Goal: Communication & Community: Answer question/provide support

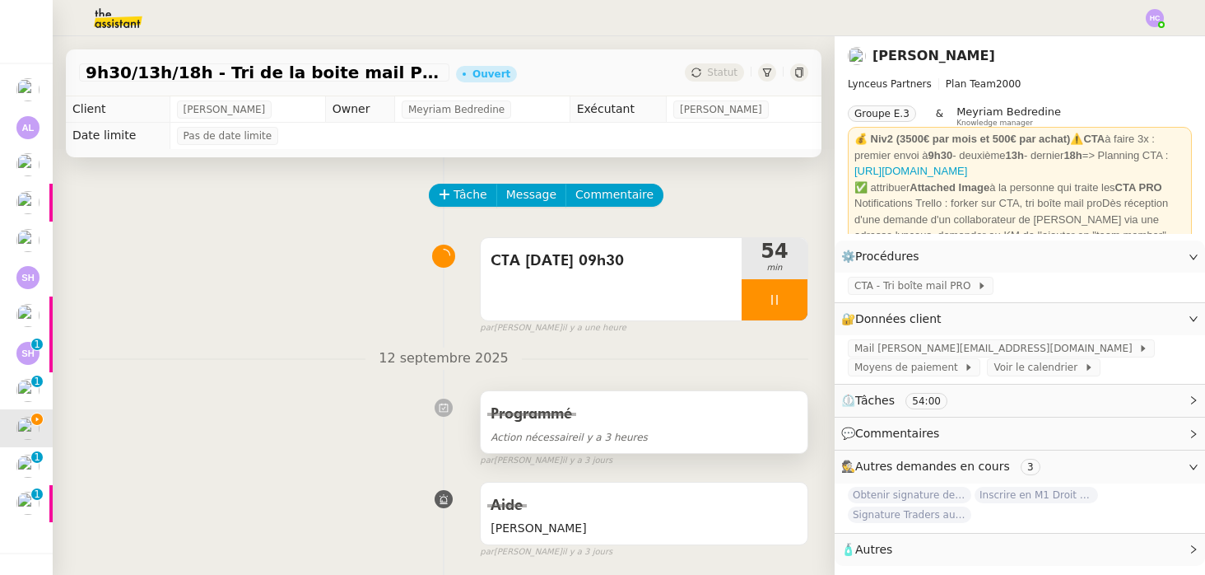
scroll to position [64, 0]
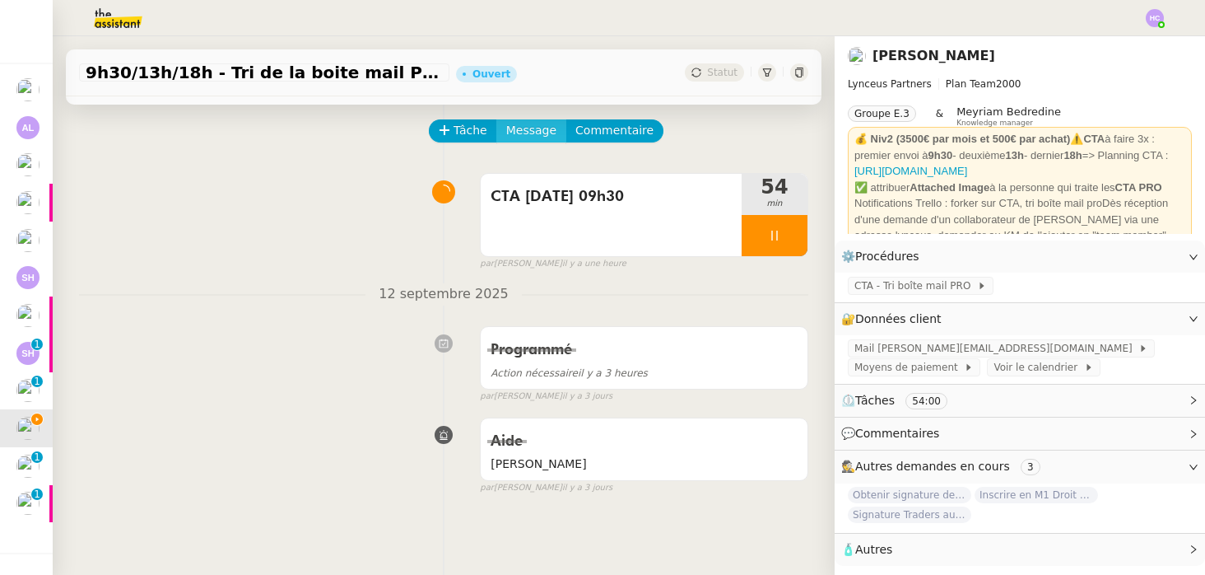
click at [539, 135] on span "Message" at bounding box center [531, 130] width 50 height 19
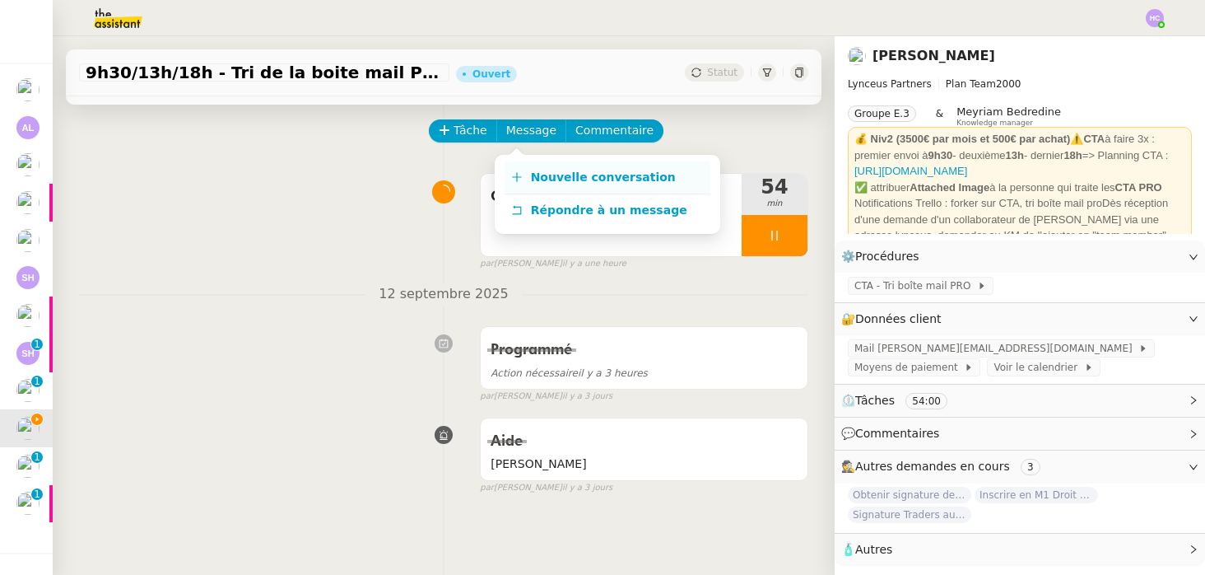
click at [554, 179] on span "Nouvelle conversation" at bounding box center [603, 176] width 145 height 13
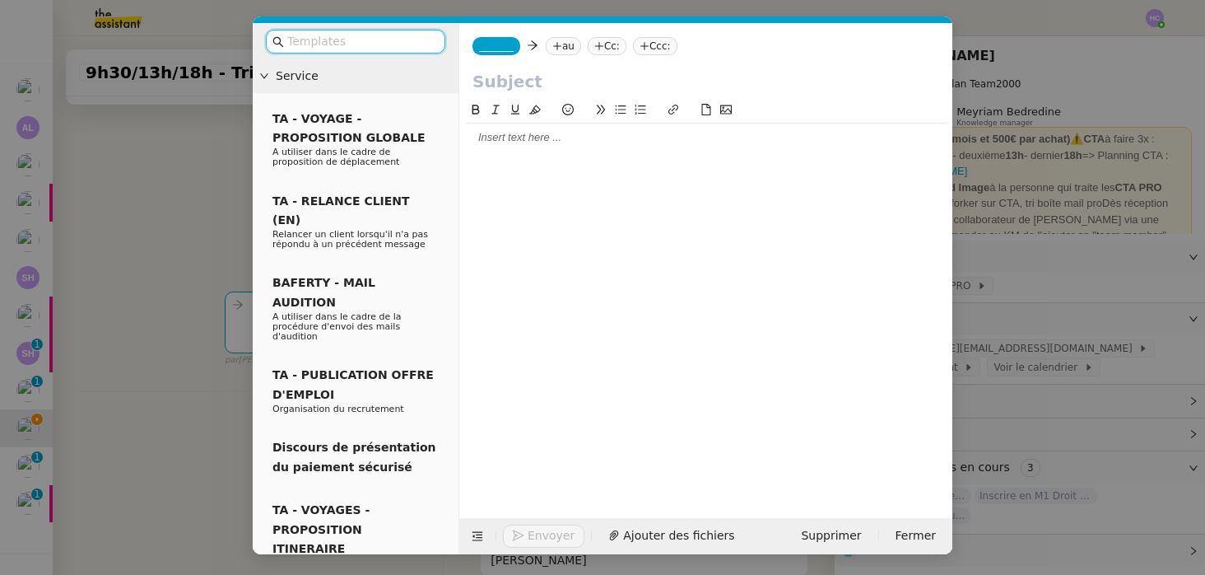
click at [528, 147] on div at bounding box center [706, 138] width 480 height 28
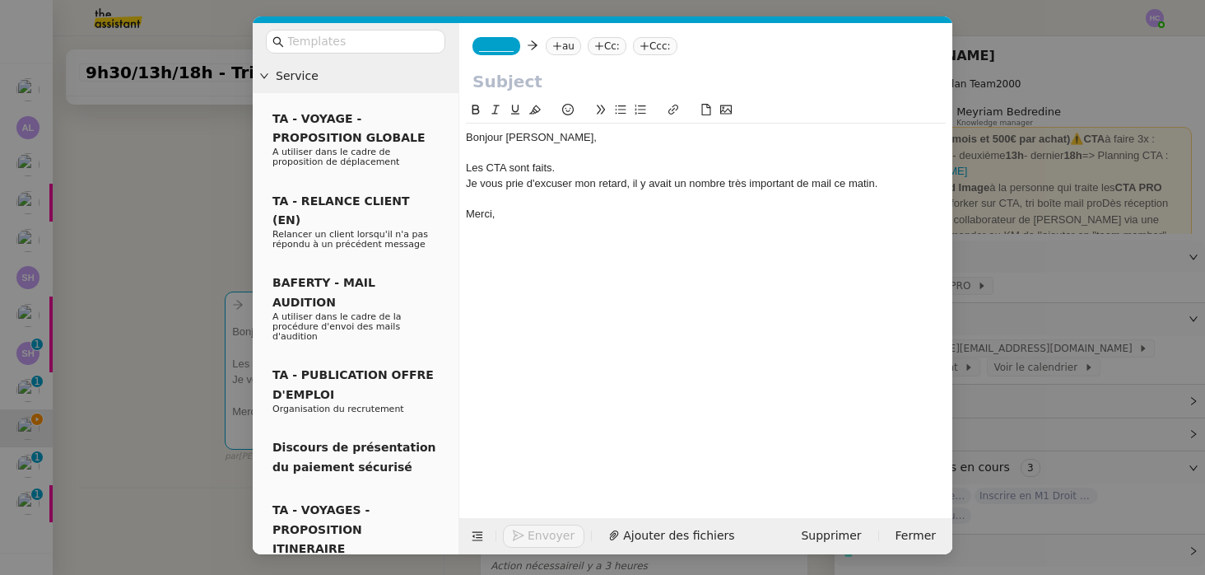
click at [497, 167] on div "Les CTA sont faits." at bounding box center [706, 168] width 480 height 15
paste input "[URL][DOMAIN_NAME]"
type input "[URL][DOMAIN_NAME]"
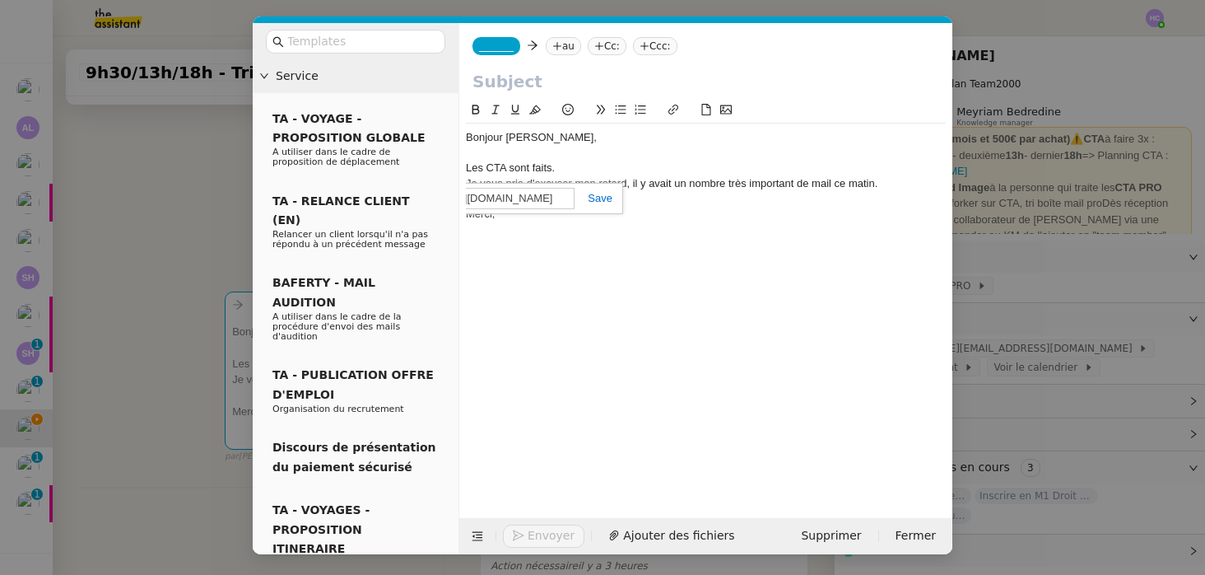
scroll to position [0, 0]
click at [599, 198] on link at bounding box center [594, 198] width 38 height 12
click at [576, 164] on div "Les CTA sont faits." at bounding box center [706, 168] width 480 height 15
click at [518, 211] on div "Merci," at bounding box center [706, 214] width 480 height 15
click at [502, 82] on input "text" at bounding box center [706, 81] width 467 height 25
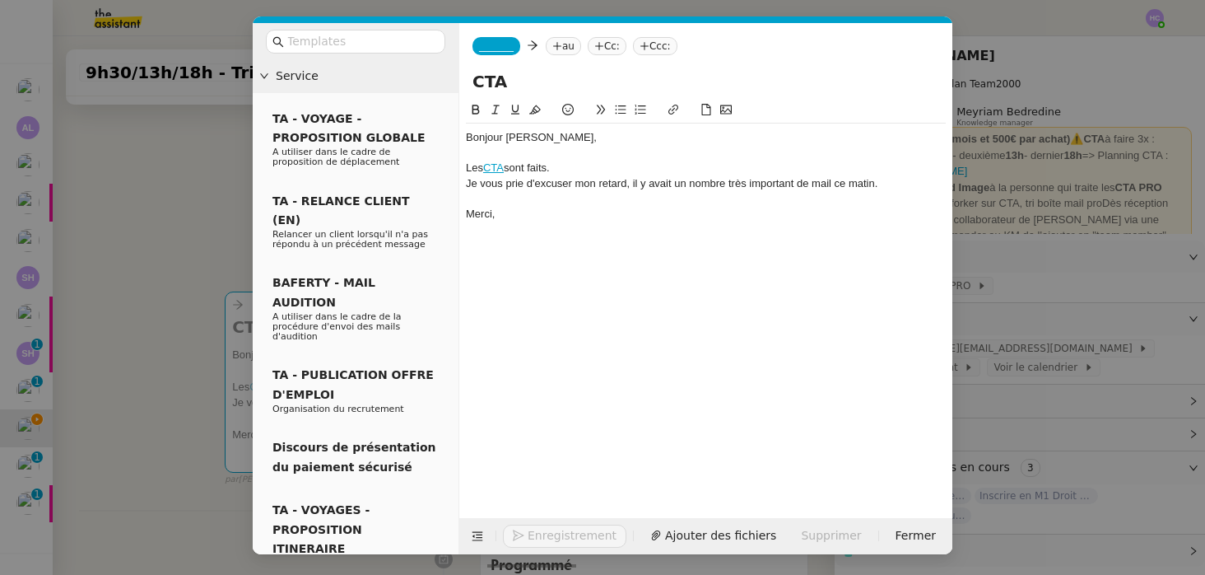
type input "CTA"
click at [494, 46] on span "_______" at bounding box center [496, 46] width 35 height 12
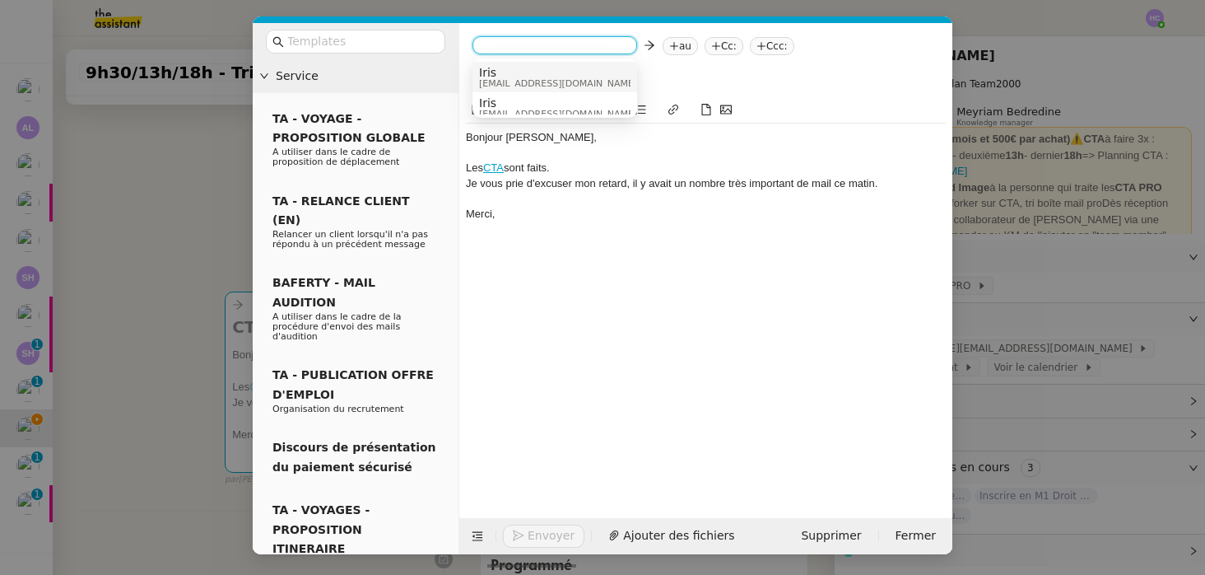
click at [505, 79] on span "[EMAIL_ADDRESS][DOMAIN_NAME]" at bounding box center [558, 83] width 158 height 9
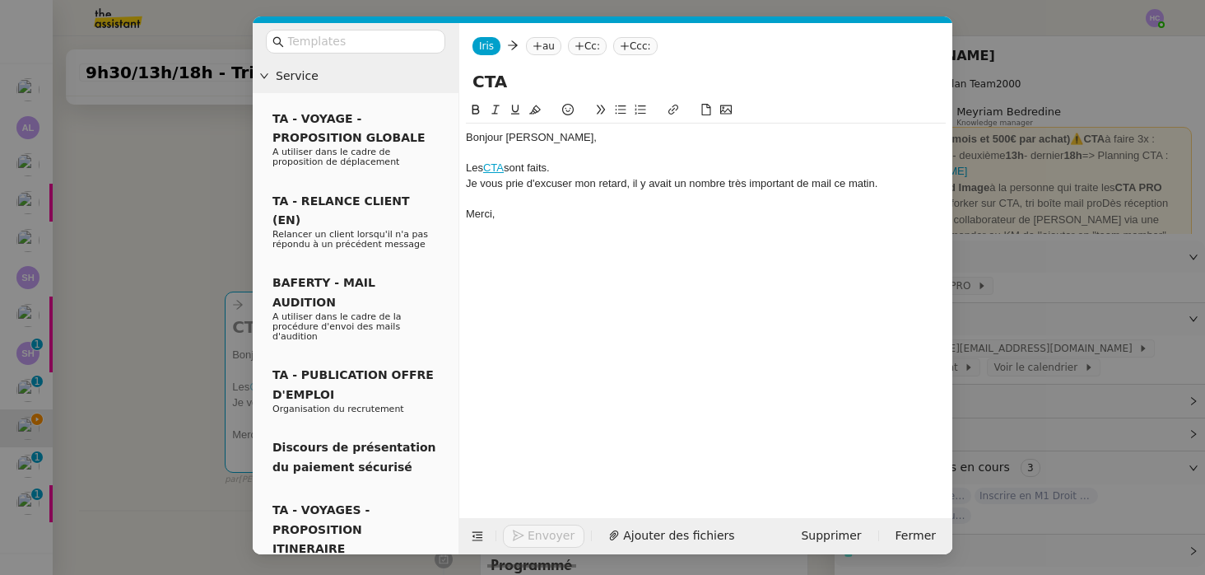
click at [543, 46] on nz-tag "au" at bounding box center [543, 46] width 35 height 18
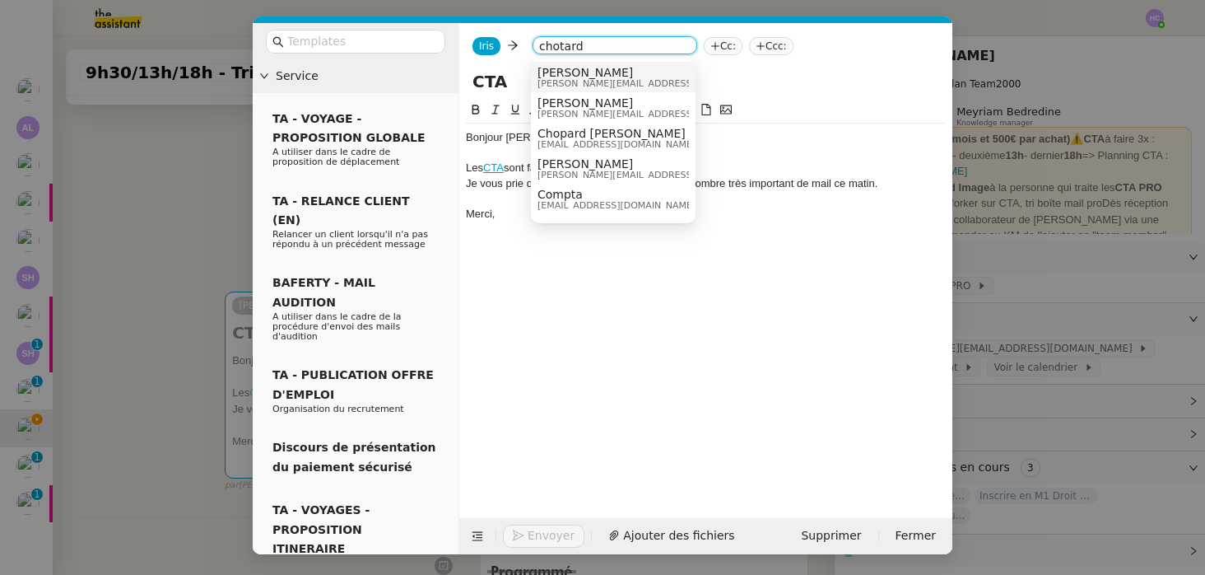
type input "chotard"
click at [565, 70] on span "[PERSON_NAME]" at bounding box center [655, 72] width 234 height 13
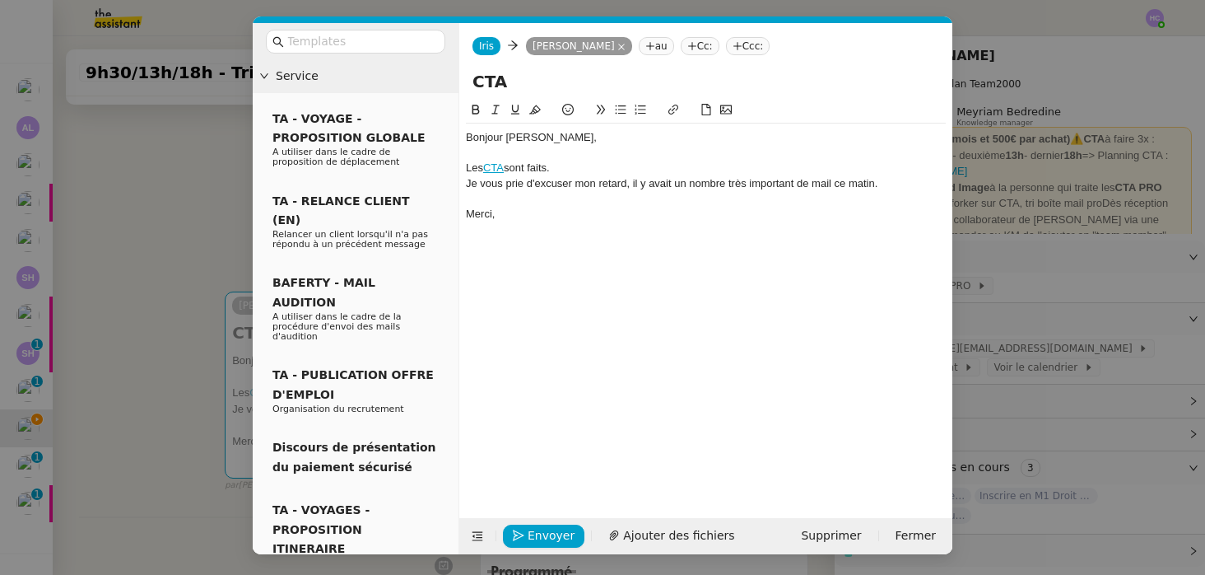
click at [525, 204] on div at bounding box center [706, 198] width 480 height 15
click at [831, 183] on div "Je vous prie d'excuser mon retard, il y avait un nombre très important de mail …" at bounding box center [706, 183] width 480 height 15
click at [533, 535] on span "Envoyer" at bounding box center [551, 535] width 47 height 19
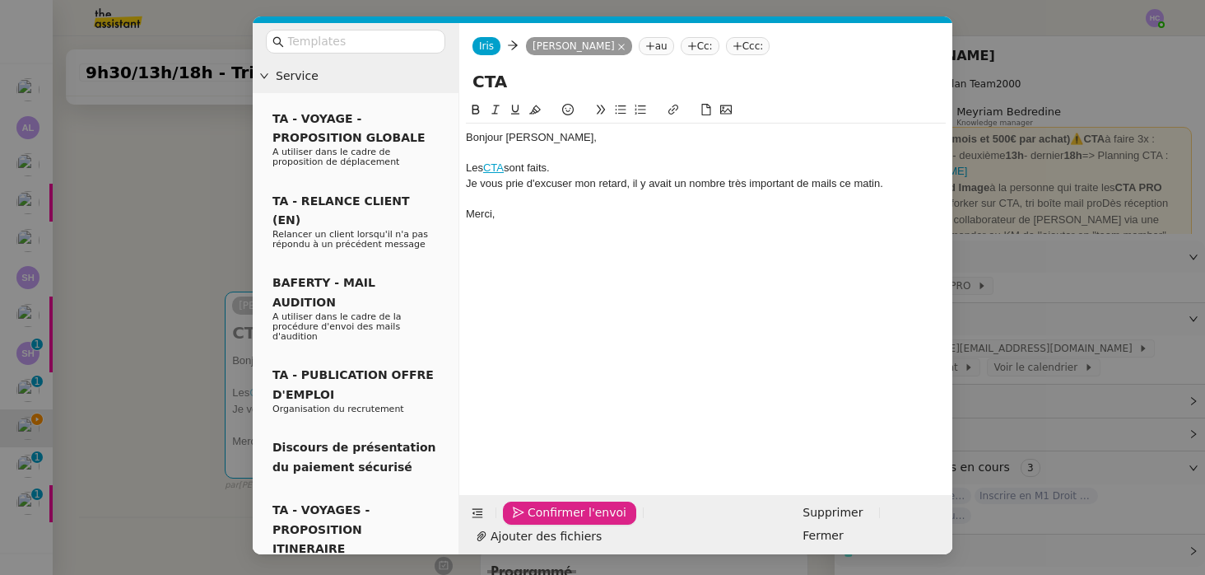
click at [533, 522] on span "Confirmer l'envoi" at bounding box center [577, 512] width 99 height 19
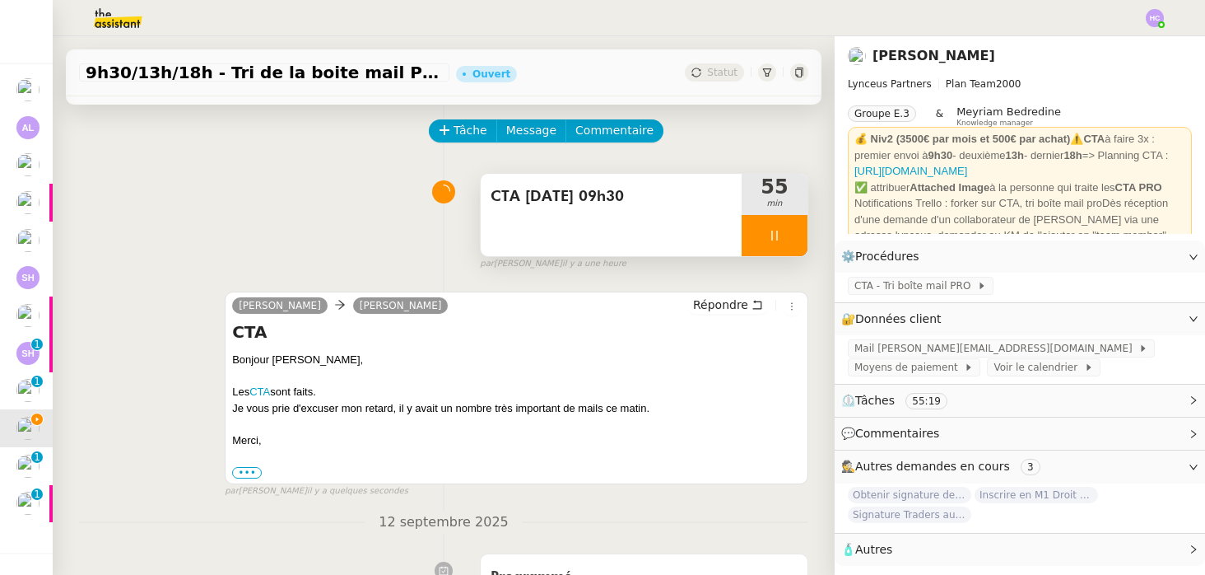
click at [772, 235] on icon at bounding box center [775, 236] width 6 height 10
click at [790, 238] on icon at bounding box center [792, 235] width 12 height 9
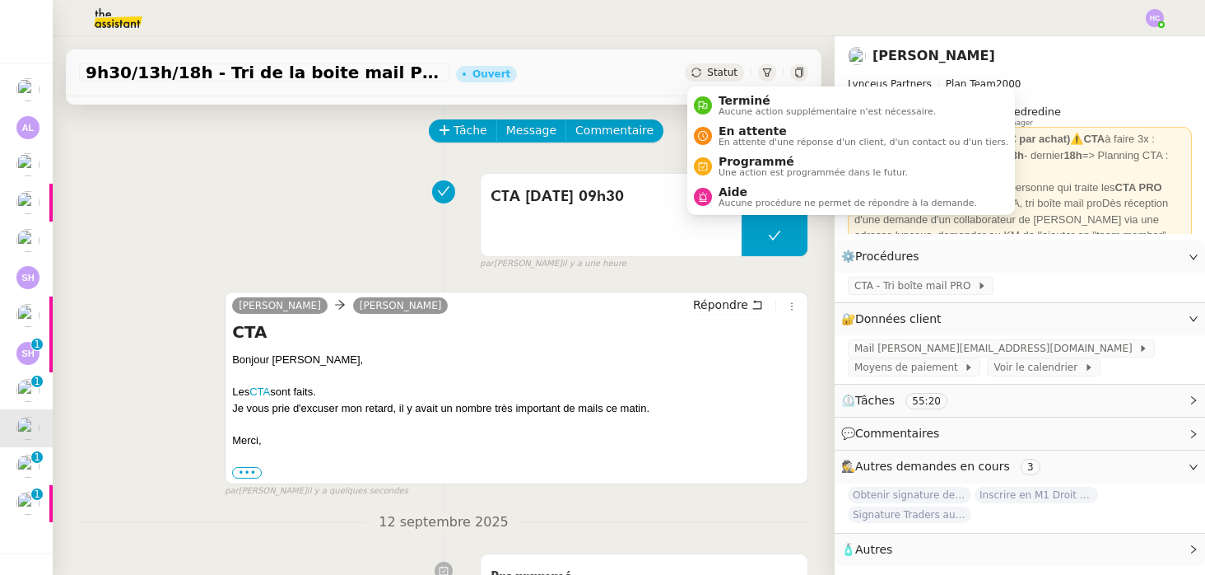
click at [719, 75] on span "Statut" at bounding box center [722, 73] width 30 height 12
click at [747, 165] on span "Programmé" at bounding box center [813, 161] width 189 height 13
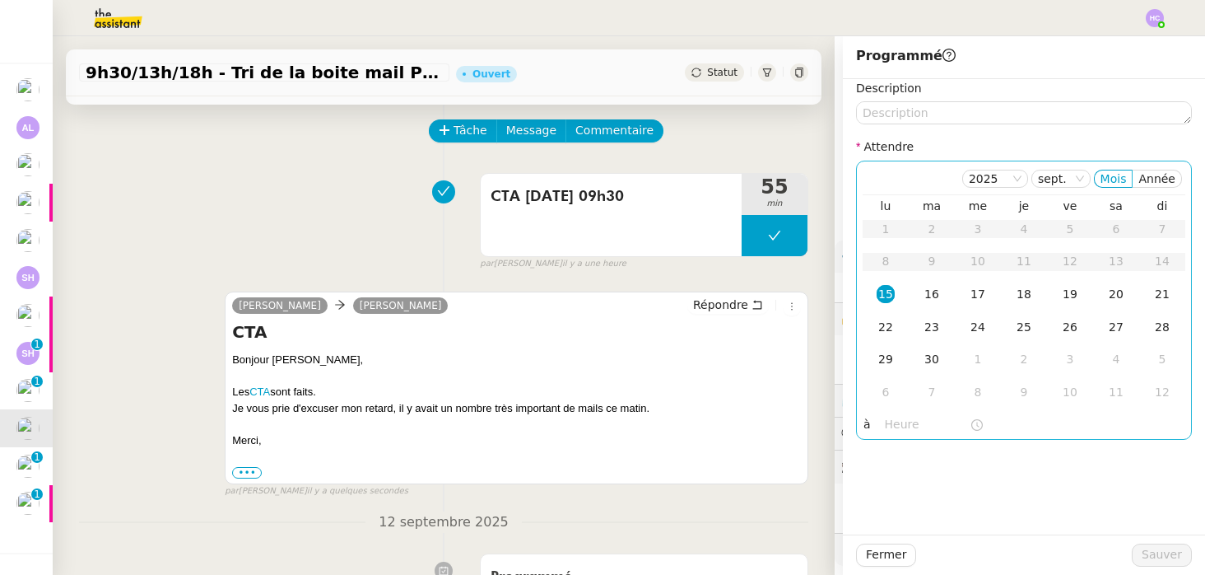
click at [884, 295] on div "15" at bounding box center [886, 294] width 18 height 18
click at [896, 418] on input "text" at bounding box center [927, 424] width 85 height 19
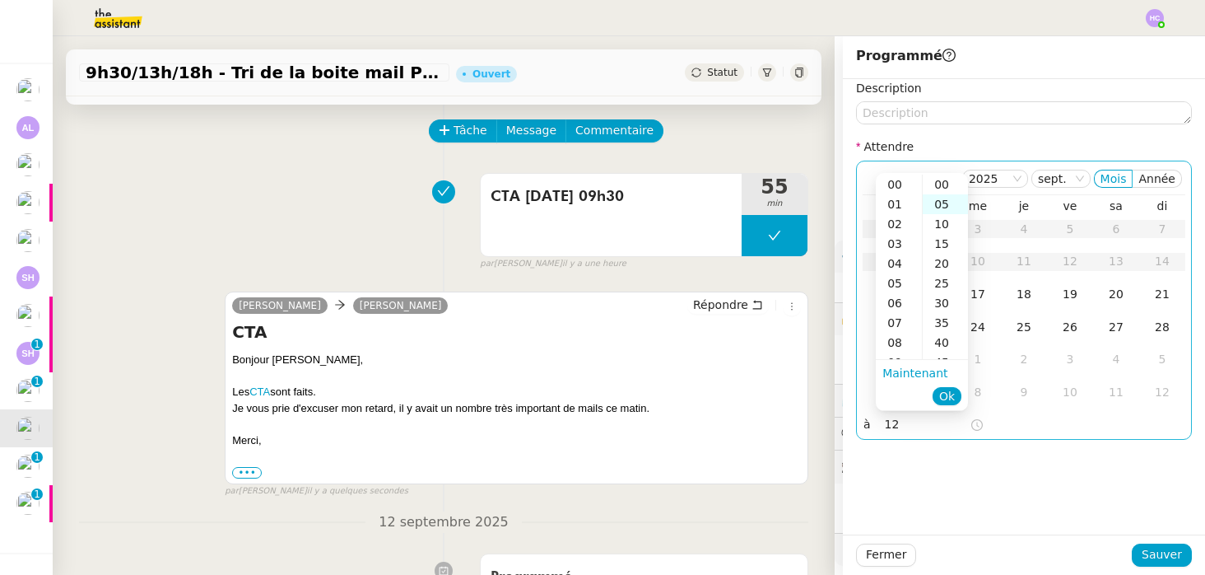
scroll to position [20, 0]
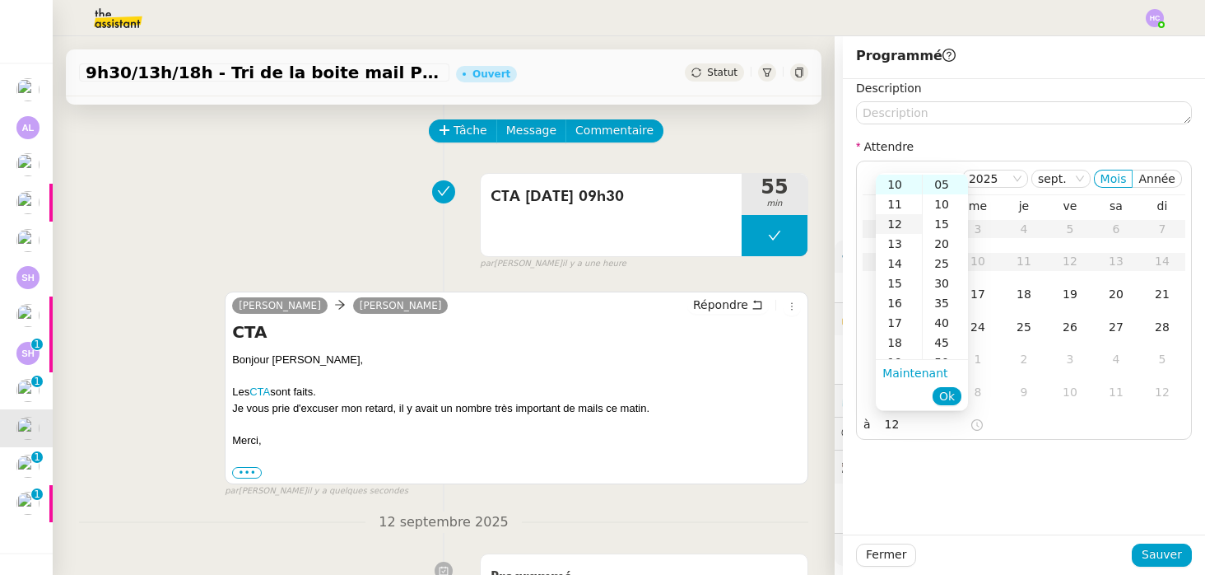
click at [911, 222] on div "12" at bounding box center [899, 224] width 46 height 20
click at [948, 186] on div "00" at bounding box center [945, 184] width 45 height 20
click at [948, 186] on div "00" at bounding box center [945, 185] width 45 height 20
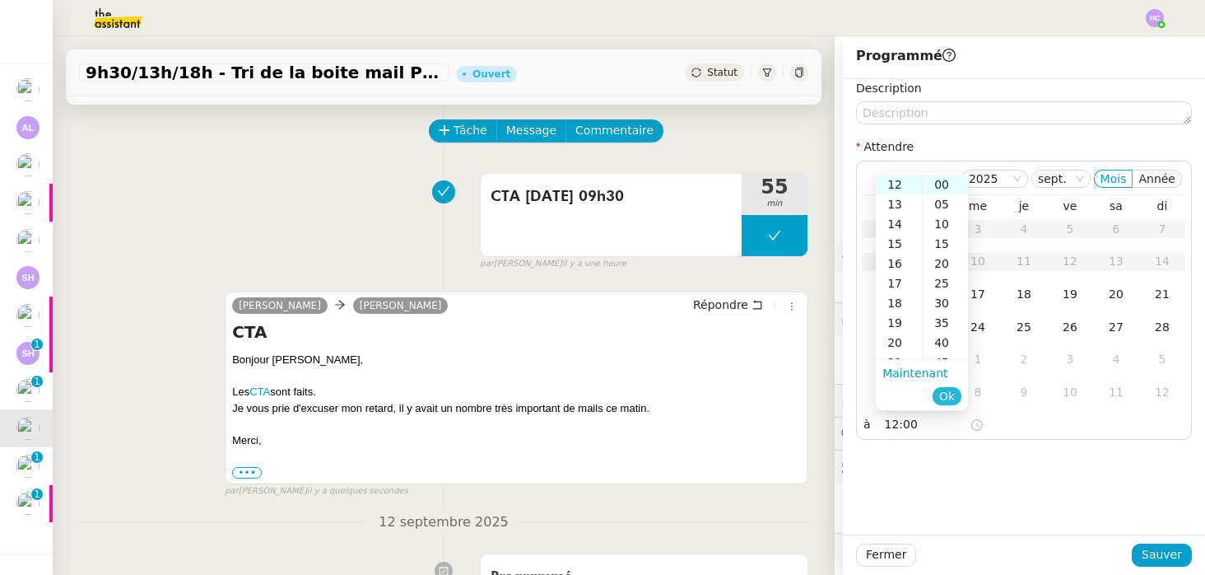
click at [953, 399] on span "Ok" at bounding box center [948, 396] width 16 height 16
type input "12:00"
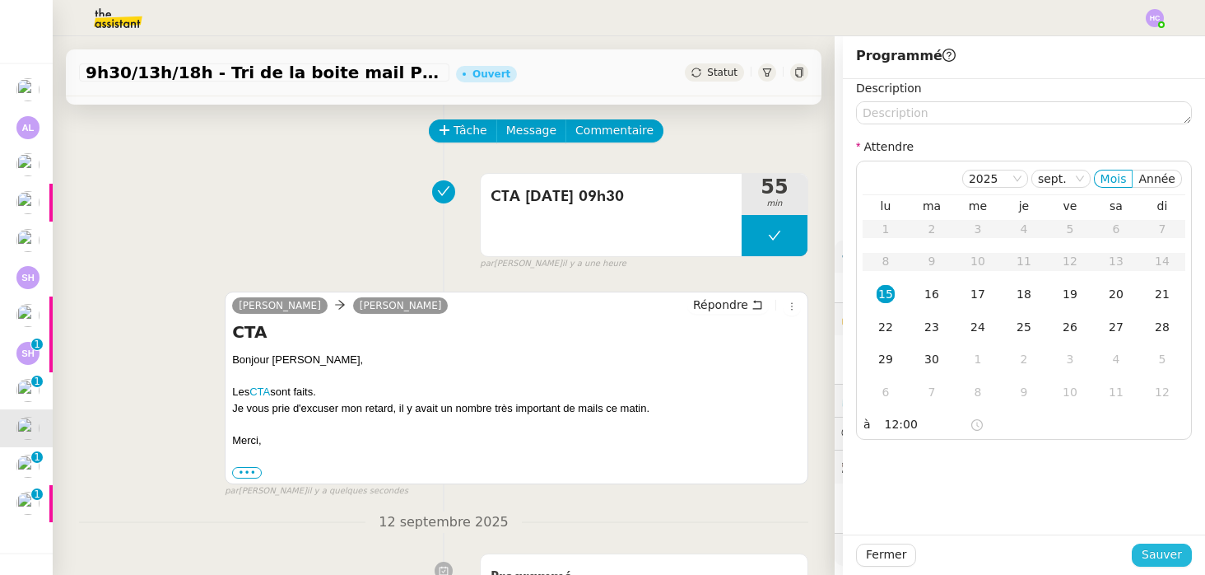
click at [1171, 549] on span "Sauver" at bounding box center [1162, 554] width 40 height 19
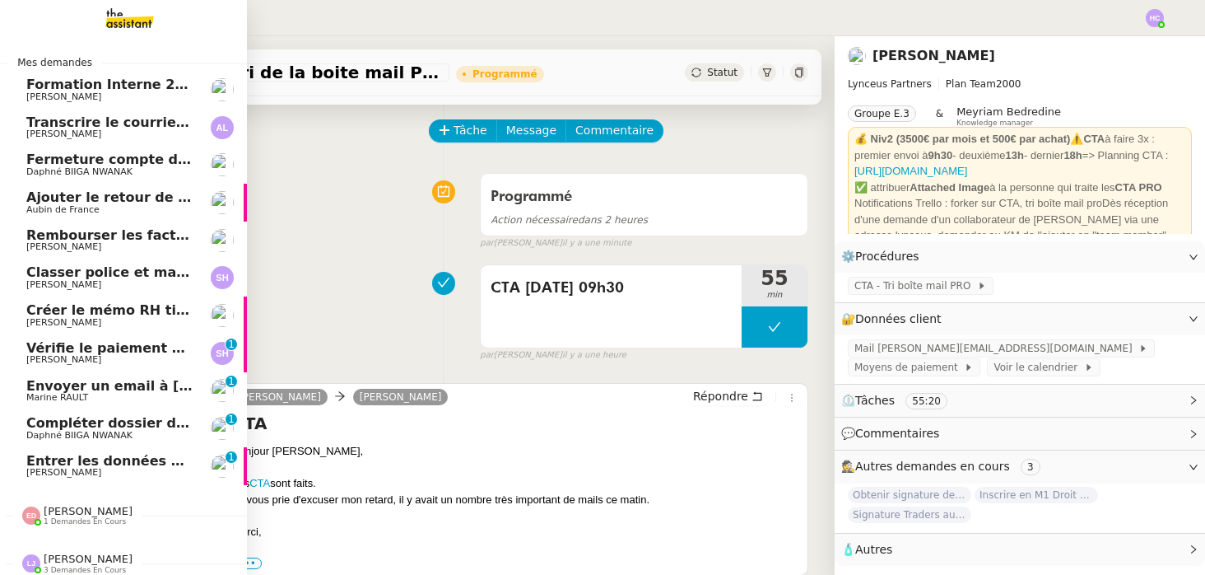
click at [114, 350] on span "Vérifie le paiement de la facture 24513" at bounding box center [171, 348] width 291 height 16
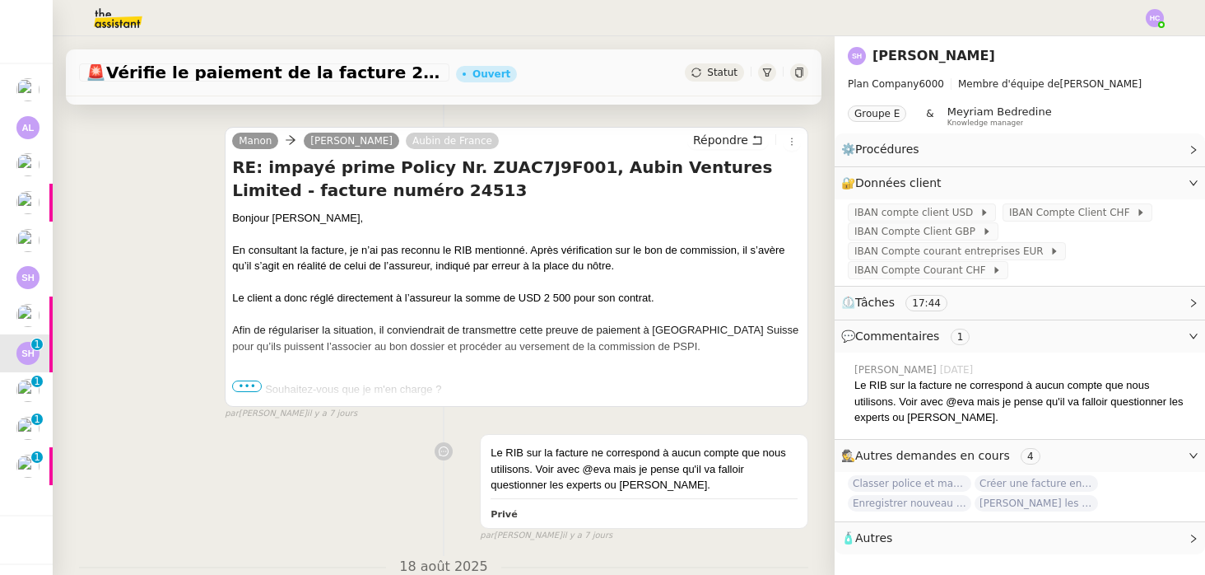
scroll to position [500, 0]
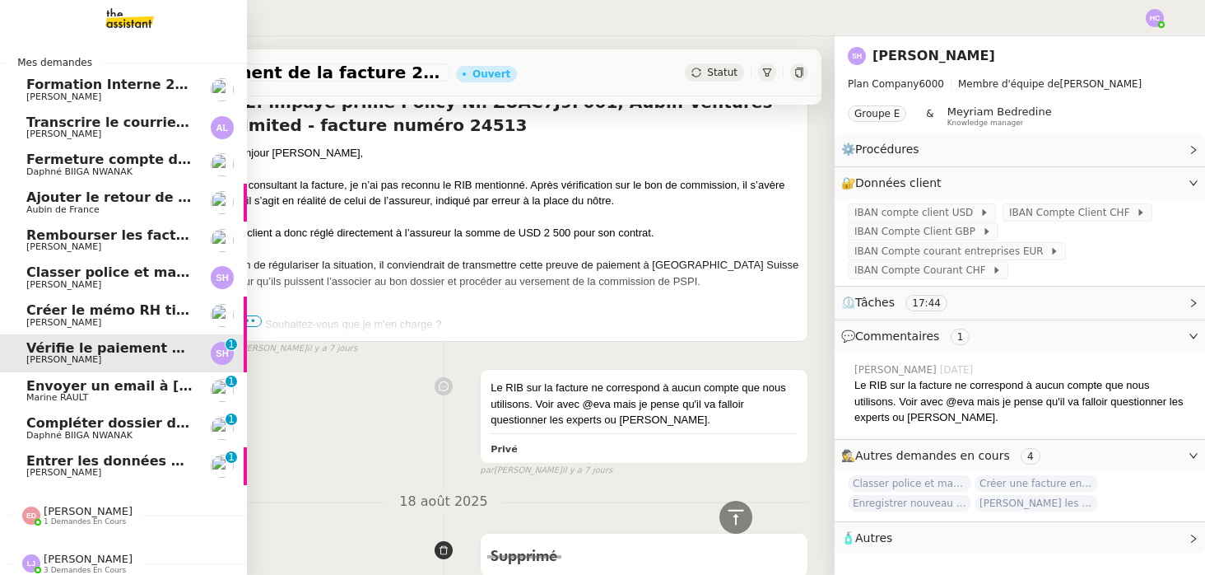
click at [86, 380] on span "Envoyer un email à [EMAIL_ADDRESS][DOMAIN_NAME]" at bounding box center [227, 386] width 403 height 16
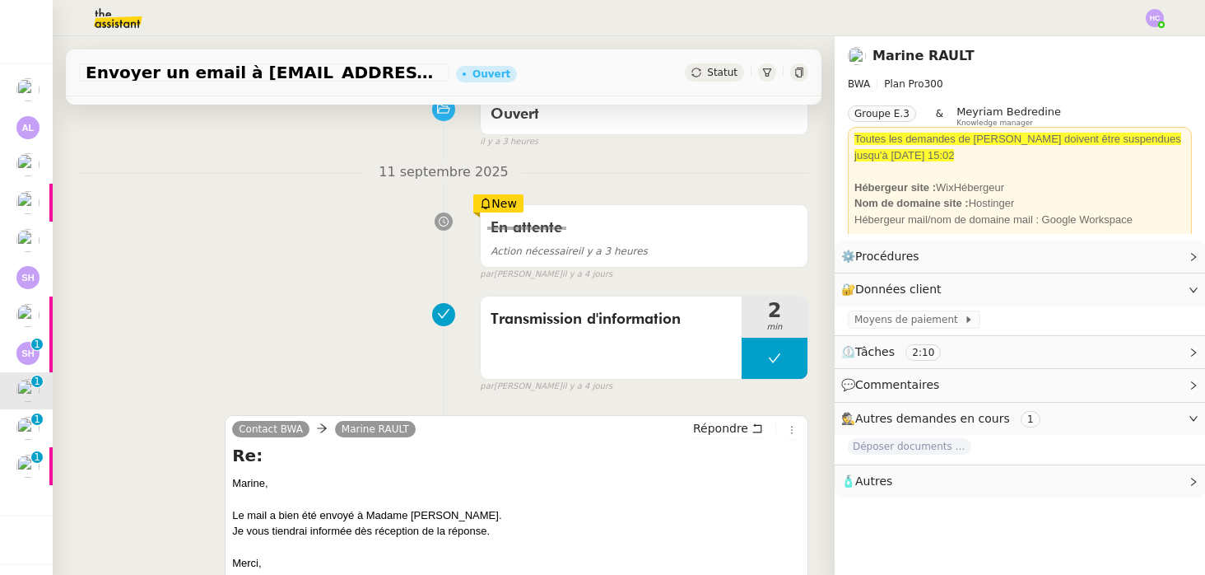
scroll to position [382, 0]
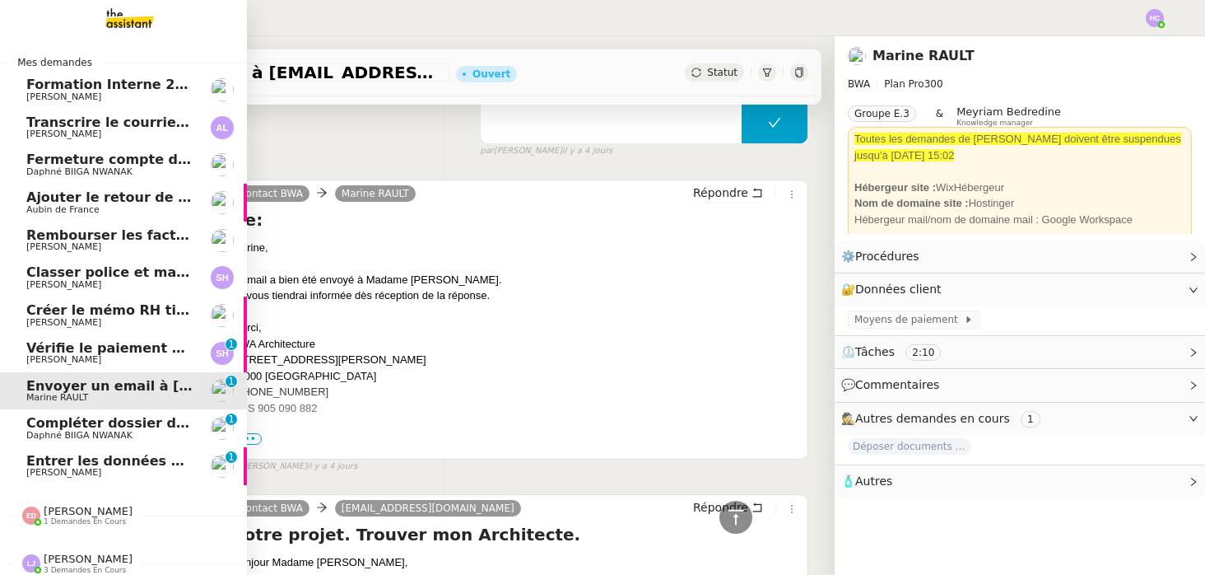
click at [94, 431] on span "Daphné BIIGA NWANAK" at bounding box center [79, 435] width 106 height 11
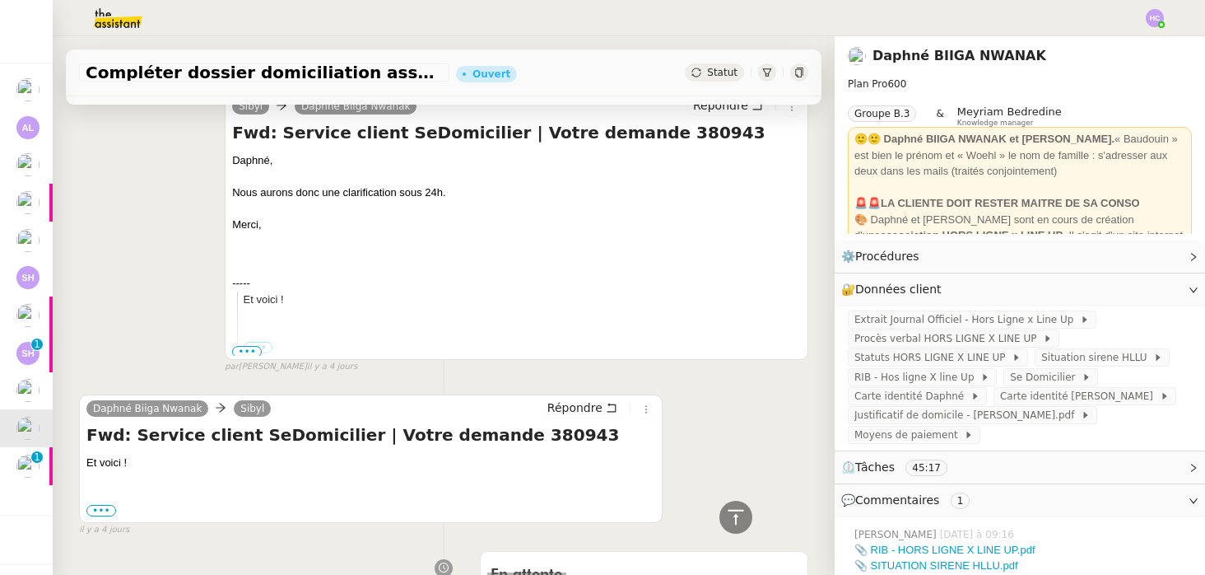
scroll to position [392, 0]
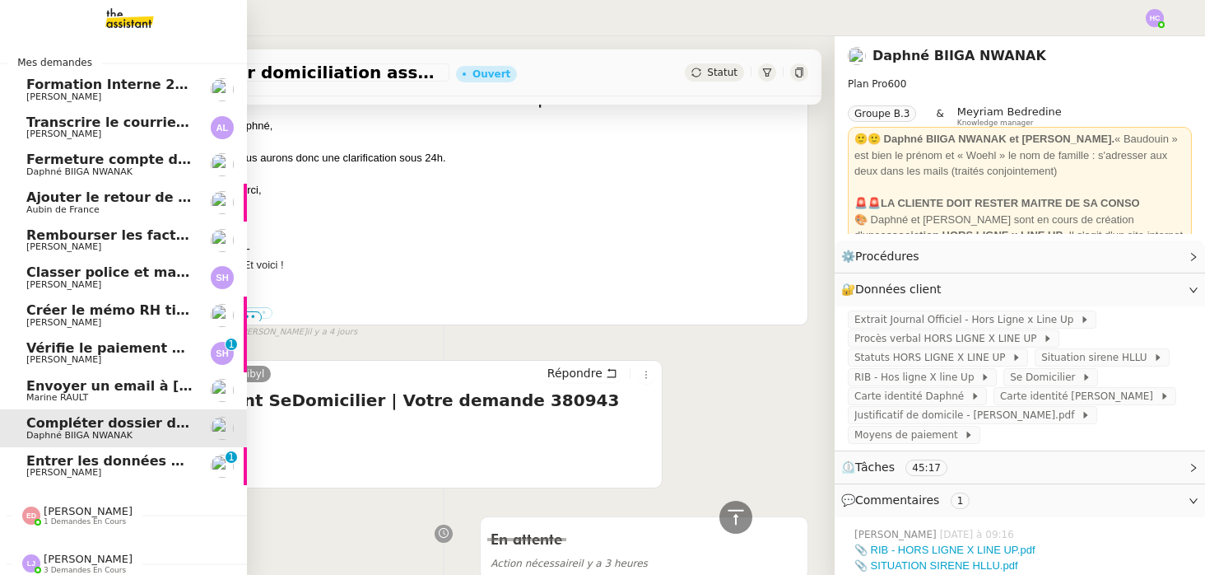
click at [72, 464] on span "Entrer les données du suivi ACTEMIUM" at bounding box center [169, 461] width 287 height 16
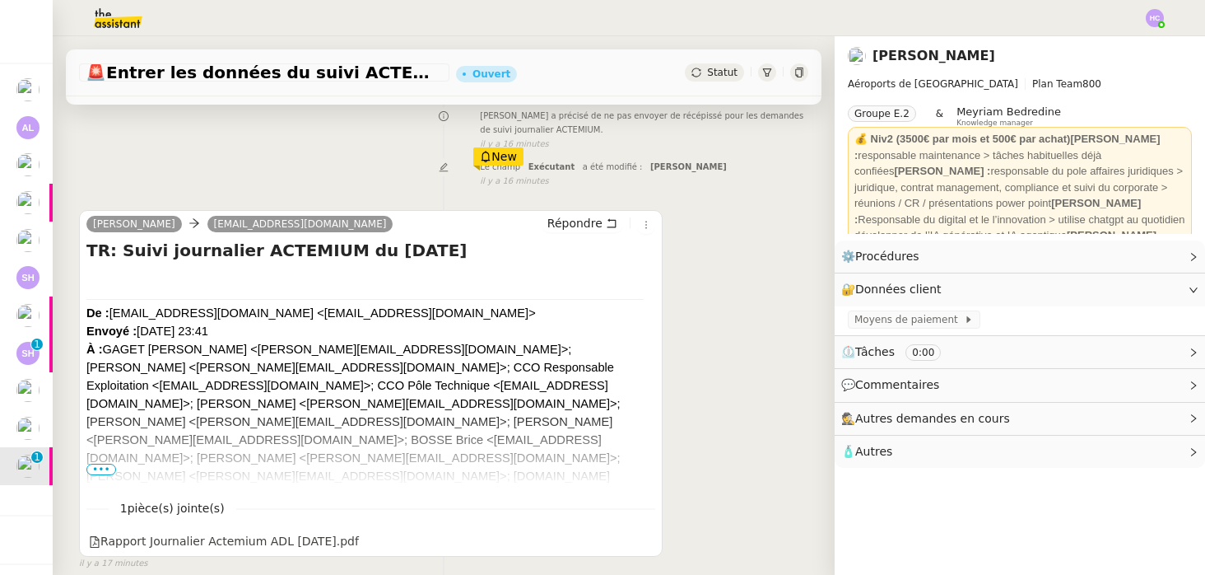
scroll to position [270, 0]
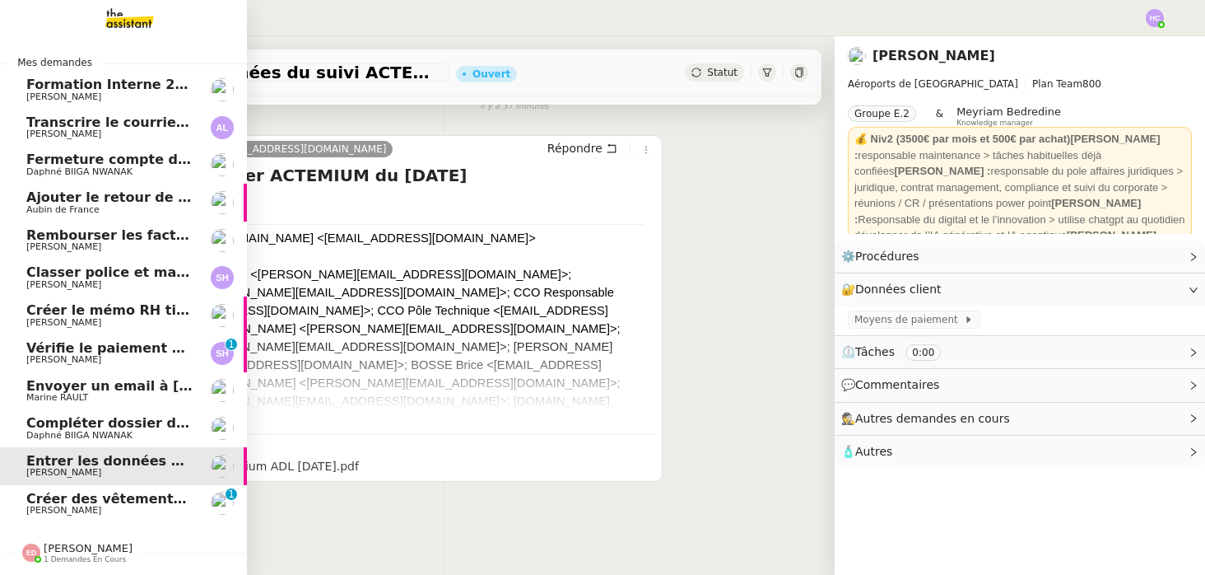
click at [67, 503] on span "Créer des vêtements de travail VEN" at bounding box center [158, 499] width 265 height 16
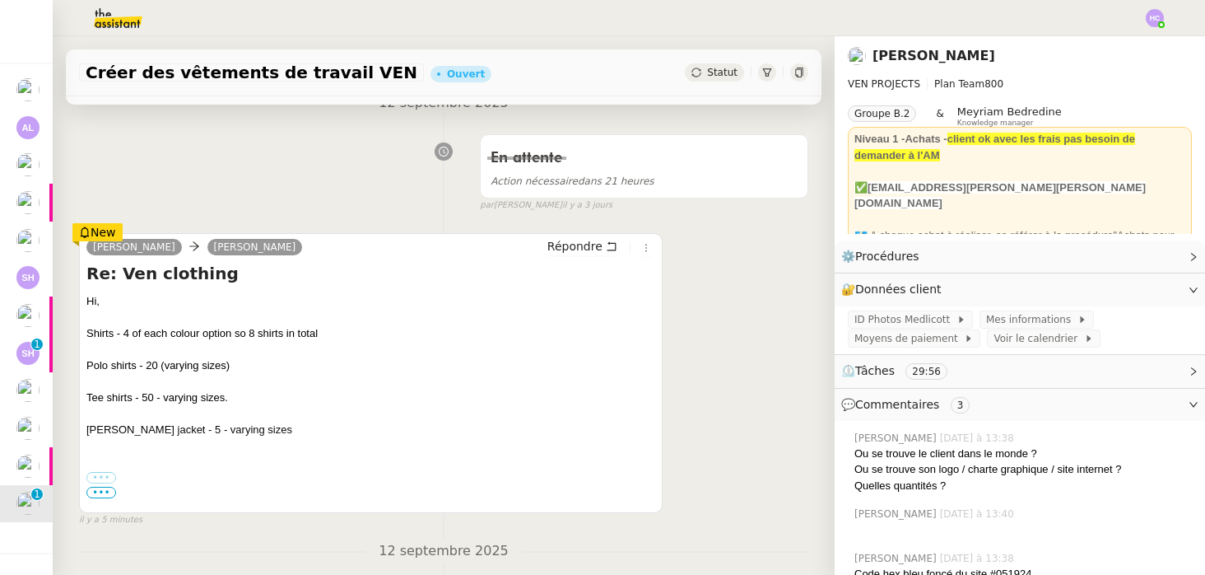
scroll to position [245, 0]
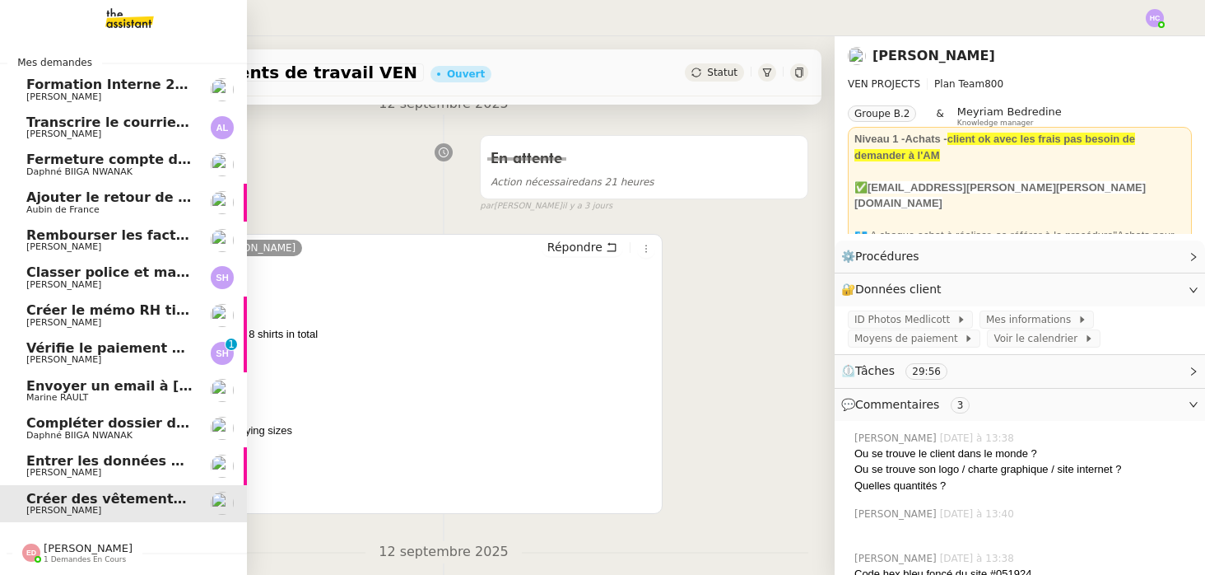
click at [140, 115] on span "Transcrire le courrier manuscrit en document Word" at bounding box center [216, 122] width 380 height 16
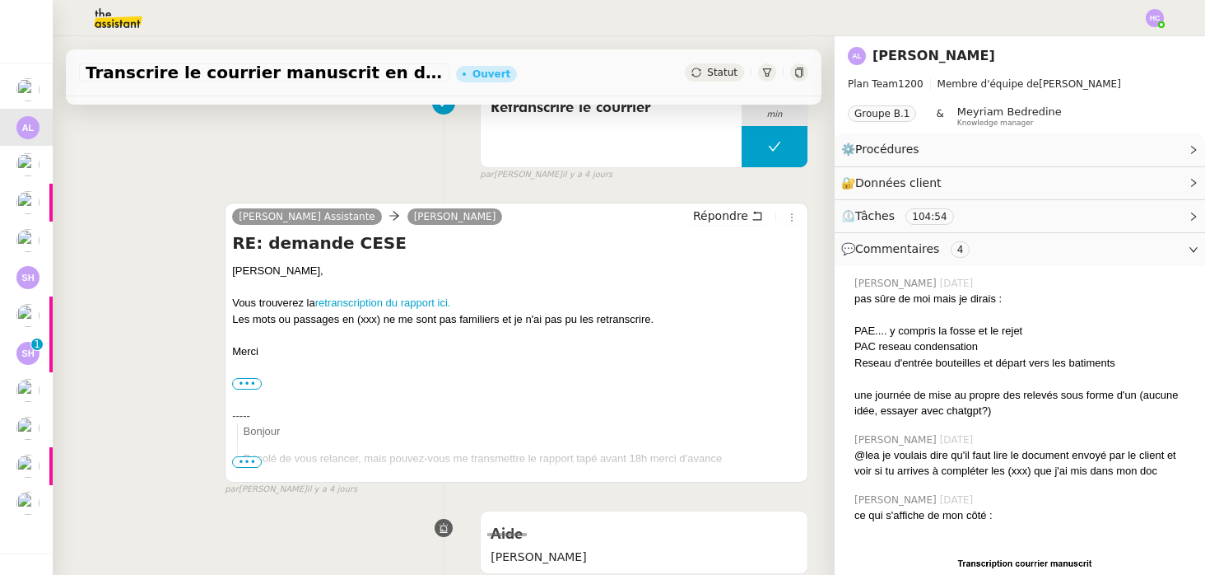
scroll to position [186, 0]
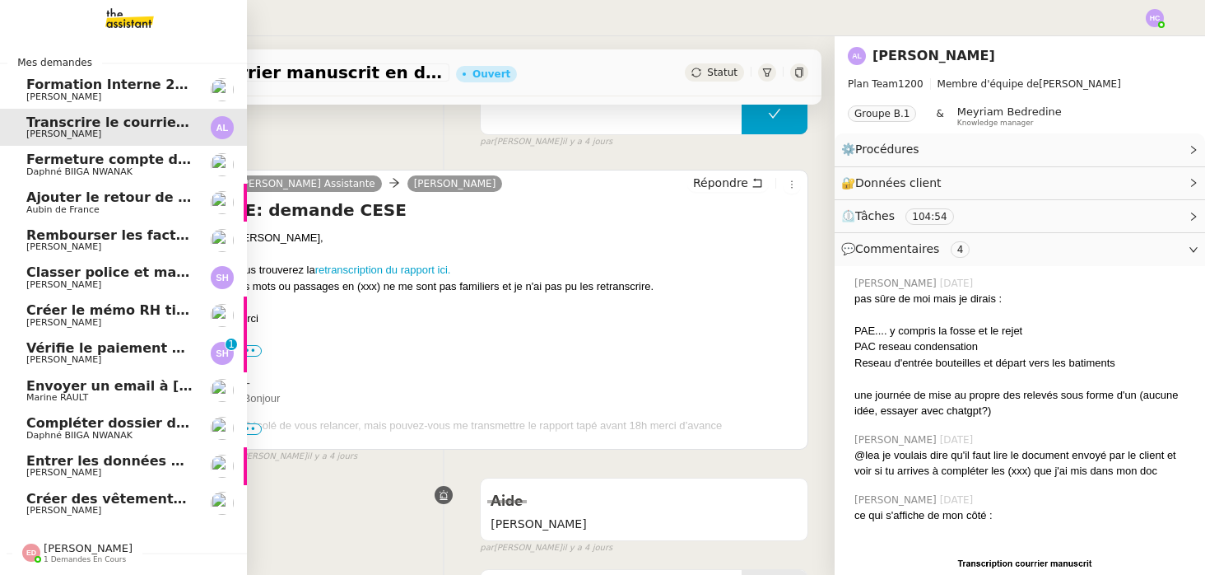
click at [157, 155] on span "Fermeture compte domiciliation Kandbaz" at bounding box center [179, 160] width 307 height 16
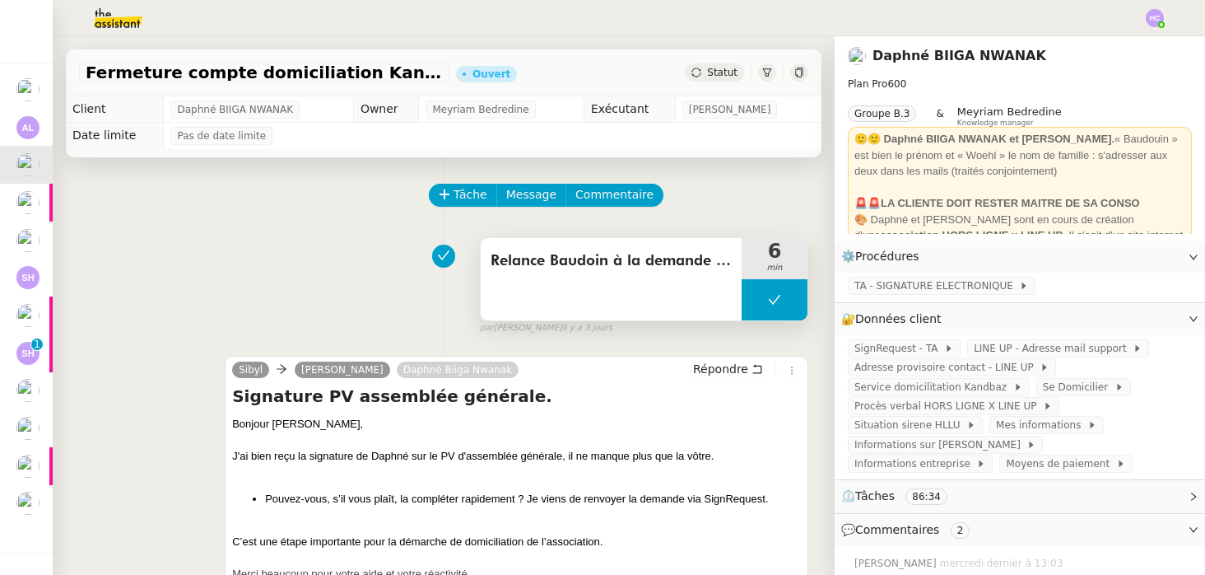
click at [780, 283] on button at bounding box center [775, 299] width 66 height 41
click at [780, 292] on button at bounding box center [791, 299] width 33 height 41
click at [1159, 23] on div at bounding box center [1155, 18] width 18 height 18
click at [1129, 38] on li "Suivi" at bounding box center [1110, 46] width 107 height 23
click at [783, 301] on button at bounding box center [775, 299] width 66 height 41
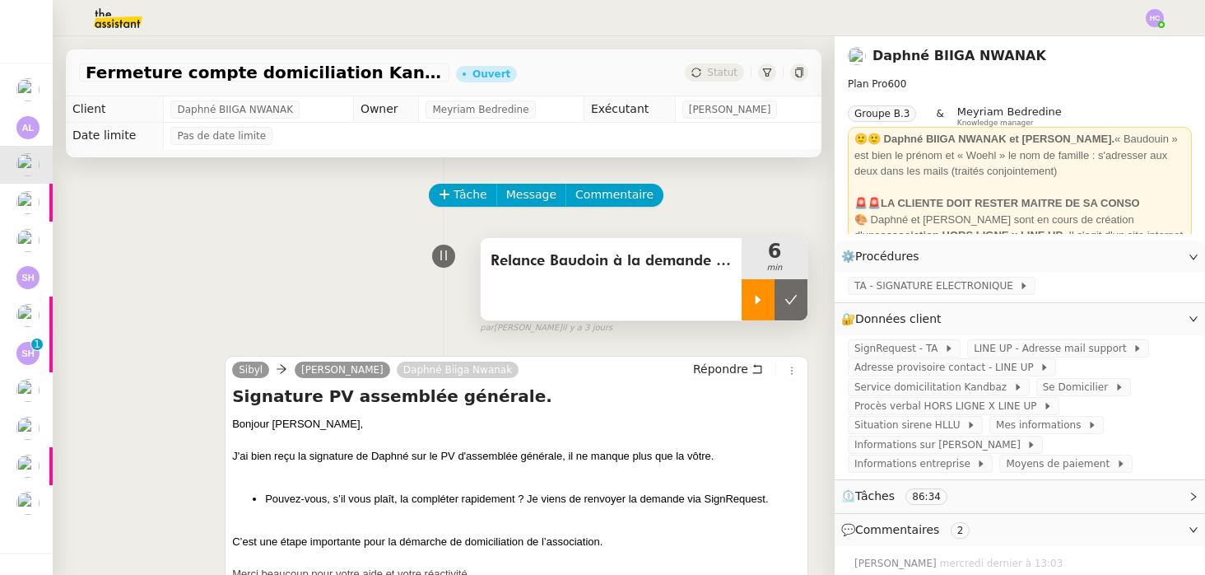
click at [762, 296] on icon at bounding box center [758, 299] width 13 height 13
click at [775, 295] on icon at bounding box center [774, 299] width 13 height 13
click at [788, 300] on icon at bounding box center [791, 299] width 13 height 13
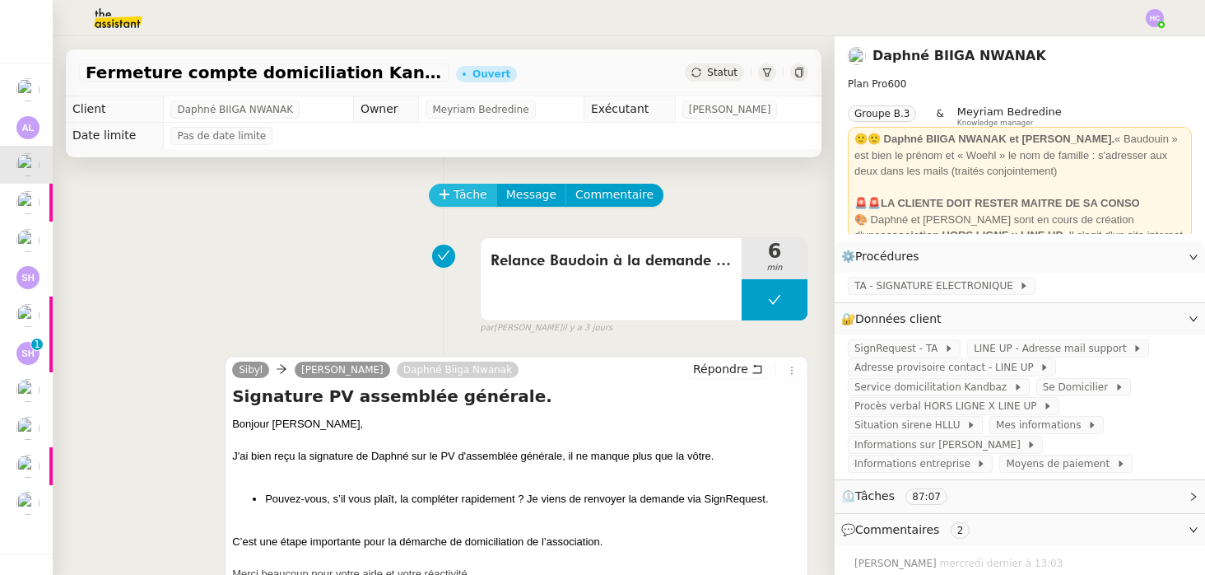
click at [440, 191] on icon at bounding box center [445, 195] width 12 height 12
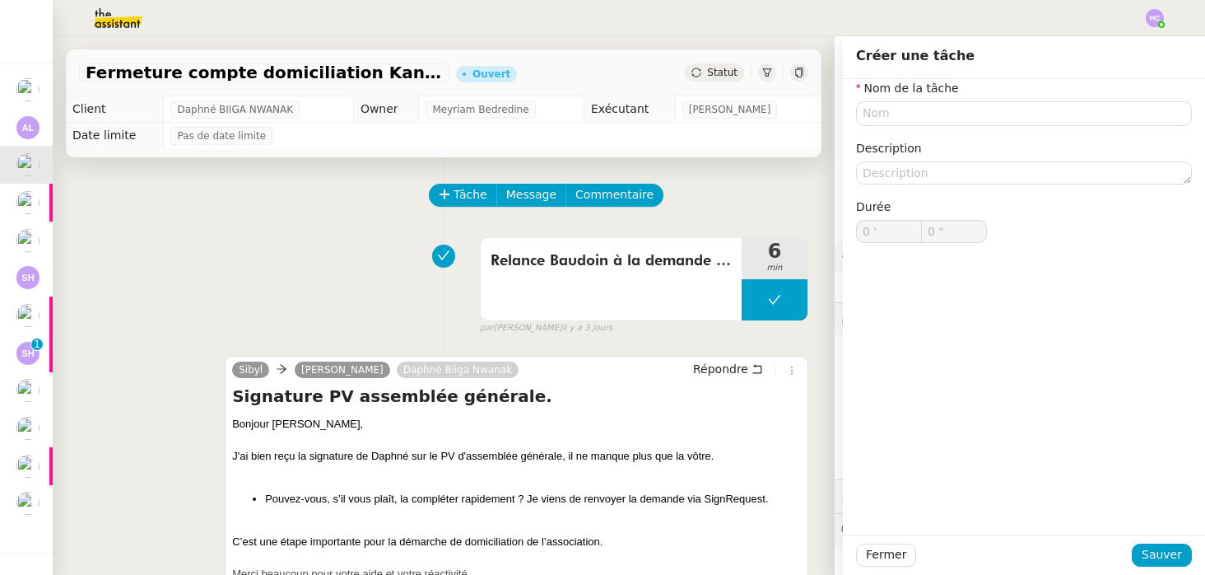
click at [353, 245] on div "Relance Baudoin à la demande de [PERSON_NAME] 6 min false par [PERSON_NAME] [DA…" at bounding box center [444, 282] width 730 height 105
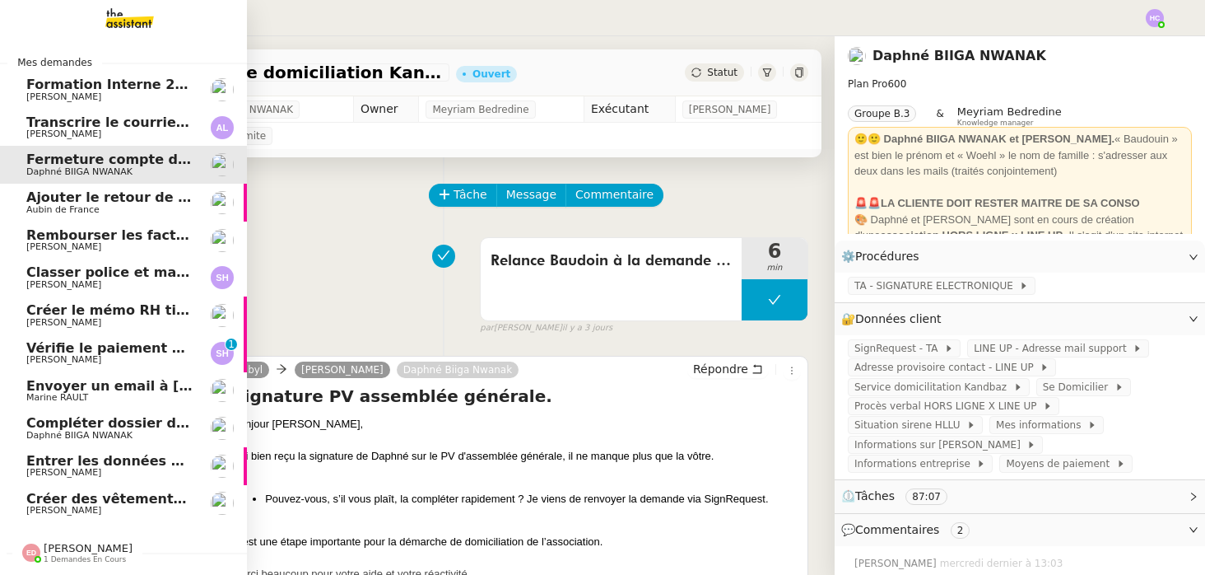
click at [44, 208] on span "Aubin de France" at bounding box center [62, 209] width 73 height 11
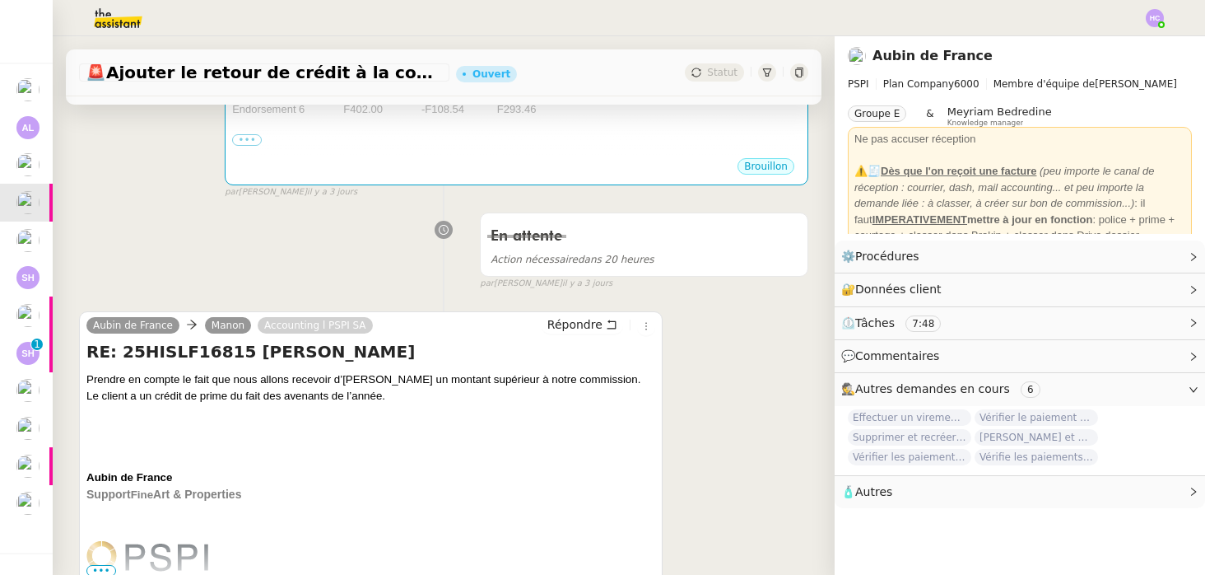
scroll to position [469, 0]
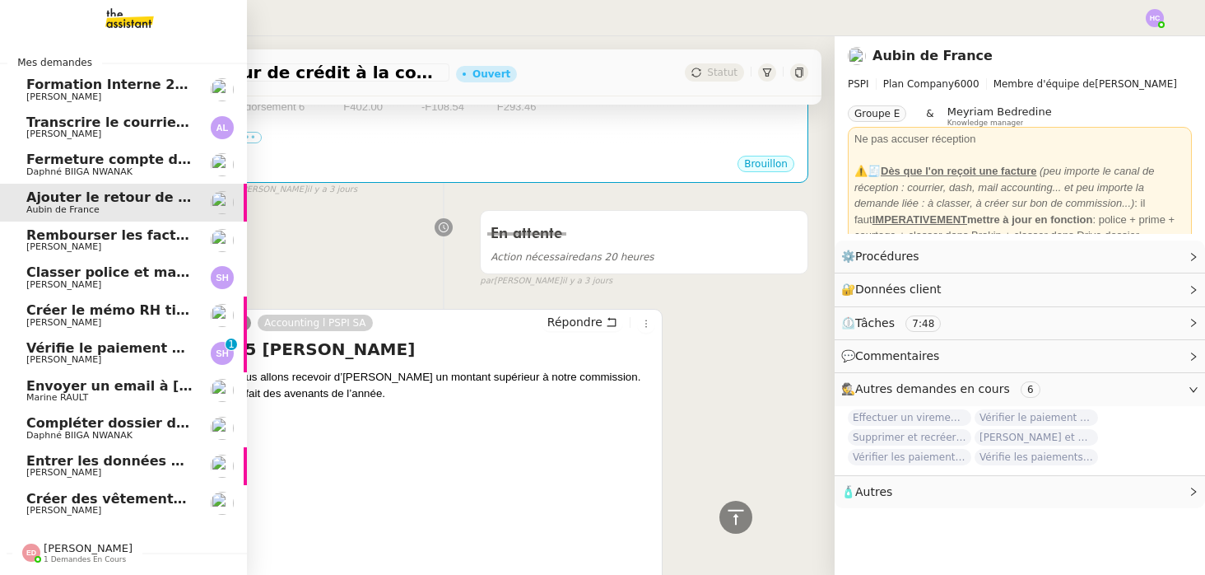
click at [77, 241] on span "Rembourser les factures et mettre à jour le tableau" at bounding box center [218, 235] width 384 height 16
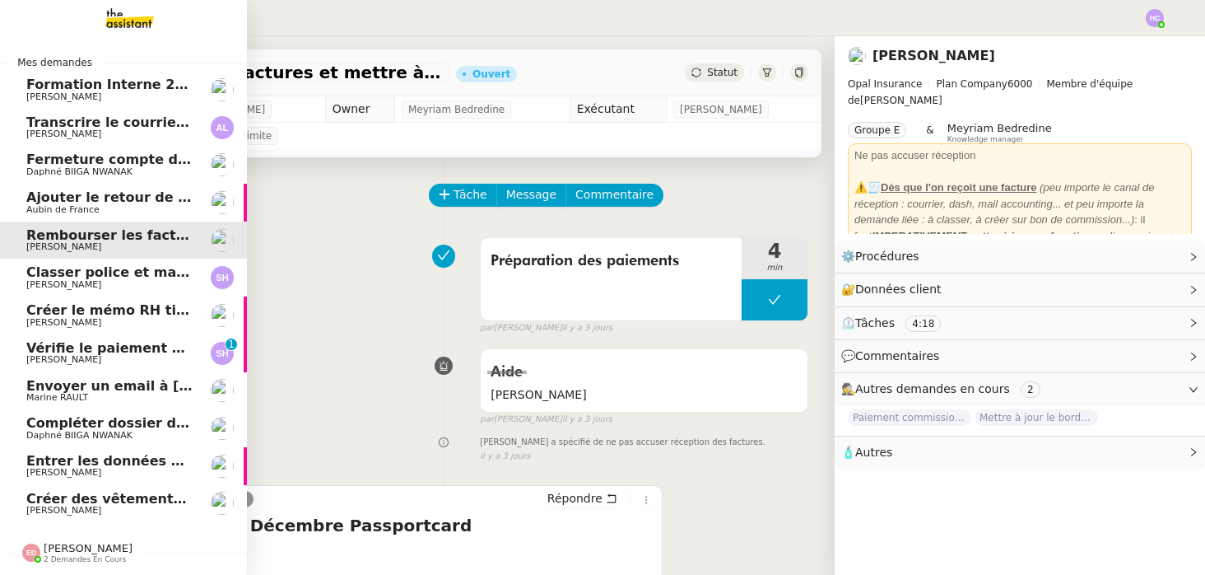
click at [63, 283] on span "[PERSON_NAME]" at bounding box center [63, 284] width 75 height 11
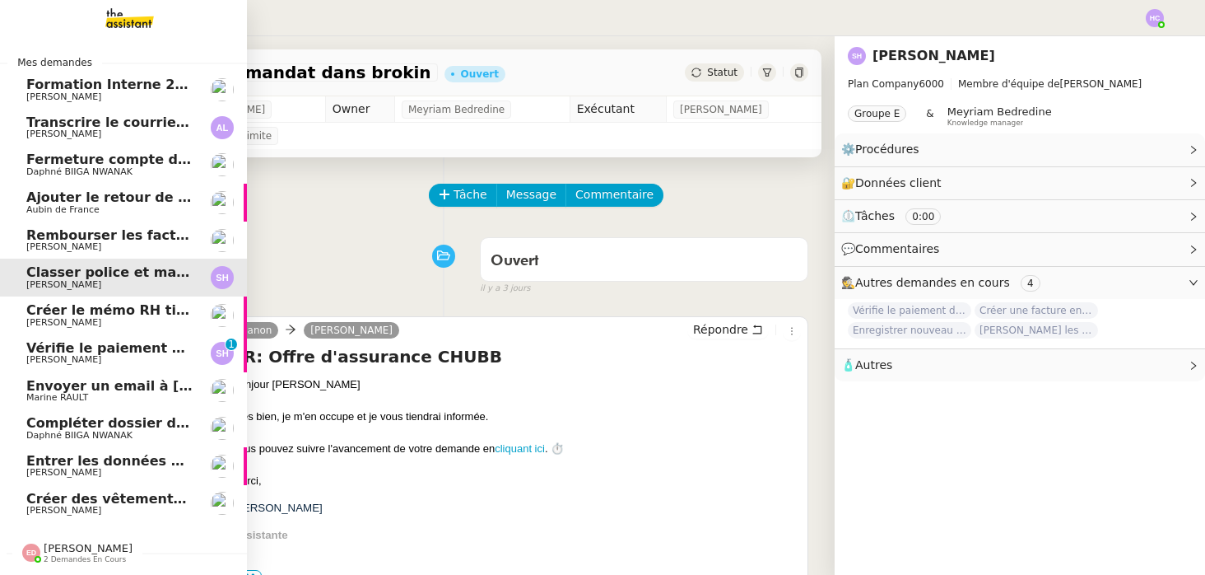
click at [125, 310] on span "Créer le mémo RH tickets restaurant" at bounding box center [162, 310] width 273 height 16
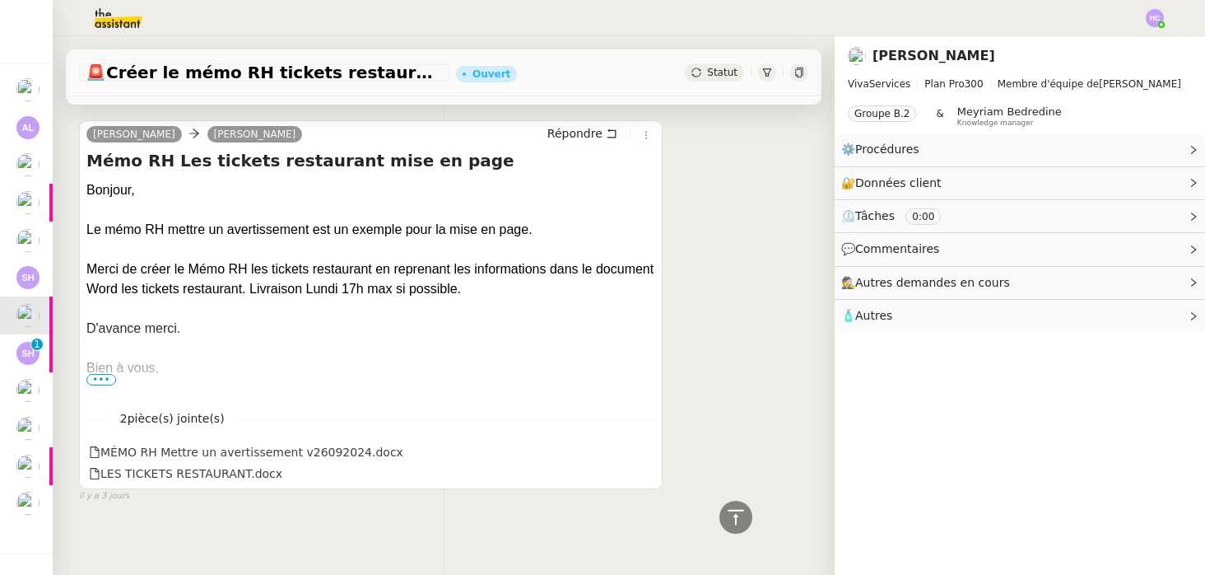
scroll to position [515, 0]
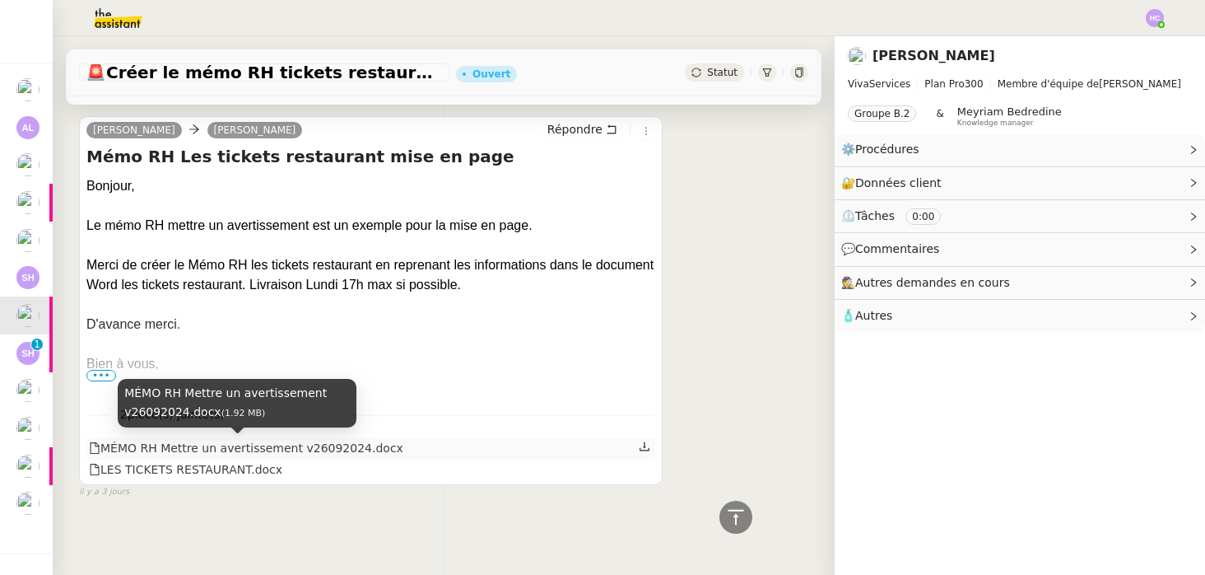
click at [208, 450] on div "MÉMO RH Mettre un avertissement v26092024.docx" at bounding box center [246, 448] width 315 height 19
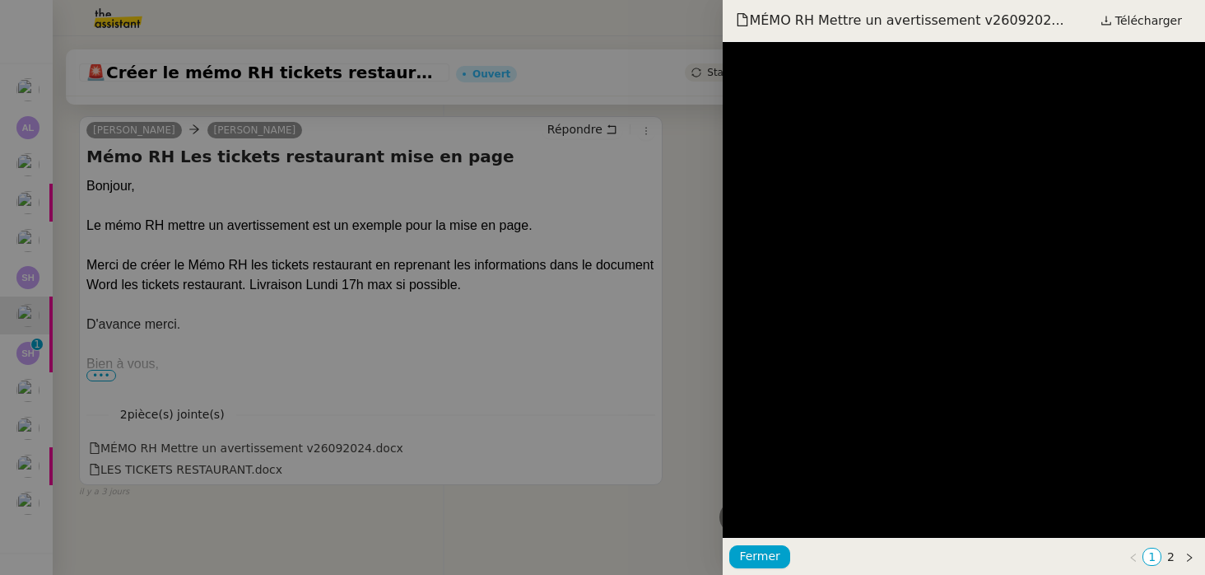
click at [576, 522] on div at bounding box center [602, 287] width 1205 height 575
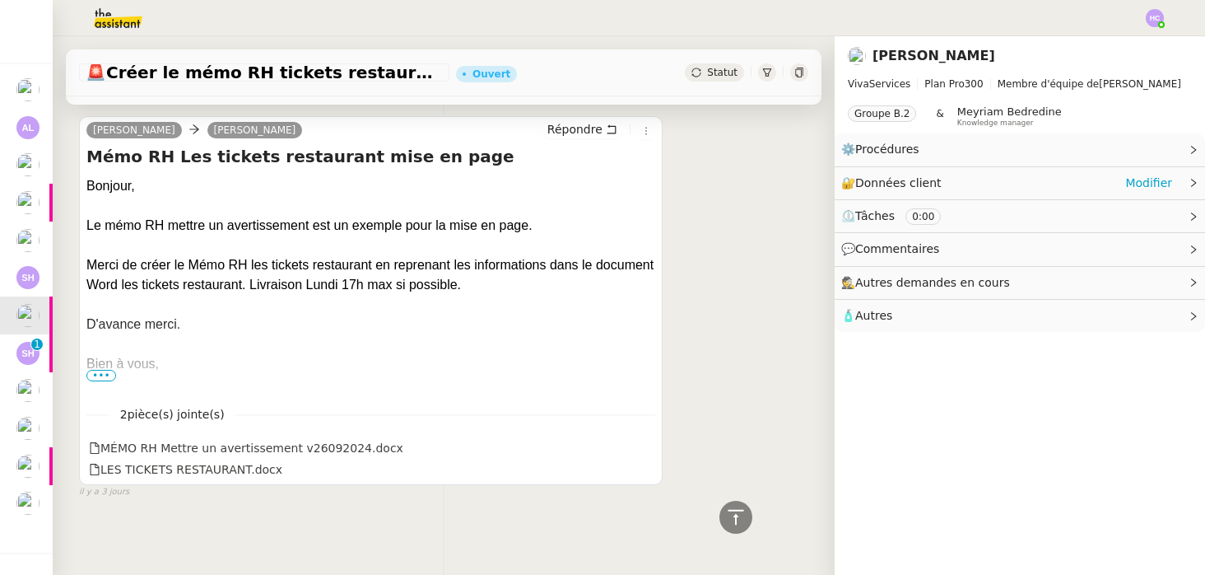
click at [986, 179] on div "🔐 Données client Modifier" at bounding box center [1007, 183] width 331 height 19
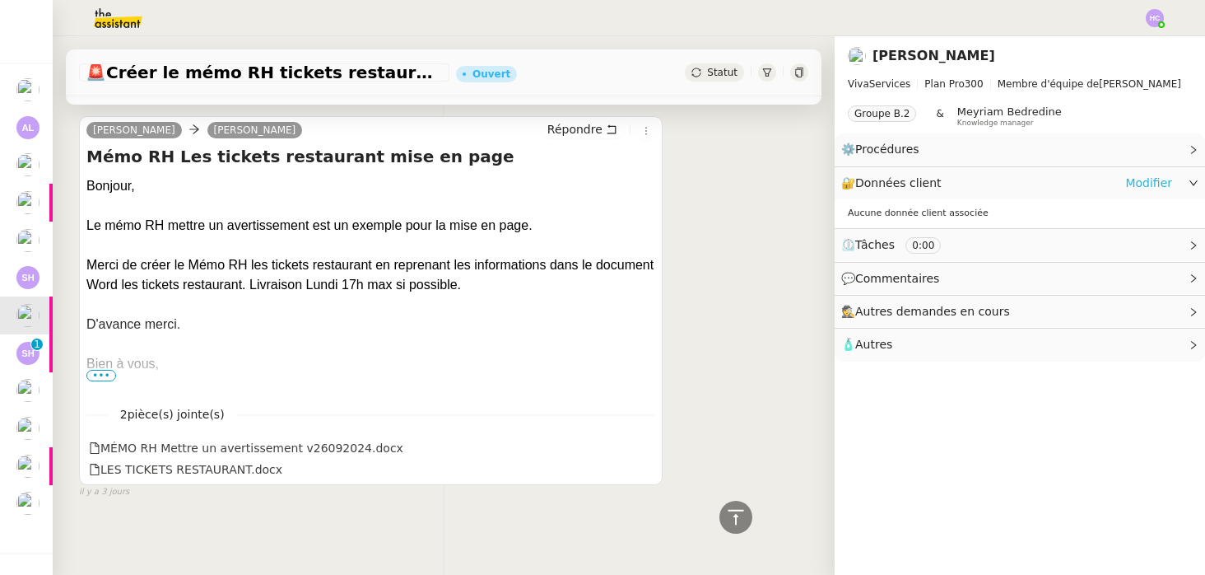
click at [1137, 182] on link "Modifier" at bounding box center [1149, 183] width 47 height 19
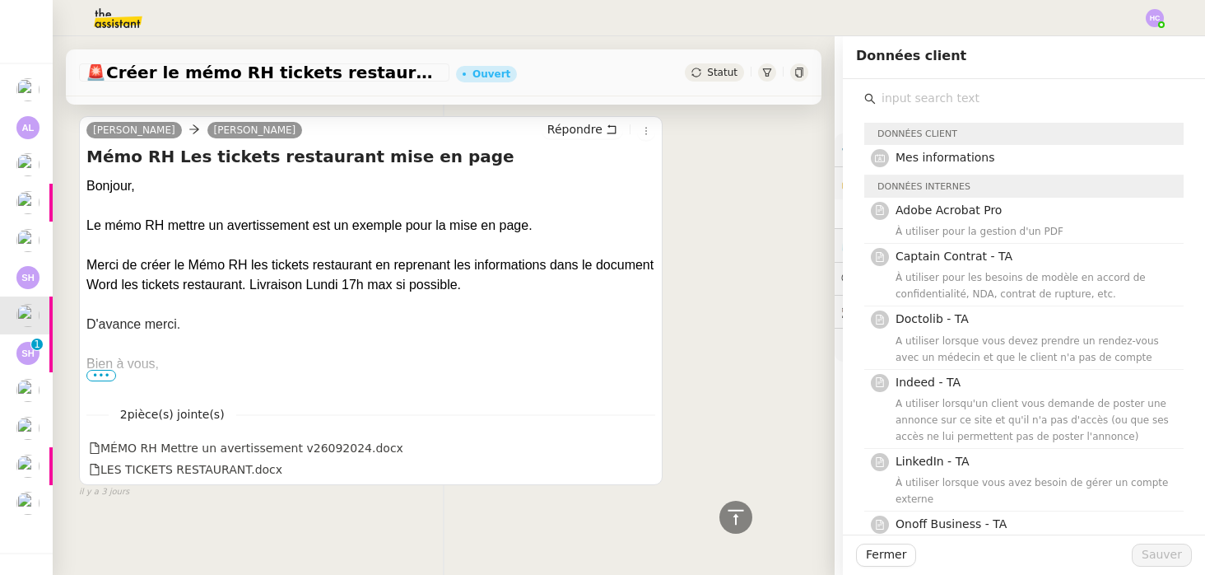
click at [765, 210] on div "[PERSON_NAME] [PERSON_NAME] Mémo RH Les tickets restaurant mise en page [GEOGRA…" at bounding box center [444, 300] width 730 height 398
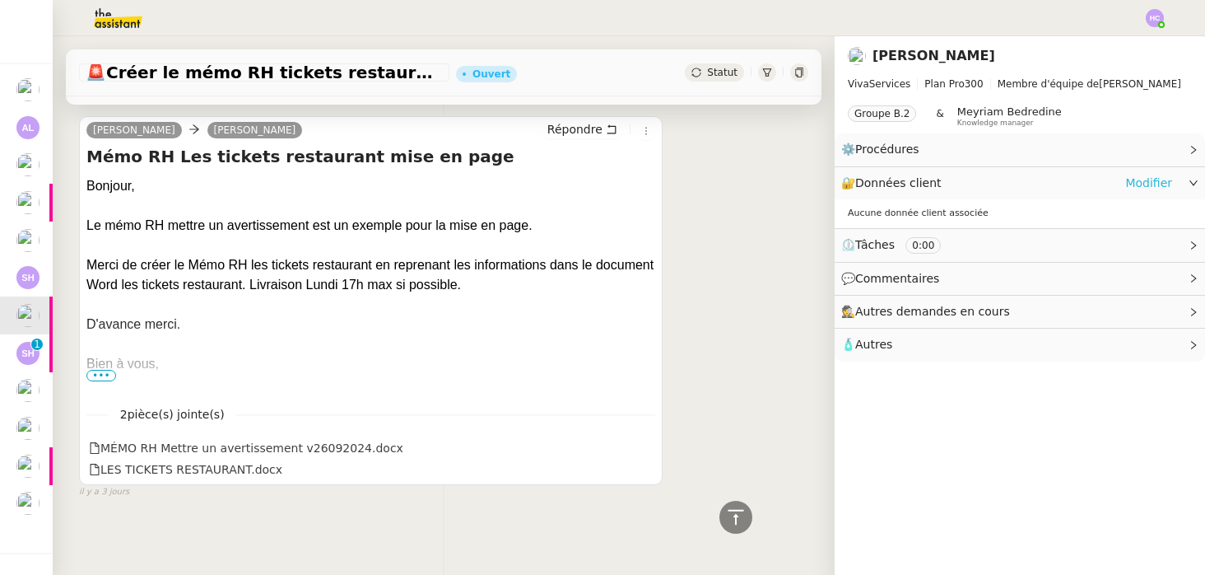
click at [1145, 182] on link "Modifier" at bounding box center [1149, 183] width 47 height 19
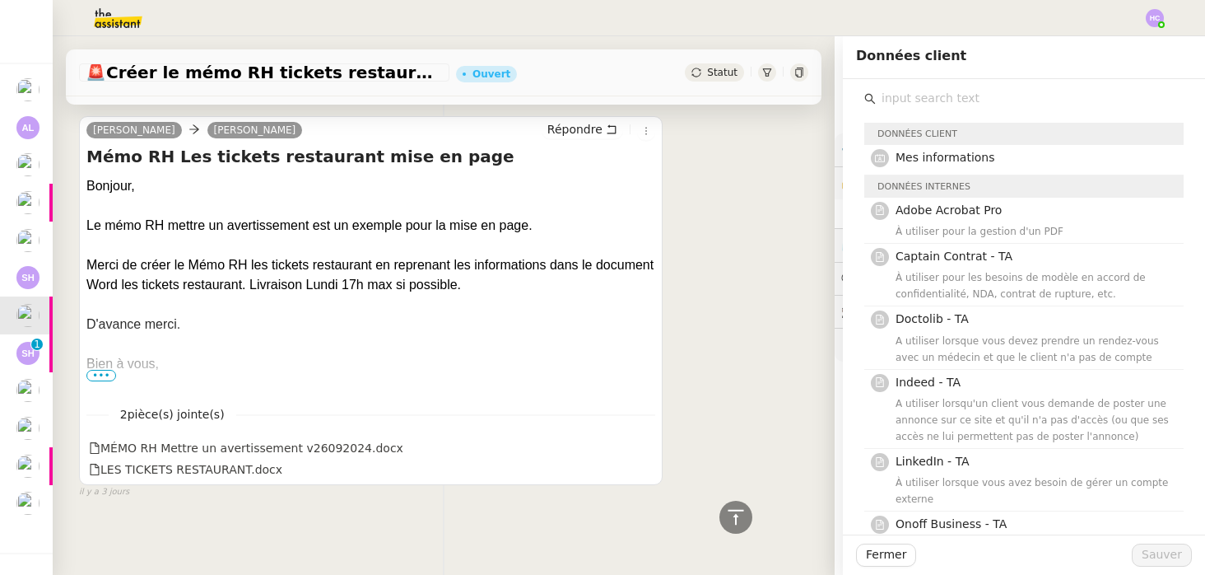
click at [605, 278] on div "Merci de créer le Mémo RH les tickets restaurant en reprenant les informations …" at bounding box center [370, 275] width 569 height 40
click at [740, 263] on div "[PERSON_NAME] [PERSON_NAME] Mémo RH Les tickets restaurant mise en page [GEOGRA…" at bounding box center [444, 300] width 730 height 398
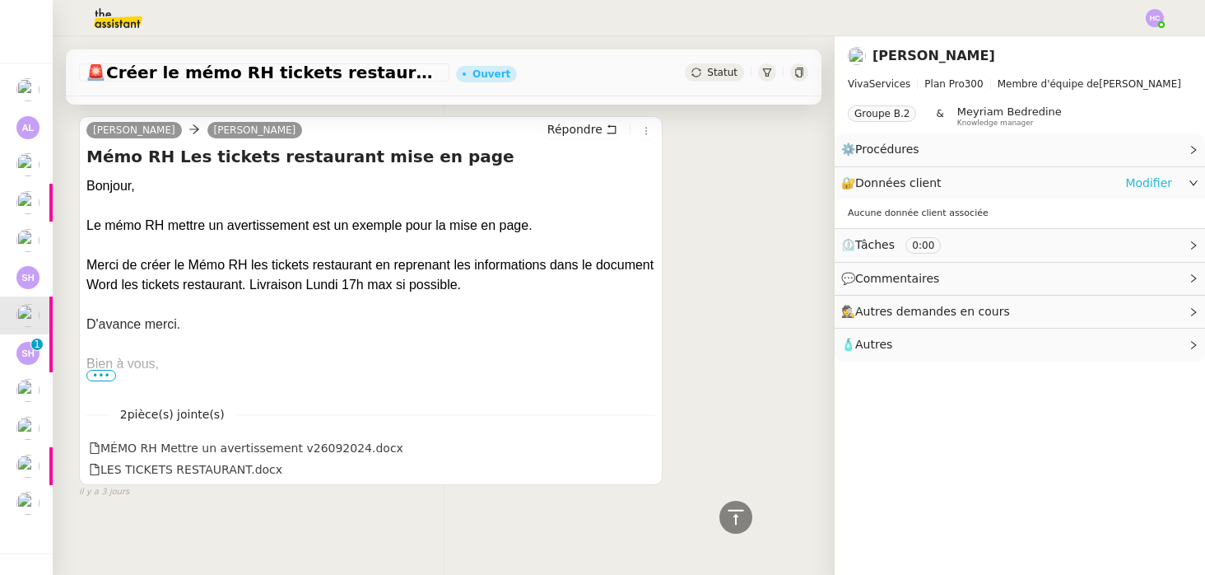
click at [1151, 184] on link "Modifier" at bounding box center [1149, 183] width 47 height 19
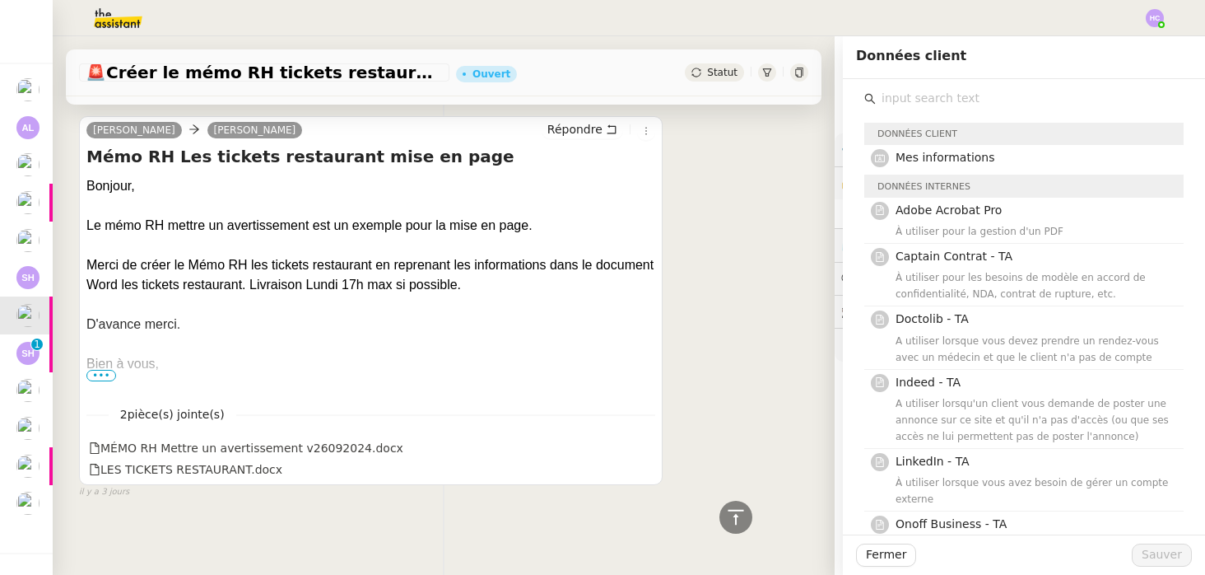
click at [782, 352] on div "[PERSON_NAME] [PERSON_NAME] Mémo RH Les tickets restaurant mise en page [GEOGRA…" at bounding box center [444, 300] width 730 height 398
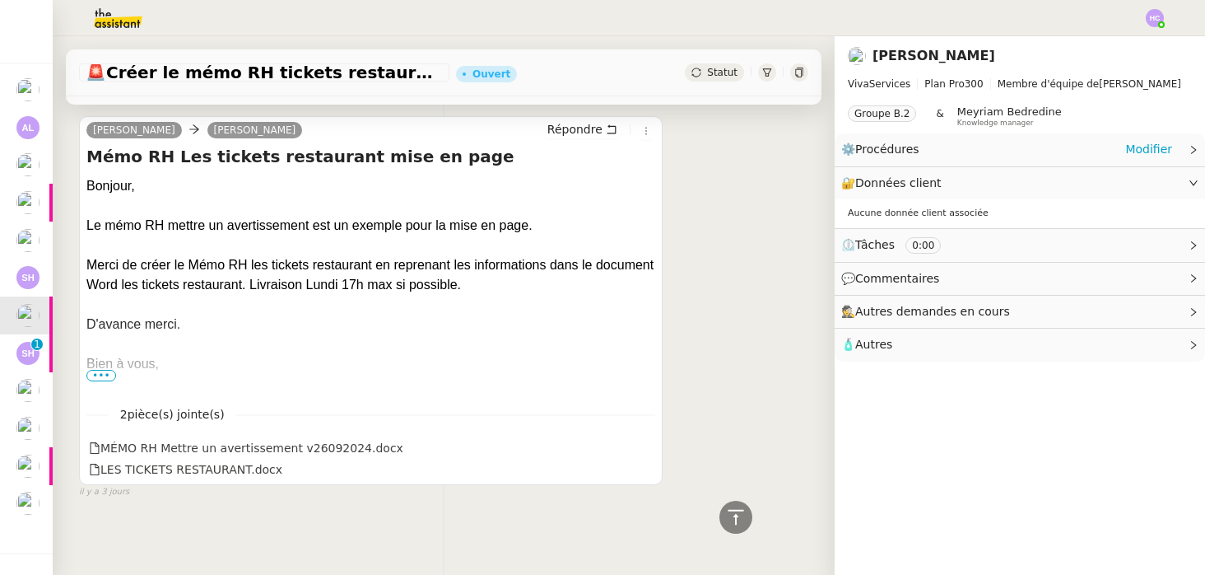
click at [972, 150] on div "⚙️ Procédures Modifier" at bounding box center [1007, 149] width 331 height 19
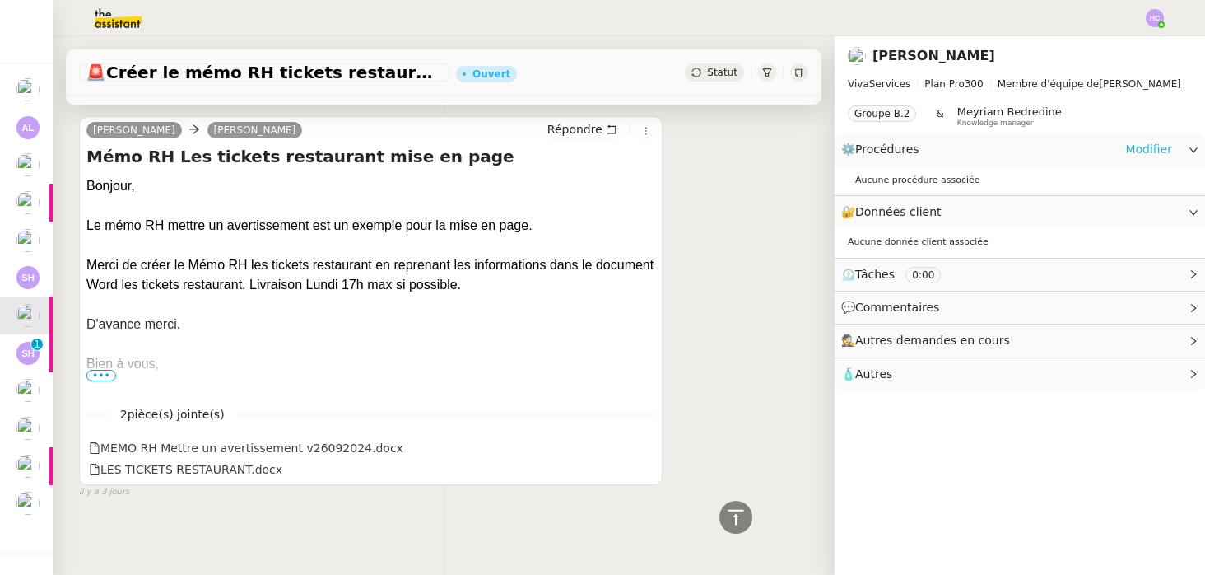
click at [1153, 140] on link "Modifier" at bounding box center [1149, 149] width 47 height 19
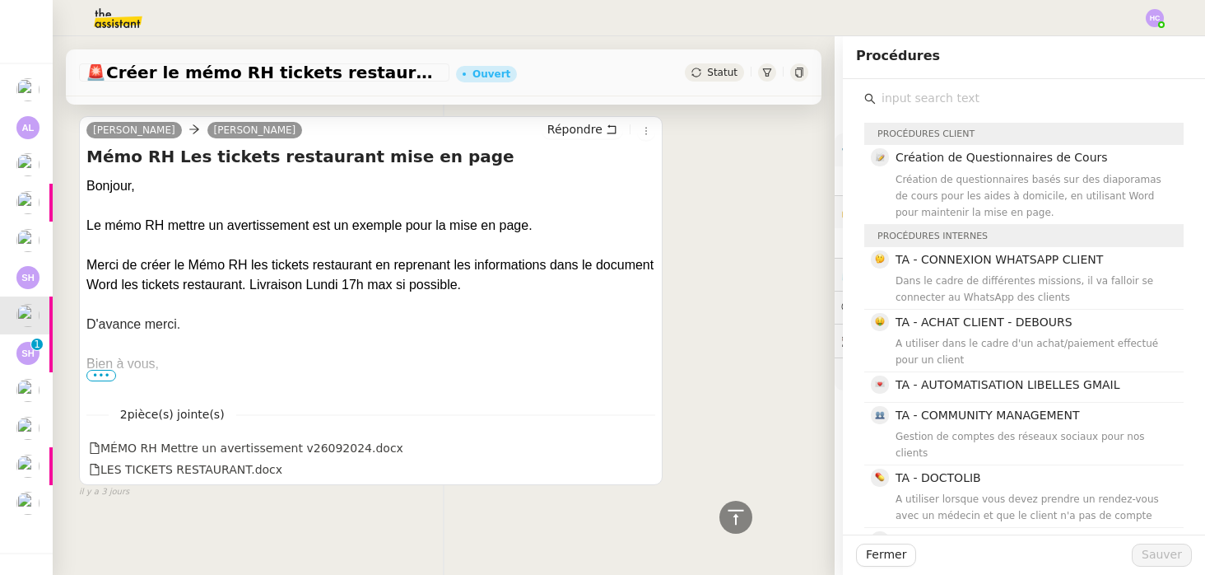
click at [795, 259] on div "[PERSON_NAME] [PERSON_NAME] Mémo RH Les tickets restaurant mise en page [GEOGRA…" at bounding box center [444, 300] width 730 height 398
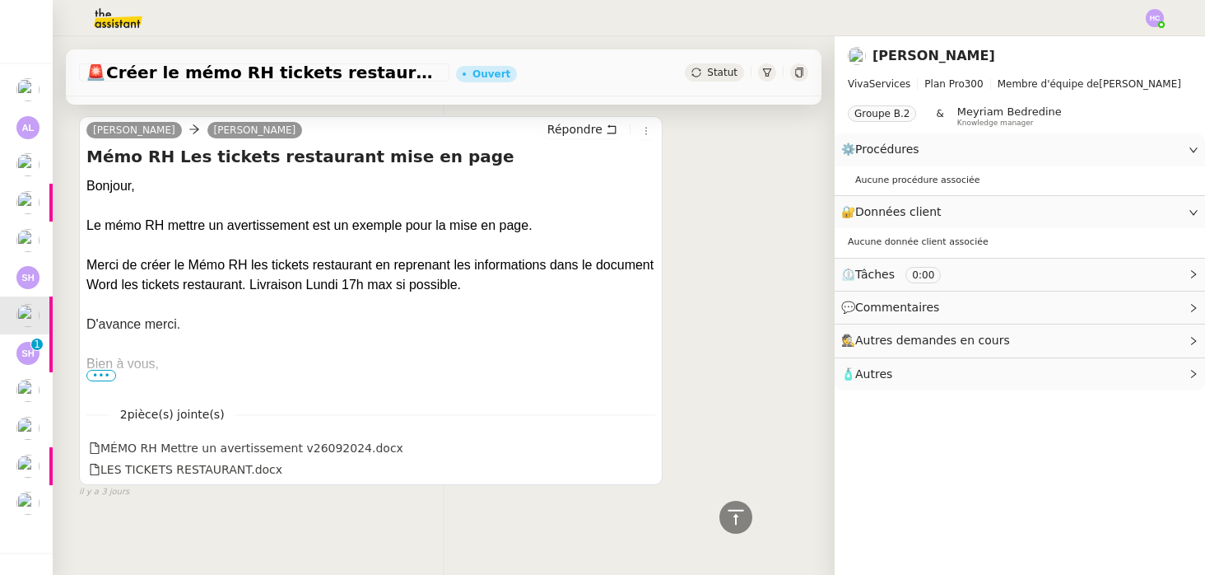
click at [104, 372] on span "•••" at bounding box center [101, 376] width 30 height 12
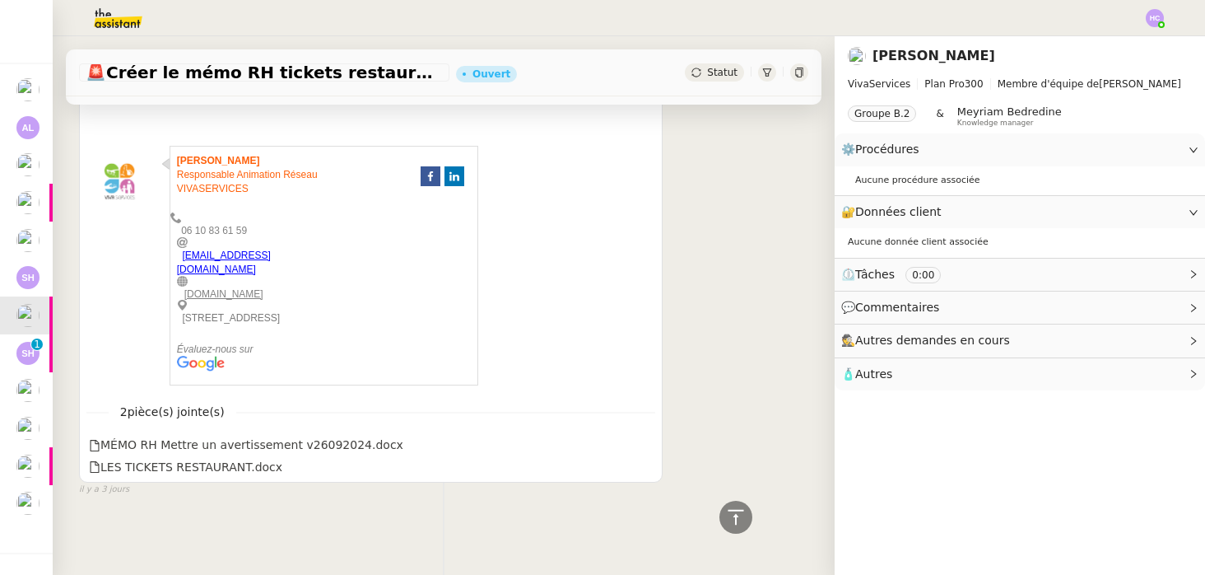
scroll to position [790, 0]
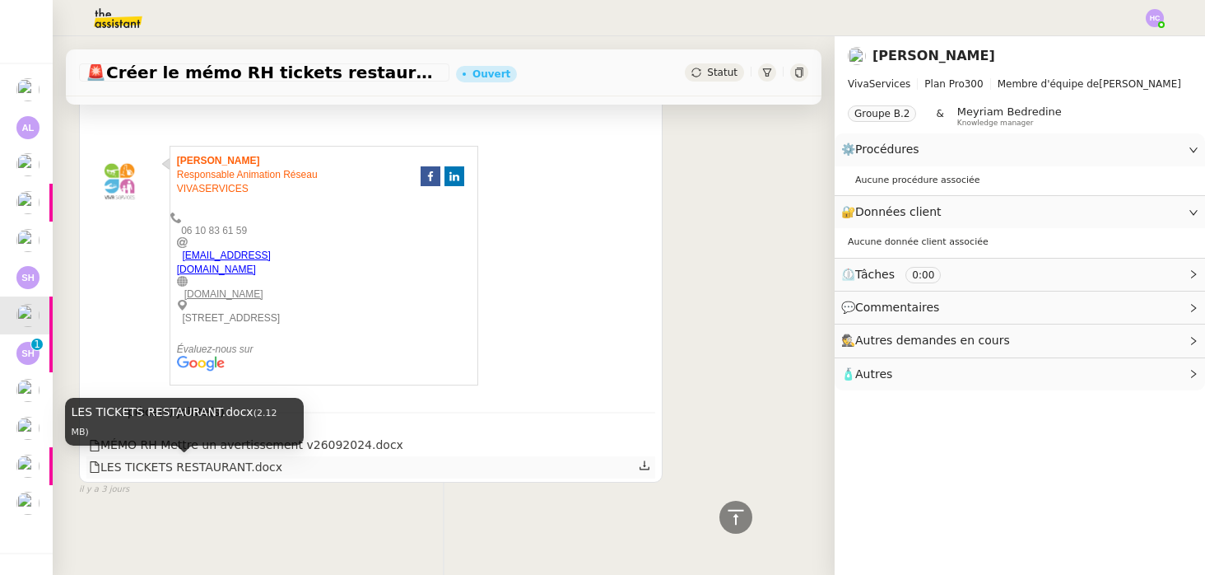
click at [201, 467] on div "LES TICKETS RESTAURANT.docx" at bounding box center [186, 467] width 194 height 19
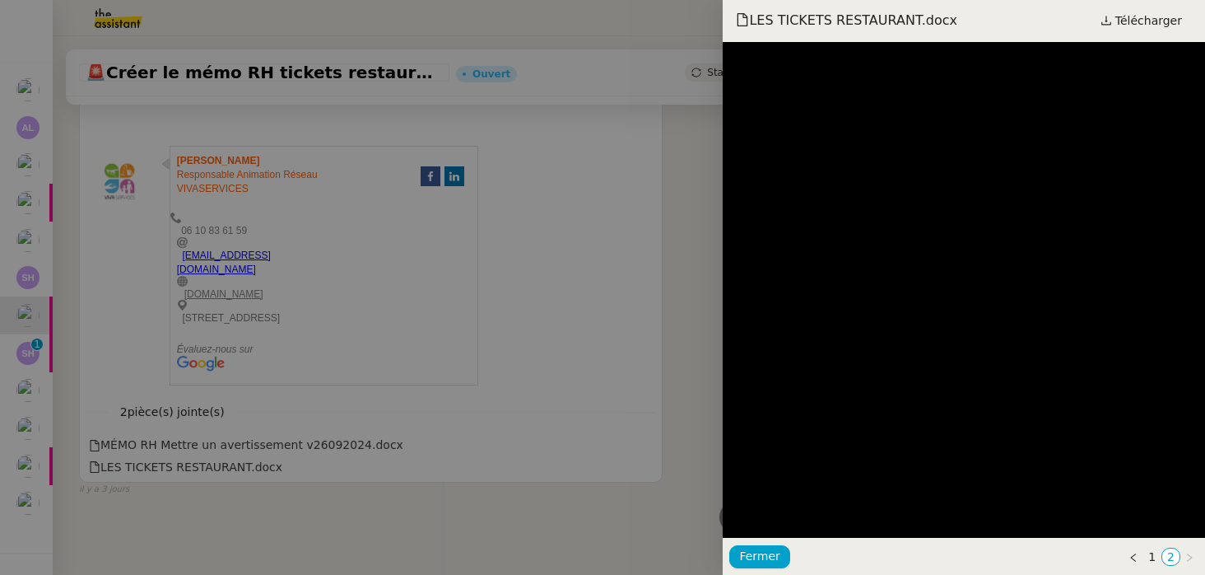
click at [539, 488] on div at bounding box center [602, 287] width 1205 height 575
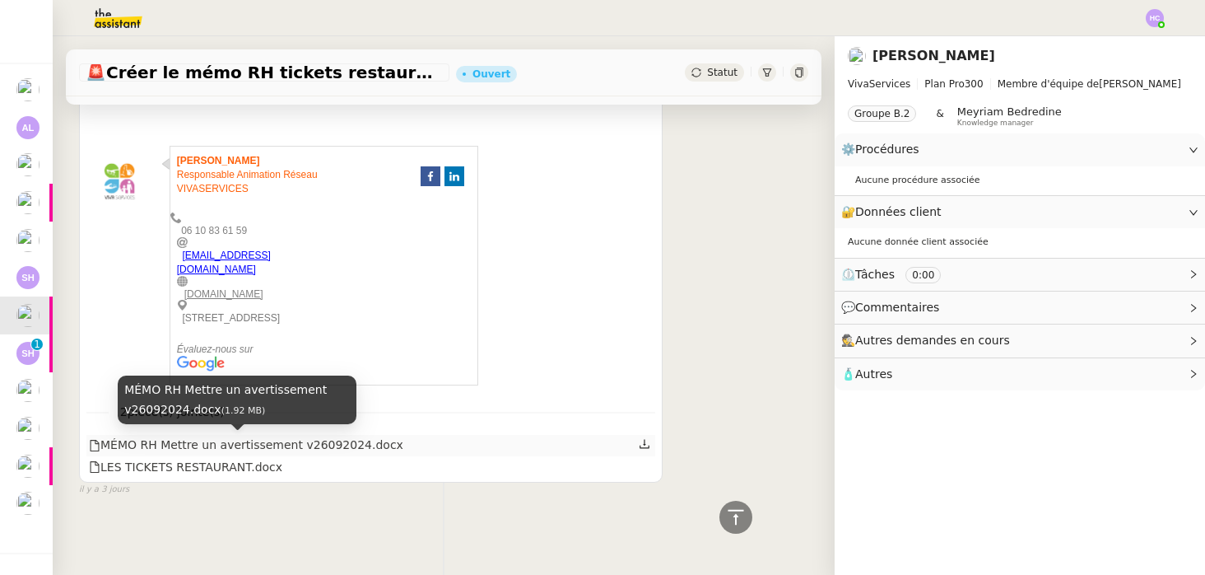
click at [291, 445] on div "MÉMO RH Mettre un avertissement v26092024.docx" at bounding box center [246, 445] width 315 height 19
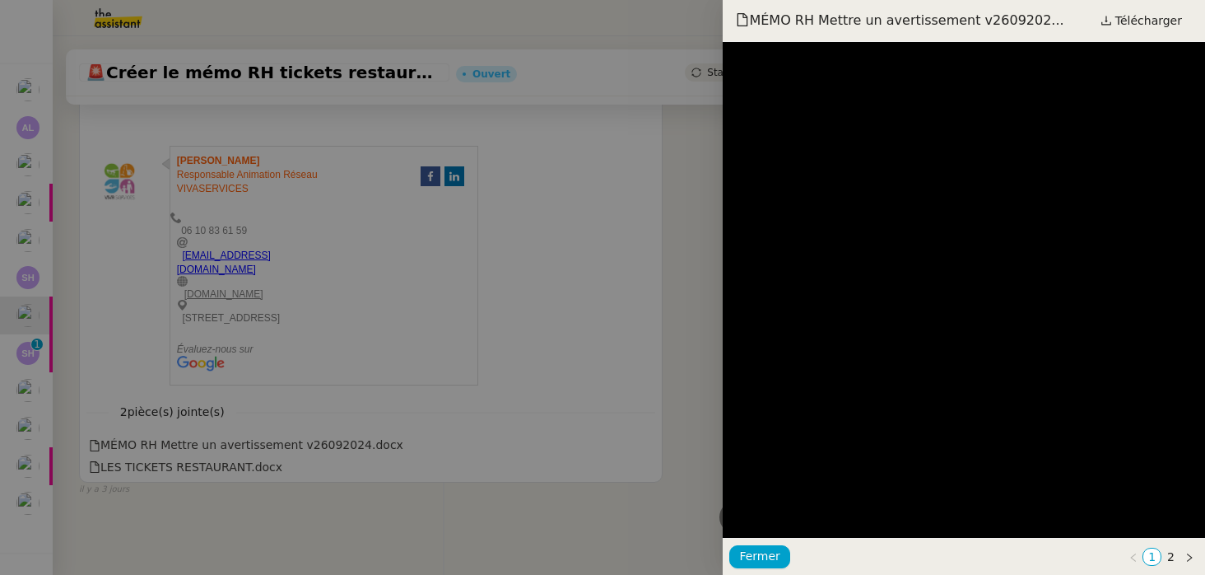
click at [597, 413] on div at bounding box center [602, 287] width 1205 height 575
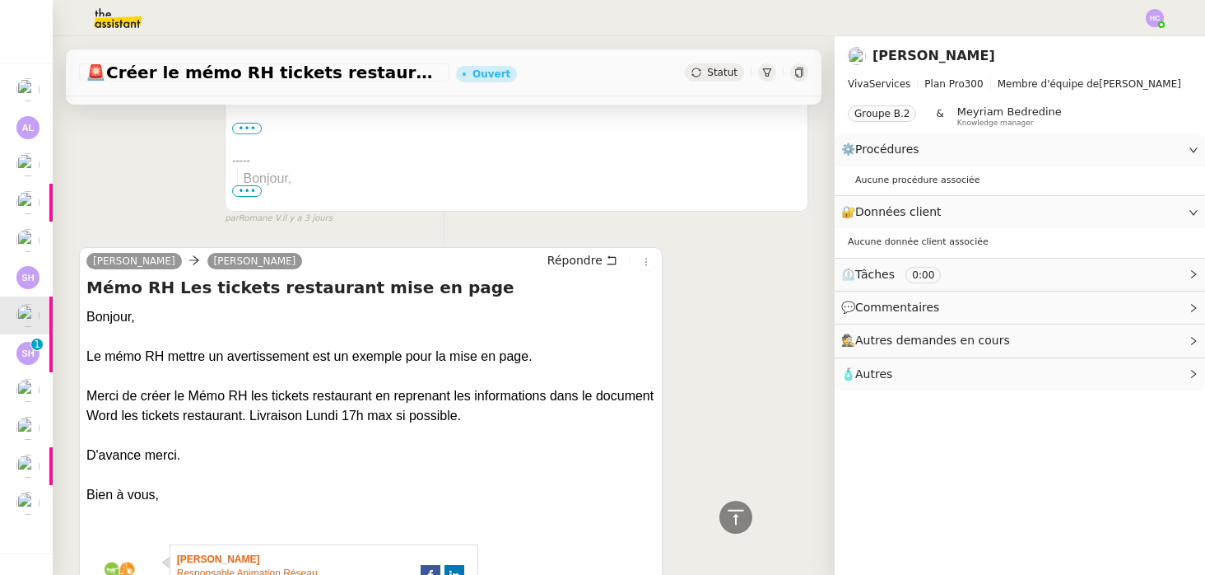
scroll to position [401, 0]
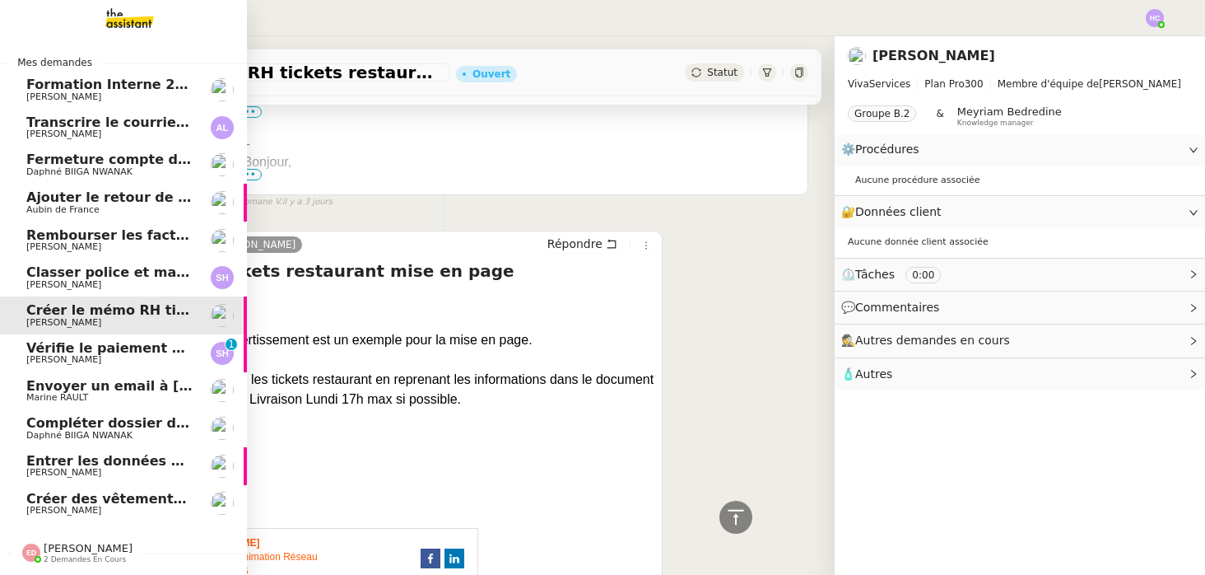
click at [92, 347] on span "Vérifie le paiement de la facture 24513" at bounding box center [171, 348] width 291 height 16
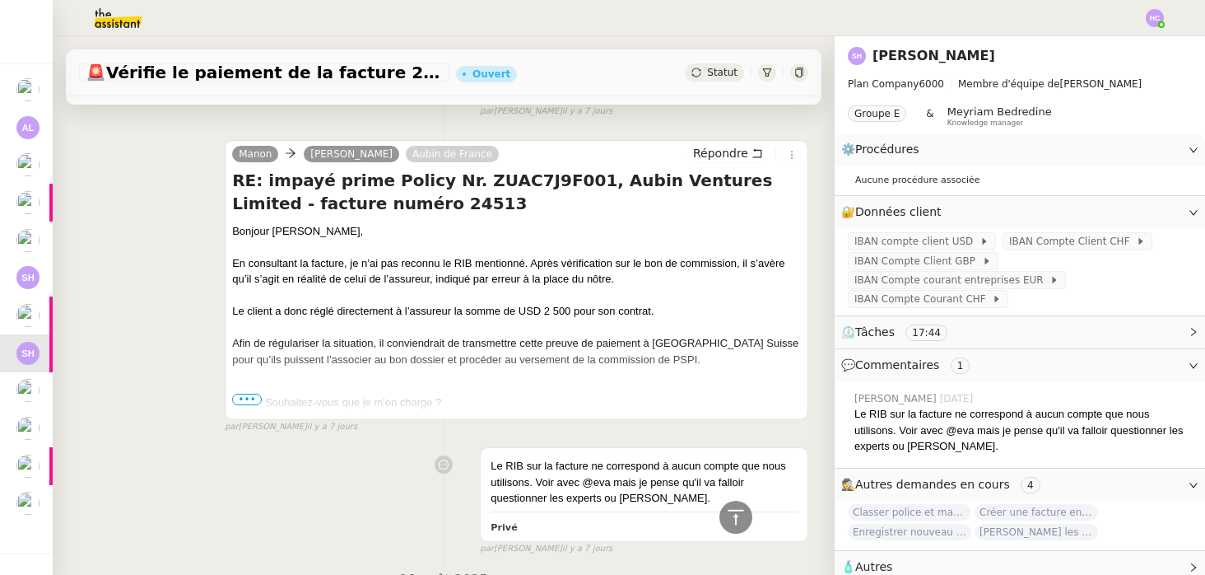
scroll to position [423, 0]
click at [250, 397] on span "•••" at bounding box center [247, 398] width 30 height 12
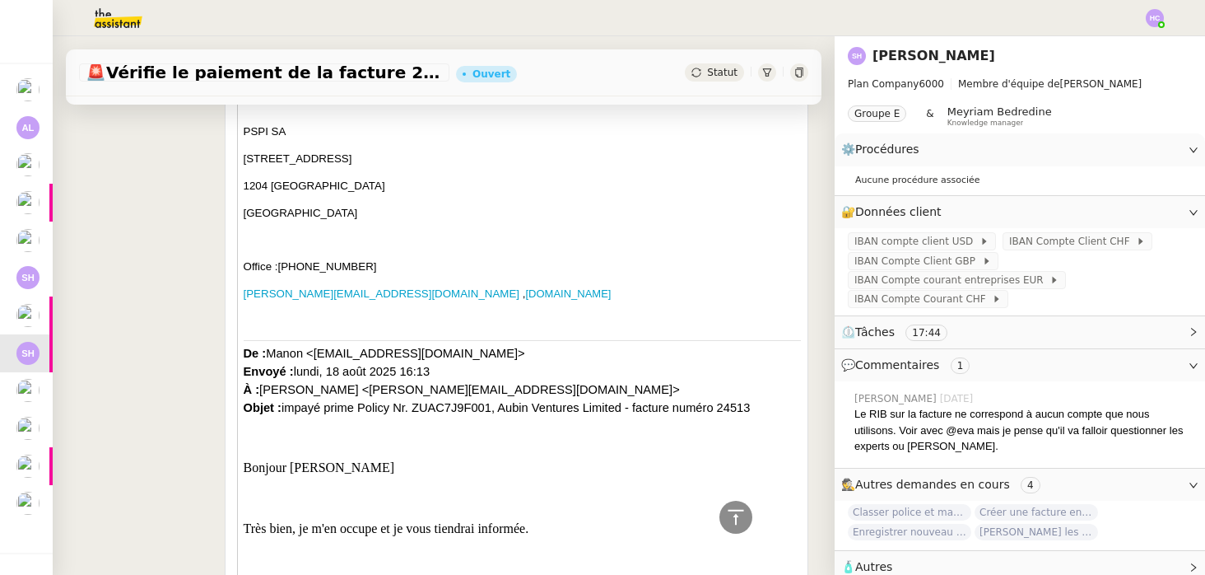
scroll to position [1813, 0]
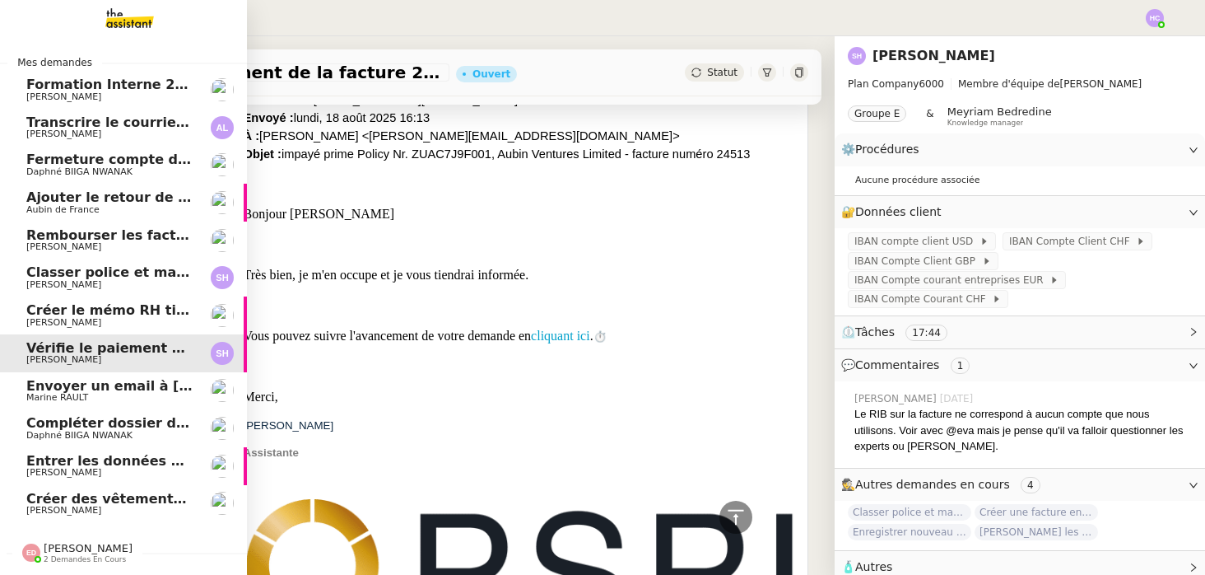
click at [68, 394] on span "Marine RAULT" at bounding box center [57, 397] width 62 height 11
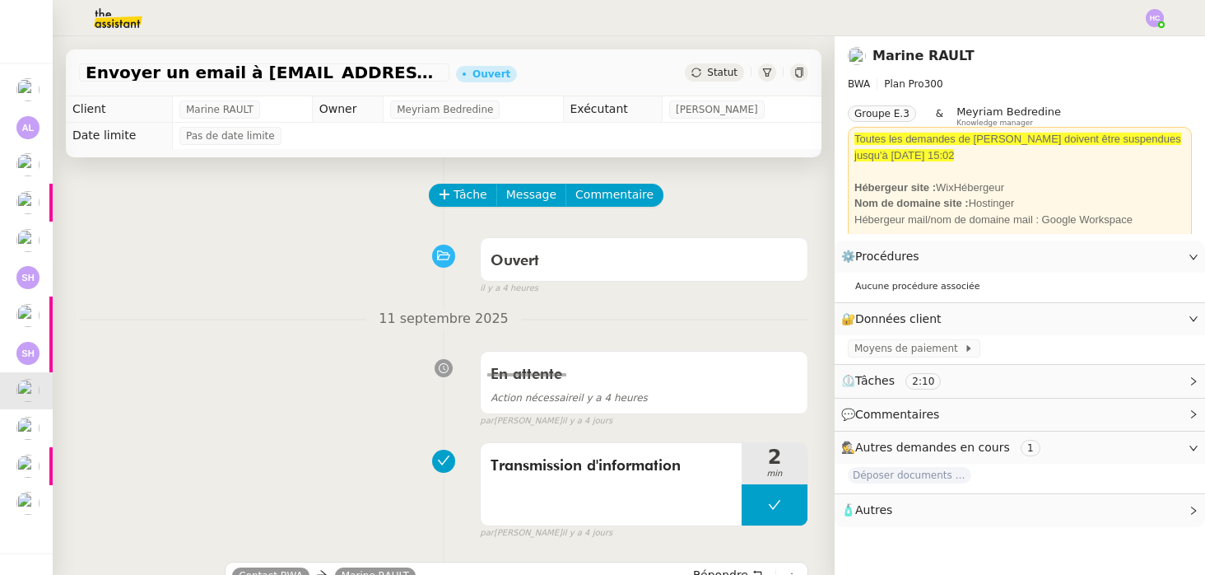
click at [715, 70] on span "Statut" at bounding box center [722, 73] width 30 height 12
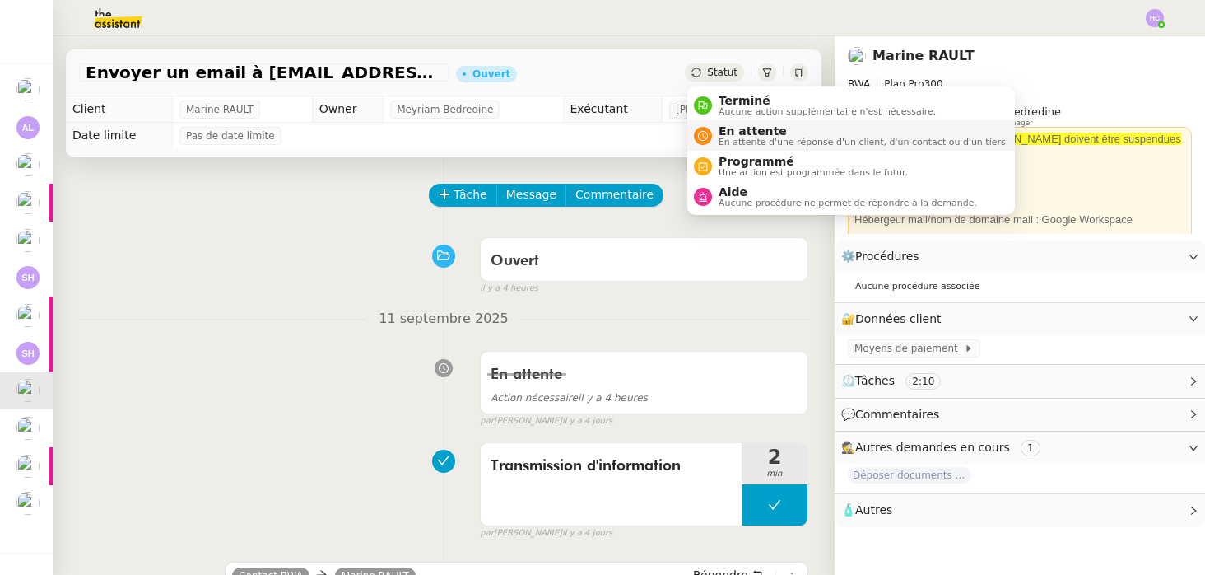
click at [735, 138] on span "En attente d'une réponse d'un client, d'un contact ou d'un tiers." at bounding box center [864, 142] width 290 height 9
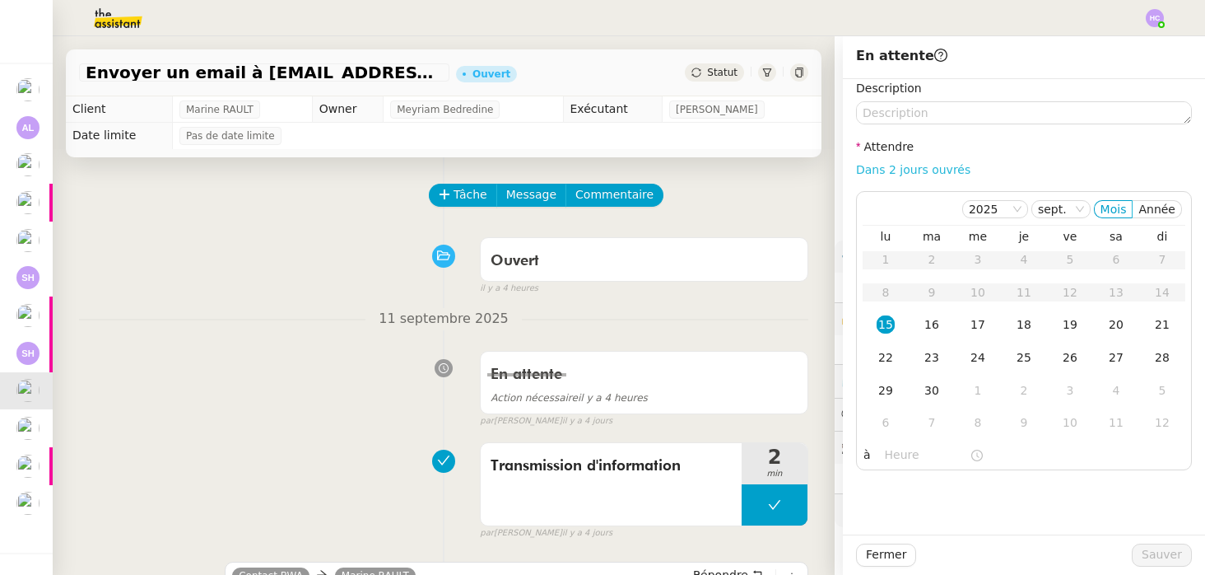
click at [920, 169] on link "Dans 2 jours ouvrés" at bounding box center [913, 169] width 114 height 13
type input "07:00"
drag, startPoint x: 1174, startPoint y: 547, endPoint x: 1005, endPoint y: 497, distance: 176.1
click at [1005, 497] on div "En attente Description Attendre Dans 2 jours ouvrés [DATE] Mois Année lu ma me …" at bounding box center [1024, 305] width 362 height 539
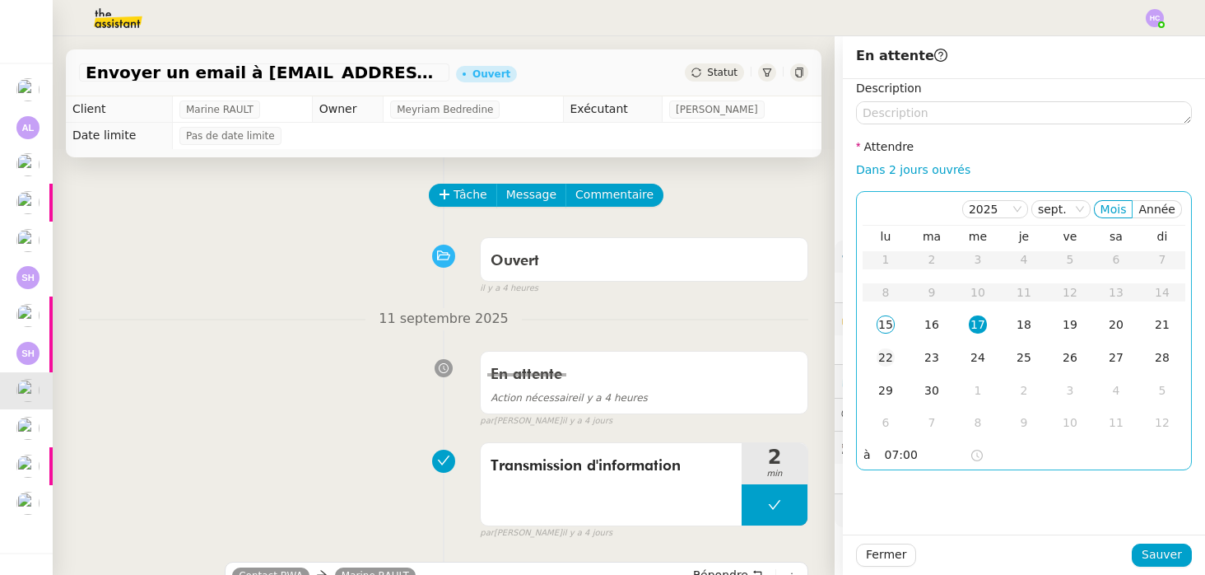
click at [870, 361] on td "22" at bounding box center [886, 358] width 46 height 33
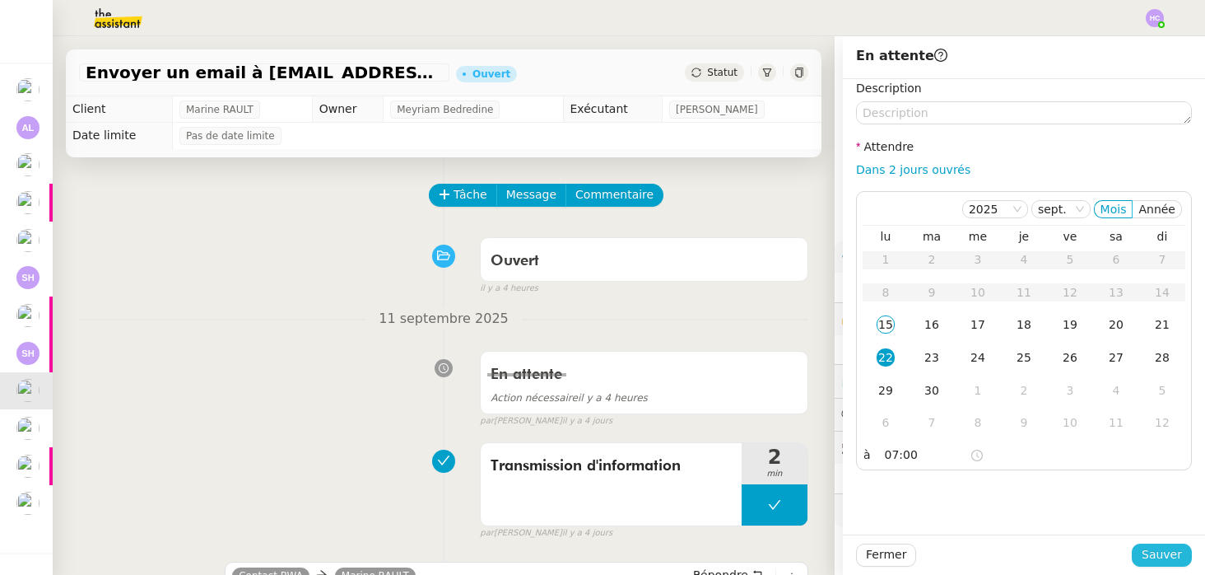
click at [1164, 552] on span "Sauver" at bounding box center [1162, 554] width 40 height 19
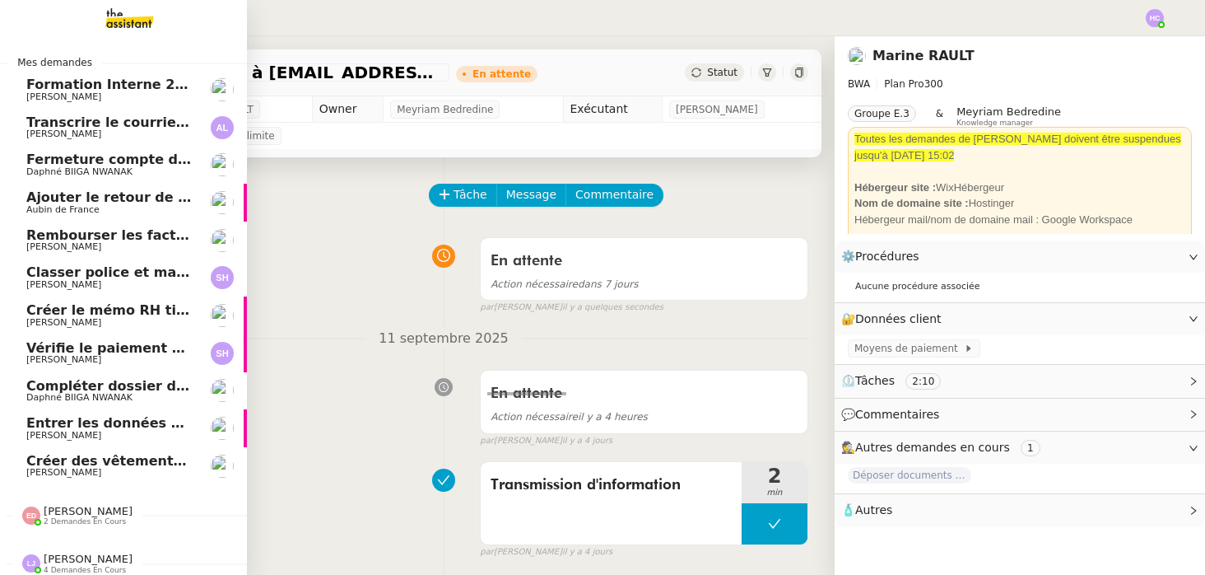
click at [116, 275] on span "Classer police et mandat dans brokin" at bounding box center [164, 272] width 277 height 16
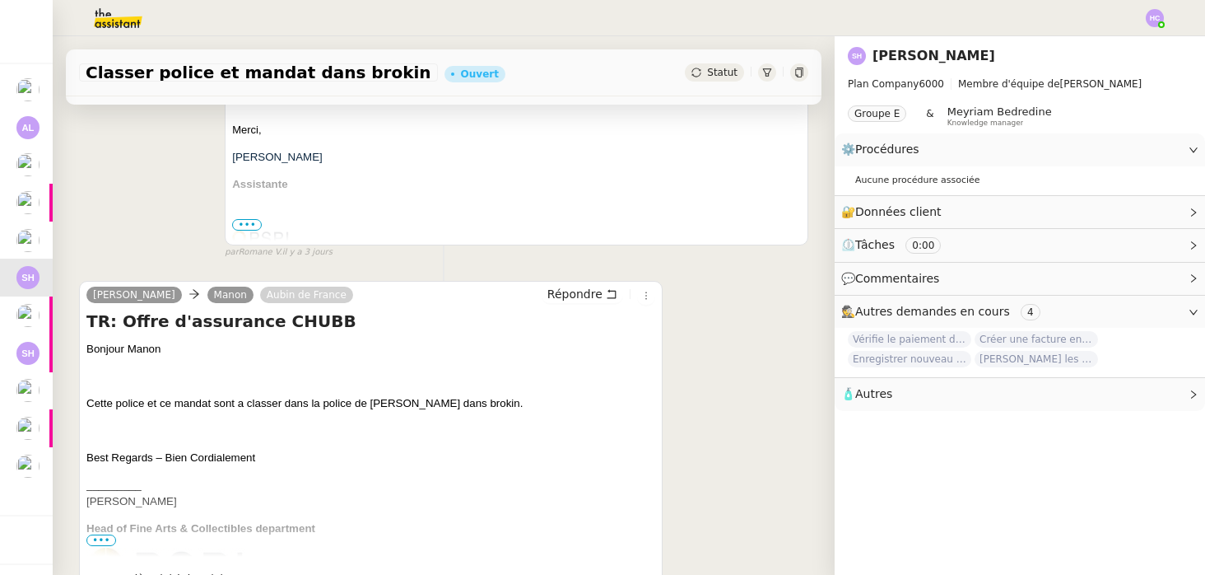
scroll to position [518, 0]
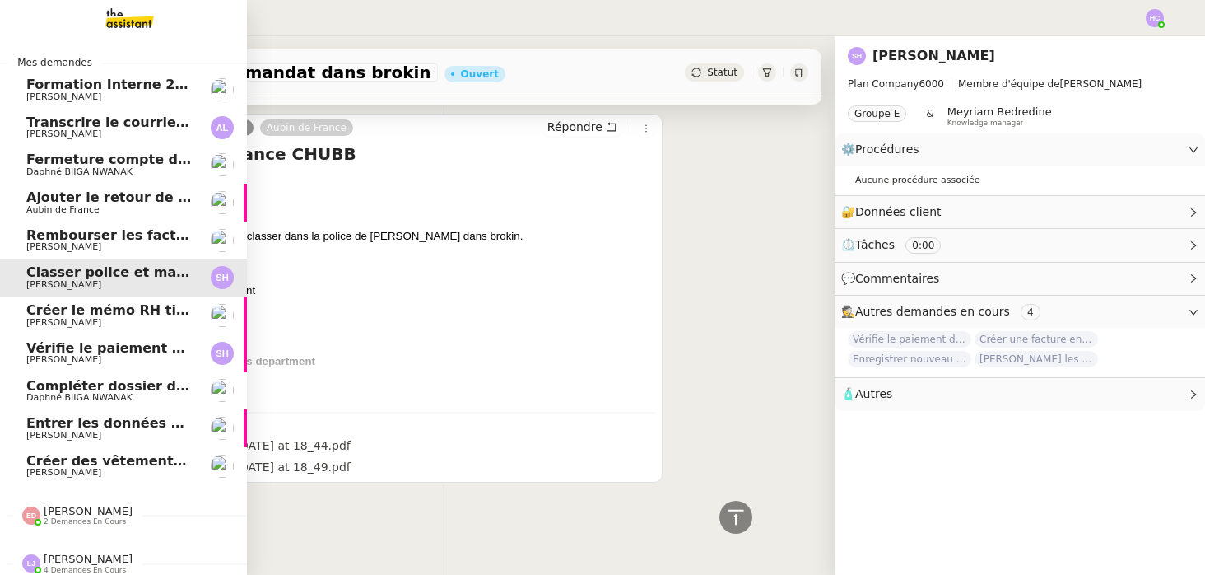
click at [84, 314] on span "Créer le mémo RH tickets restaurant" at bounding box center [162, 310] width 273 height 16
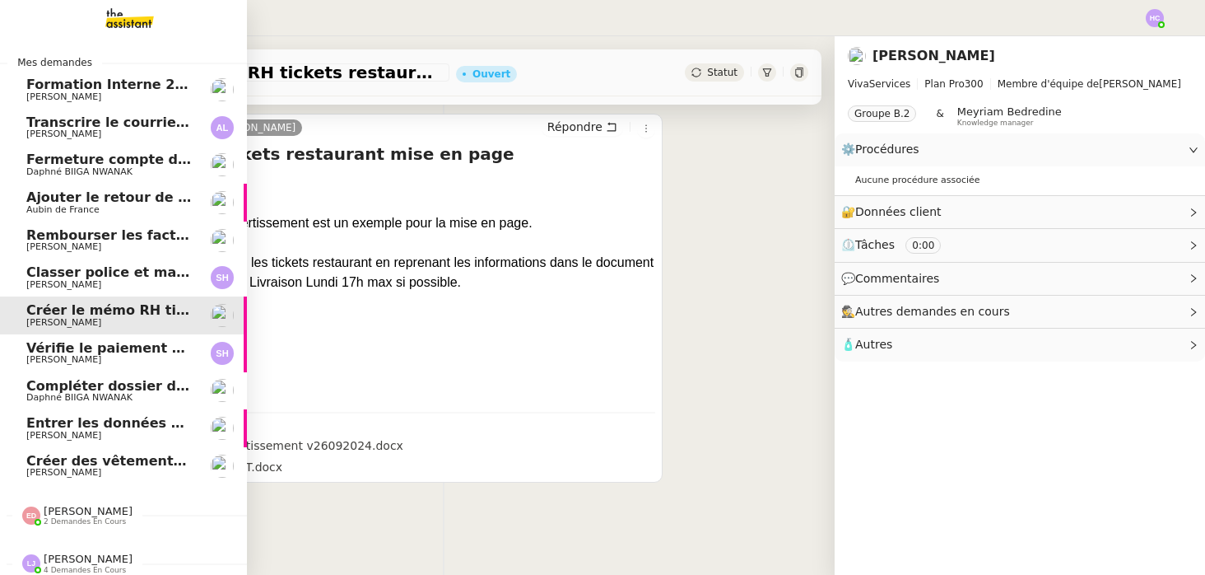
scroll to position [209, 0]
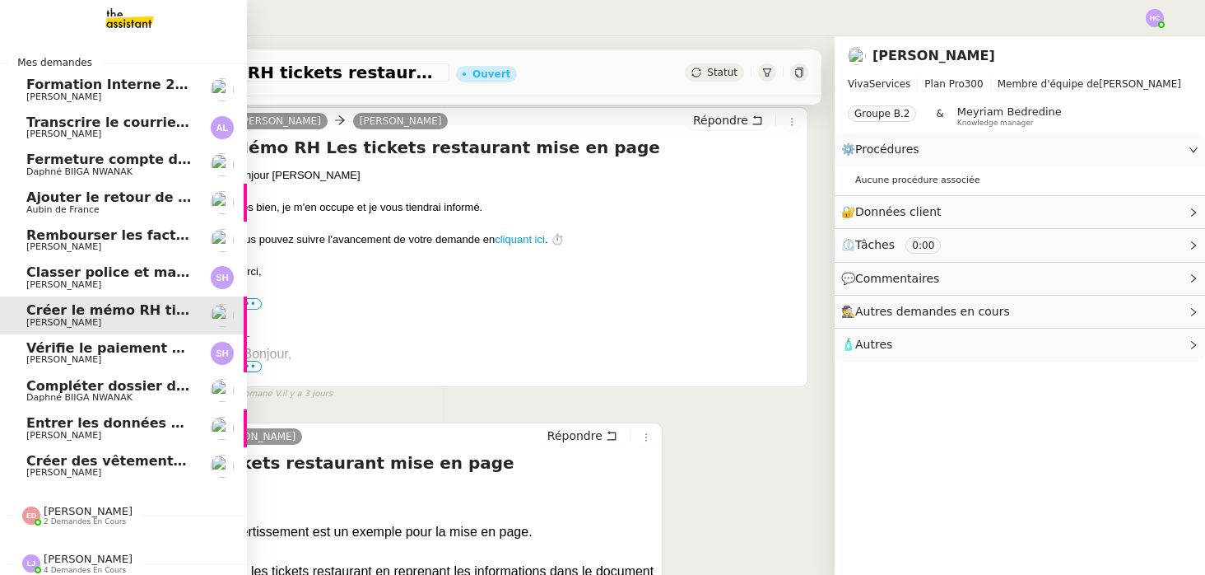
click at [81, 350] on span "Vérifie le paiement de la facture 24513" at bounding box center [171, 348] width 291 height 16
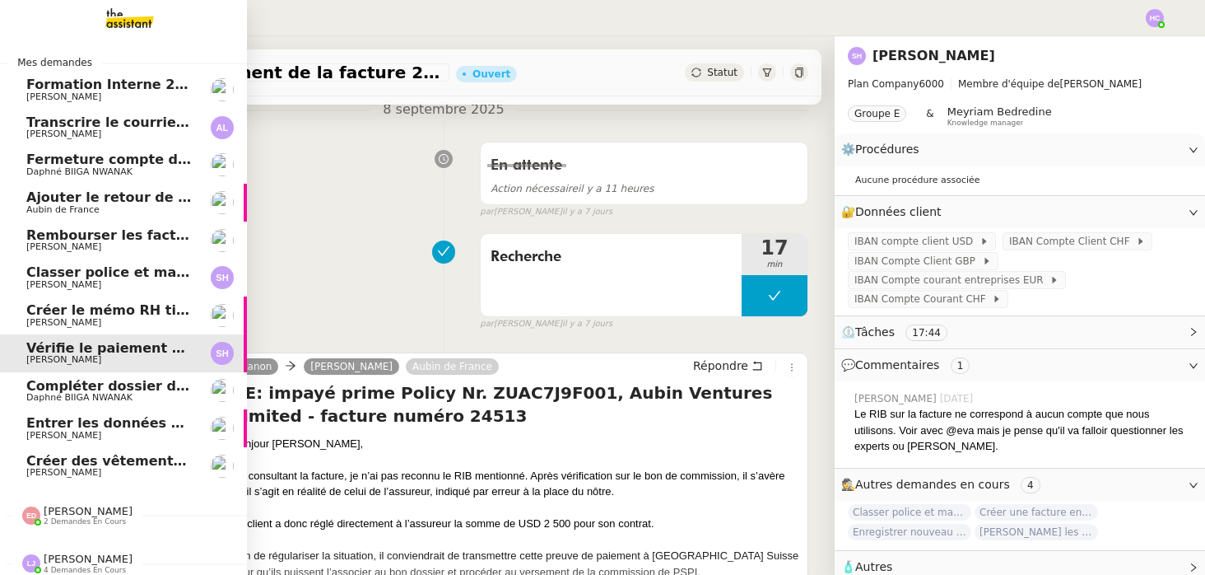
click at [55, 387] on span "Compléter dossier domiciliation asso sur Se Domicilier" at bounding box center [229, 386] width 406 height 16
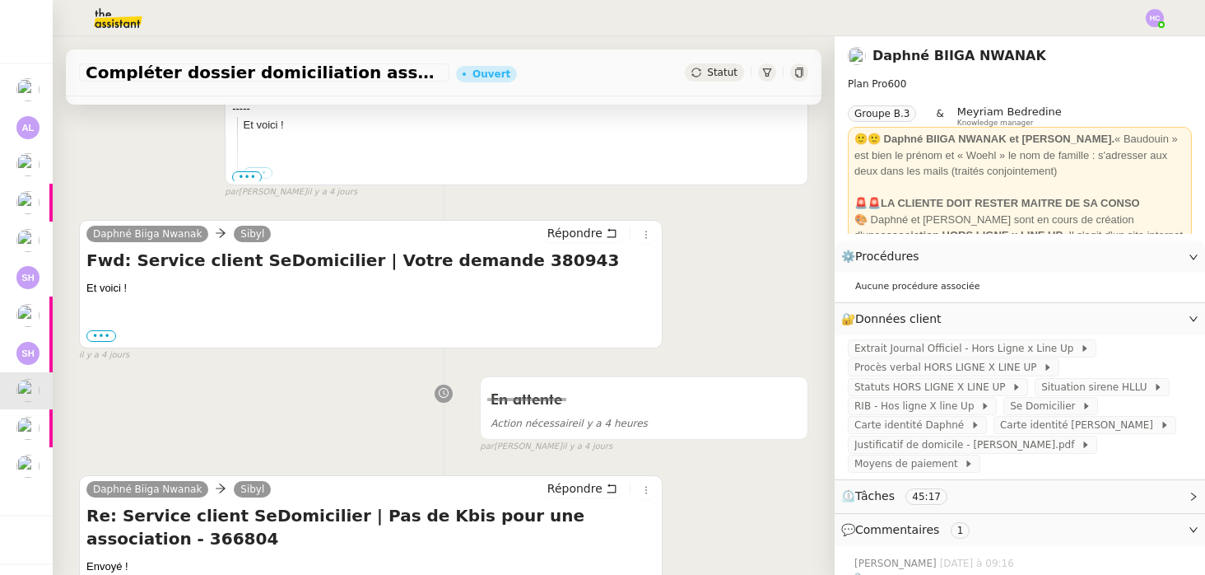
scroll to position [636, 0]
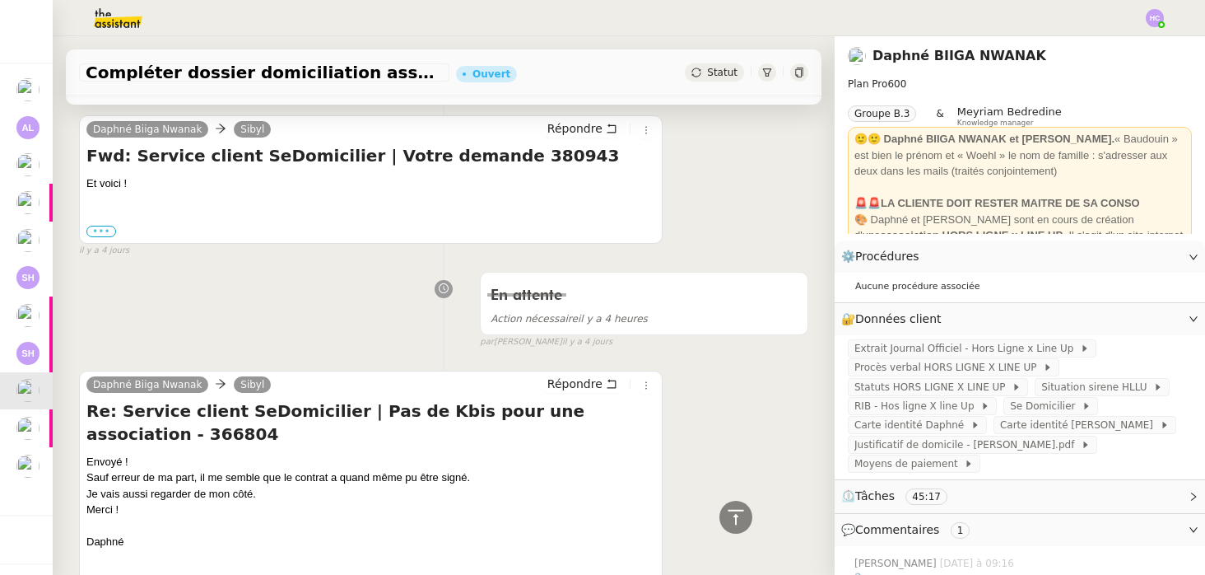
click at [105, 231] on label "•••" at bounding box center [101, 232] width 30 height 12
click at [0, 0] on input "•••" at bounding box center [0, 0] width 0 height 0
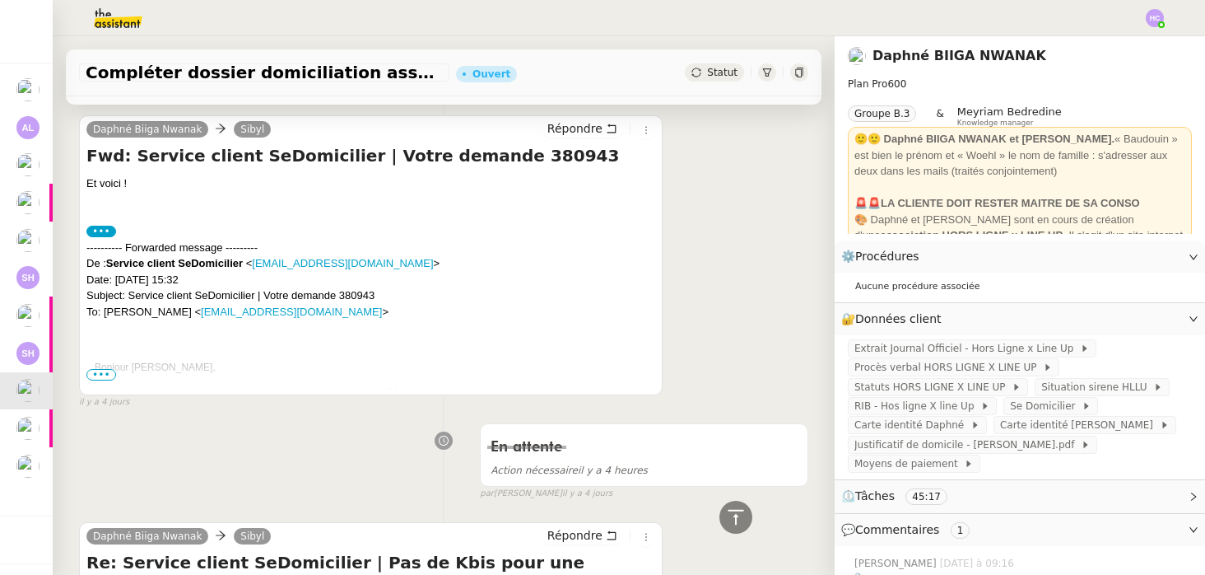
click at [98, 375] on span "•••" at bounding box center [101, 375] width 30 height 12
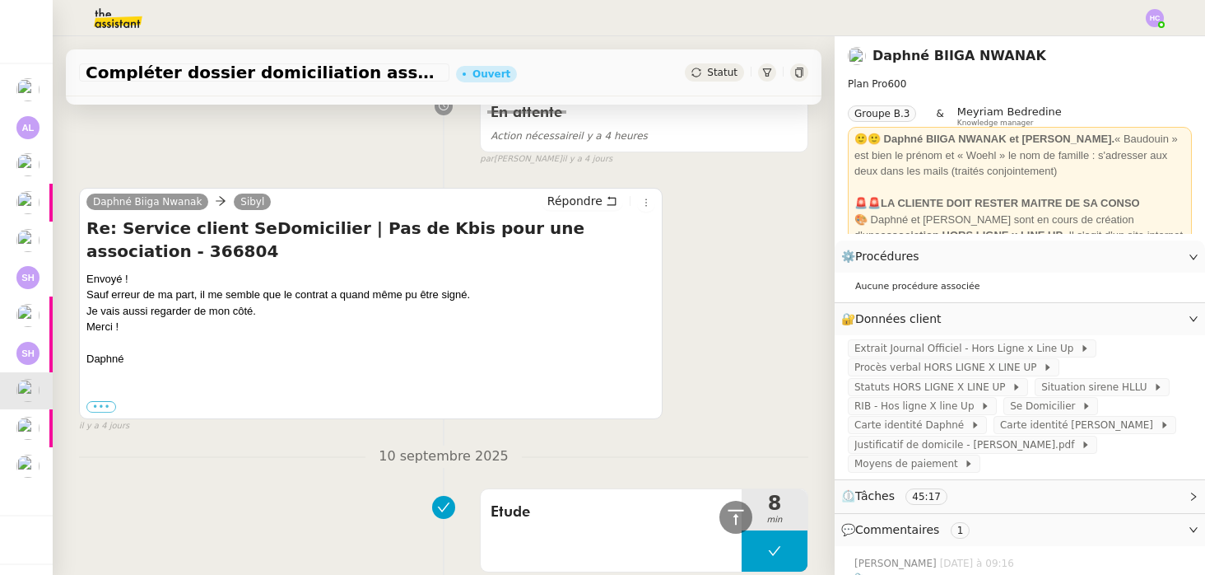
scroll to position [1214, 0]
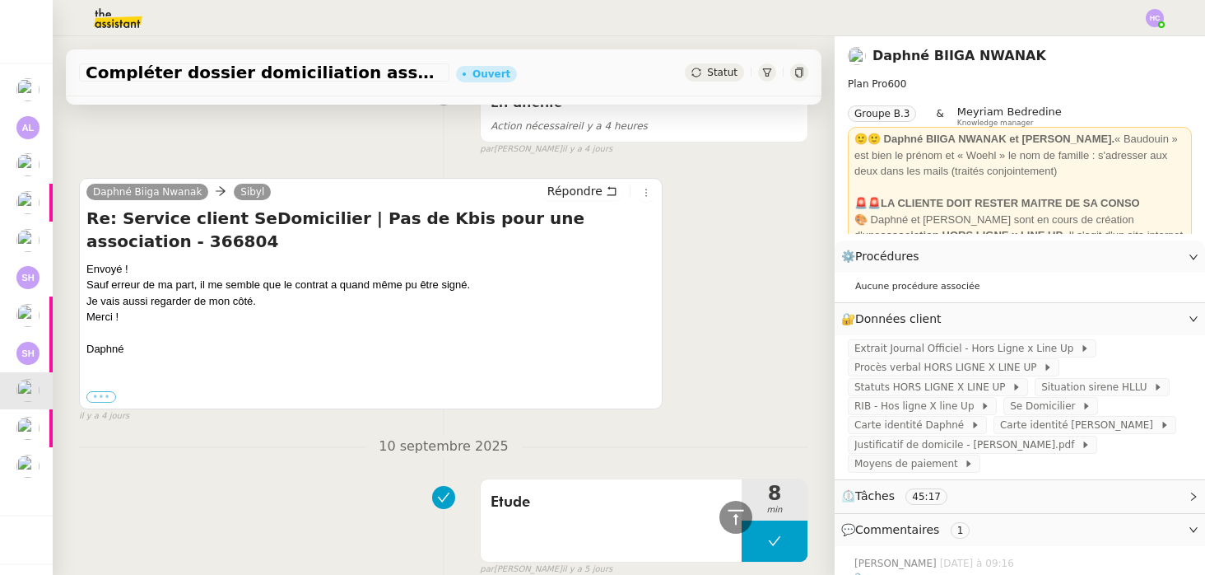
click at [105, 391] on label "•••" at bounding box center [101, 397] width 30 height 12
click at [0, 0] on input "•••" at bounding box center [0, 0] width 0 height 0
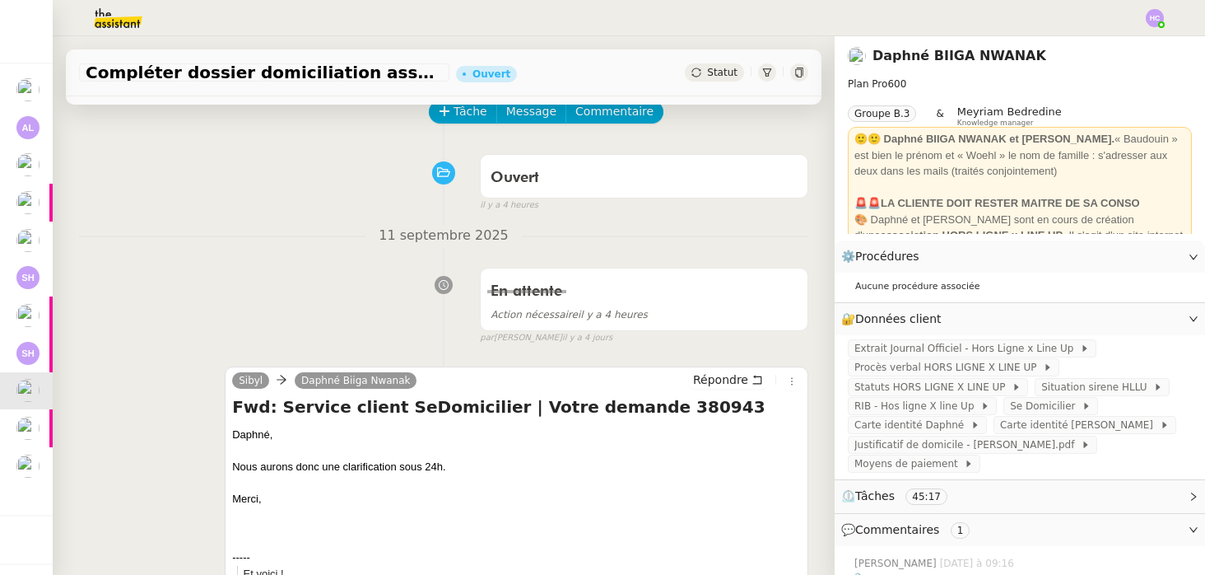
scroll to position [0, 0]
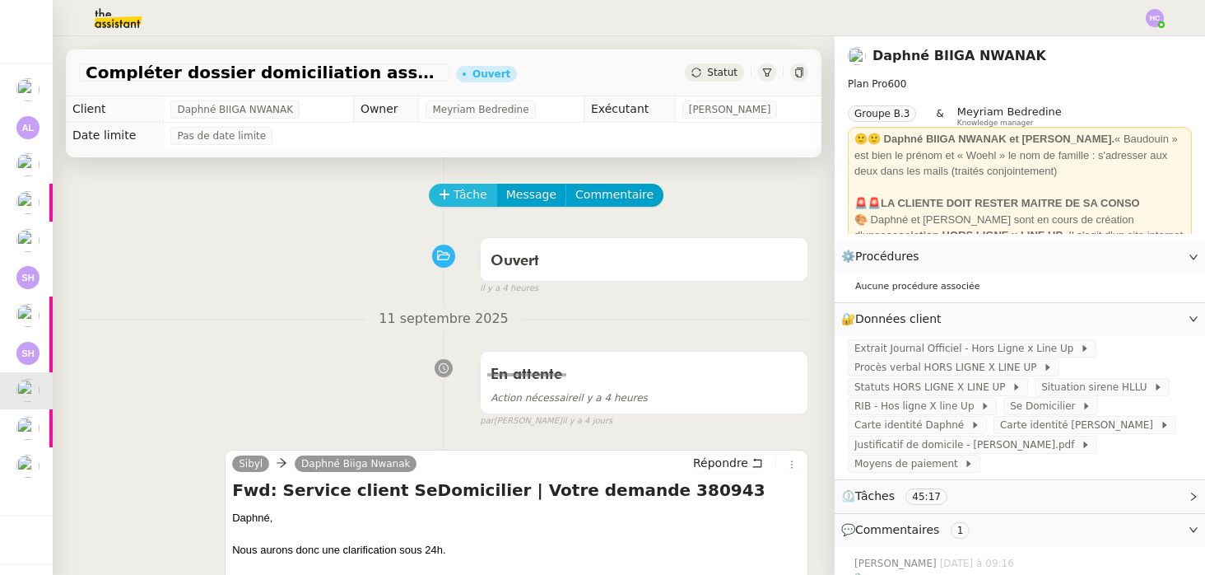
click at [458, 195] on span "Tâche" at bounding box center [471, 194] width 34 height 19
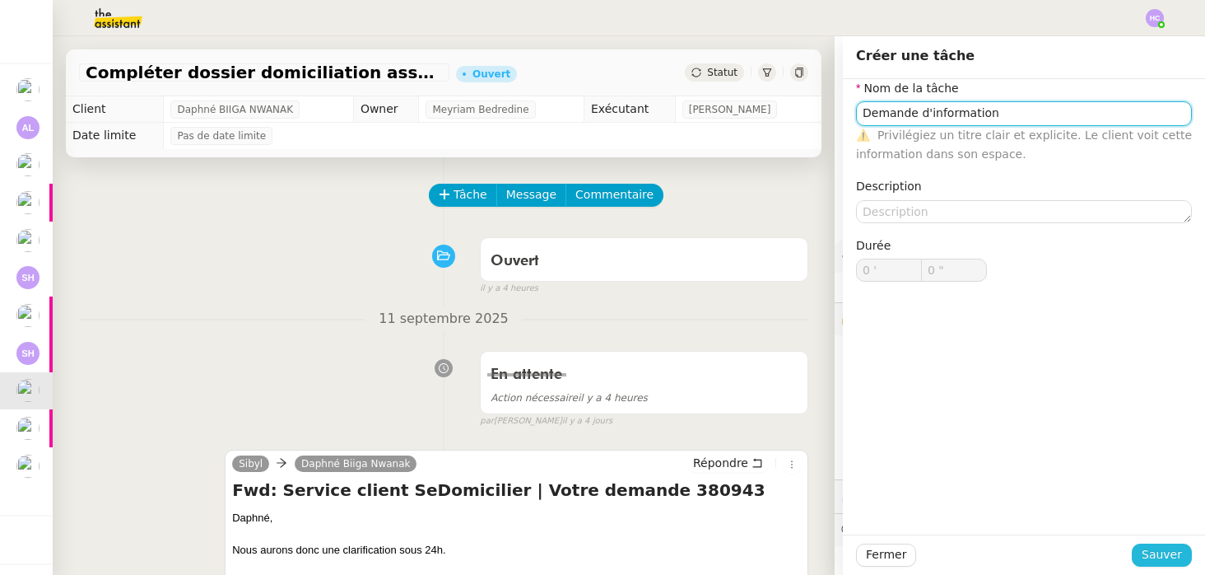
type input "Demande d'information"
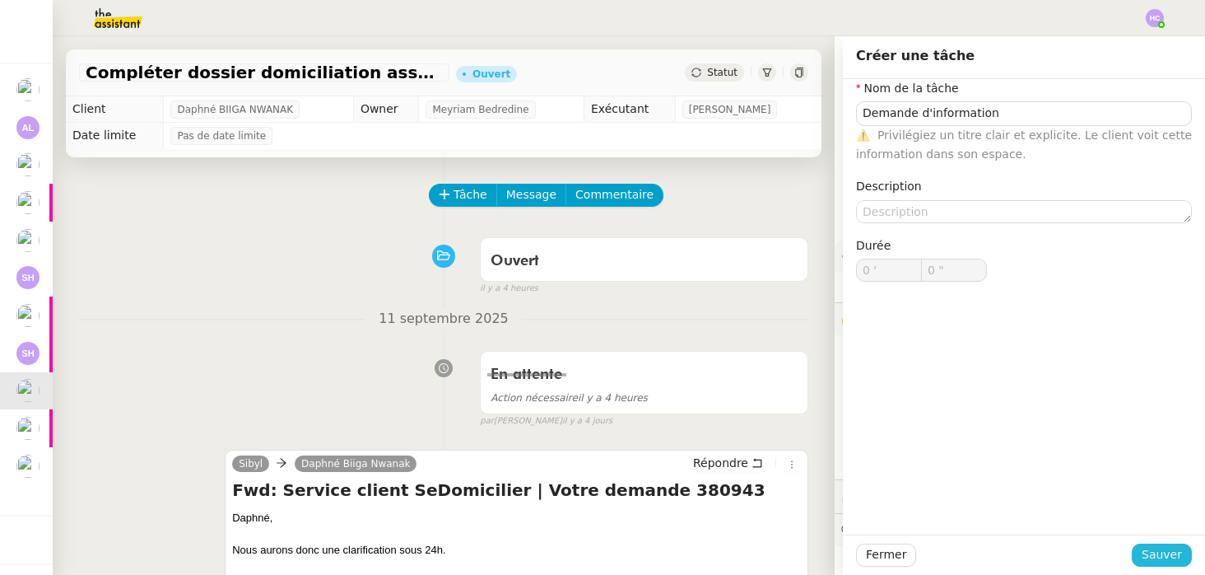
click at [1162, 553] on span "Sauver" at bounding box center [1162, 554] width 40 height 19
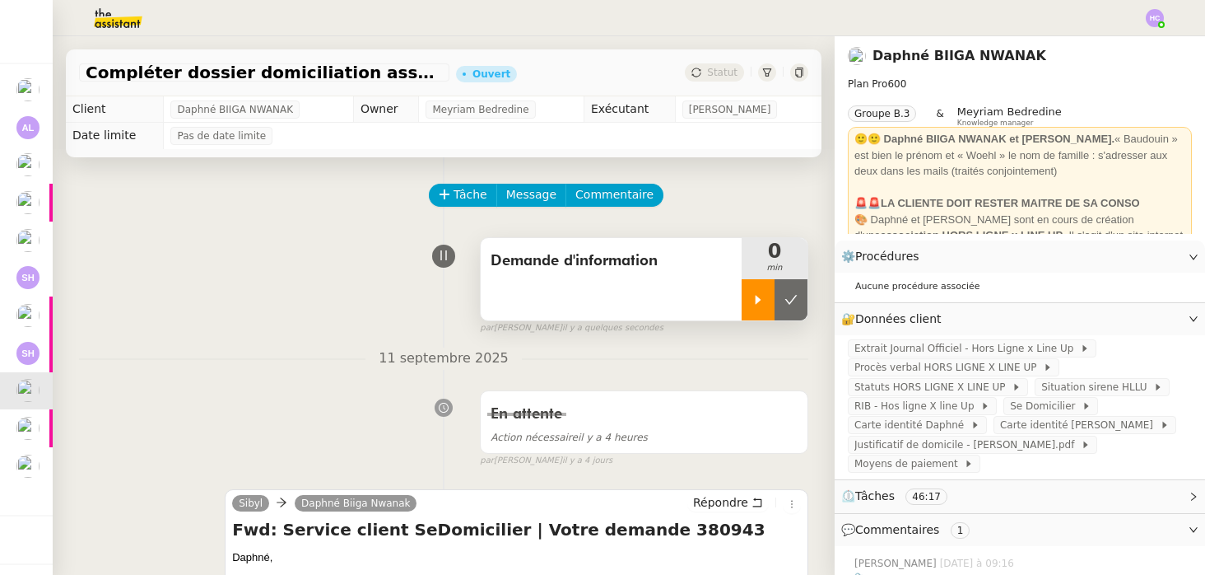
click at [753, 304] on icon at bounding box center [758, 299] width 13 height 13
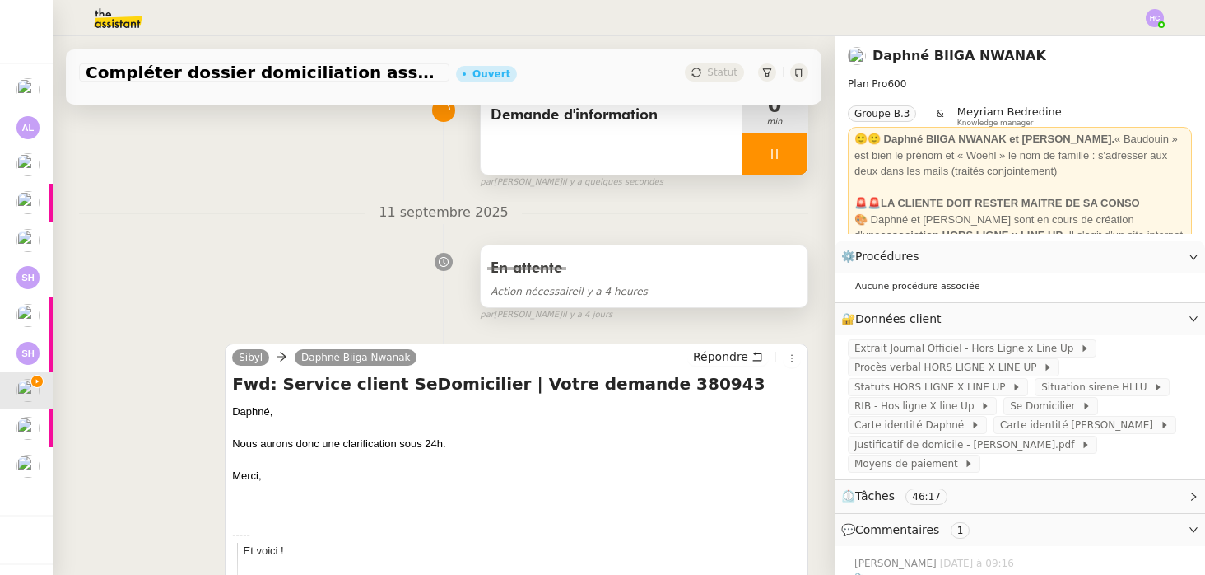
scroll to position [157, 0]
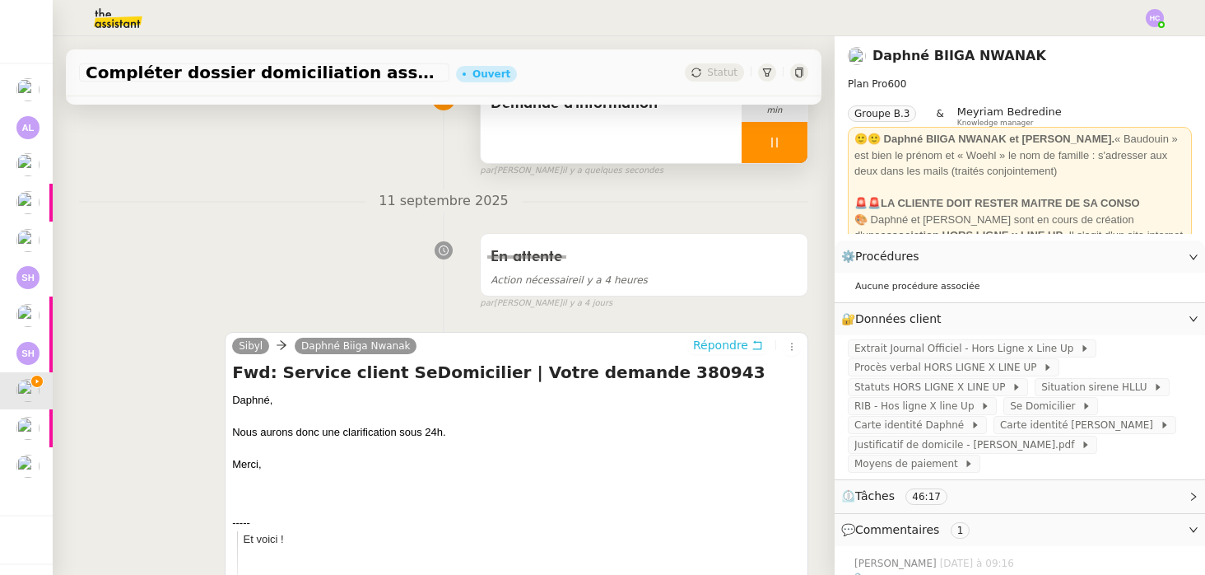
click at [730, 344] on span "Répondre" at bounding box center [720, 345] width 55 height 16
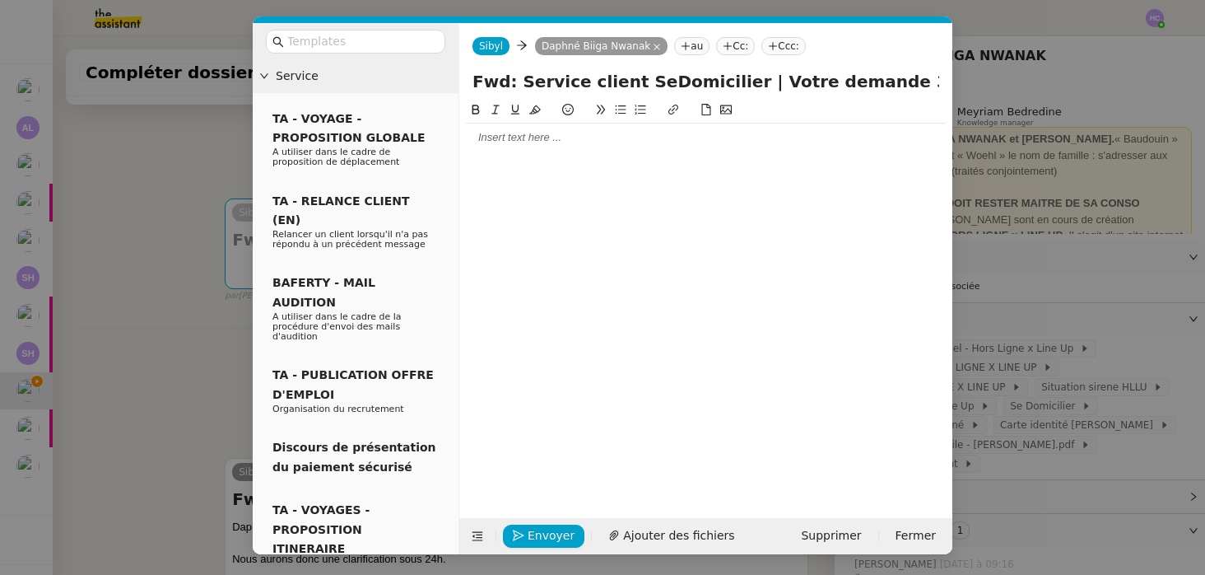
click at [555, 134] on div at bounding box center [706, 137] width 480 height 15
click at [478, 201] on div "MErci," at bounding box center [706, 198] width 480 height 15
click at [467, 172] on div "Avez-vus eu un retour du service client concernant les documents à compléter ?" at bounding box center [706, 168] width 480 height 15
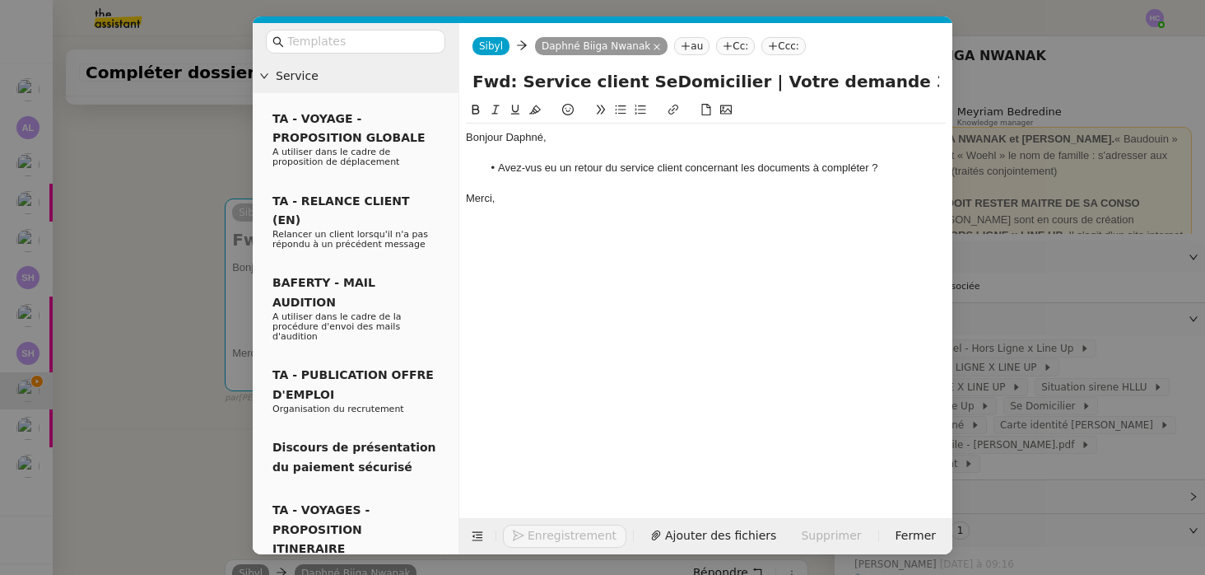
click at [499, 191] on div "Merci," at bounding box center [706, 198] width 480 height 15
click at [581, 149] on div at bounding box center [706, 153] width 480 height 15
click at [529, 170] on li "Avez-vus eu un retour du service client concernant les documents à compléter ?" at bounding box center [715, 168] width 464 height 15
click at [878, 171] on li "Avez-vous eu un retour du service client concernant les documents à compléter ?" at bounding box center [715, 168] width 464 height 15
click at [533, 528] on span "Envoyer" at bounding box center [551, 535] width 47 height 19
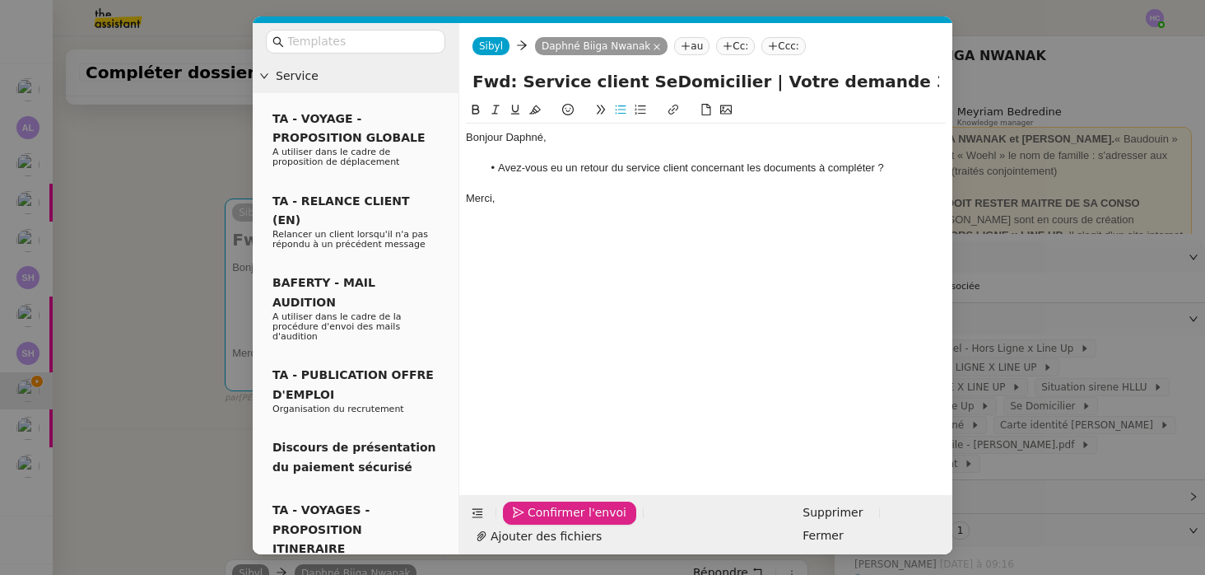
click at [879, 166] on li "Avez-vous eu un retour du service client concernant les documents à compléter ?" at bounding box center [715, 168] width 464 height 15
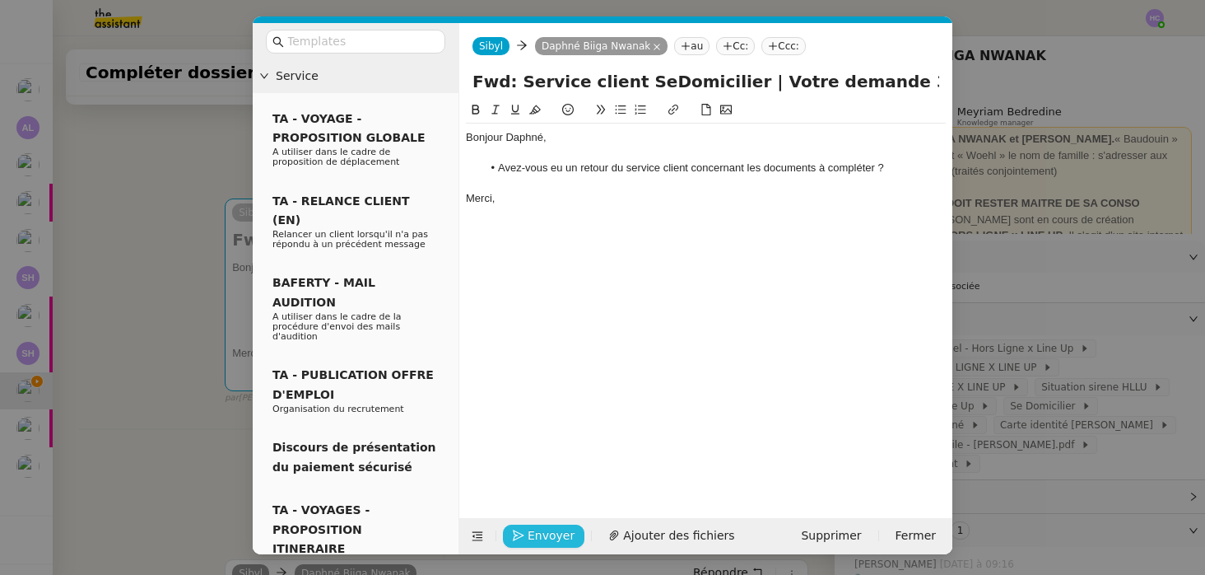
click at [692, 168] on li "Avez-vous eu un retour du service client concernant les documents à compléter ?" at bounding box center [715, 168] width 464 height 15
click at [562, 212] on div "Merci," at bounding box center [706, 214] width 480 height 15
click at [522, 534] on icon "button" at bounding box center [519, 536] width 12 height 12
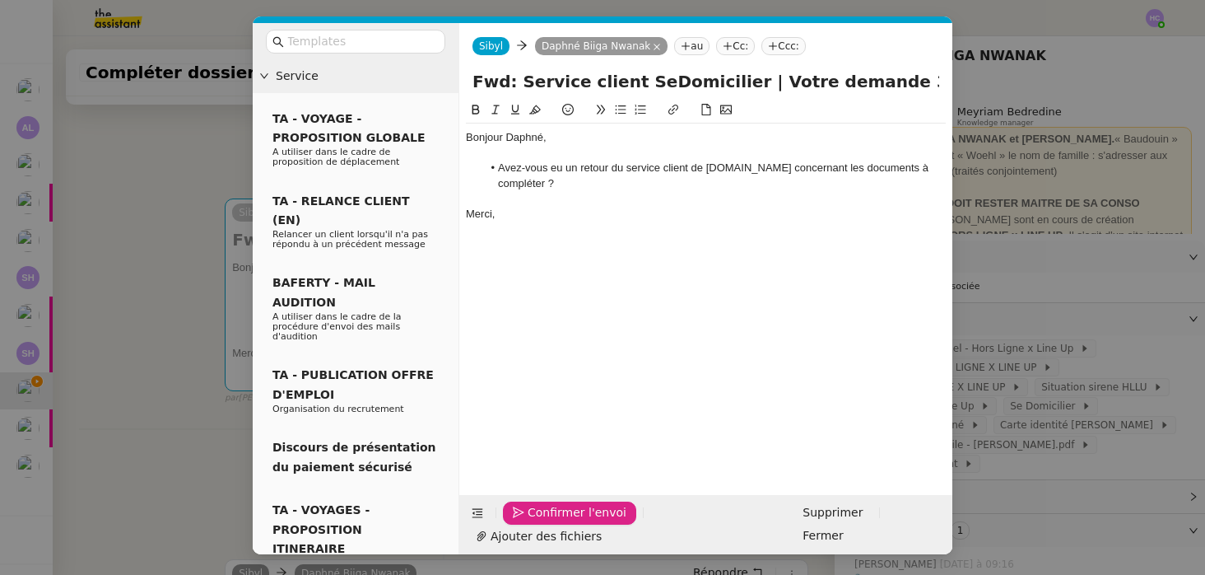
click at [523, 519] on icon "button" at bounding box center [519, 513] width 12 height 12
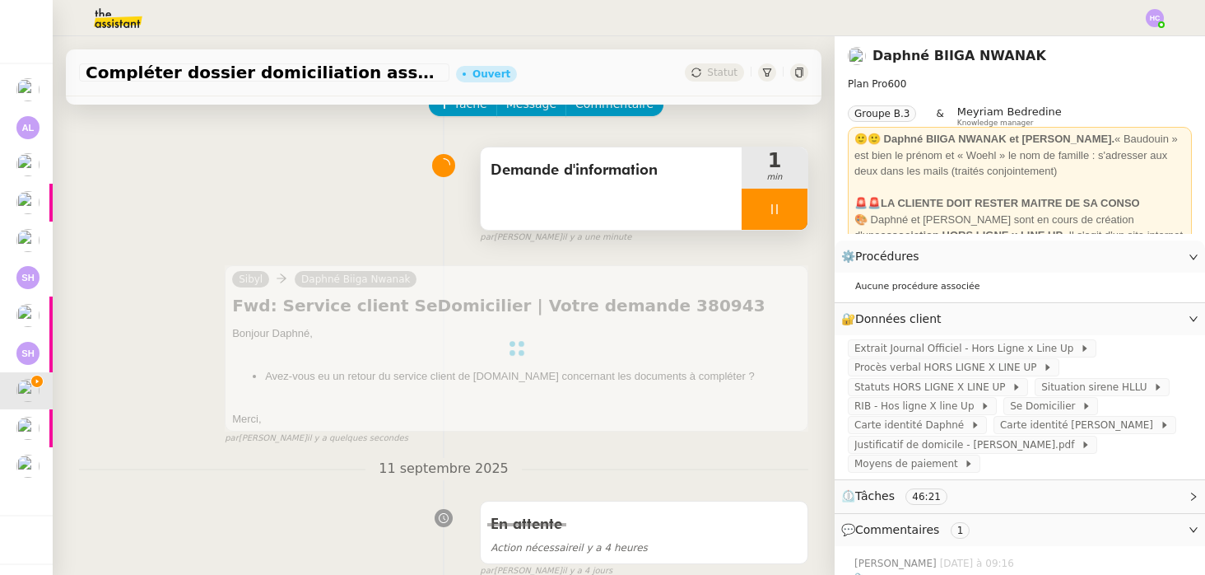
scroll to position [86, 0]
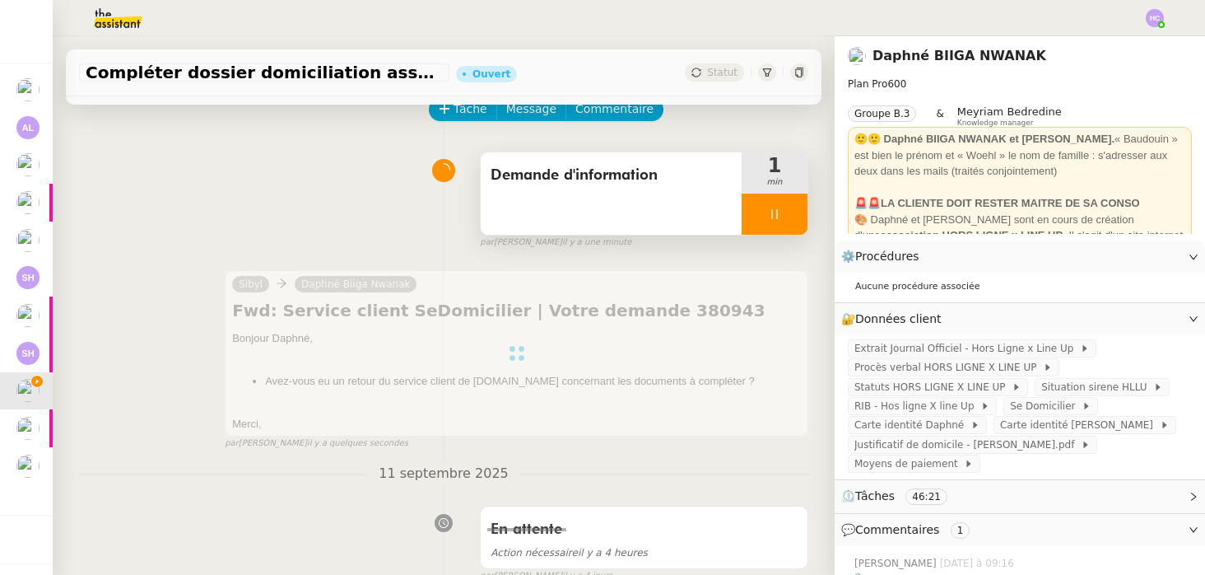
click at [779, 214] on icon at bounding box center [774, 213] width 13 height 13
click at [802, 214] on button at bounding box center [791, 214] width 33 height 41
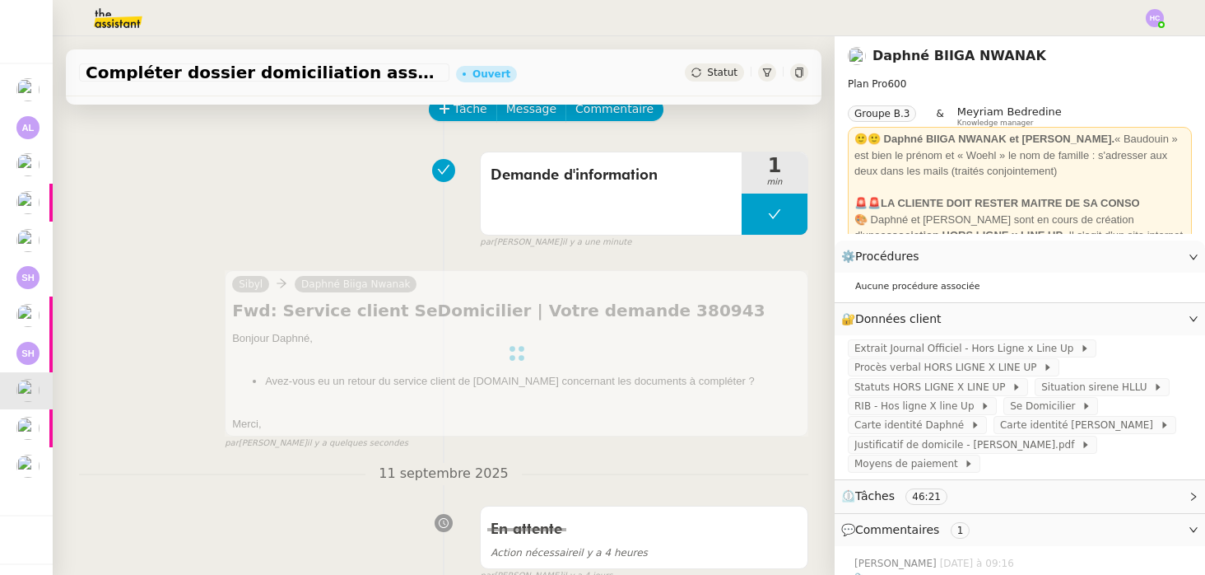
click at [725, 67] on span "Statut" at bounding box center [722, 73] width 30 height 12
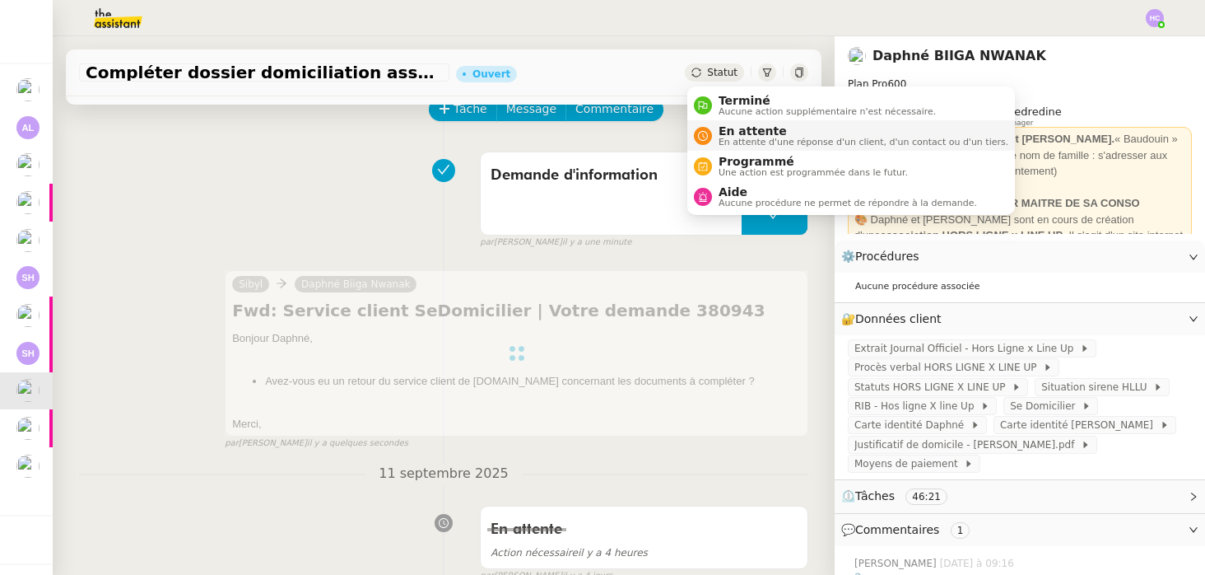
click at [734, 130] on span "En attente" at bounding box center [864, 130] width 290 height 13
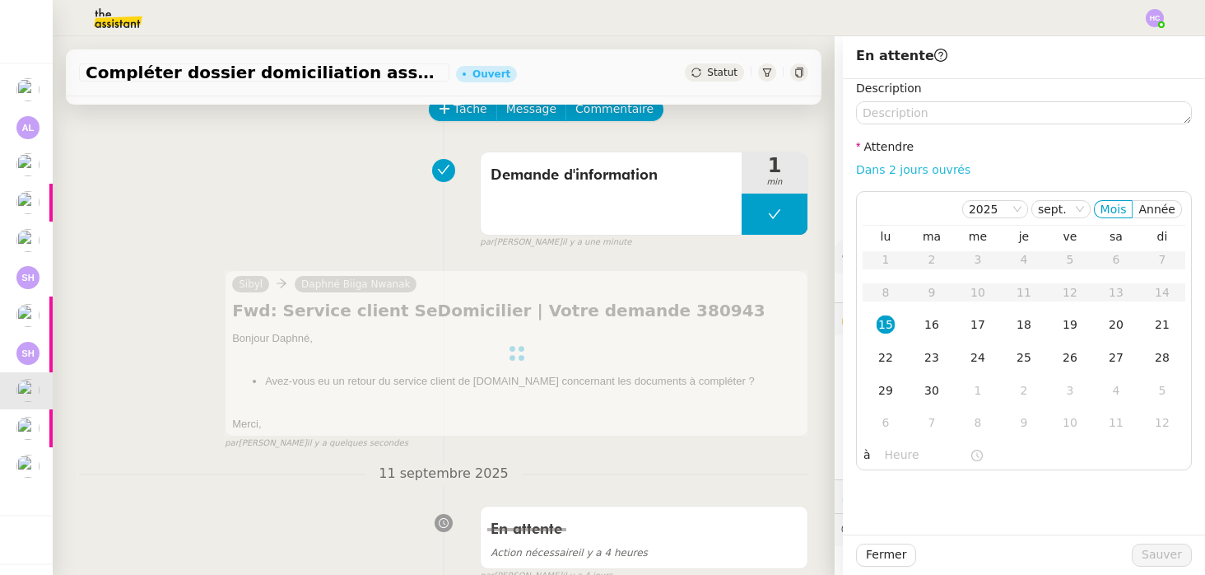
click at [905, 172] on link "Dans 2 jours ouvrés" at bounding box center [913, 169] width 114 height 13
type input "07:00"
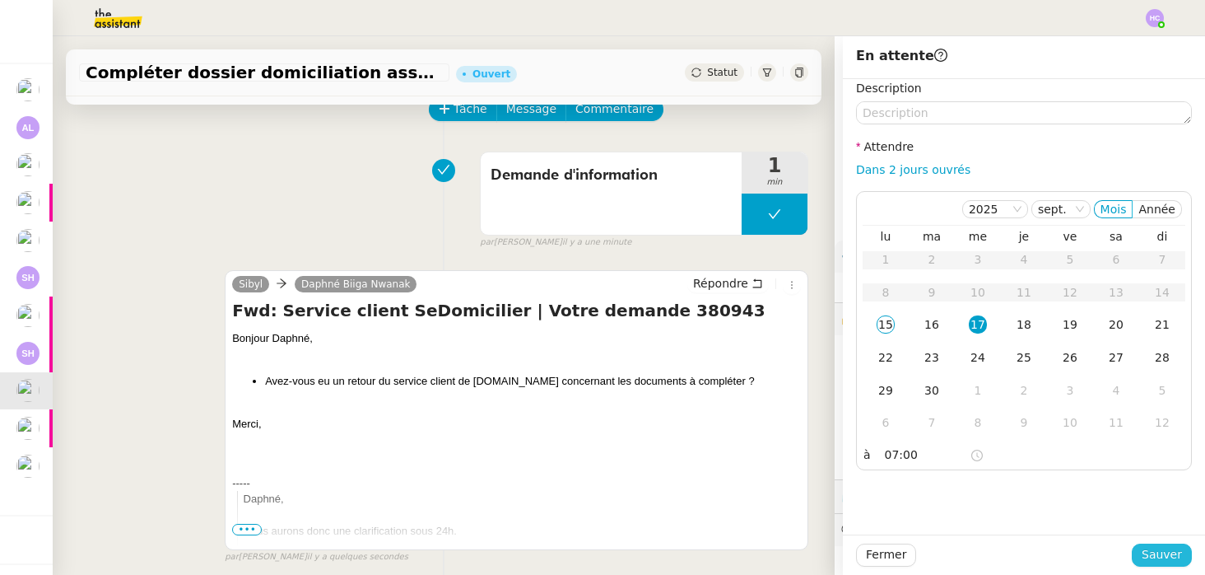
click at [1153, 557] on span "Sauver" at bounding box center [1162, 554] width 40 height 19
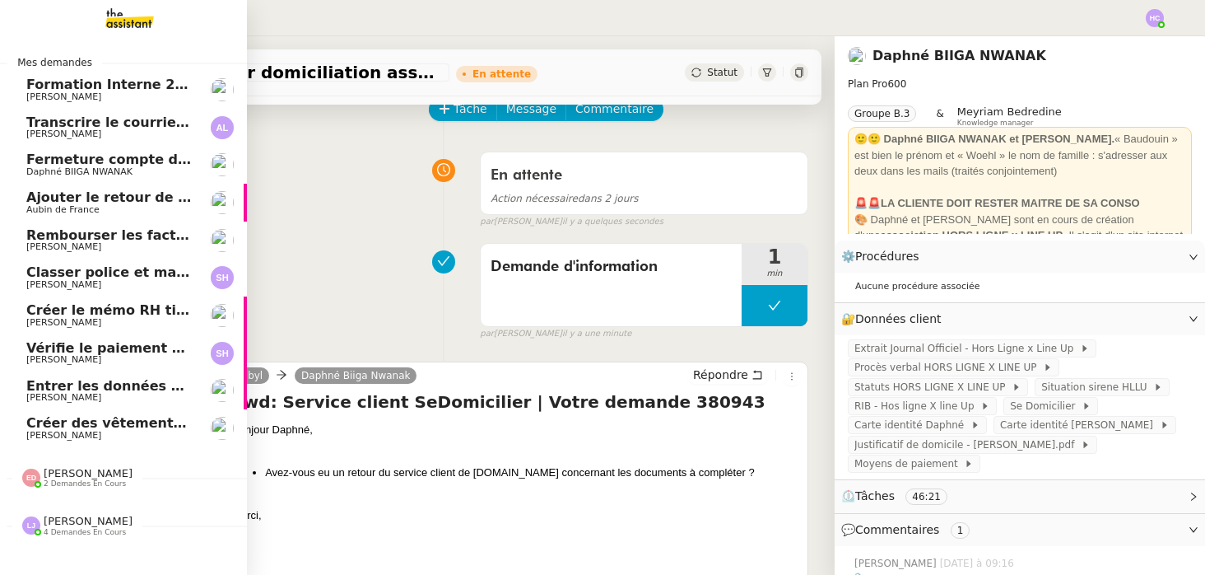
click at [103, 389] on span "Entrer les données du suivi ACTEMIUM" at bounding box center [169, 386] width 287 height 16
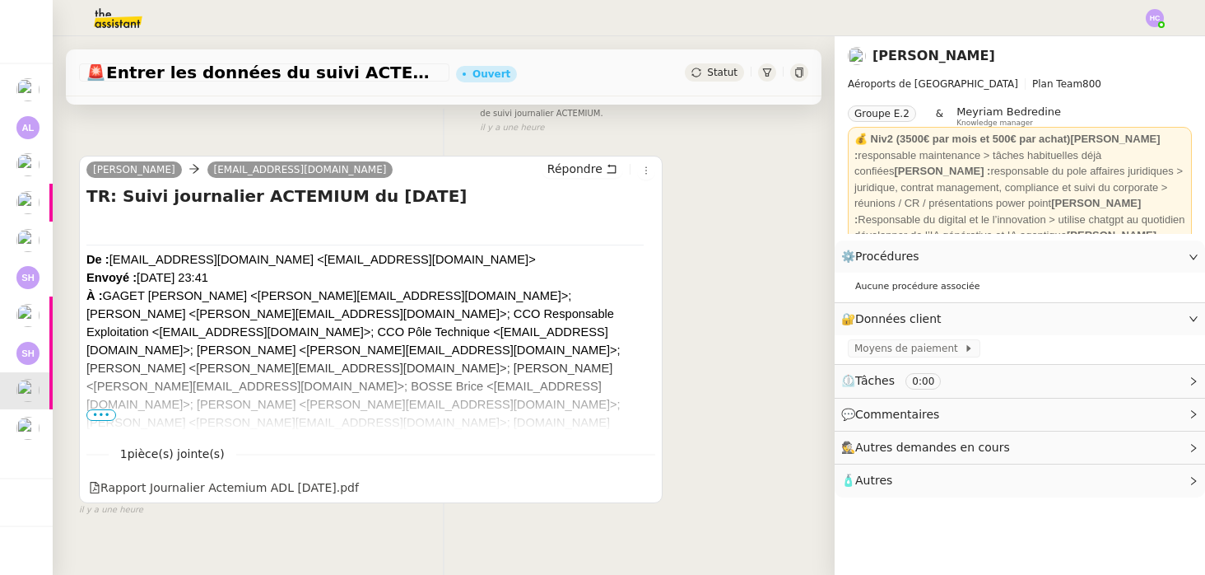
scroll to position [232, 0]
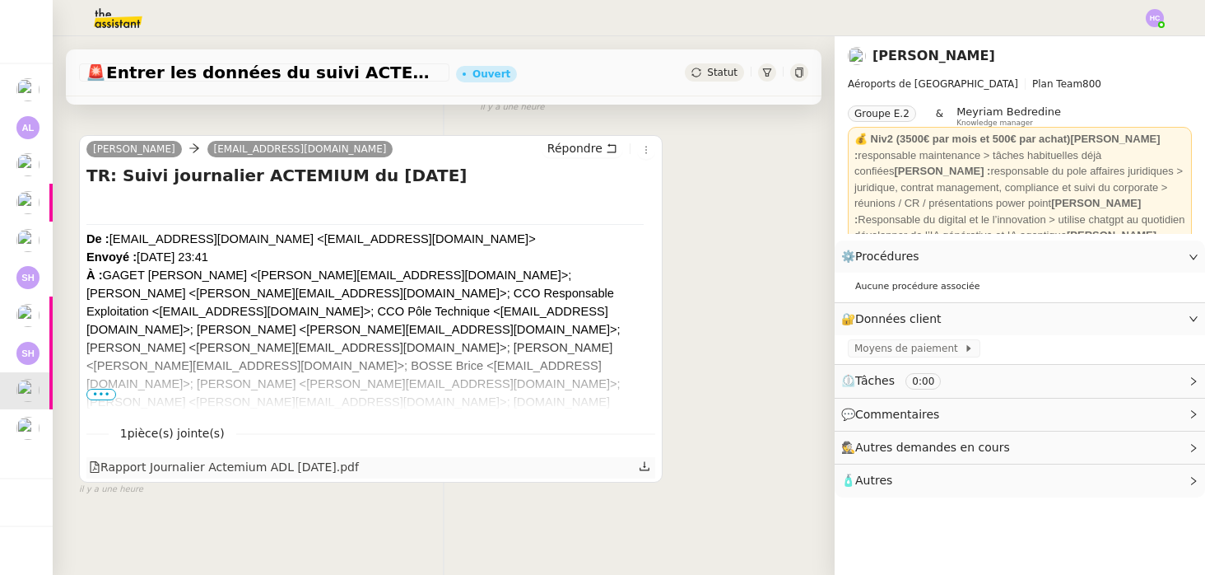
click at [645, 469] on icon at bounding box center [645, 466] width 12 height 12
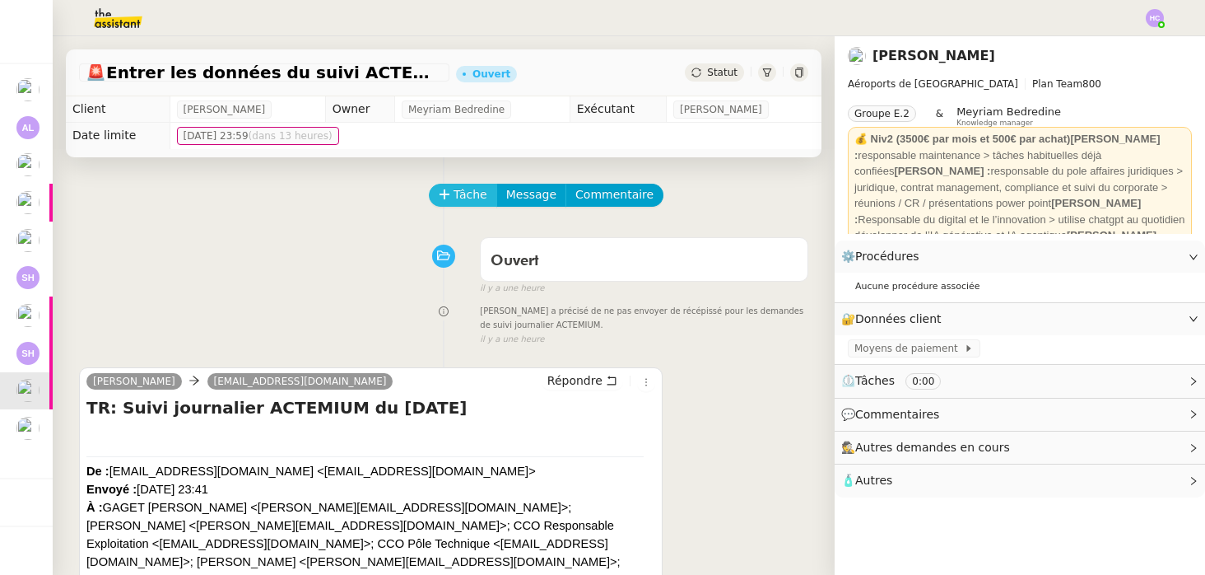
click at [459, 201] on span "Tâche" at bounding box center [471, 194] width 34 height 19
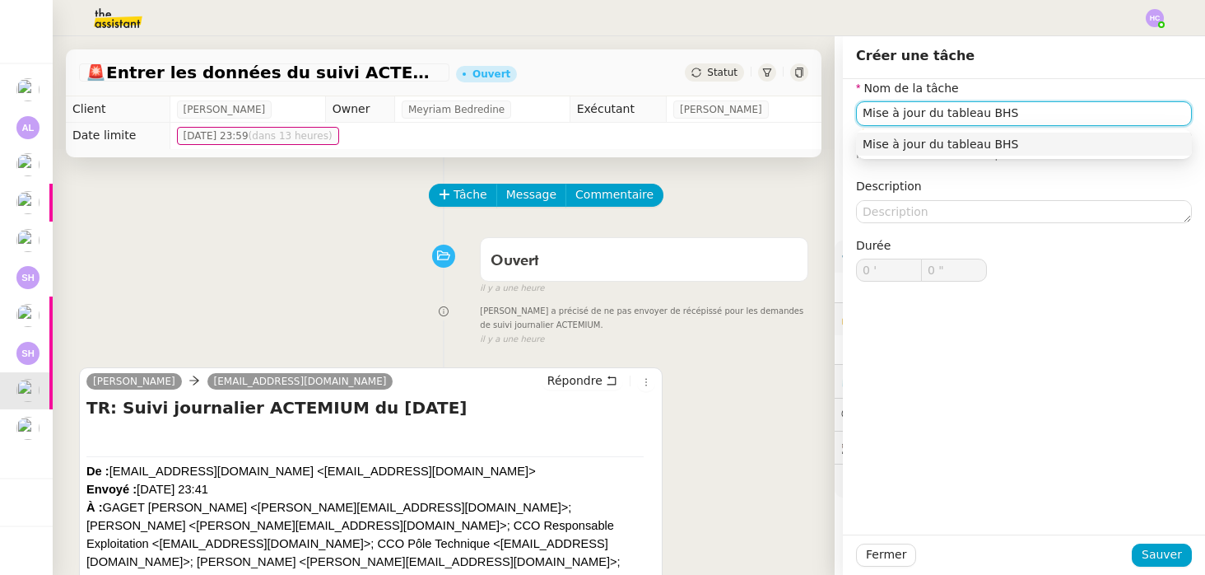
click at [941, 142] on div "Mise à jour du tableau BHS" at bounding box center [1024, 144] width 323 height 15
type input "Mise à jour du tableau BHS"
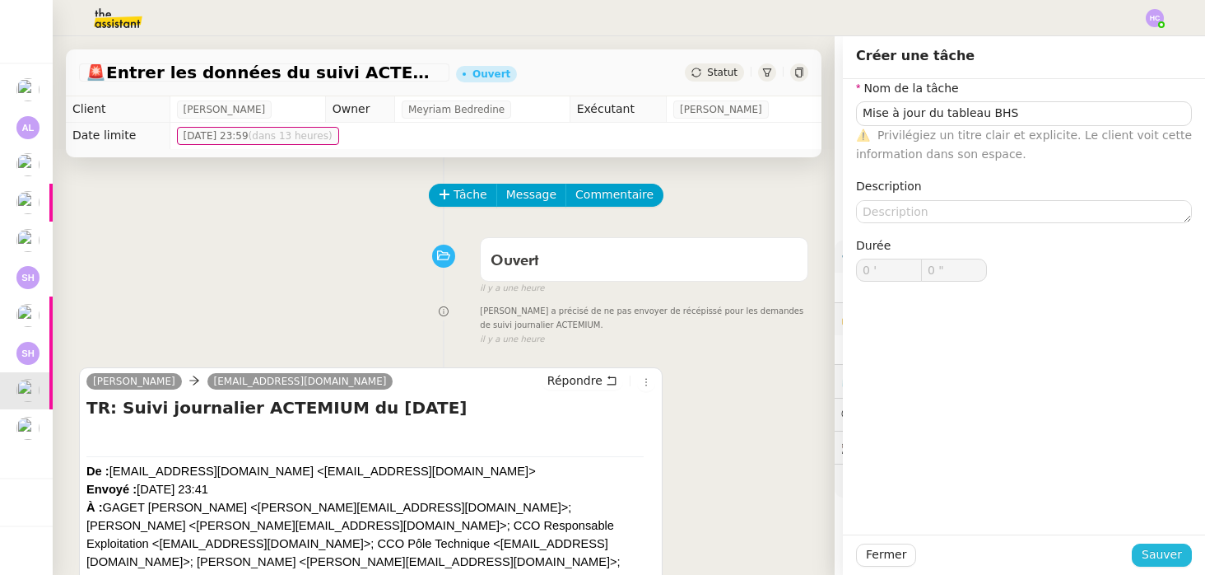
click at [1154, 554] on span "Sauver" at bounding box center [1162, 554] width 40 height 19
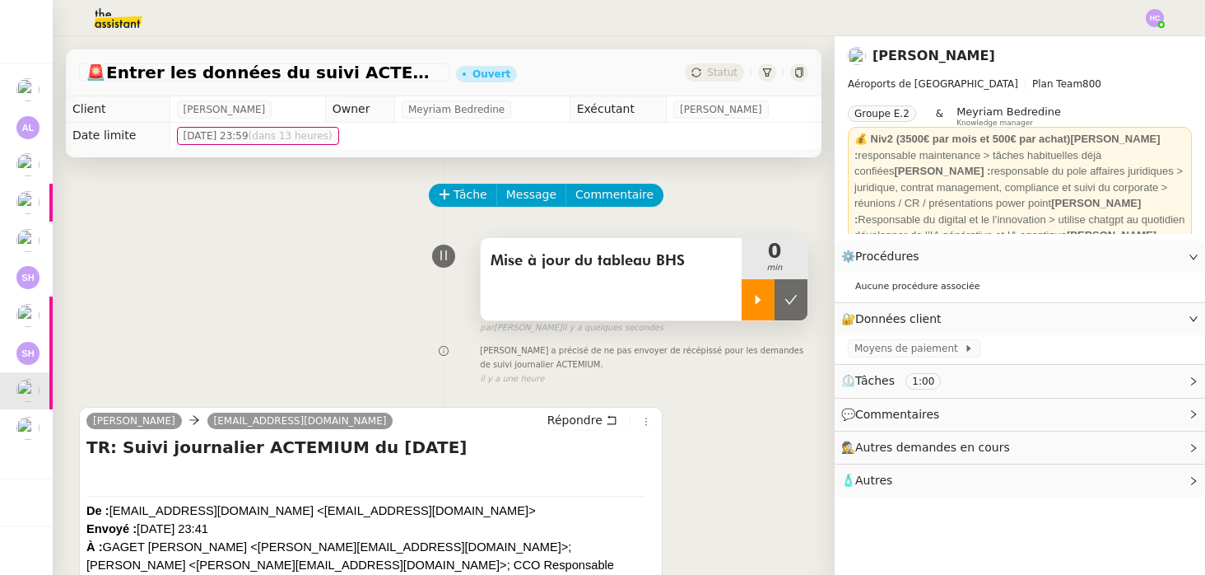
click at [759, 305] on icon at bounding box center [758, 299] width 13 height 13
click at [768, 300] on icon at bounding box center [774, 299] width 13 height 13
click at [780, 299] on button at bounding box center [791, 299] width 33 height 41
click at [720, 69] on span "Statut" at bounding box center [722, 73] width 30 height 12
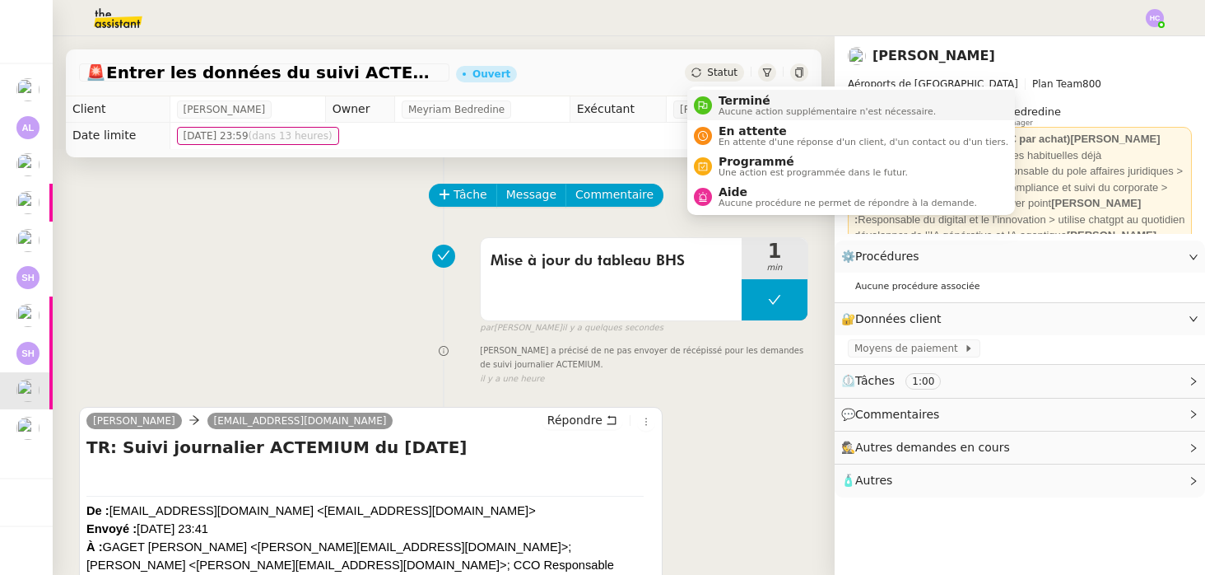
click at [728, 99] on span "Terminé" at bounding box center [827, 100] width 217 height 13
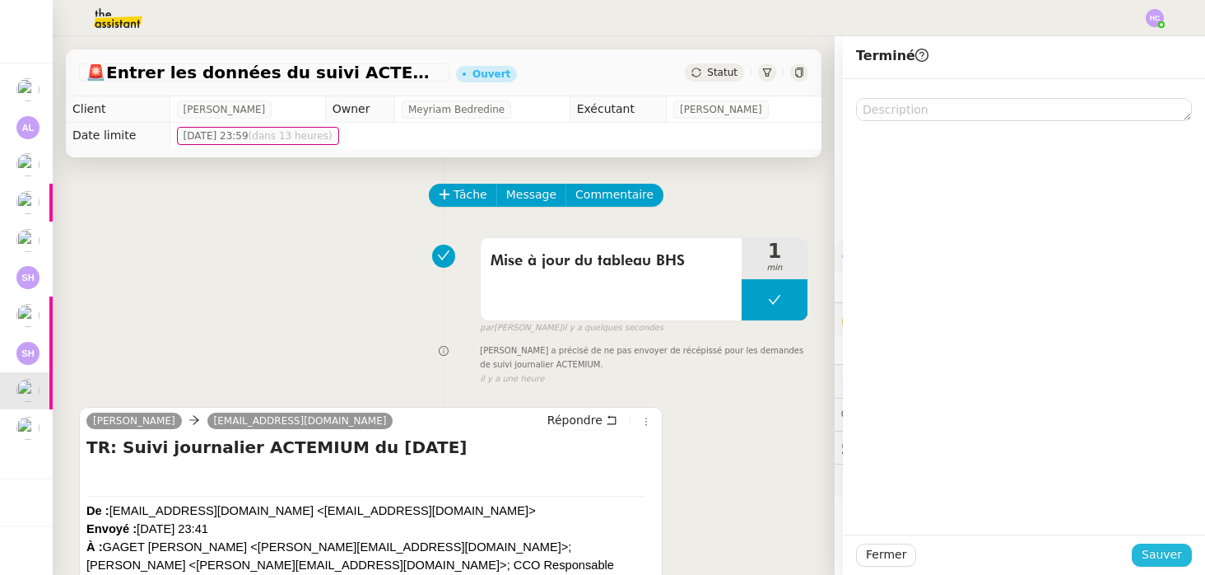
click at [1167, 548] on span "Sauver" at bounding box center [1162, 554] width 40 height 19
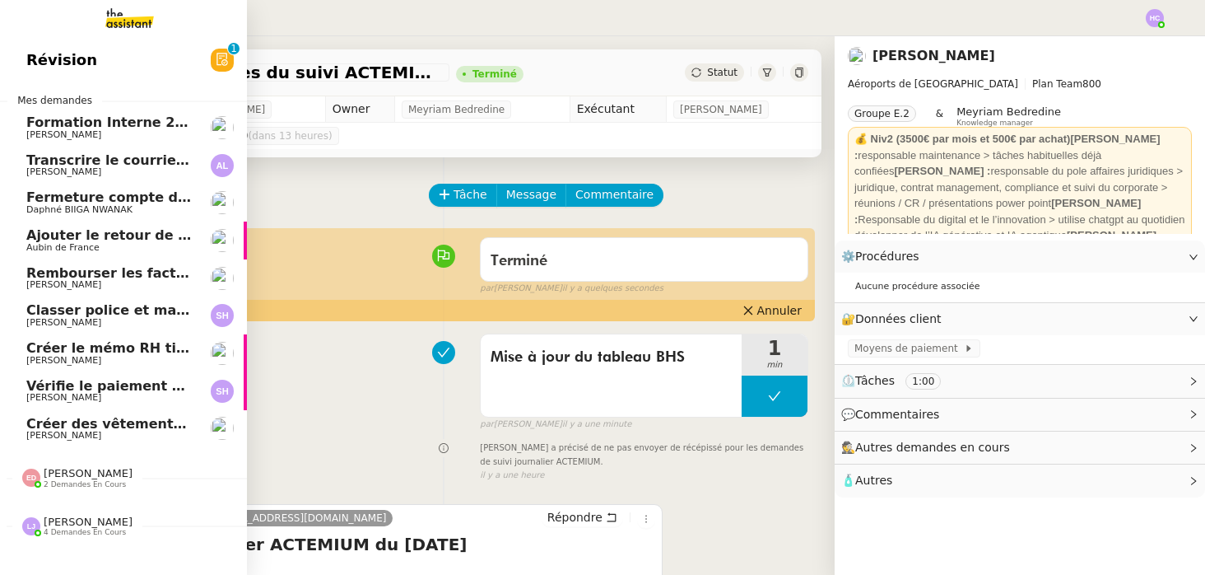
click at [118, 426] on span "Créer des vêtements de travail VEN" at bounding box center [158, 424] width 265 height 16
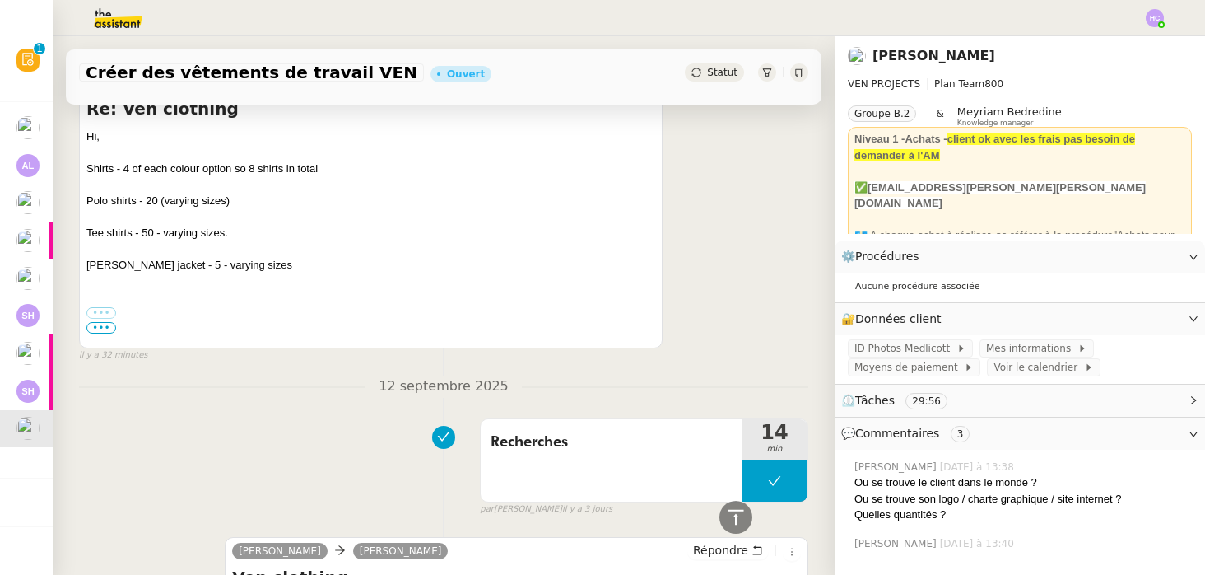
scroll to position [371, 0]
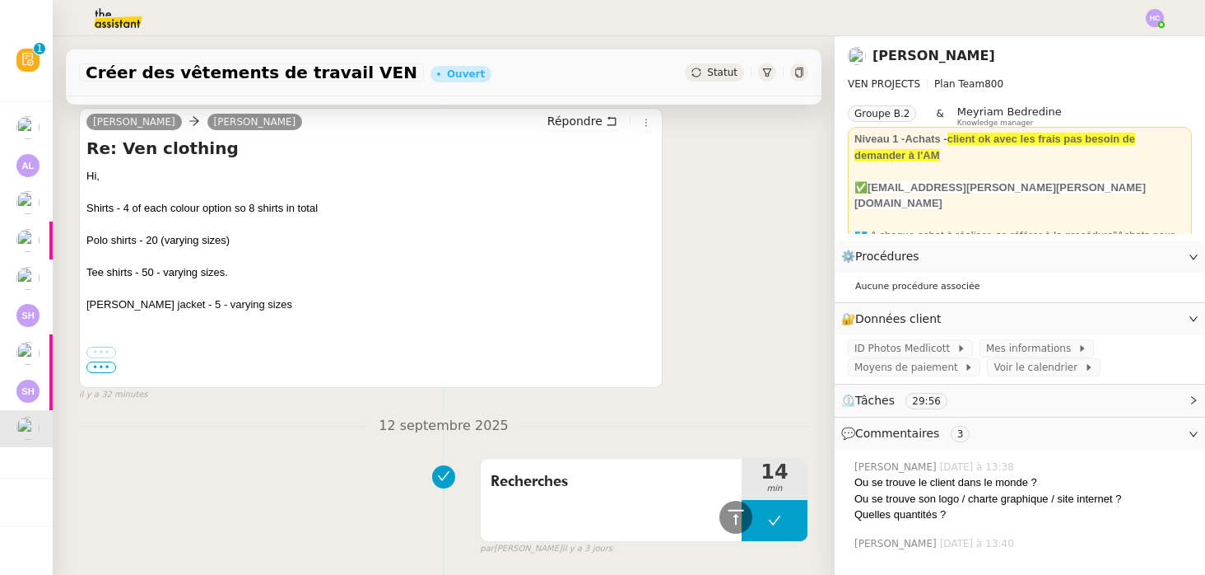
click at [100, 352] on label "•••" at bounding box center [101, 353] width 30 height 12
click at [0, 0] on input "•••" at bounding box center [0, 0] width 0 height 0
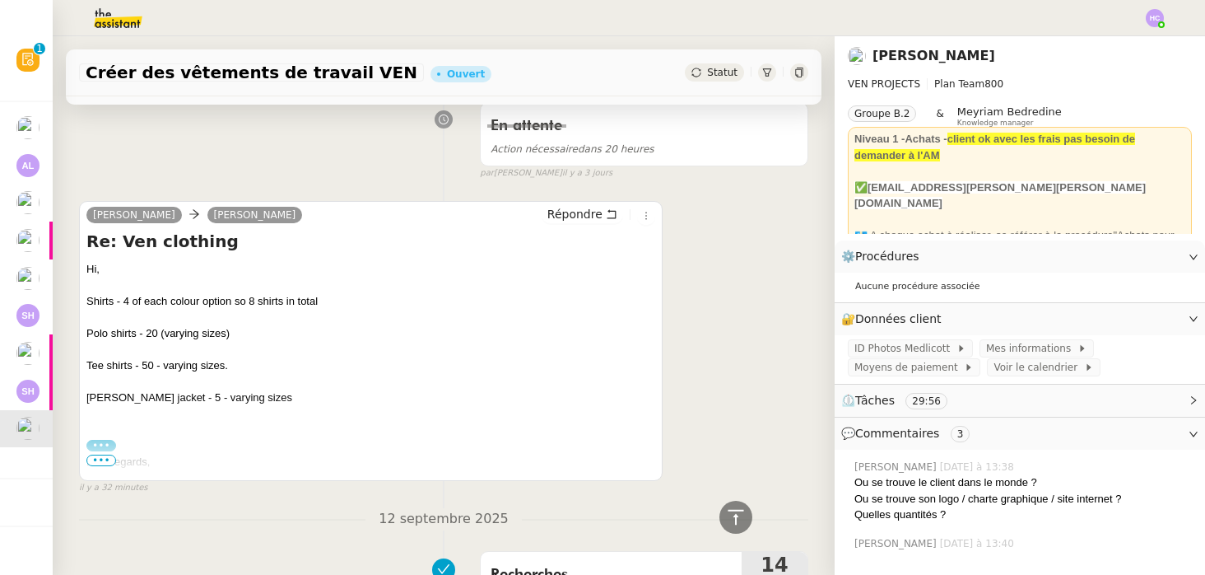
scroll to position [232, 0]
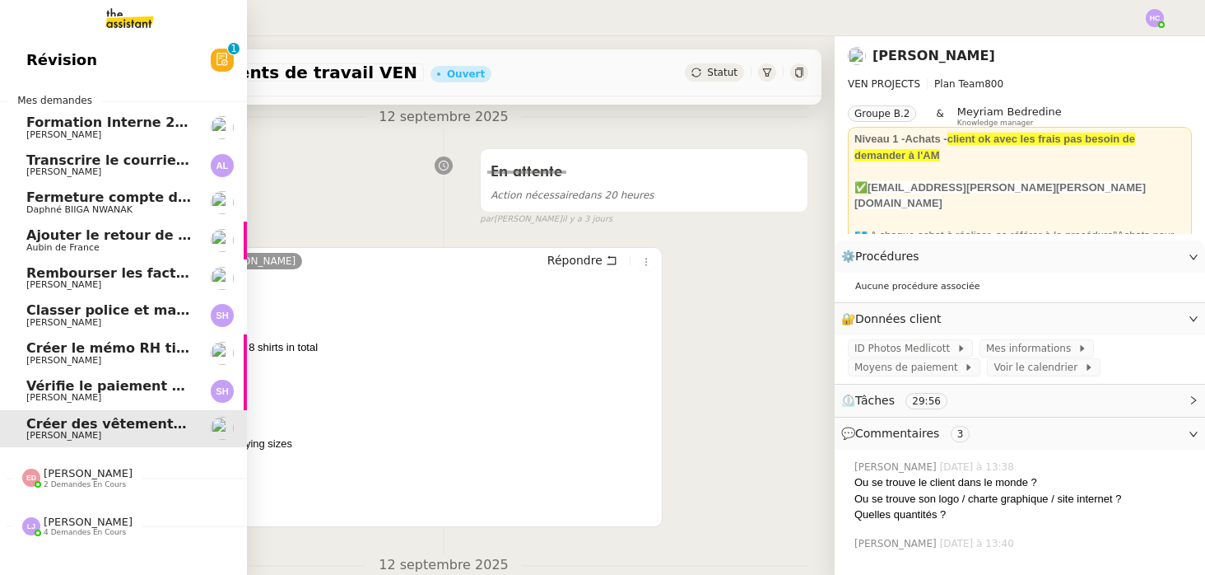
click at [118, 166] on span "Transcrire le courrier manuscrit en document Word" at bounding box center [216, 160] width 380 height 16
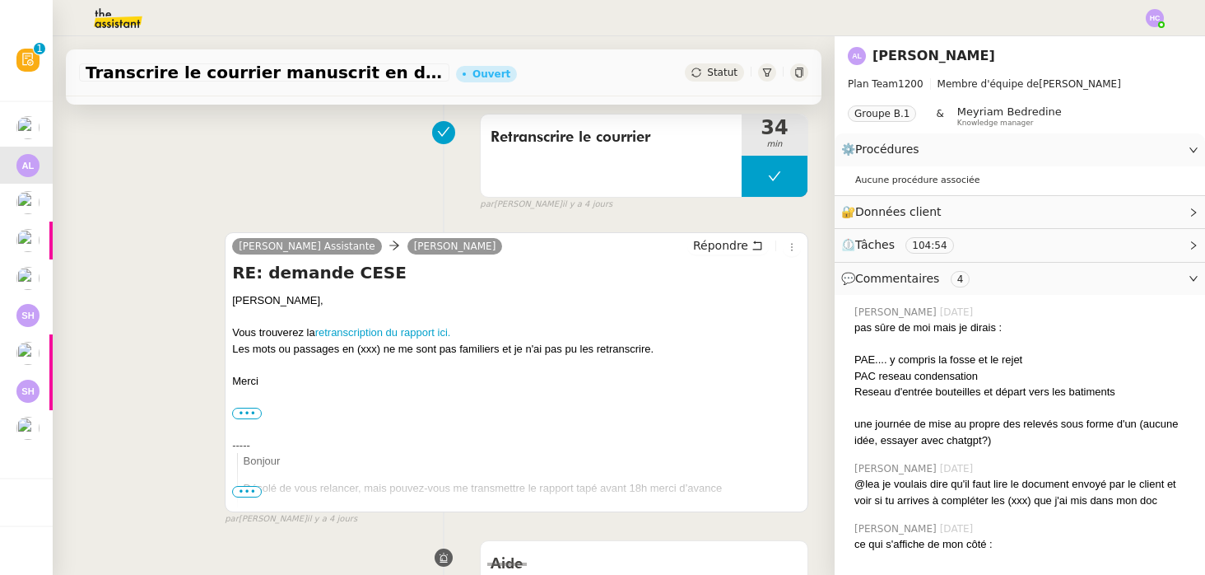
scroll to position [124, 0]
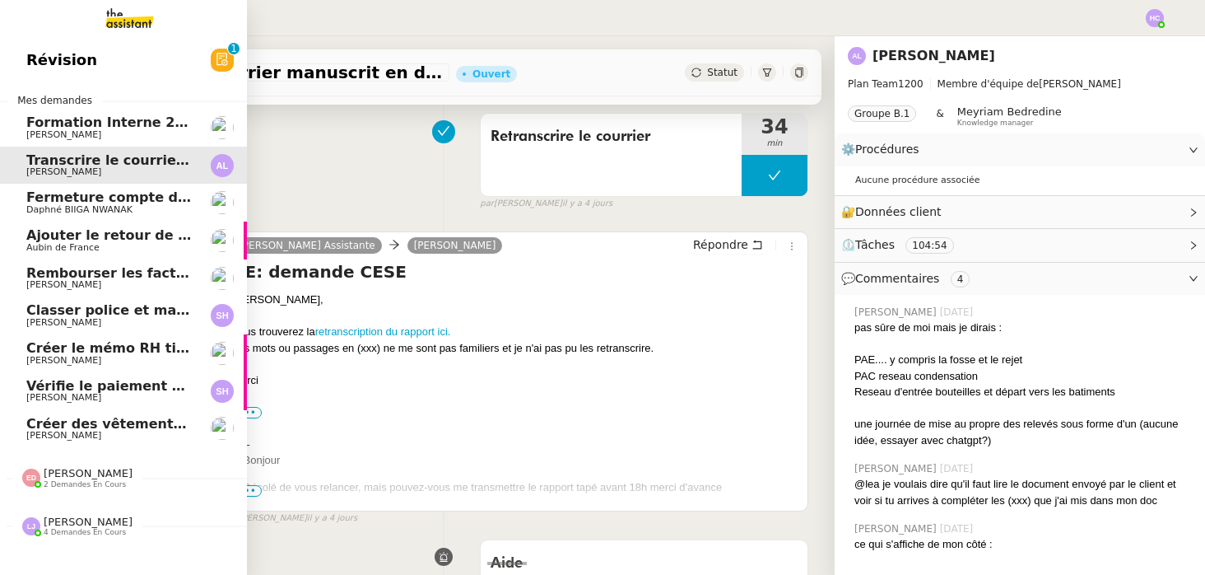
click at [98, 207] on span "Daphné BIIGA NWANAK" at bounding box center [79, 209] width 106 height 11
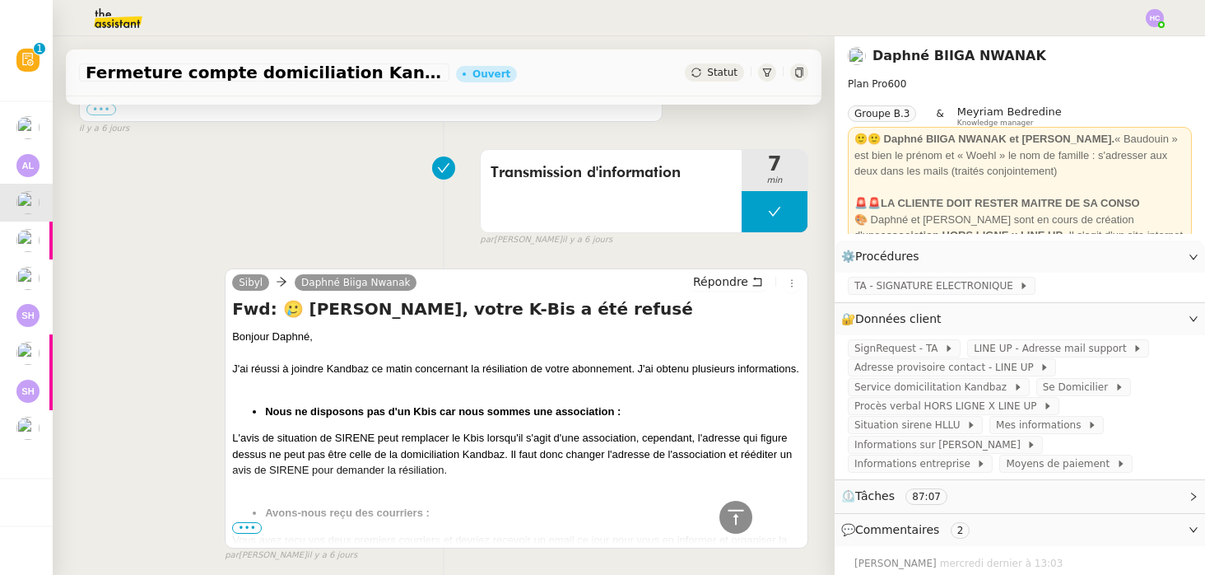
scroll to position [4203, 0]
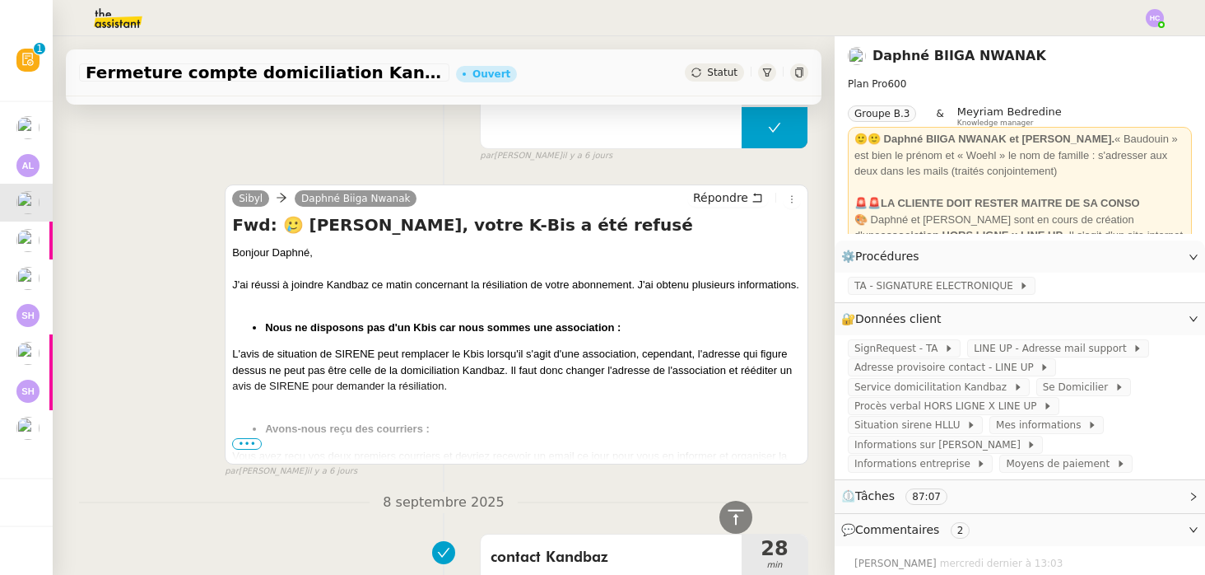
click at [248, 450] on span "•••" at bounding box center [247, 444] width 30 height 12
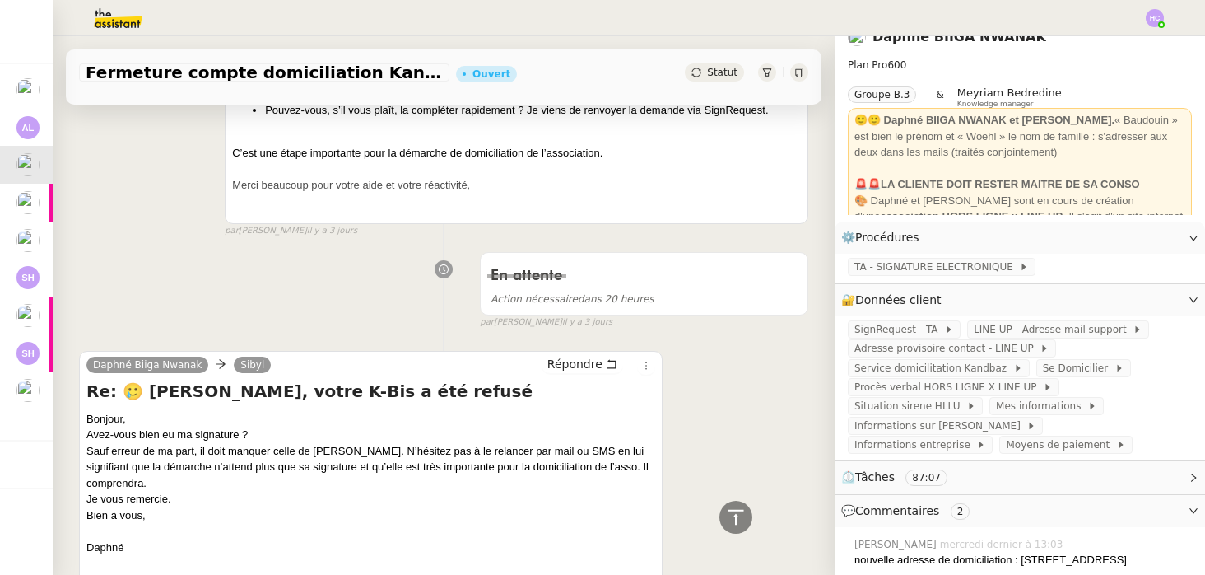
scroll to position [0, 0]
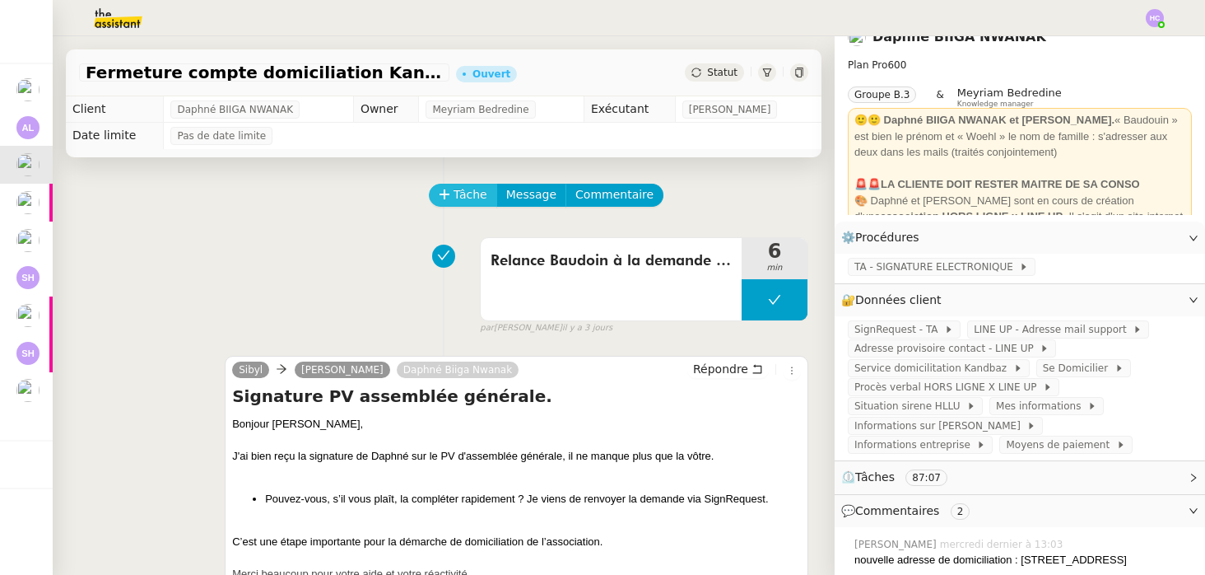
click at [468, 203] on span "Tâche" at bounding box center [471, 194] width 34 height 19
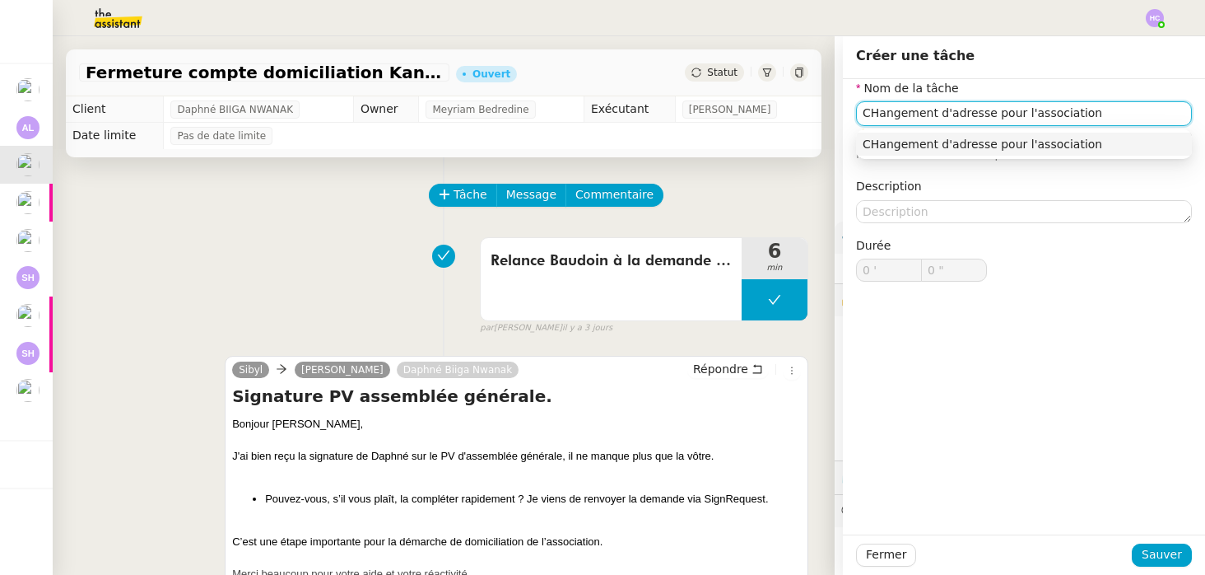
click at [879, 115] on input "CHangement d'adresse pour l'association" at bounding box center [1024, 113] width 336 height 24
click at [1100, 114] on input "Changement d'adresse pour l'association" at bounding box center [1024, 113] width 336 height 24
click at [1074, 151] on div "Changement d'adresse pour l'association" at bounding box center [1024, 144] width 323 height 15
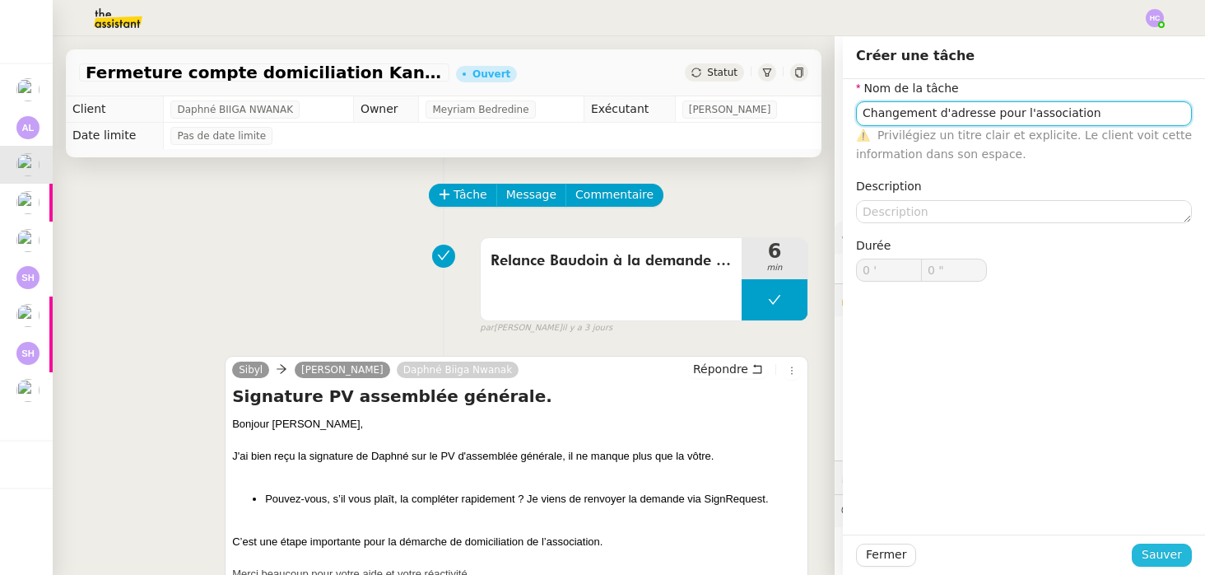
type input "Changement d'adresse pour l'association"
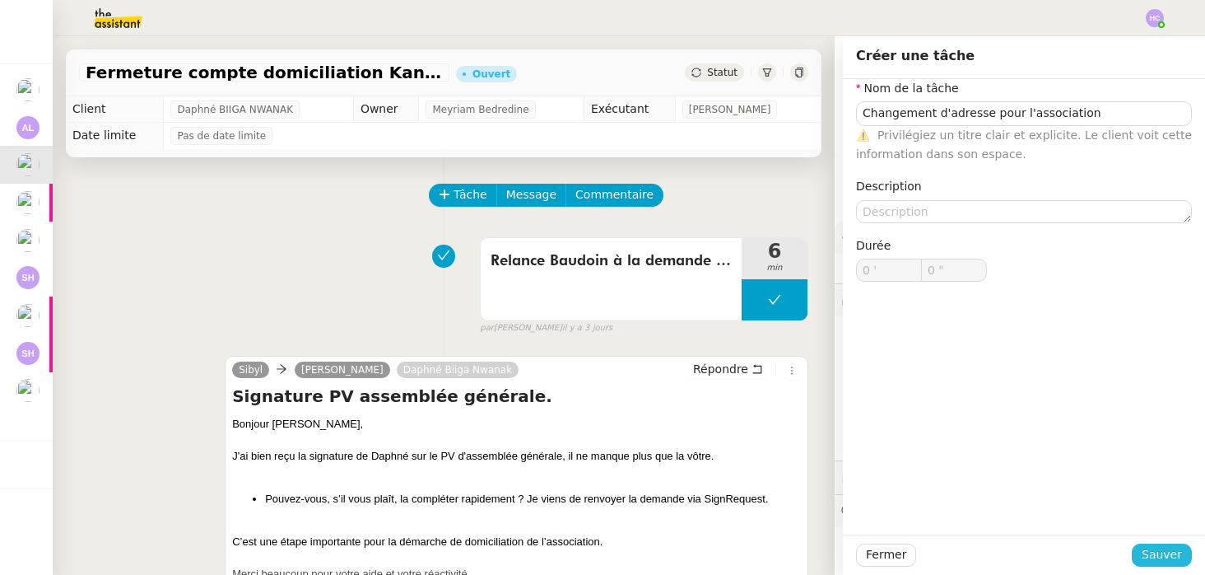
click at [1169, 548] on span "Sauver" at bounding box center [1162, 554] width 40 height 19
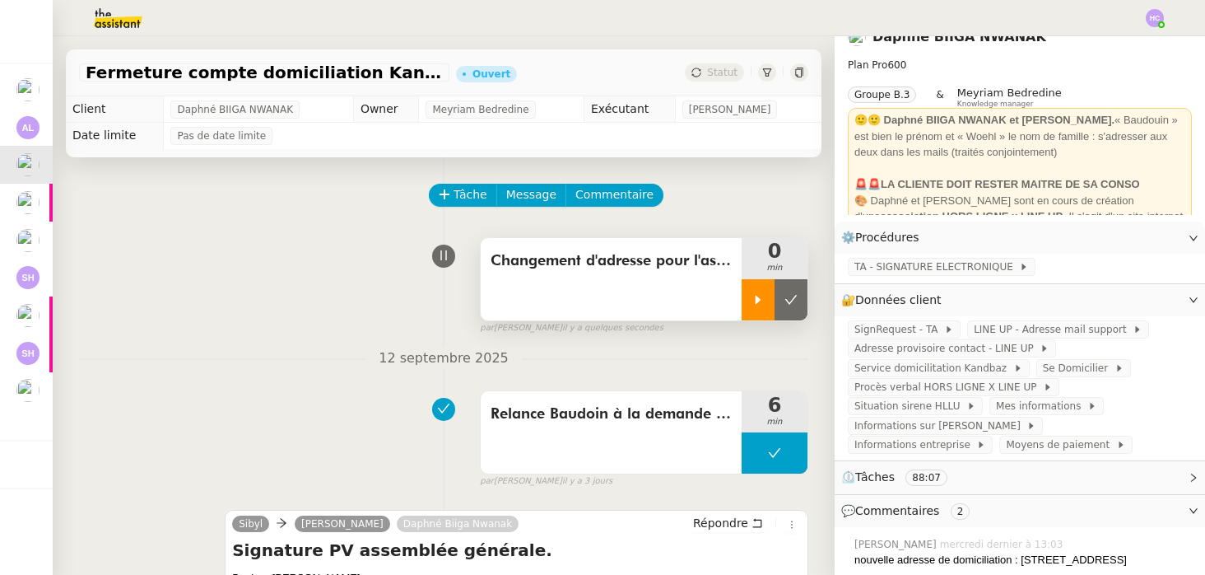
click at [756, 293] on icon at bounding box center [758, 299] width 13 height 13
click at [921, 405] on span "Situation sirene HLLU" at bounding box center [911, 406] width 112 height 16
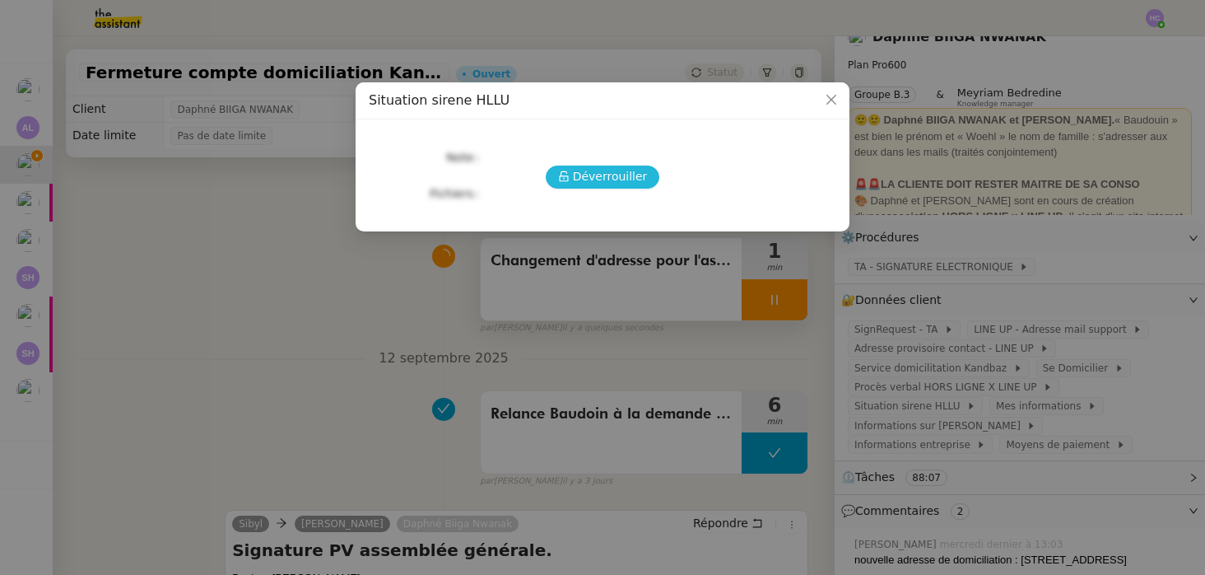
click at [596, 170] on span "Déverrouiller" at bounding box center [610, 176] width 75 height 19
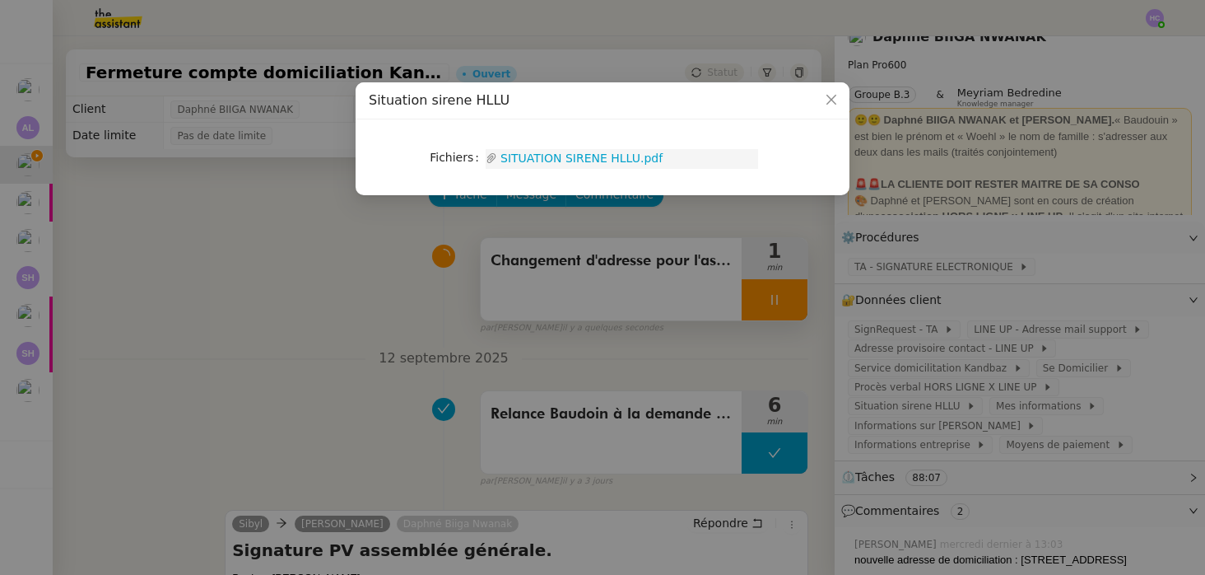
click at [587, 154] on link "SITUATION SIRENE HLLU.pdf" at bounding box center [627, 158] width 261 height 19
click at [413, 303] on nz-modal-container "Situation sirene HLLU Fichiers Upload SITUATION SIRENE HLLU.pdf" at bounding box center [602, 287] width 1205 height 575
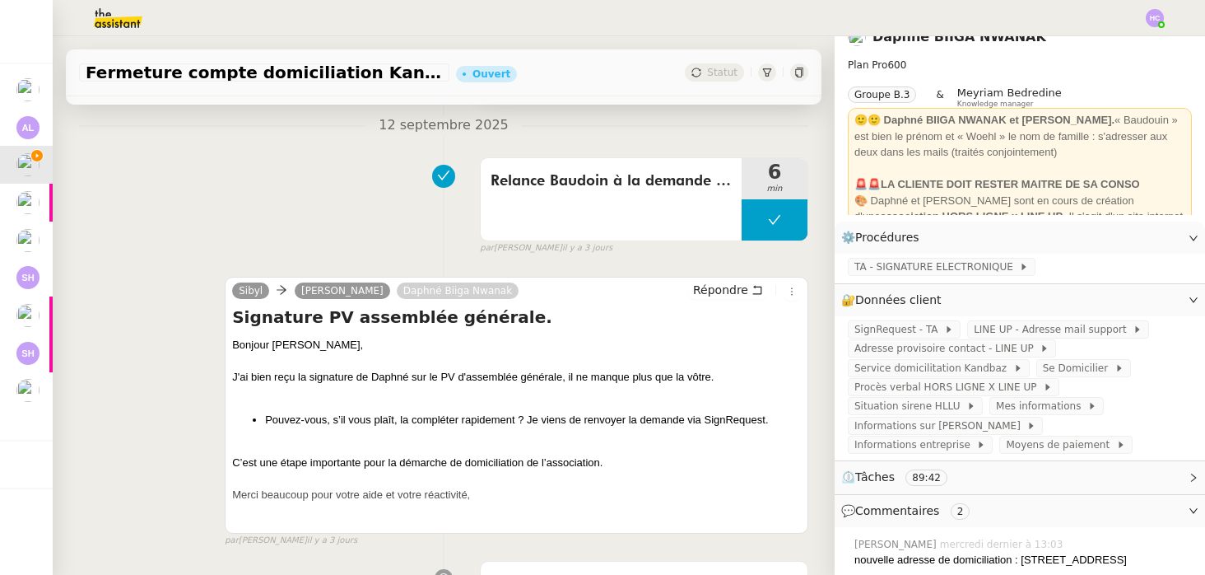
scroll to position [629, 0]
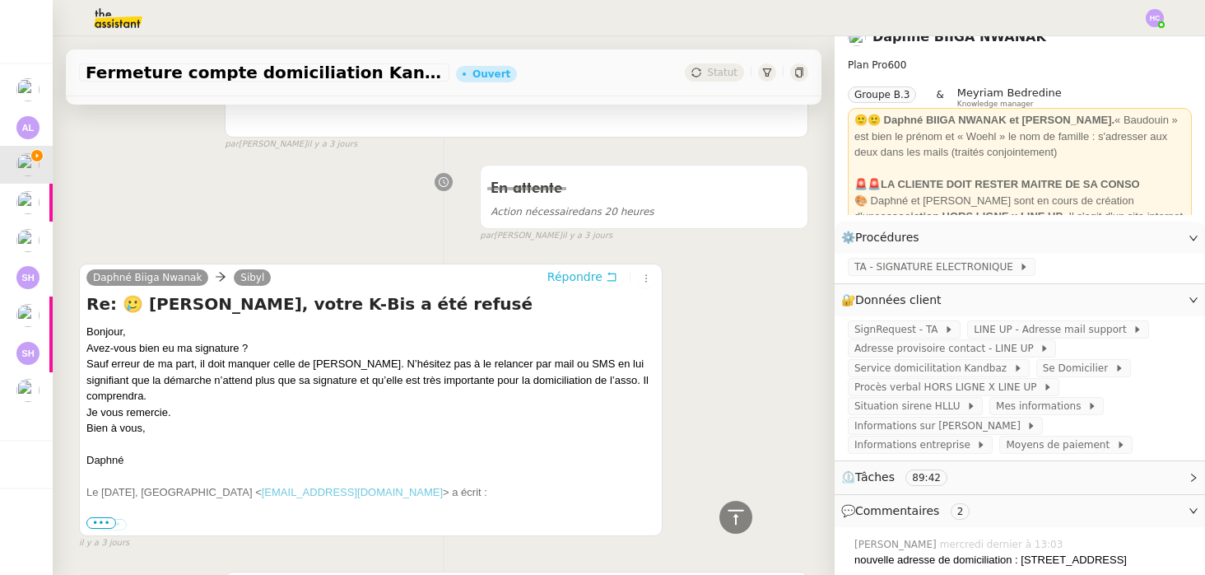
click at [590, 278] on span "Répondre" at bounding box center [575, 276] width 55 height 16
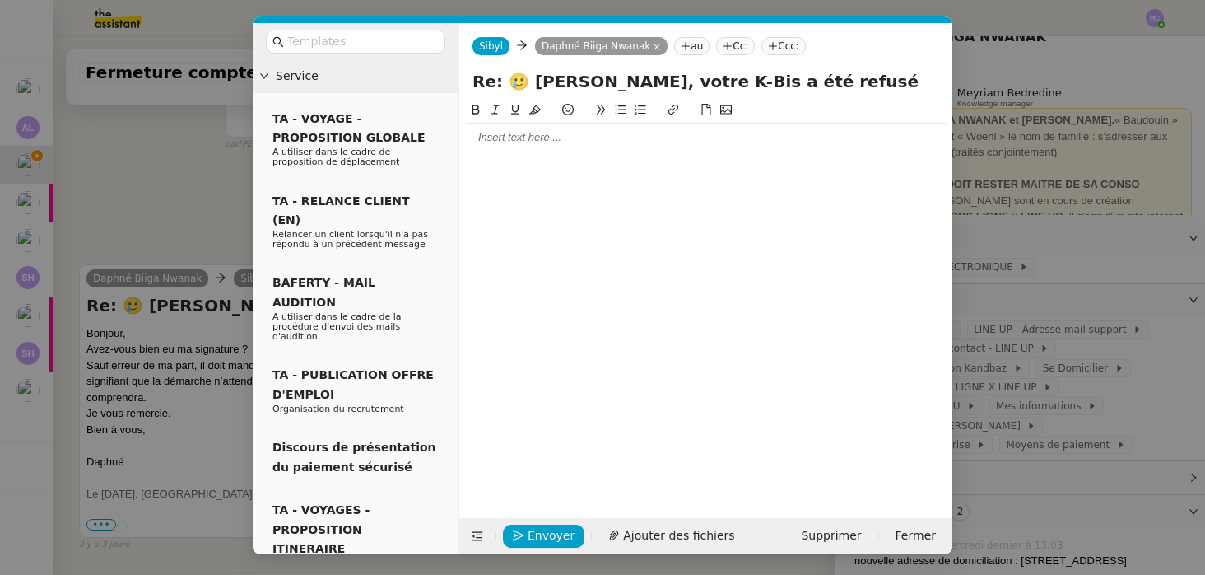
scroll to position [756, 0]
click at [565, 138] on div at bounding box center [706, 137] width 480 height 15
click at [622, 170] on div "J'ai bien réceptionnée le PV d'AG signé" at bounding box center [706, 168] width 480 height 15
click at [745, 168] on div "J'ai bien réceptionnée le PV d'assemblée générale signé" at bounding box center [706, 168] width 480 height 15
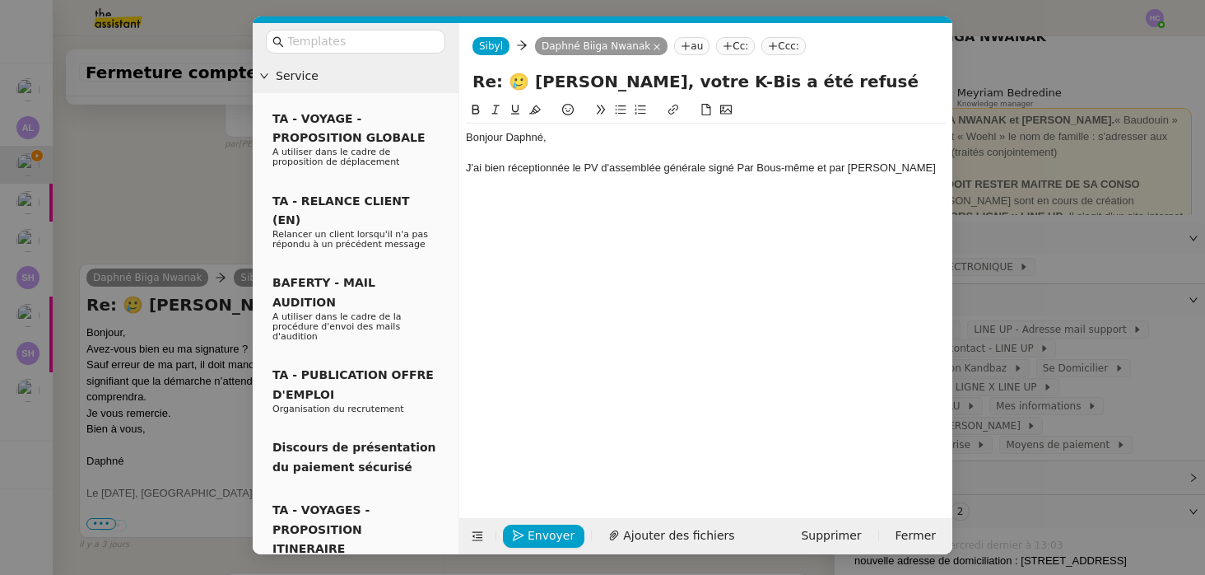
click at [903, 168] on div "J'ai bien réceptionnée le PV d'assemblée générale signé Par Bous-même et par [P…" at bounding box center [706, 168] width 480 height 15
click at [742, 166] on div "J'ai bien réceptionnée le PV d'assemblée générale signé Par Bous-même et par [P…" at bounding box center [706, 168] width 480 height 15
click at [911, 170] on div "J'ai bien réceptionnée le PV d'assemblée générale signé par Bous-même et par [P…" at bounding box center [706, 168] width 480 height 15
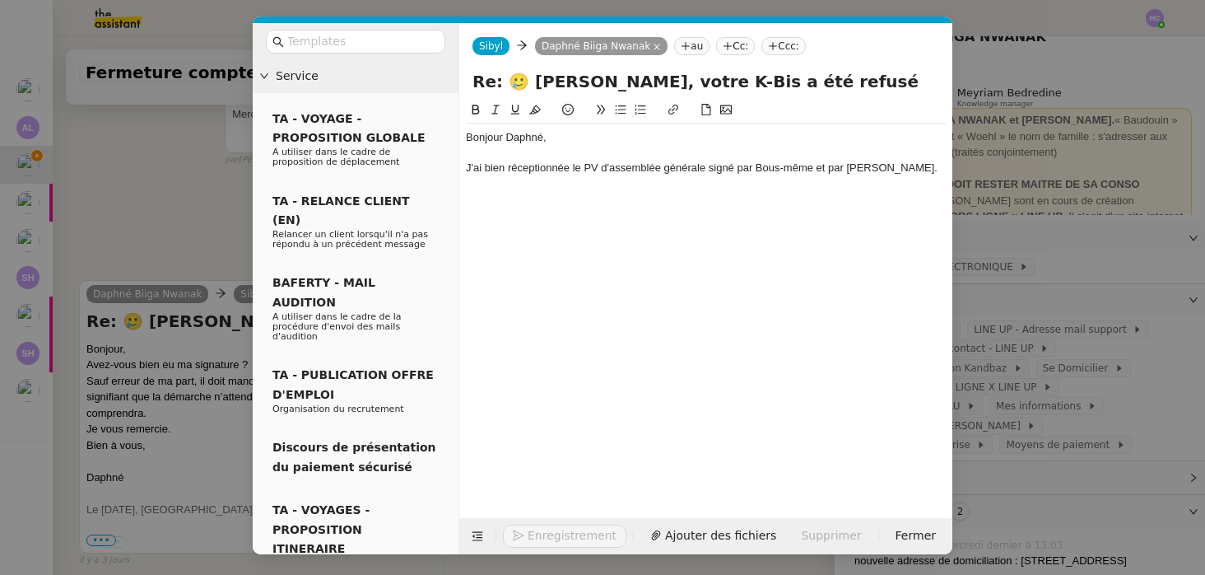
scroll to position [820, 0]
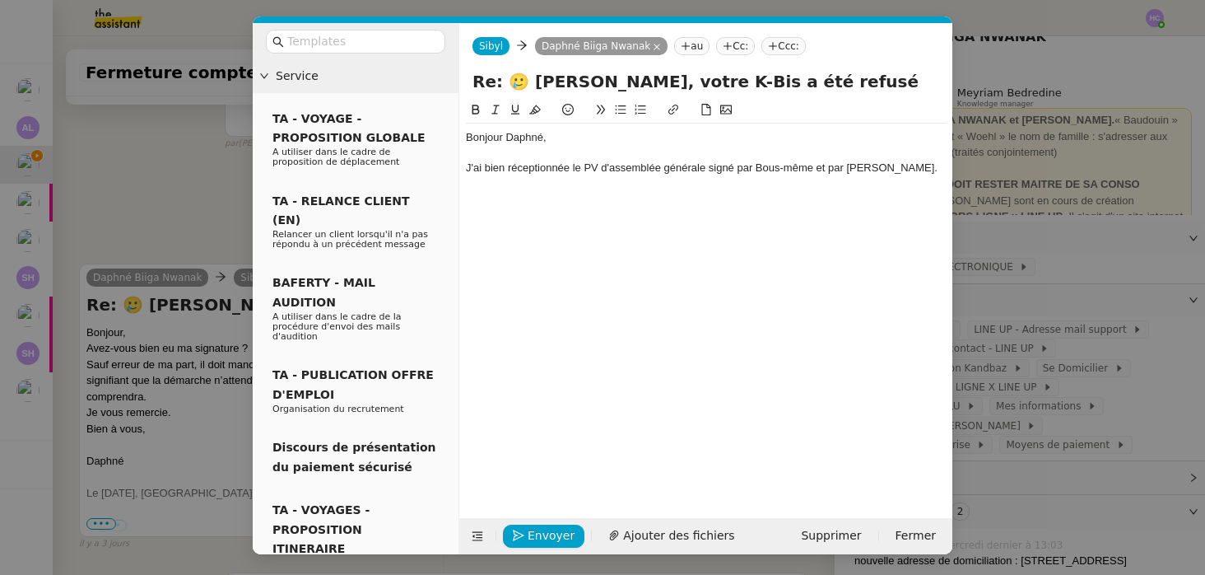
click at [570, 167] on div "J'ai bien réceptionnée le PV d'assemblée générale signé par Bous-même et par [P…" at bounding box center [706, 168] width 480 height 15
click at [545, 186] on div at bounding box center [706, 183] width 480 height 15
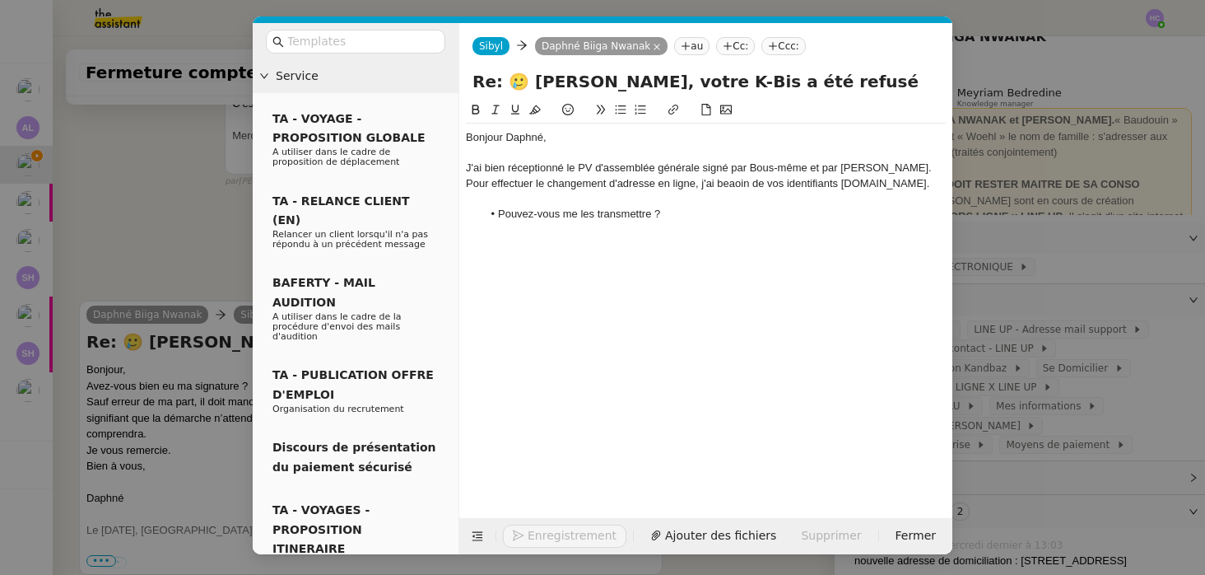
scroll to position [889, 0]
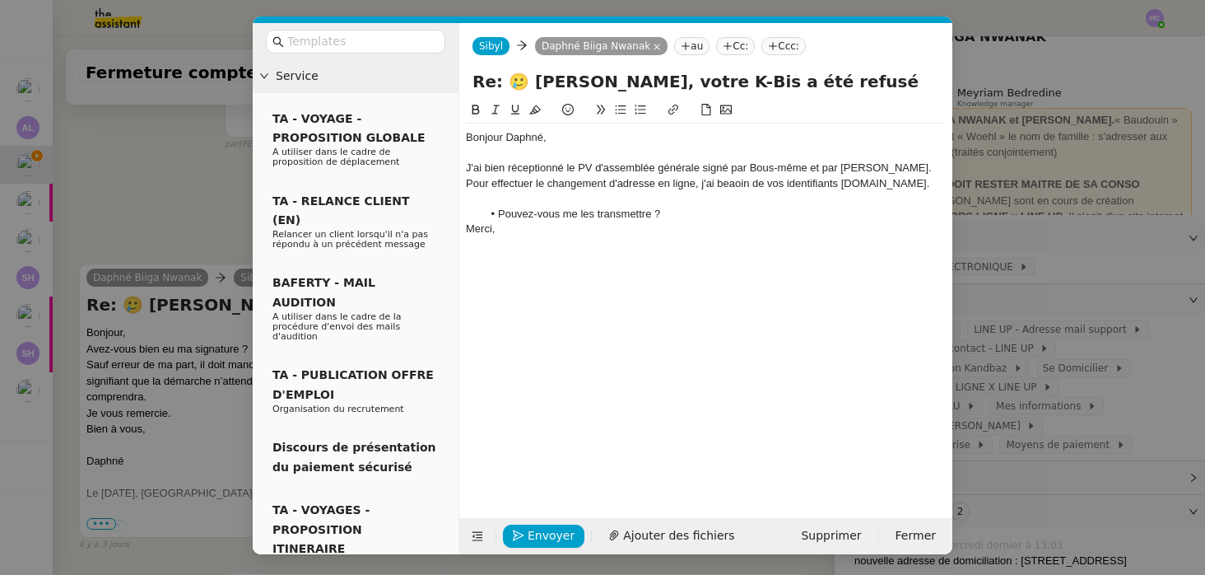
click at [110, 180] on nz-modal-container "Service TA - VOYAGE - PROPOSITION GLOBALE A utiliser dans le cadre de propositi…" at bounding box center [602, 287] width 1205 height 575
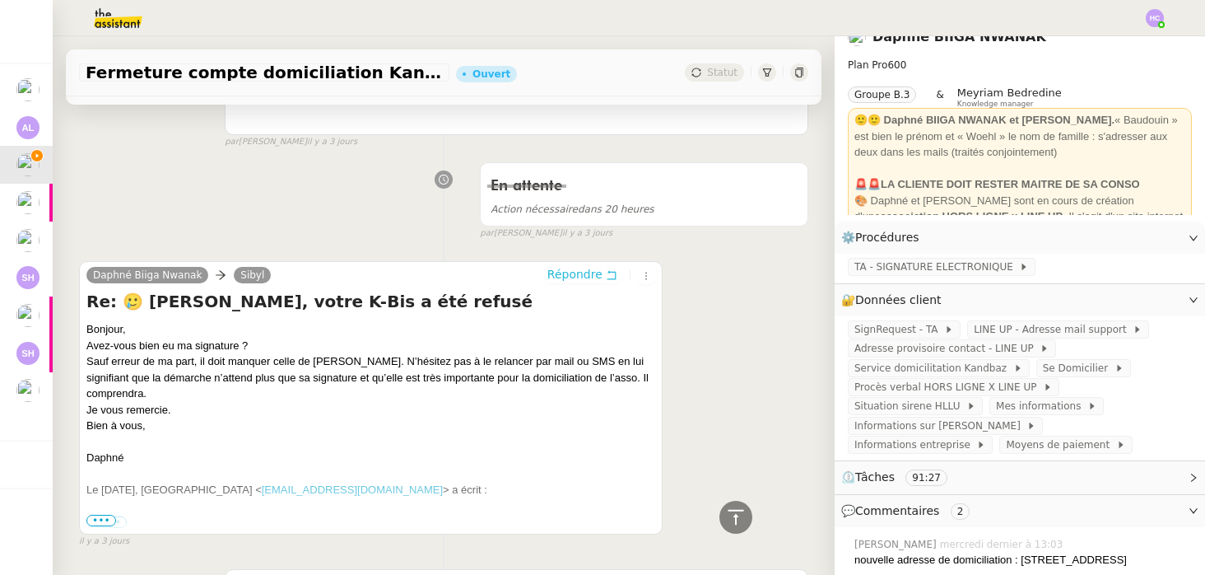
scroll to position [887, 0]
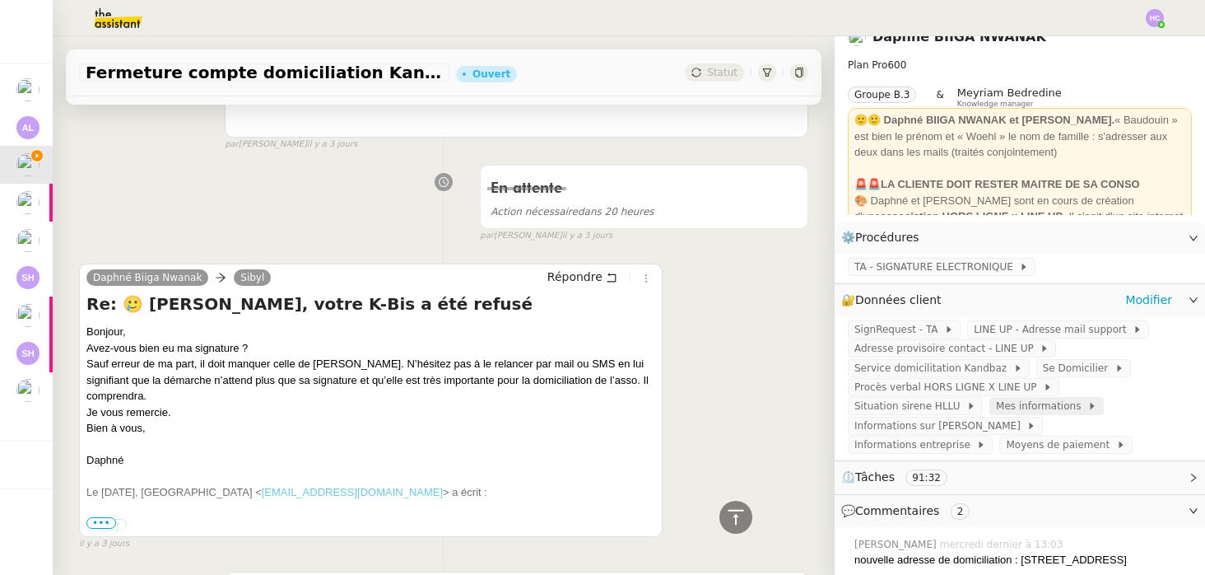
click at [1003, 409] on span "Mes informations" at bounding box center [1041, 406] width 91 height 16
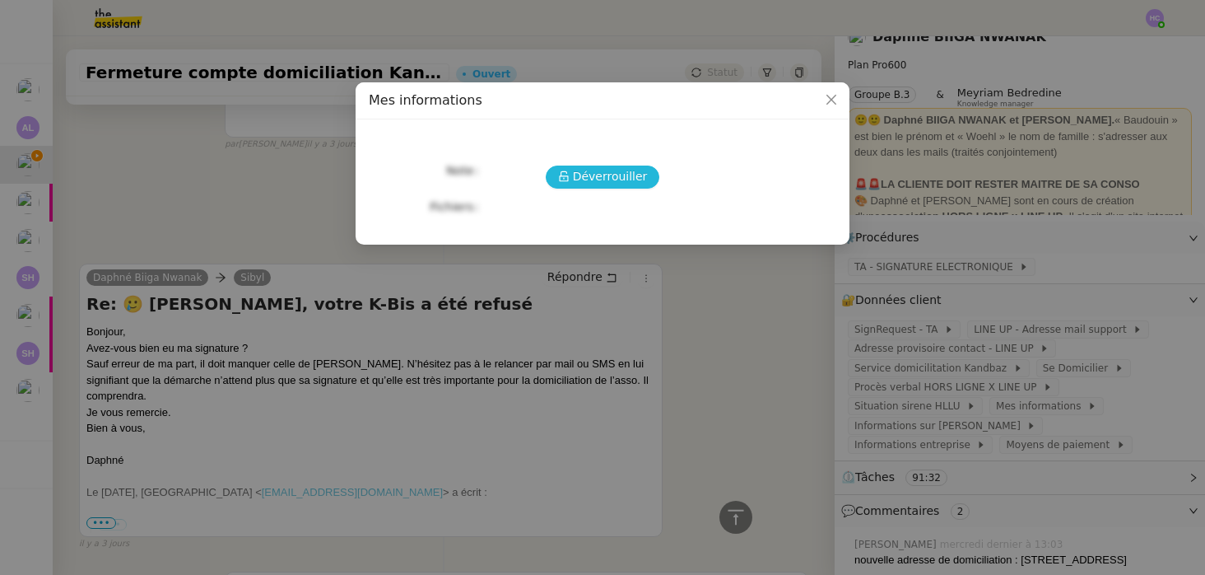
click at [582, 178] on span "Déverrouiller" at bounding box center [610, 176] width 75 height 19
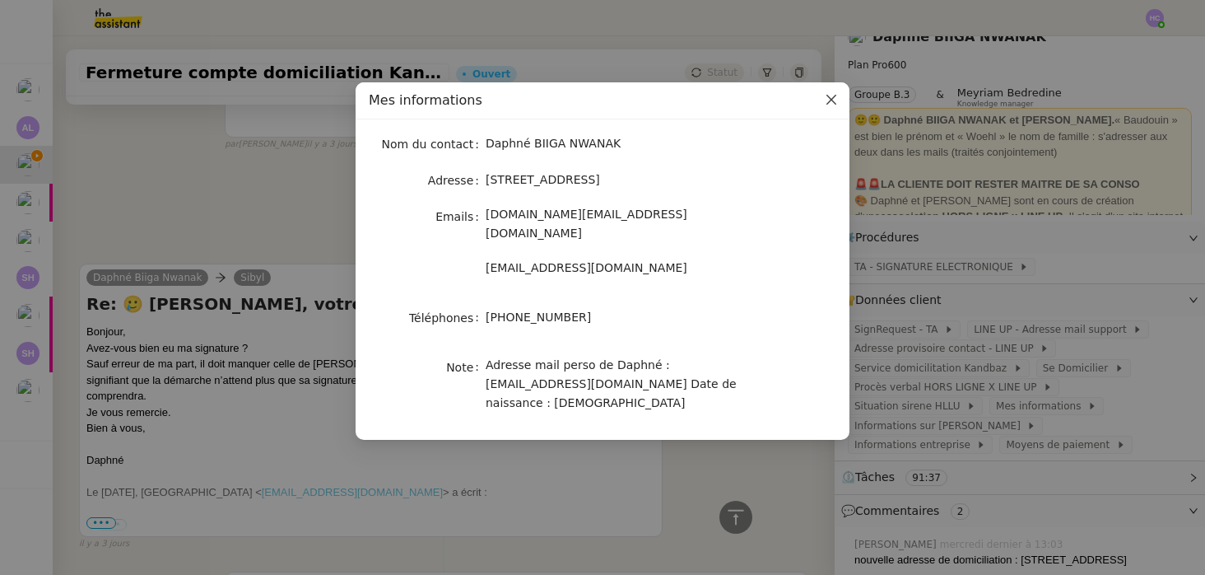
click at [827, 100] on icon "Close" at bounding box center [831, 99] width 13 height 13
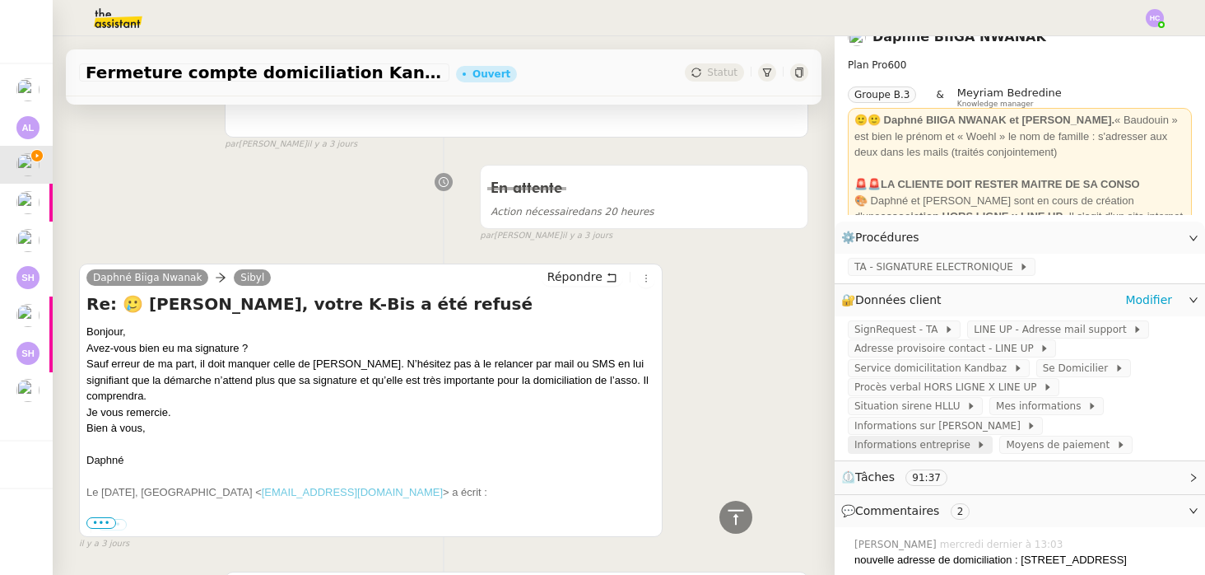
click at [977, 436] on span "Informations entreprise" at bounding box center [916, 444] width 122 height 16
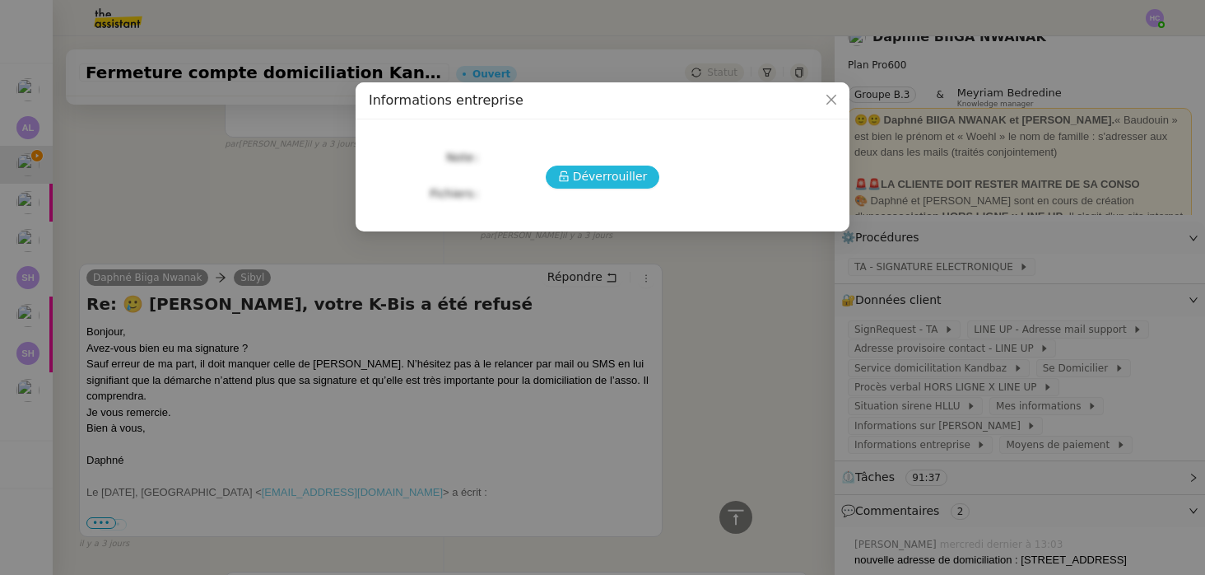
click at [595, 173] on span "Déverrouiller" at bounding box center [610, 176] width 75 height 19
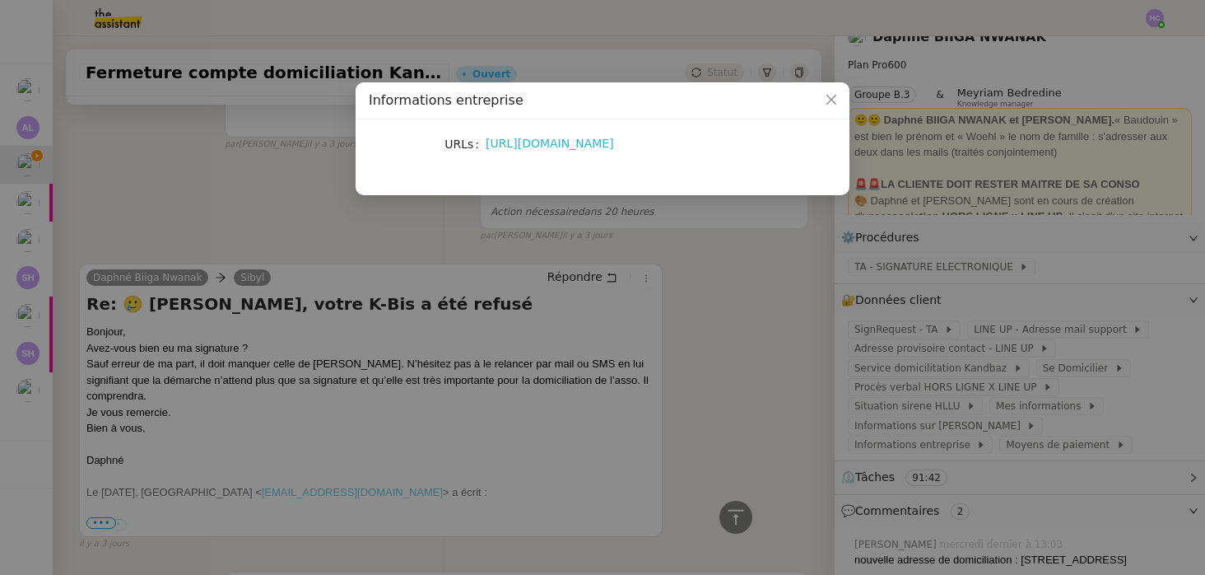
click at [614, 147] on link "[URL][DOMAIN_NAME]" at bounding box center [550, 143] width 128 height 13
click at [828, 100] on icon "Close" at bounding box center [831, 99] width 13 height 13
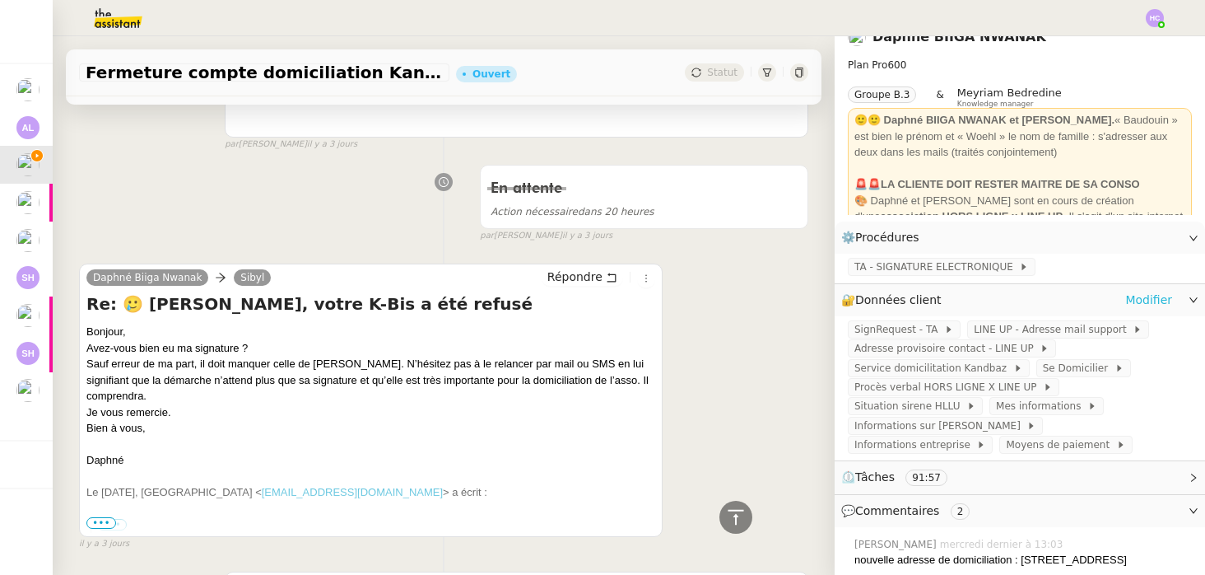
click at [1135, 301] on link "Modifier" at bounding box center [1149, 300] width 47 height 19
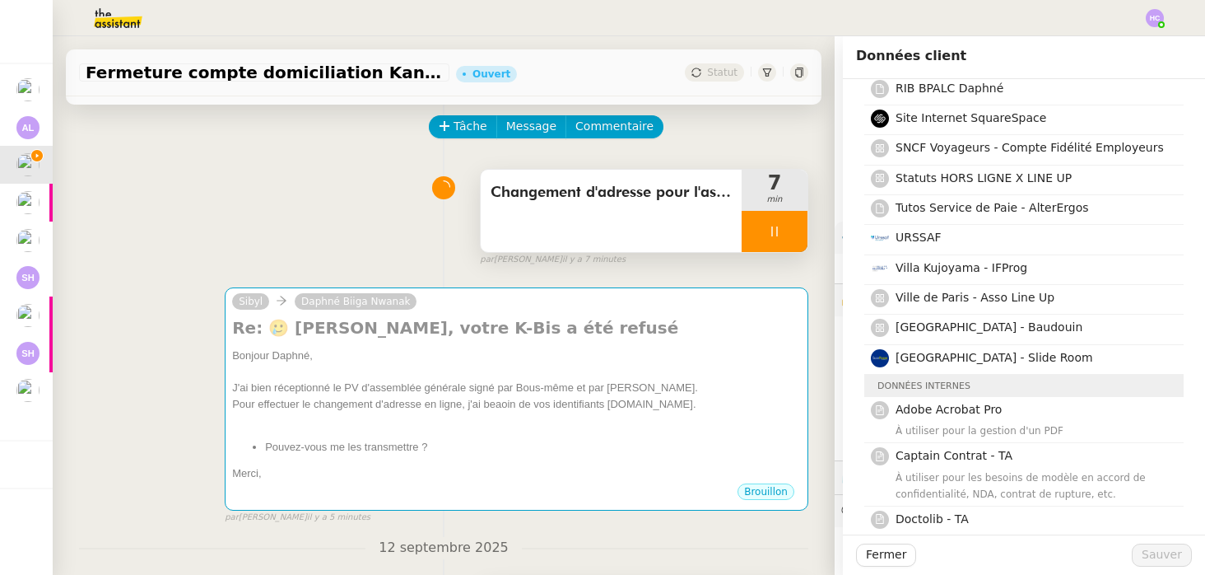
scroll to position [77, 0]
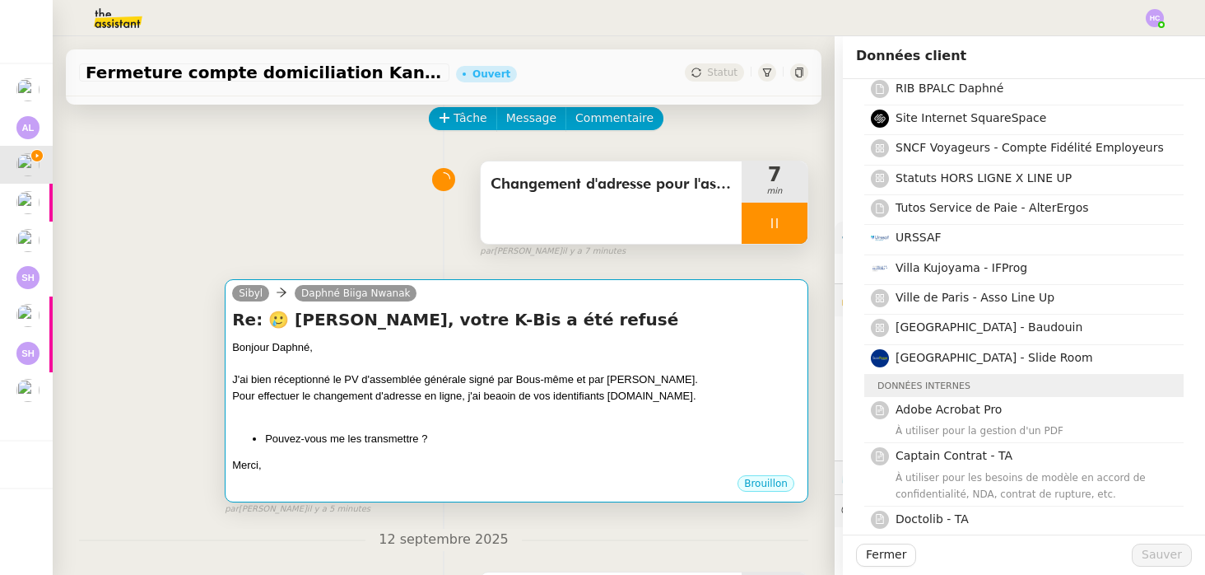
click at [562, 352] on div "Bonjour Daphné," at bounding box center [516, 347] width 569 height 16
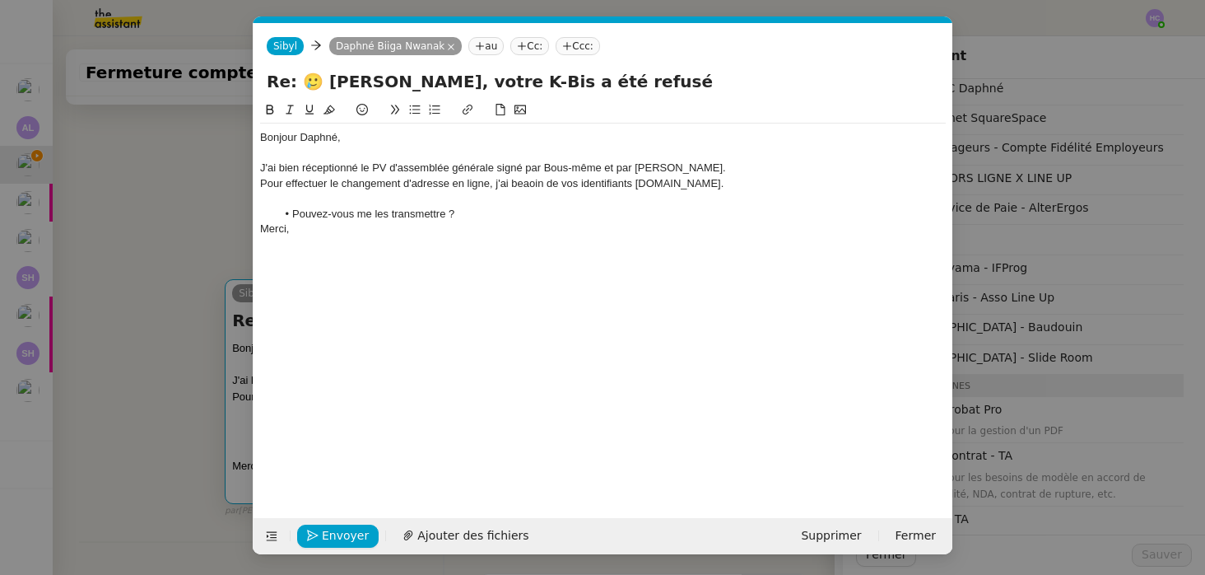
scroll to position [0, 35]
click at [336, 170] on div "J'ai bien réceptionné le PV d'assemblée générale signé par Bous-même et par [PE…" at bounding box center [603, 168] width 686 height 15
click at [527, 188] on div "Pour effectuer le changement d'adresse en ligne, j'ai beaoin de vos identifiant…" at bounding box center [603, 183] width 686 height 15
click at [340, 172] on div "J'ai bien réceptionné le PV d'assemblée générale signé par Bous-même et par [PE…" at bounding box center [603, 168] width 686 height 15
click at [701, 168] on div "J'ai bien réceptionné le PV d'assemblée générale signé par Bous-même et par [PE…" at bounding box center [603, 168] width 686 height 15
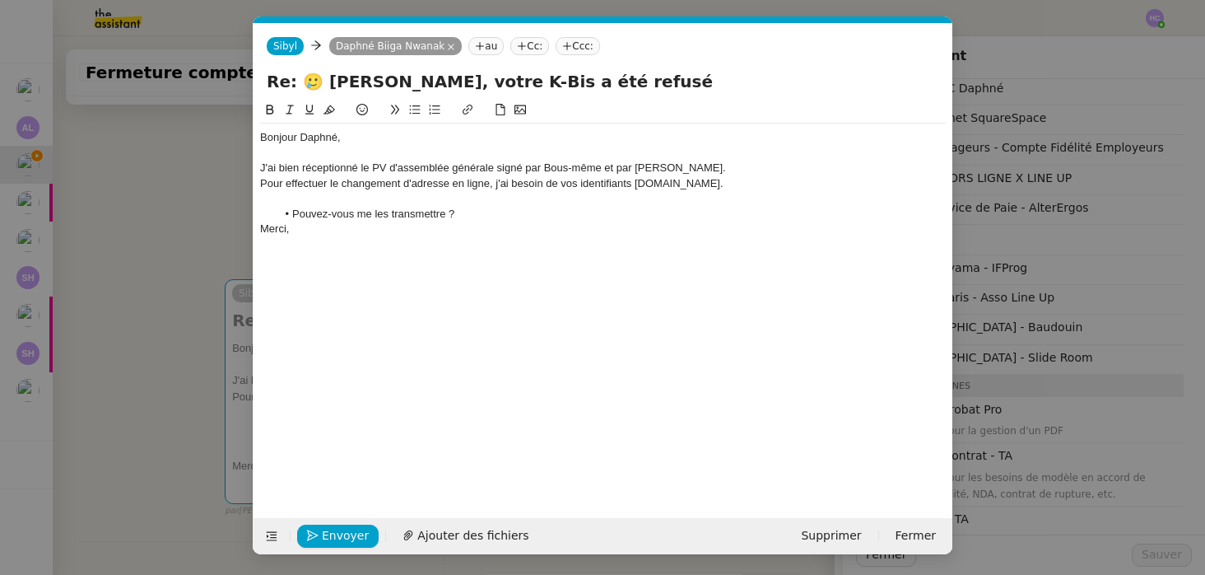
click at [758, 180] on div "Pour effectuer le changement d'adresse en ligne, j'ai besoin de vos identifiant…" at bounding box center [603, 183] width 686 height 15
click at [340, 201] on div "Je" at bounding box center [603, 198] width 686 height 15
drag, startPoint x: 278, startPoint y: 198, endPoint x: 255, endPoint y: 198, distance: 23.1
click at [255, 198] on nz-spin "Bonjour Daphné, J'ai bien réceptionné le PV d'assemblée générale signé par Bous…" at bounding box center [603, 299] width 699 height 399
drag, startPoint x: 790, startPoint y: 183, endPoint x: 744, endPoint y: 176, distance: 47.4
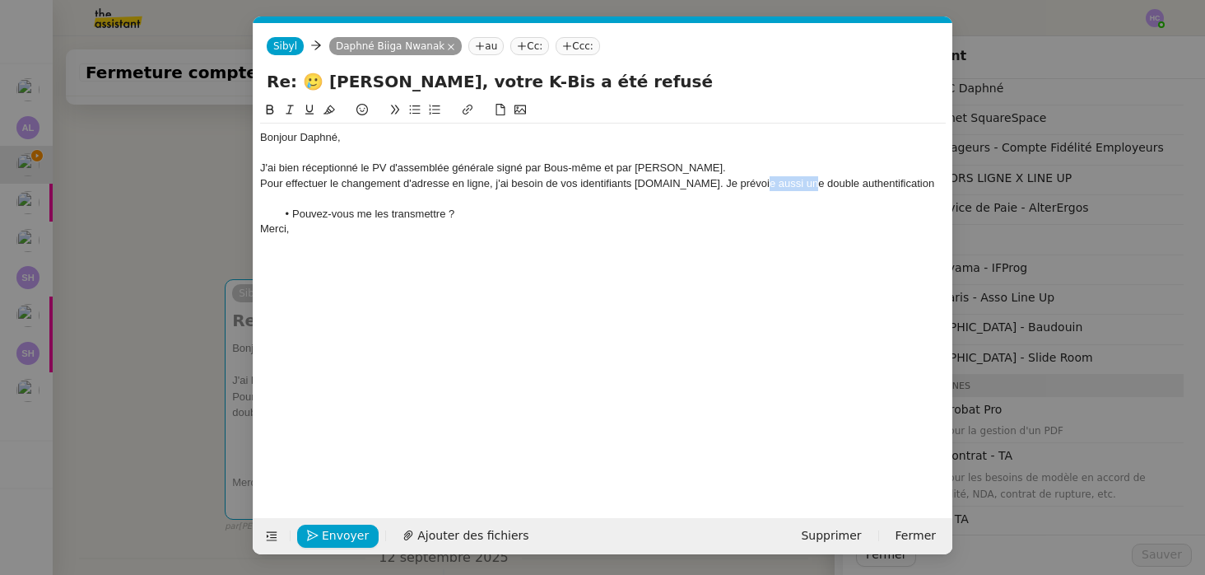
click at [742, 177] on div "Pour effectuer le changement d'adresse en ligne, j'ai besoin de vos identifiant…" at bounding box center [603, 183] width 686 height 15
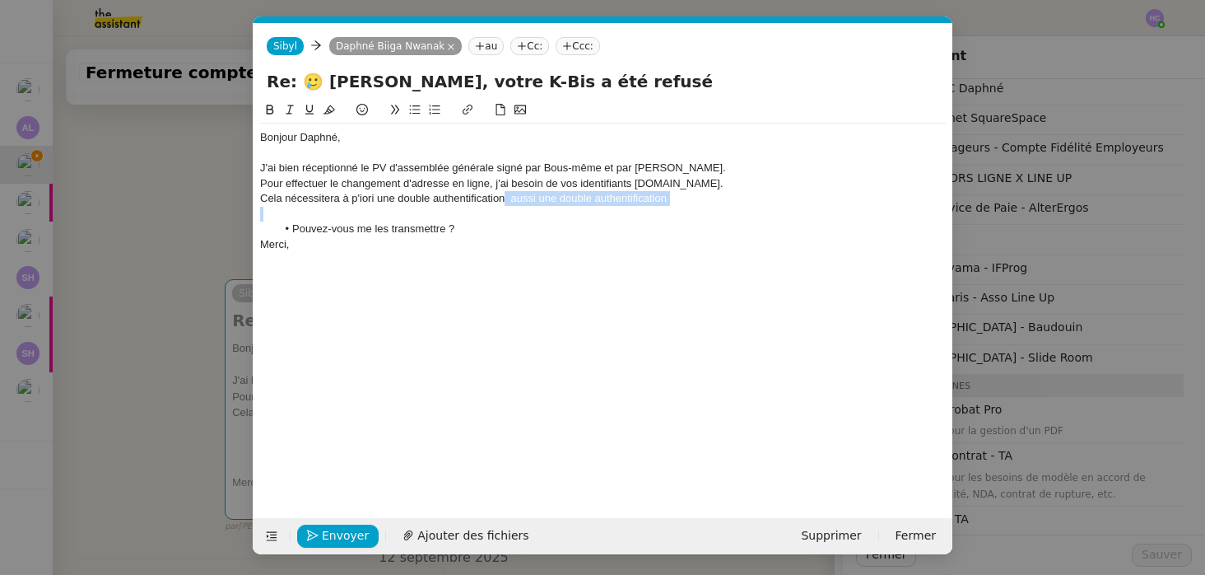
drag, startPoint x: 506, startPoint y: 194, endPoint x: 693, endPoint y: 206, distance: 188.1
click at [693, 206] on div "Bonjour Daphné, J'ai bien réceptionné le PV d'assemblée générale signé par Bous…" at bounding box center [603, 191] width 686 height 135
click at [266, 194] on div "Cela nécessitera à p'iori une double authentification" at bounding box center [603, 198] width 686 height 15
click at [417, 198] on div "Par ailleurs, cela nécessitera à p'iori une double authentification" at bounding box center [603, 198] width 686 height 15
click at [0, 0] on lt-strong "r" at bounding box center [0, 0] width 0 height 0
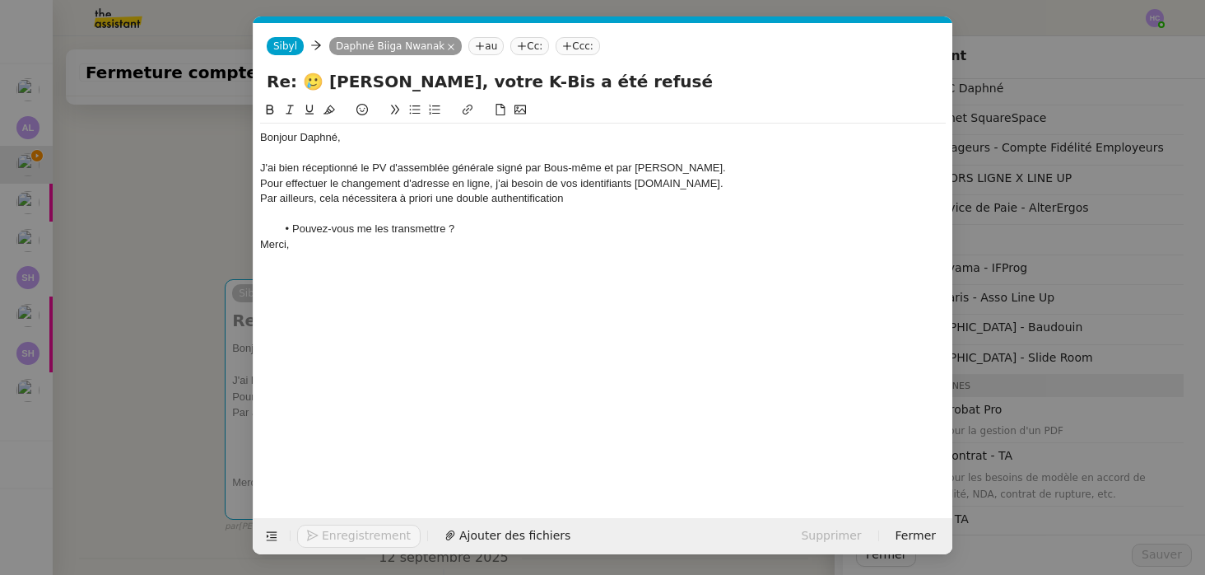
click at [565, 200] on div "Par ailleurs, cela nécessitera à priori une double authentification" at bounding box center [603, 198] width 686 height 15
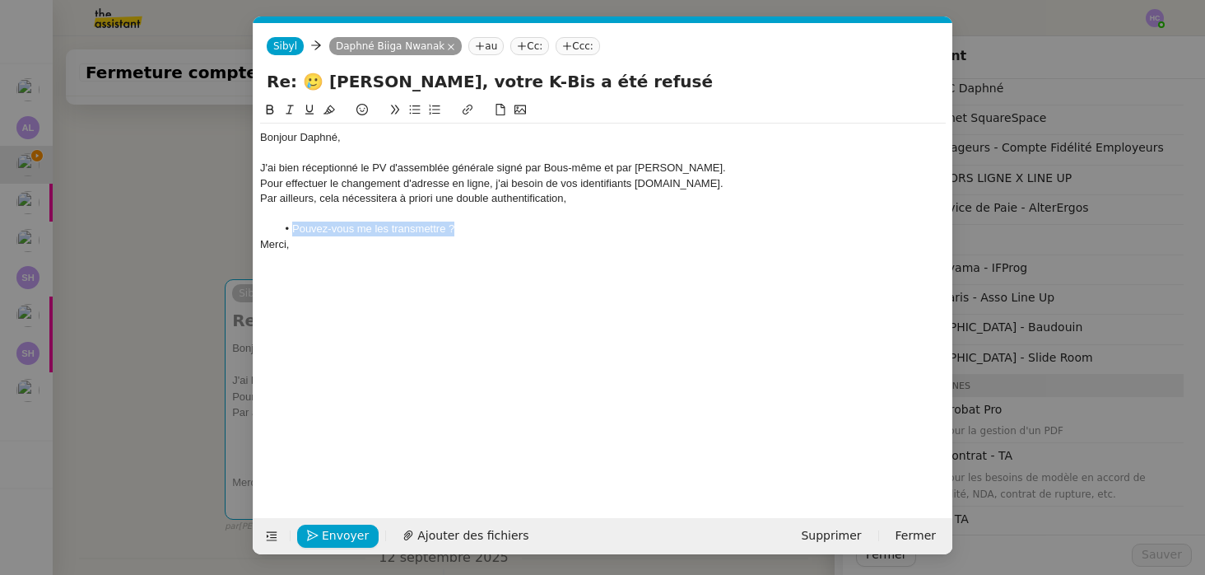
drag, startPoint x: 476, startPoint y: 226, endPoint x: 252, endPoint y: 227, distance: 224.0
click at [253, 227] on form "[PERSON_NAME] Biiga Nwanak au Cc: Ccc: Re: 🥲 [PERSON_NAME], votre K-Bis a été r…" at bounding box center [603, 288] width 700 height 531
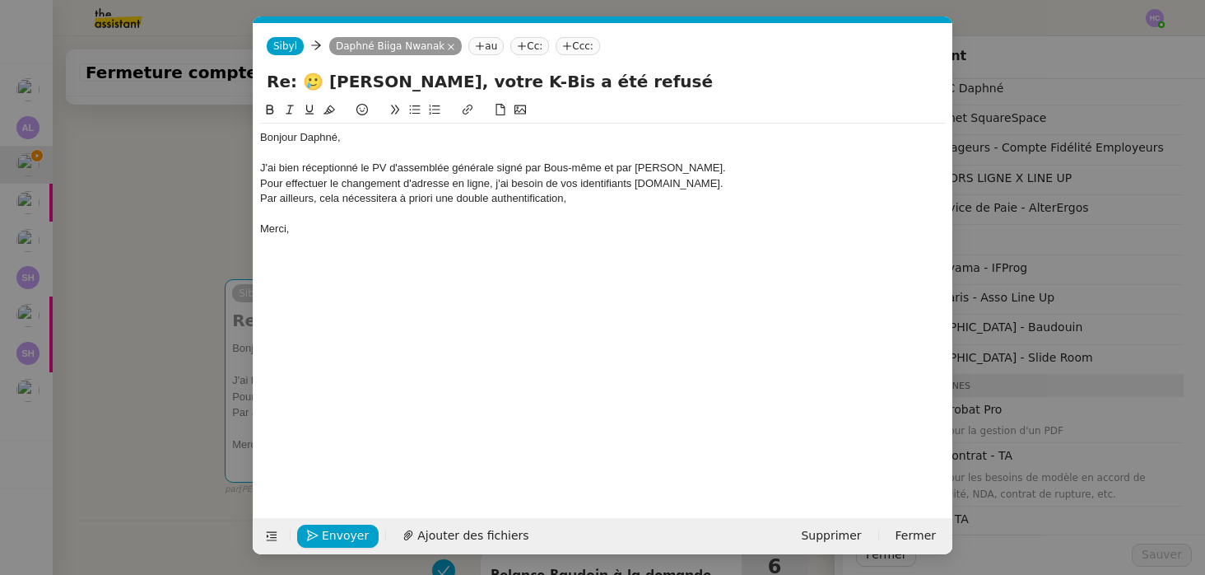
click at [755, 184] on div "Pour effectuer le changement d'adresse en ligne, j'ai besoin de vos identifiant…" at bounding box center [603, 183] width 686 height 15
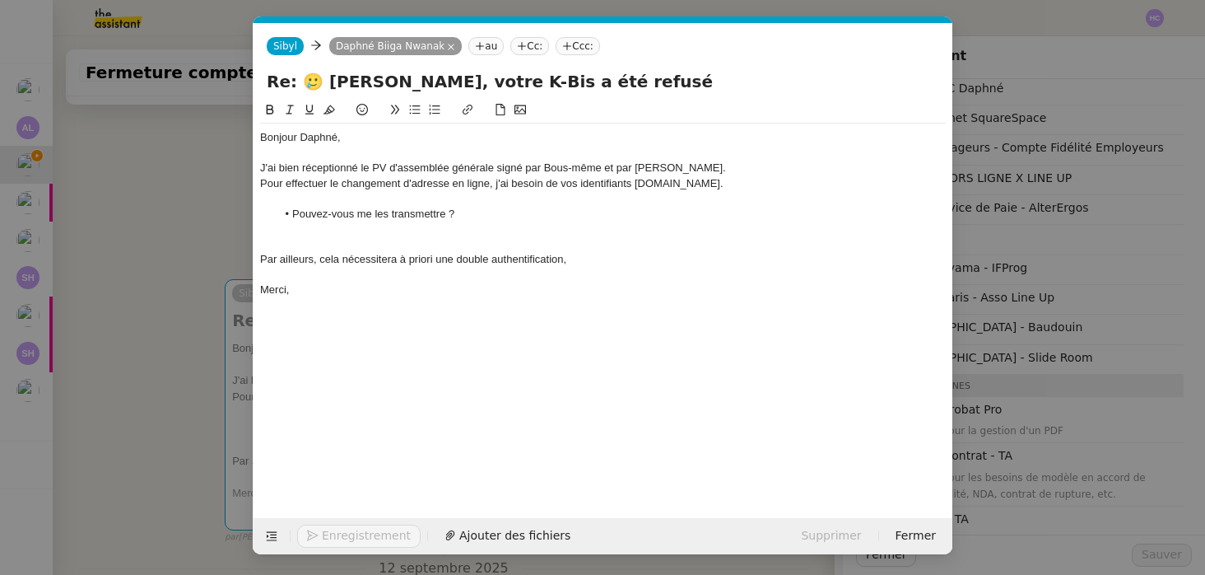
scroll to position [0, 0]
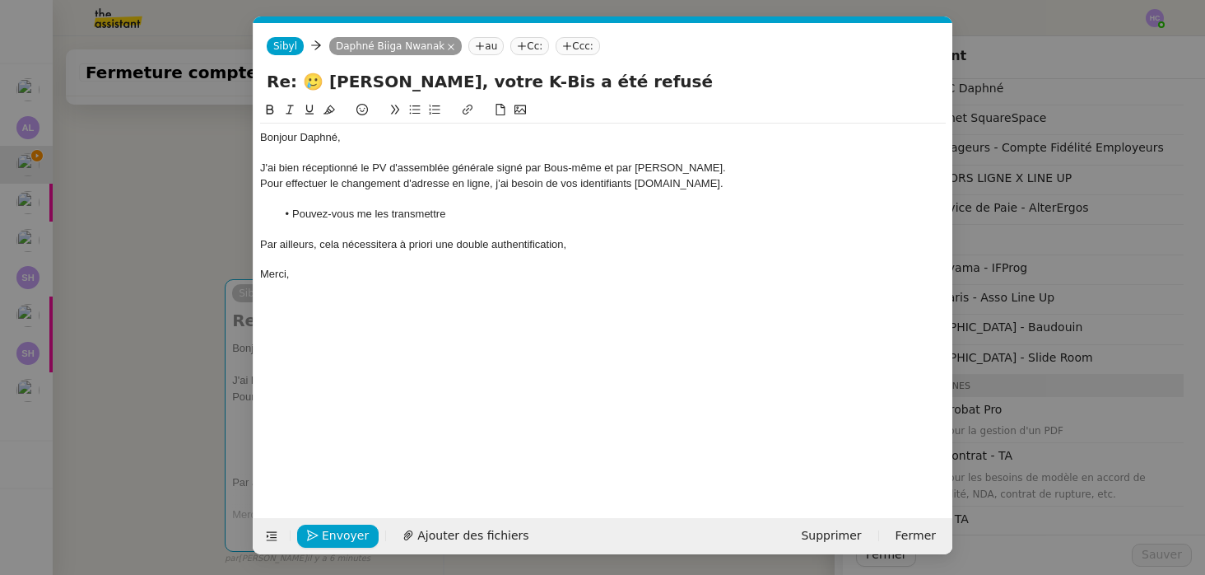
click at [622, 239] on div "Par ailleurs, cela nécessitera à priori une double authentification," at bounding box center [603, 244] width 686 height 15
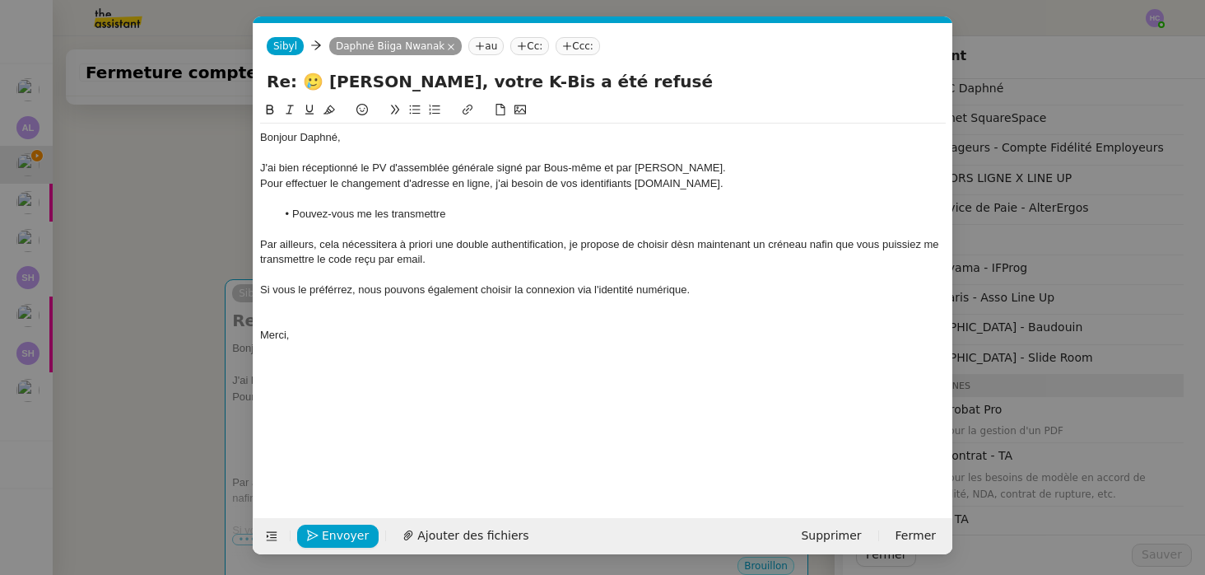
click at [321, 291] on div "Si vous le préférrez, nous pouvons également choisir la connexion via l'identit…" at bounding box center [603, 289] width 686 height 15
click at [0, 0] on lt-span "préférez" at bounding box center [0, 0] width 0 height 0
click at [693, 244] on div "Par ailleurs, cela nécessitera à priori une double authentification, je propose…" at bounding box center [603, 252] width 686 height 30
click at [818, 245] on div "Par ailleurs, cela nécessitera à priori une double authentification, je propose…" at bounding box center [603, 252] width 686 height 30
click at [0, 0] on lt-span "afin" at bounding box center [0, 0] width 0 height 0
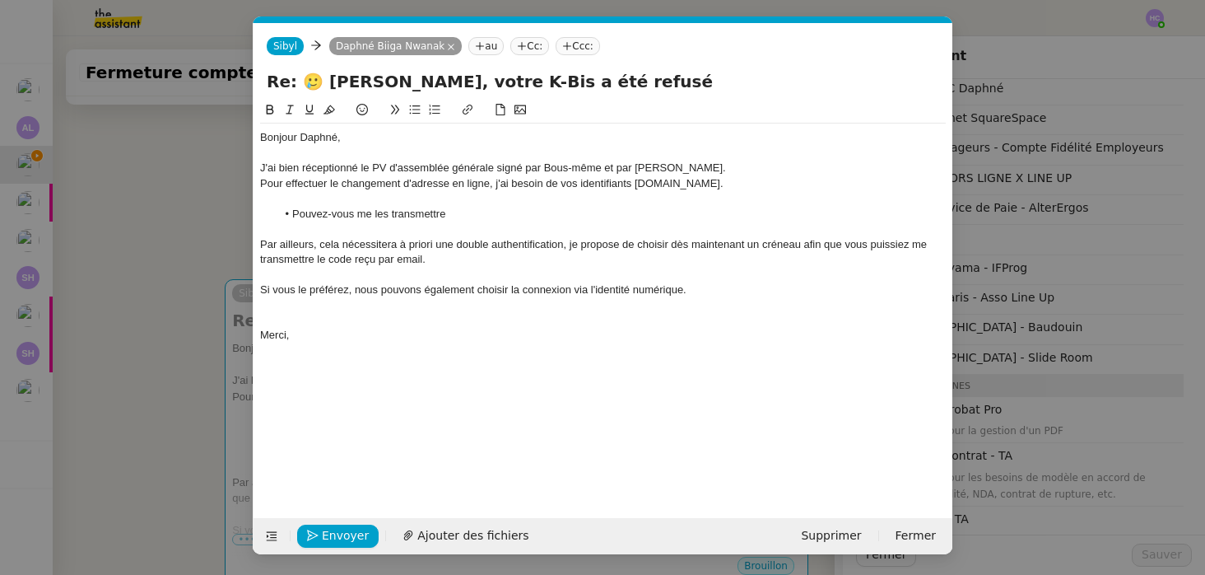
drag, startPoint x: 698, startPoint y: 291, endPoint x: 260, endPoint y: 288, distance: 438.1
click at [260, 288] on div "Si vous le préférez, nous pouvons également choisir la connexion via l'identité…" at bounding box center [603, 289] width 686 height 15
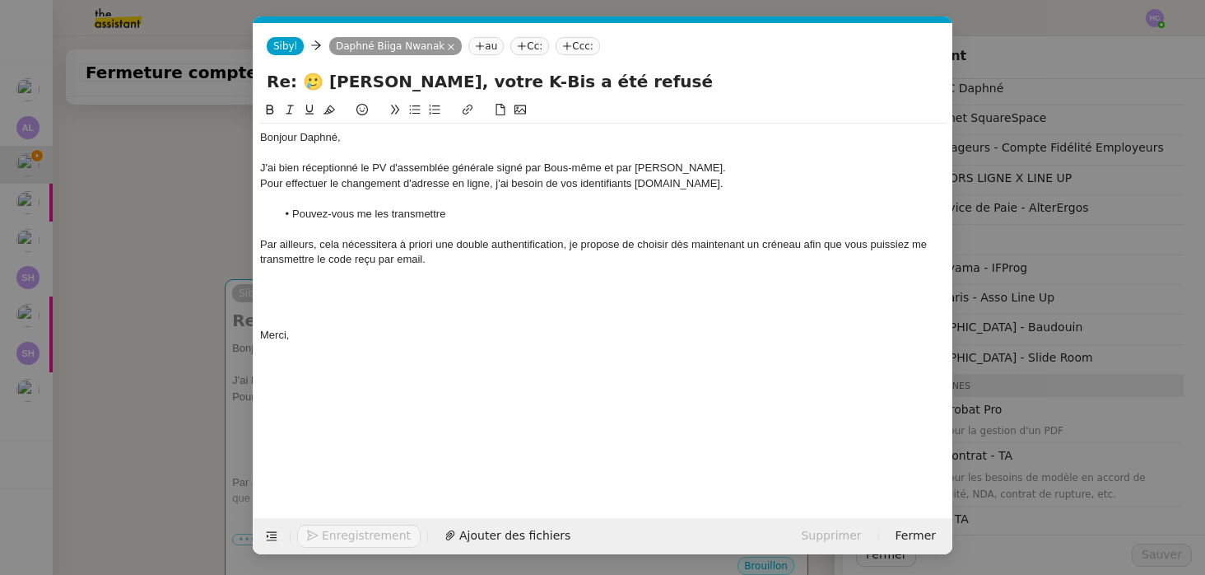
click at [275, 231] on div at bounding box center [603, 228] width 686 height 15
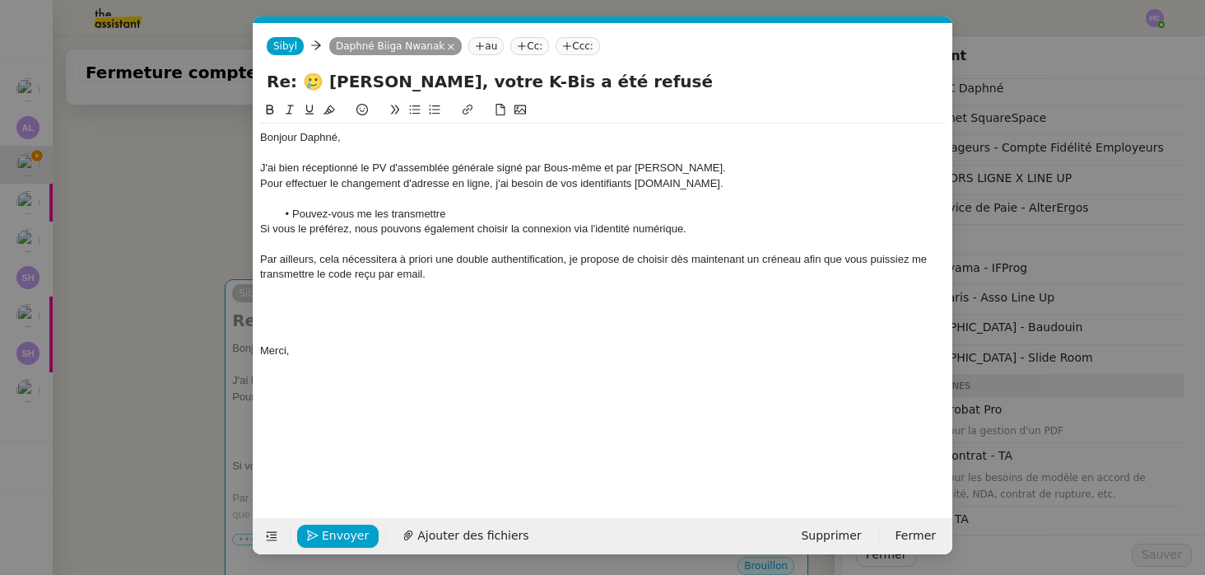
click at [469, 211] on li "Pouvez-vous me les transmettre" at bounding box center [612, 214] width 670 height 15
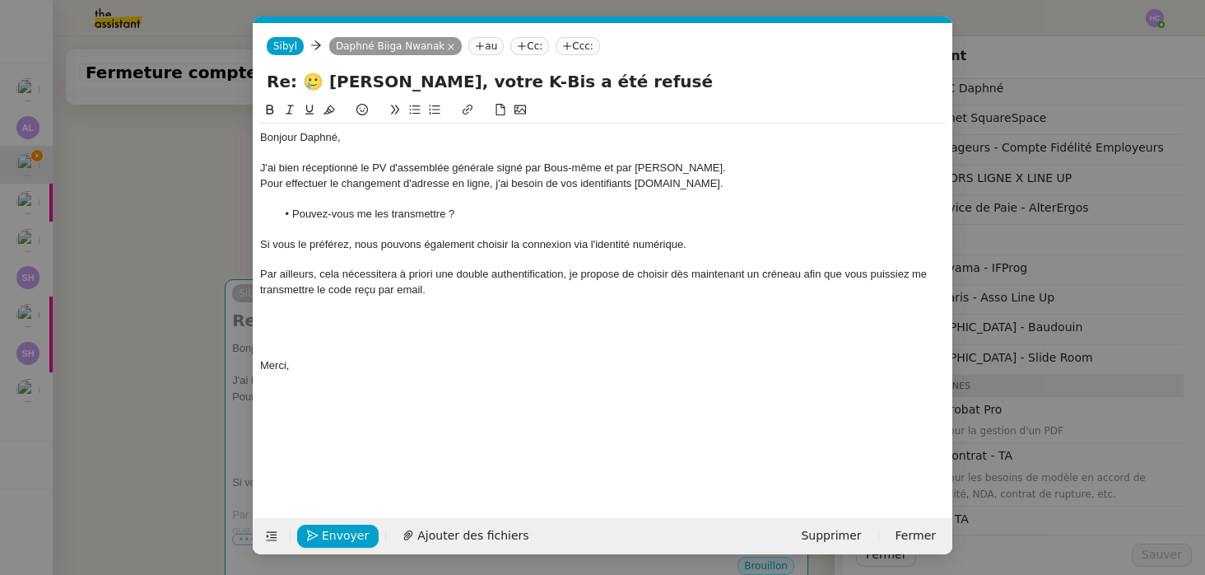
click at [699, 246] on div "Si vous le préférez, nous pouvons également choisir la connexion via l'identité…" at bounding box center [603, 244] width 686 height 15
click at [449, 288] on div "Par ailleurs, cela nécessitera à priori une double authentification, je propose…" at bounding box center [603, 282] width 686 height 30
click at [329, 276] on div "Par ailleurs, cela nécessitera à priori une double authentification, je propose…" at bounding box center [603, 282] width 686 height 30
click at [467, 275] on div "Par ailleurs, les deux méthodes nécessitera à priori une double authentificatio…" at bounding box center [603, 282] width 686 height 30
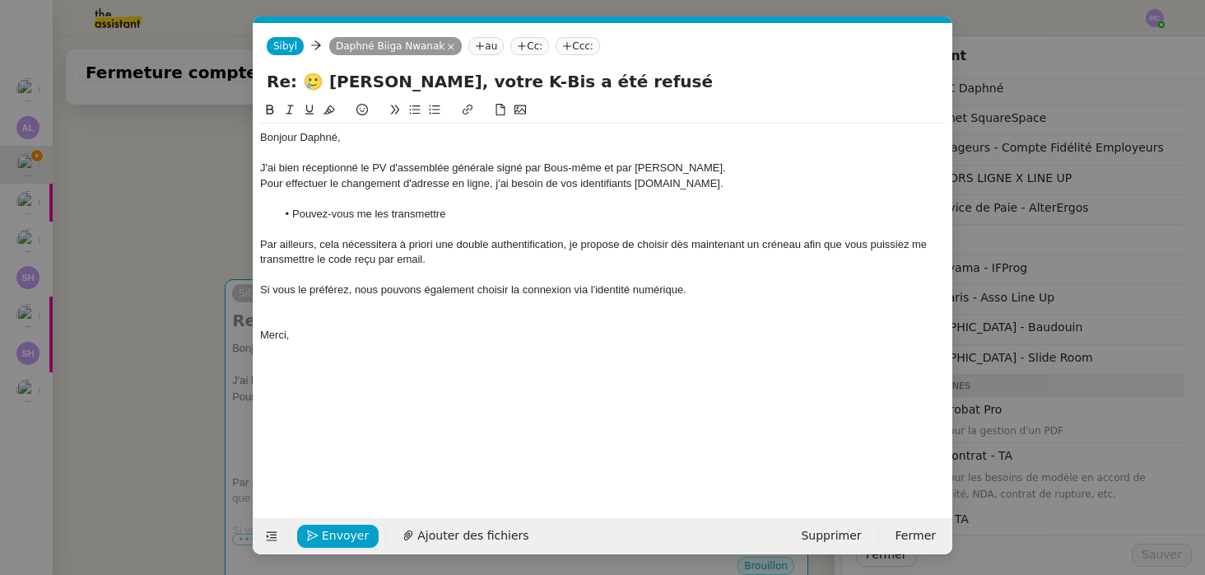
click at [497, 213] on li "Pouvez-vous me les transmettre" at bounding box center [612, 214] width 670 height 15
click at [721, 294] on div "Si vous le préférez, nous pouvons également choisir la connexion via l'identité…" at bounding box center [603, 289] width 686 height 15
click at [338, 306] on div "Si vous le préférez, nous pouvons également choisir la connexion via l'identité…" at bounding box center [603, 297] width 686 height 30
click at [403, 304] on div "Si vous le préférez, nous pouvons également choisir la connexion via l'identité…" at bounding box center [603, 297] width 686 height 30
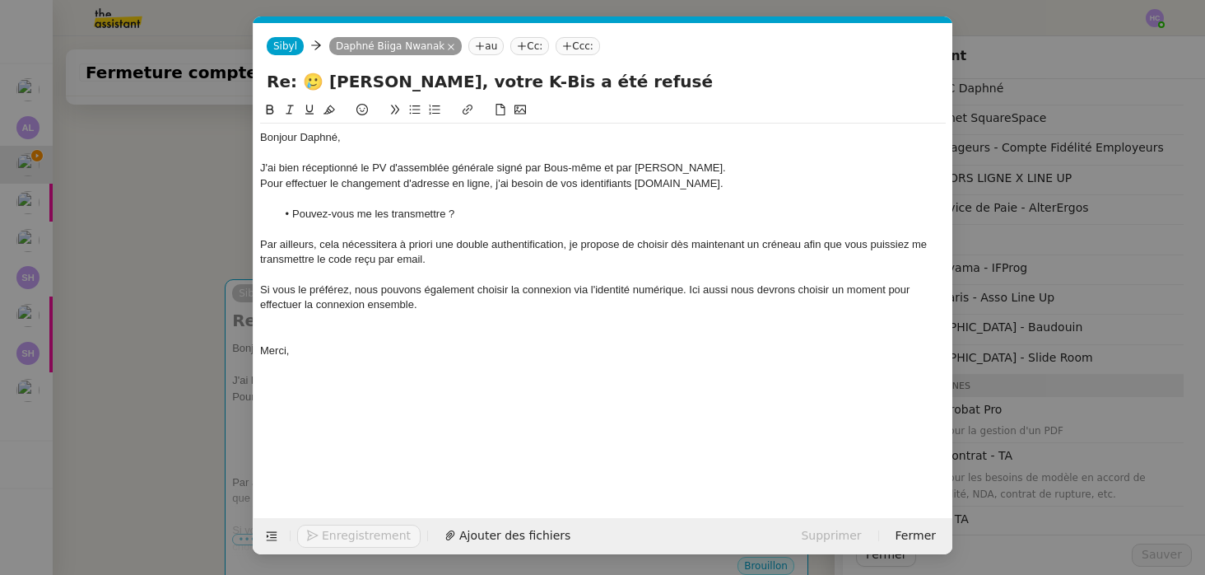
click at [431, 314] on div at bounding box center [603, 320] width 686 height 15
click at [385, 354] on div "Merci," at bounding box center [603, 350] width 686 height 15
click at [438, 302] on div "Si vous le préférez, nous pouvons également choisir la connexion via l'identité…" at bounding box center [603, 297] width 686 height 30
click at [319, 346] on div "Merci," at bounding box center [603, 350] width 686 height 15
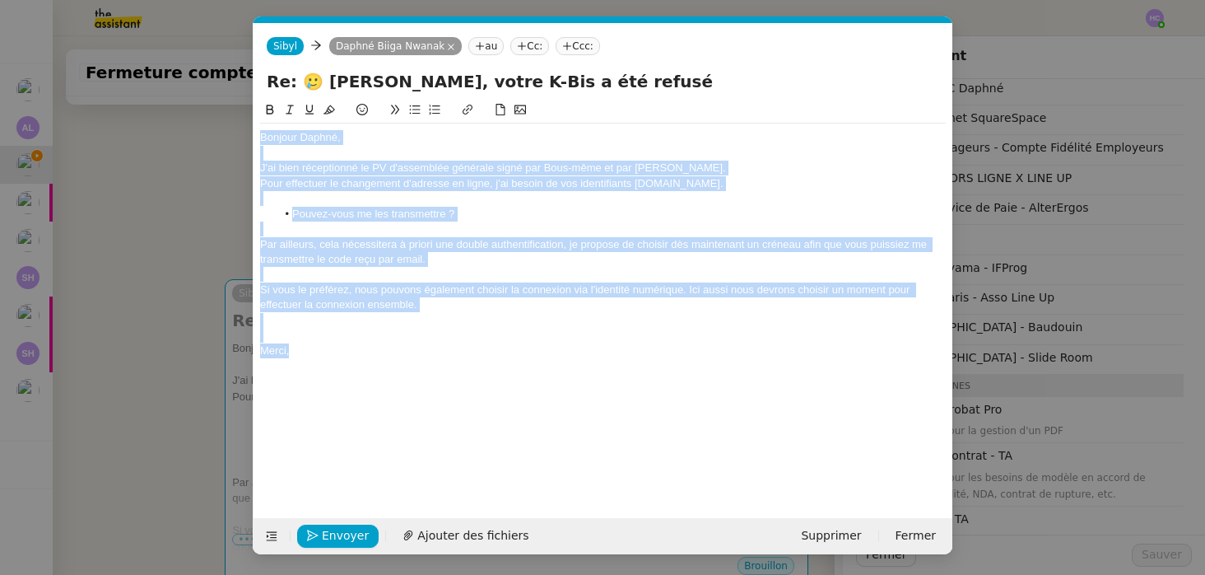
copy div "Bonjour Daphné, J'ai bien réceptionné le PV d'assemblée générale signé par Bous…"
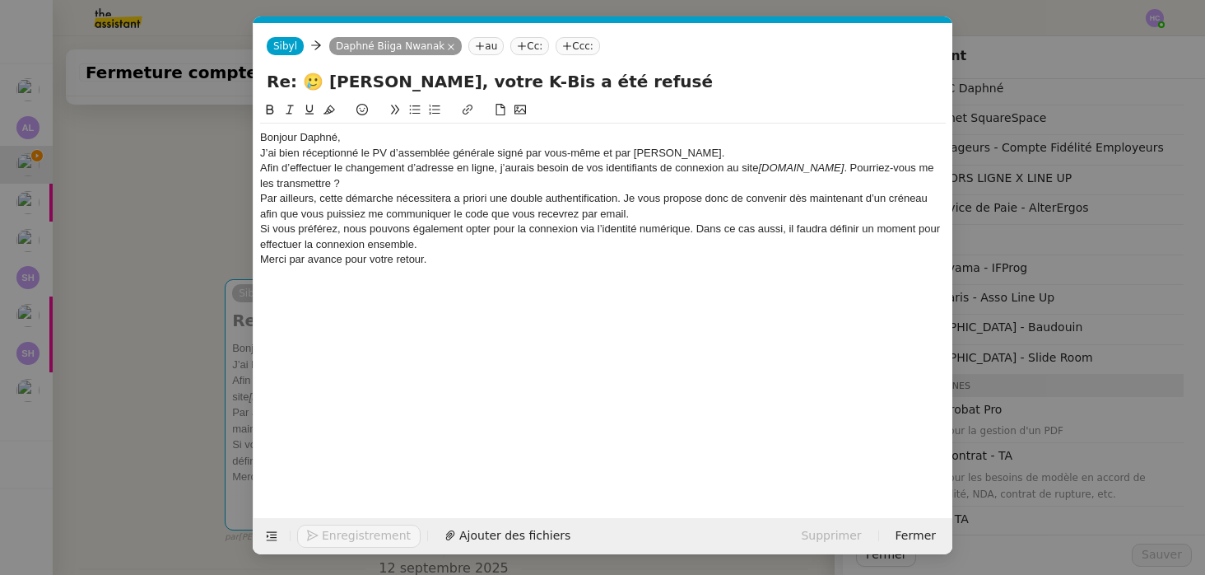
click at [355, 136] on div "Bonjour Daphné," at bounding box center [603, 137] width 686 height 15
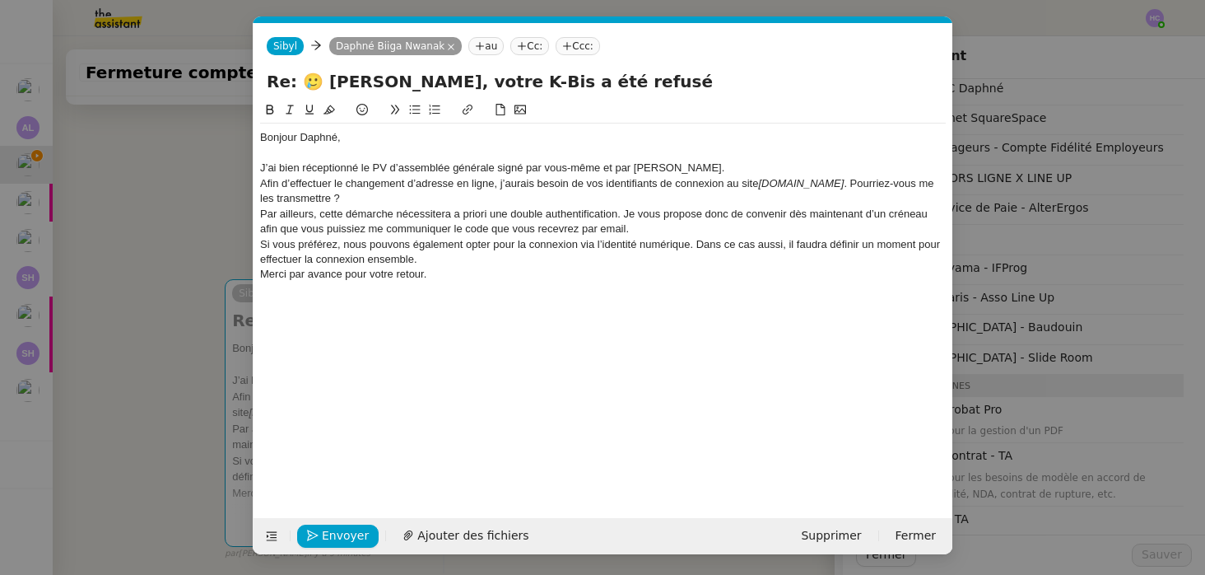
click at [692, 166] on div "J’ai bien réceptionné le PV d’assemblée générale signé par vous-même et par [PE…" at bounding box center [603, 168] width 686 height 15
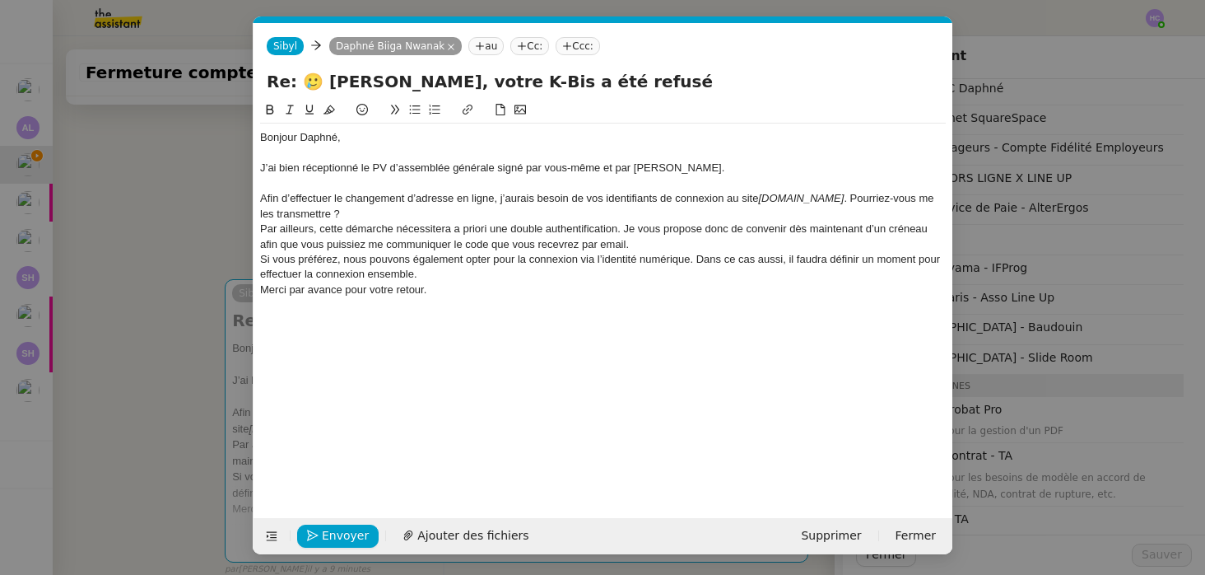
click at [867, 195] on div "Afin d’effectuer le changement d’adresse en ligne, j’aurais besoin de vos ident…" at bounding box center [603, 206] width 686 height 30
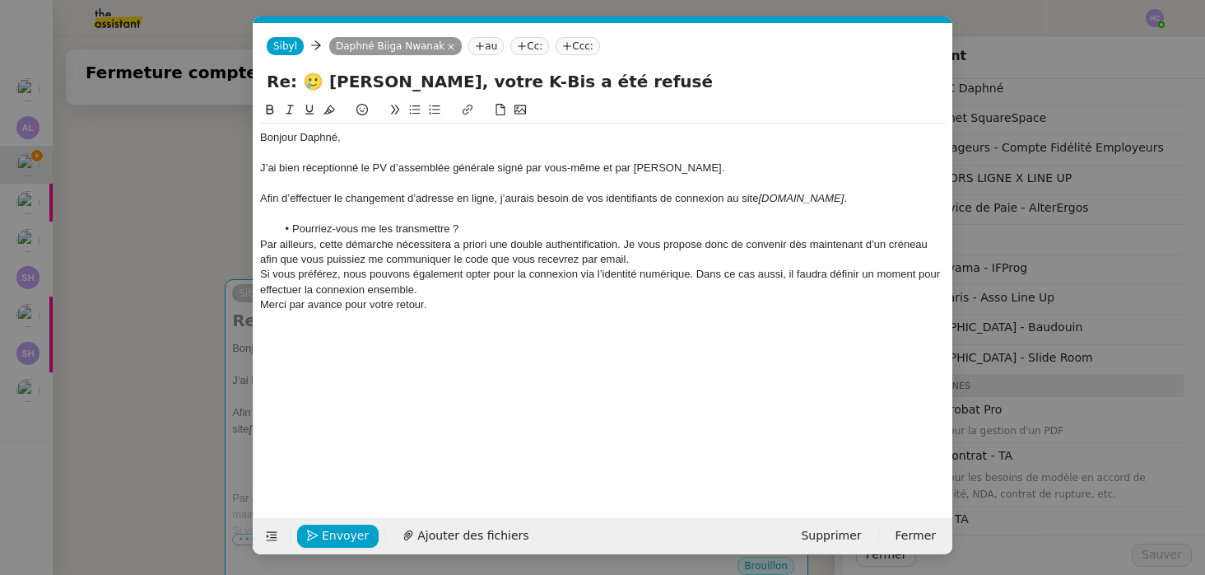
click at [473, 226] on li "Pourriez-vous me les transmettre ?" at bounding box center [612, 228] width 670 height 15
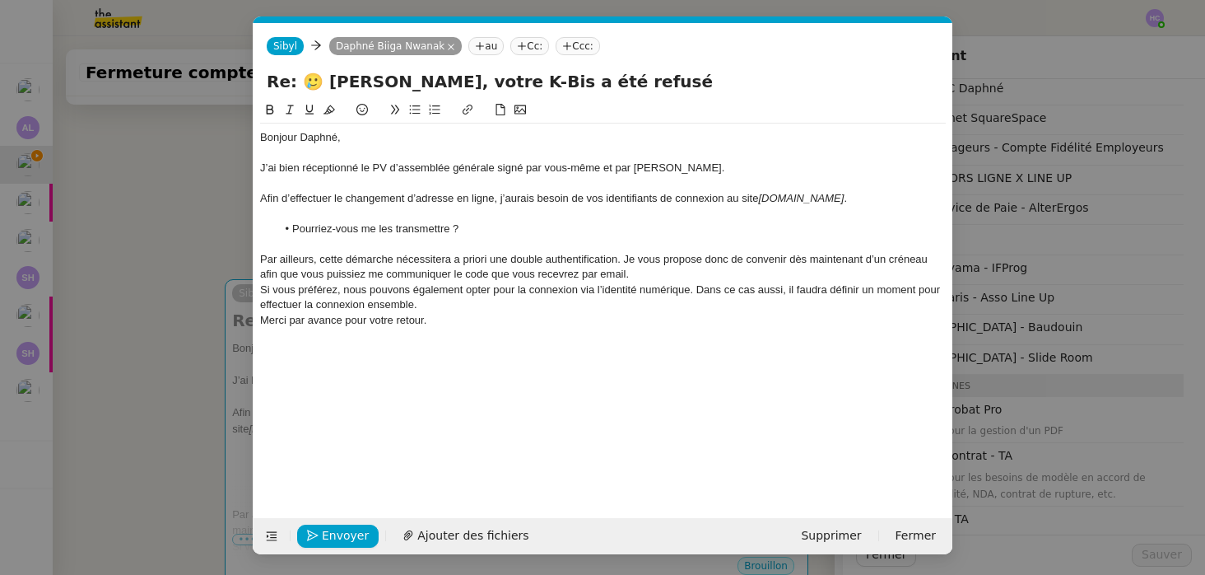
click at [639, 275] on div "Par ailleurs, cette démarche nécessitera a priori une double authentification. …" at bounding box center [603, 267] width 686 height 30
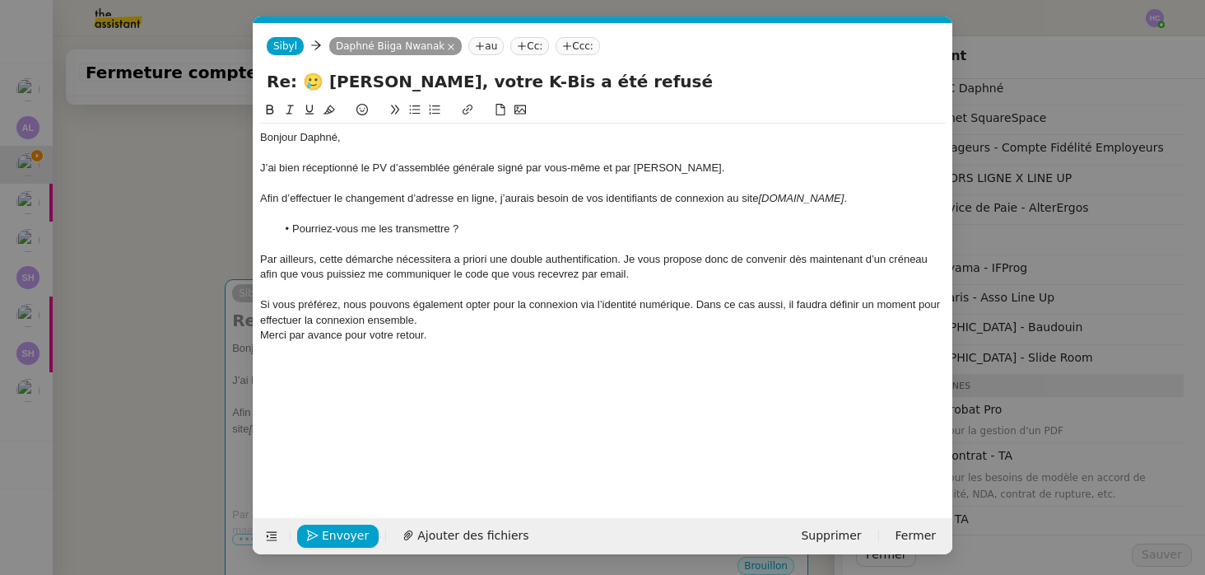
click at [501, 317] on div "Si vous préférez, nous pouvons également opter pour la connexion via l’identité…" at bounding box center [603, 312] width 686 height 30
drag, startPoint x: 291, startPoint y: 348, endPoint x: 433, endPoint y: 354, distance: 142.6
click at [433, 354] on div "Merci par avance pour votre retour." at bounding box center [603, 350] width 686 height 15
click at [297, 305] on div "Si vous préférez, nous pouvons également opter pour la connexion via l’identité…" at bounding box center [603, 312] width 686 height 30
click at [456, 321] on div "Si vous le préférez, nous pouvons également opter pour la connexion via l’ident…" at bounding box center [603, 312] width 686 height 30
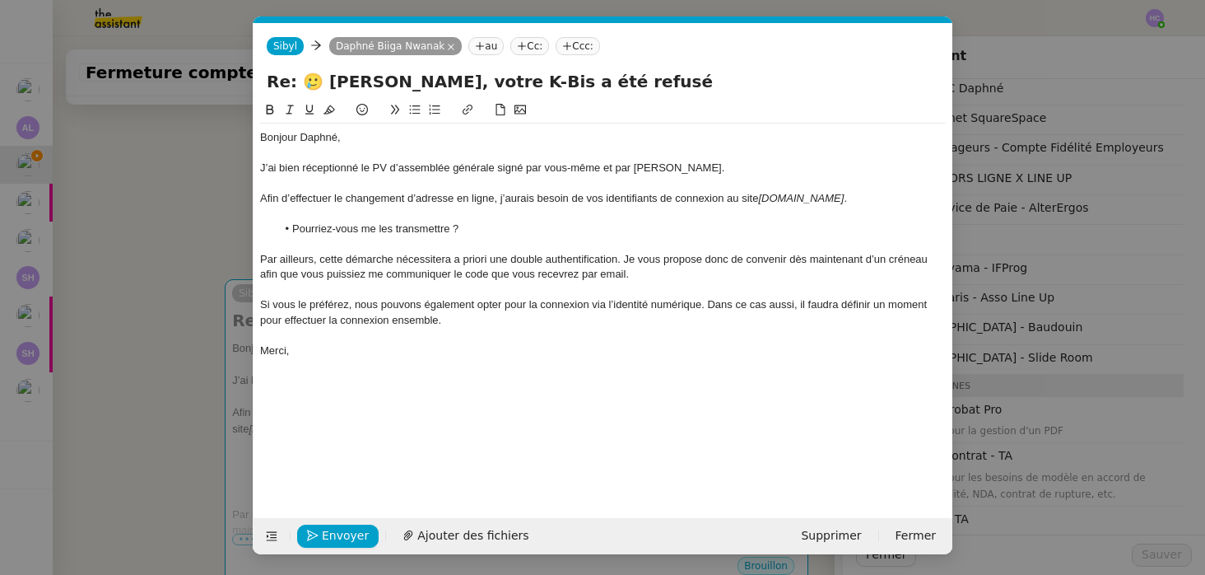
click at [842, 310] on div "Si vous le préférez, nous pouvons également opter pour la connexion via l’ident…" at bounding box center [603, 312] width 686 height 30
click at [396, 142] on div "Bonjour Daphné," at bounding box center [603, 137] width 686 height 15
click at [840, 200] on em "[DOMAIN_NAME]" at bounding box center [801, 198] width 86 height 12
click at [718, 220] on div at bounding box center [603, 214] width 686 height 15
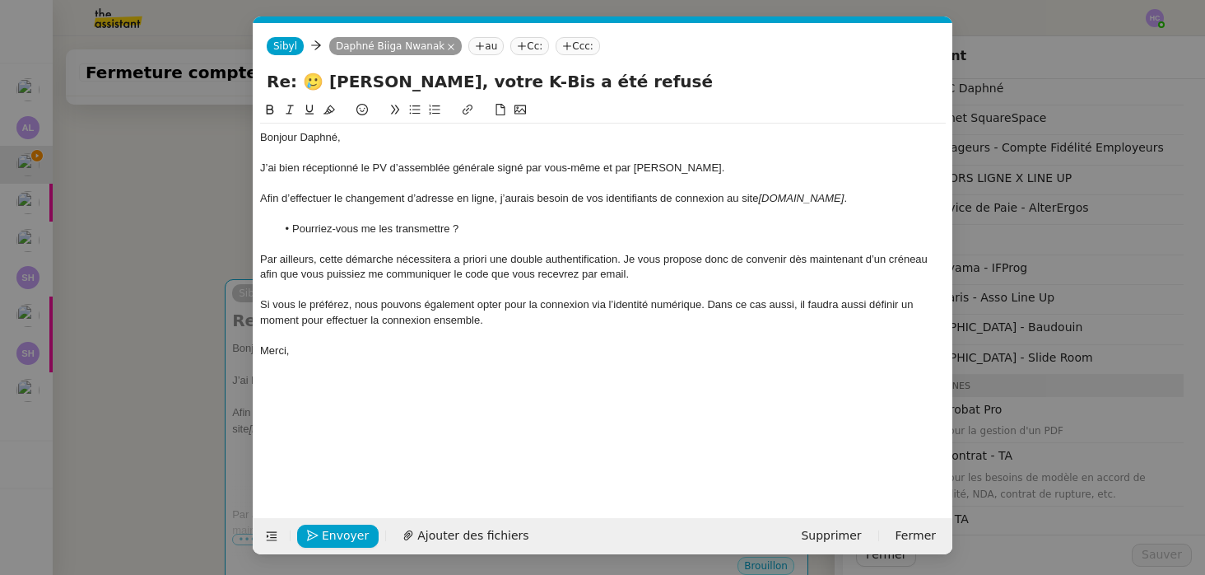
click at [508, 226] on li "Pourriez-vous me les transmettre ?" at bounding box center [612, 228] width 670 height 15
click at [459, 262] on div "Par ailleurs, cette démarche nécessitera a priori une double authentification. …" at bounding box center [603, 267] width 686 height 30
click at [668, 273] on div "Par ailleurs, cette démarche nécessitera à priori une double authentification. …" at bounding box center [603, 267] width 686 height 30
click at [492, 324] on div "Si vous le préférez, nous pouvons également opter pour la connexion via l’ident…" at bounding box center [603, 312] width 686 height 30
click at [403, 337] on div at bounding box center [603, 335] width 686 height 15
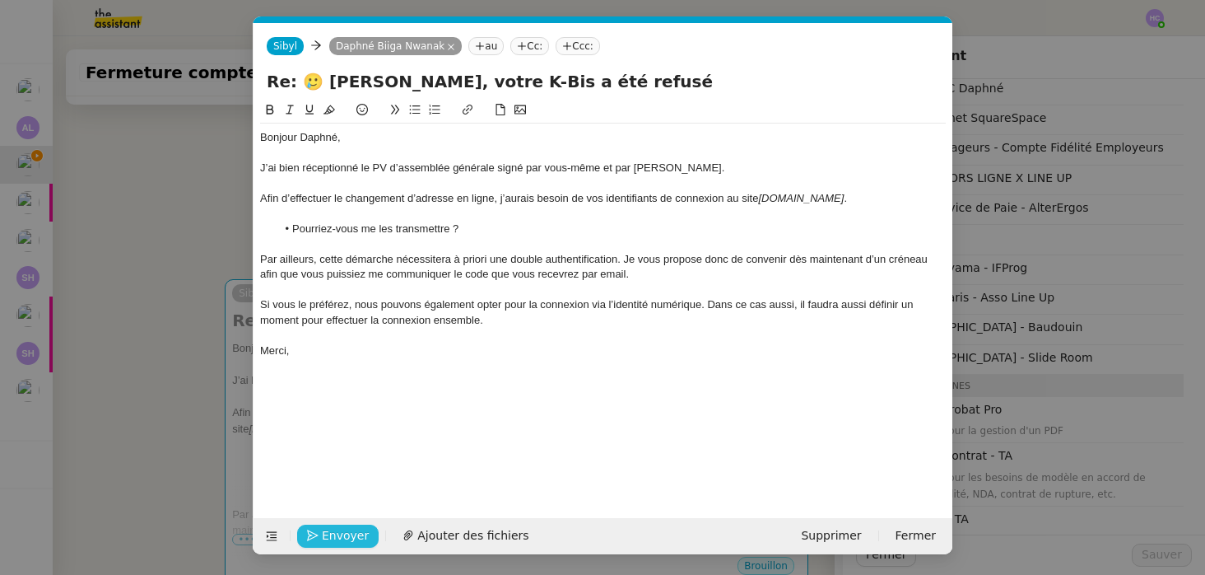
click at [331, 529] on span "Envoyer" at bounding box center [345, 535] width 47 height 19
click at [331, 529] on span "Confirmer l'envoi" at bounding box center [371, 535] width 99 height 19
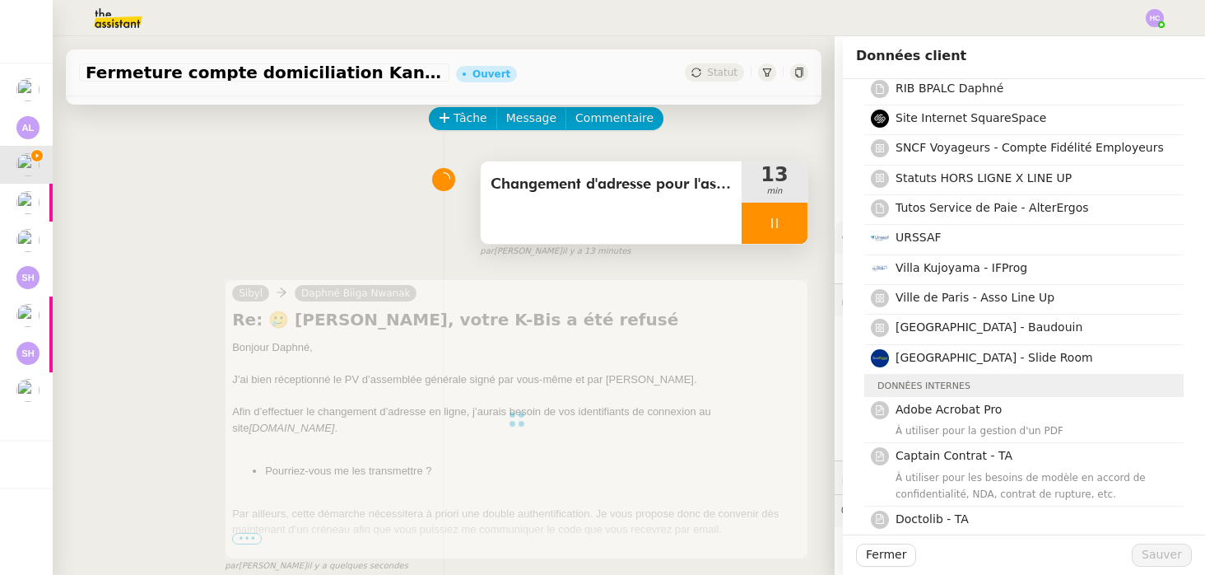
click at [747, 242] on div at bounding box center [775, 223] width 66 height 41
click at [783, 226] on button at bounding box center [791, 223] width 33 height 41
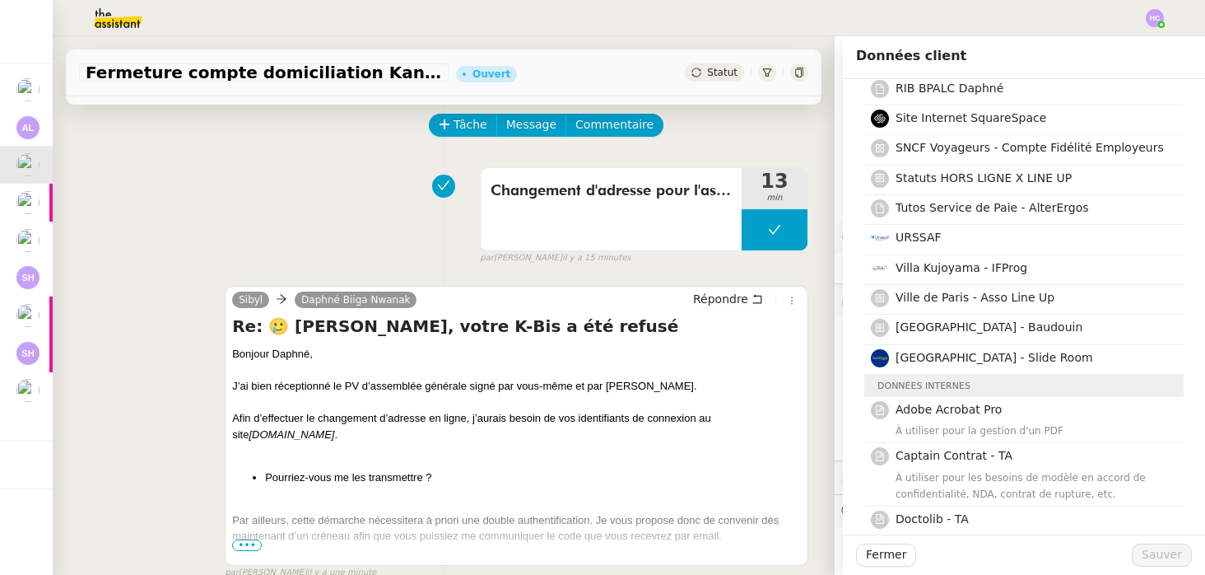
scroll to position [68, 0]
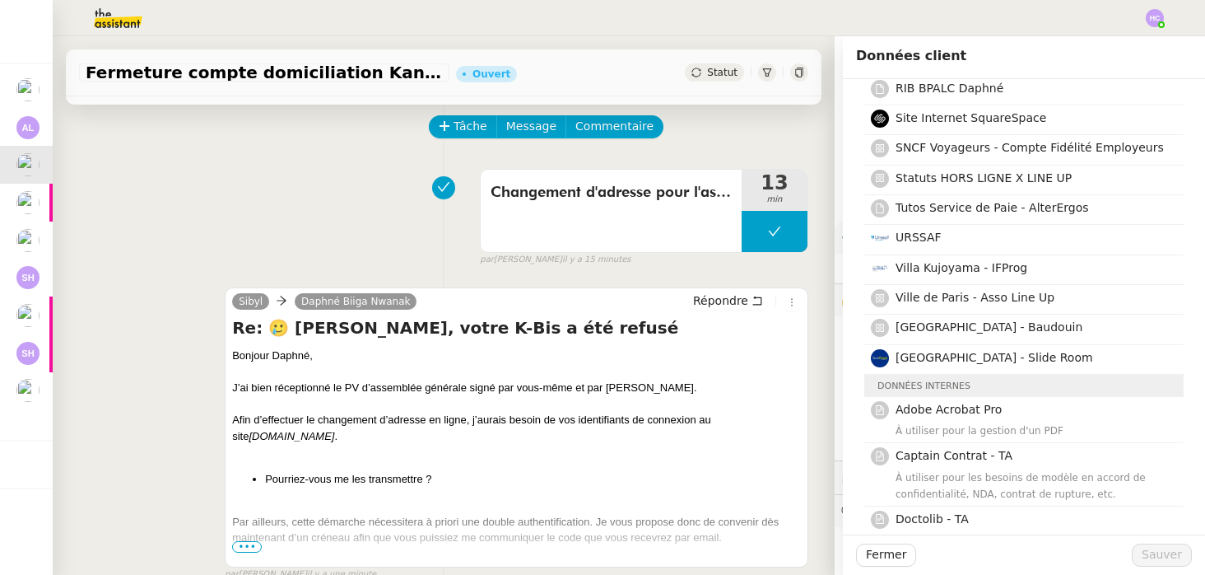
click at [720, 72] on span "Statut" at bounding box center [722, 73] width 30 height 12
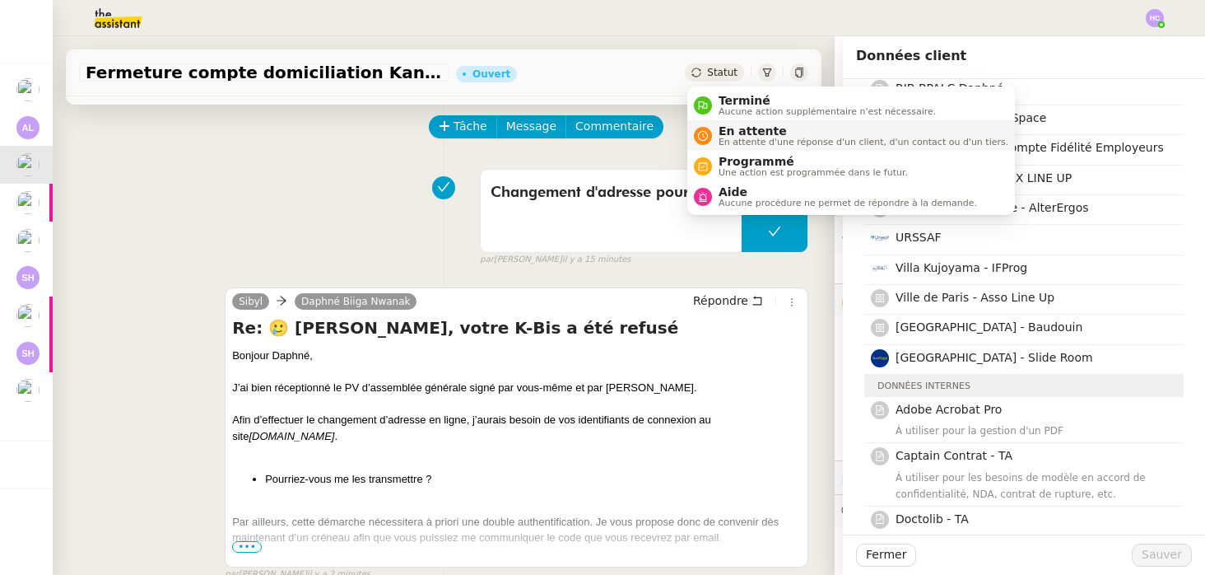
click at [734, 128] on span "En attente" at bounding box center [864, 130] width 290 height 13
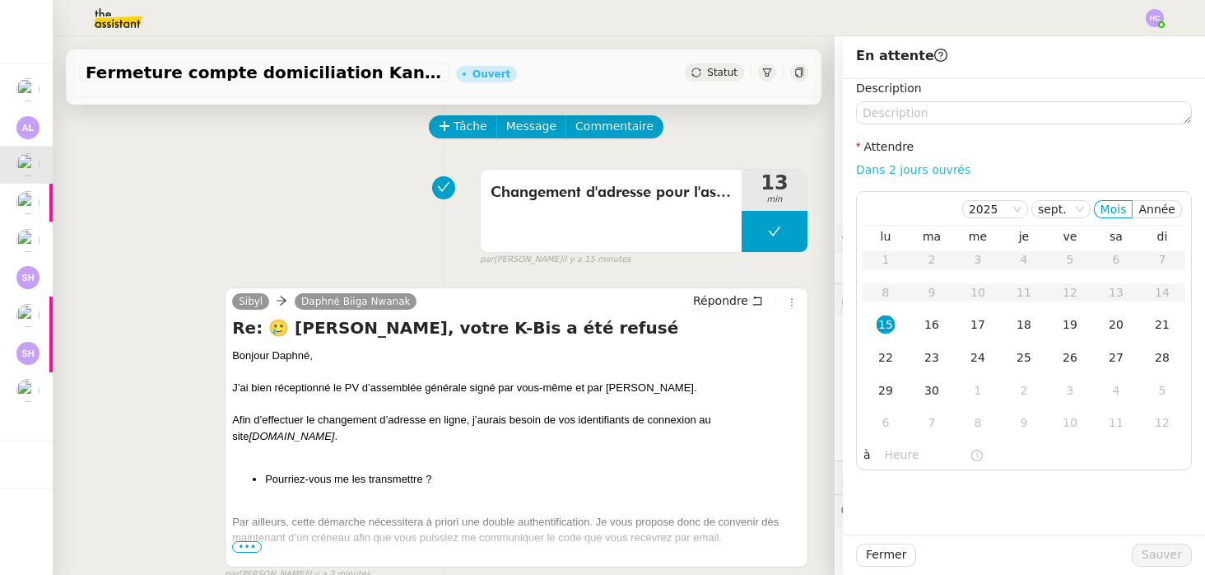
click at [907, 170] on link "Dans 2 jours ouvrés" at bounding box center [913, 169] width 114 height 13
type input "07:00"
click at [1152, 556] on span "Sauver" at bounding box center [1162, 554] width 40 height 19
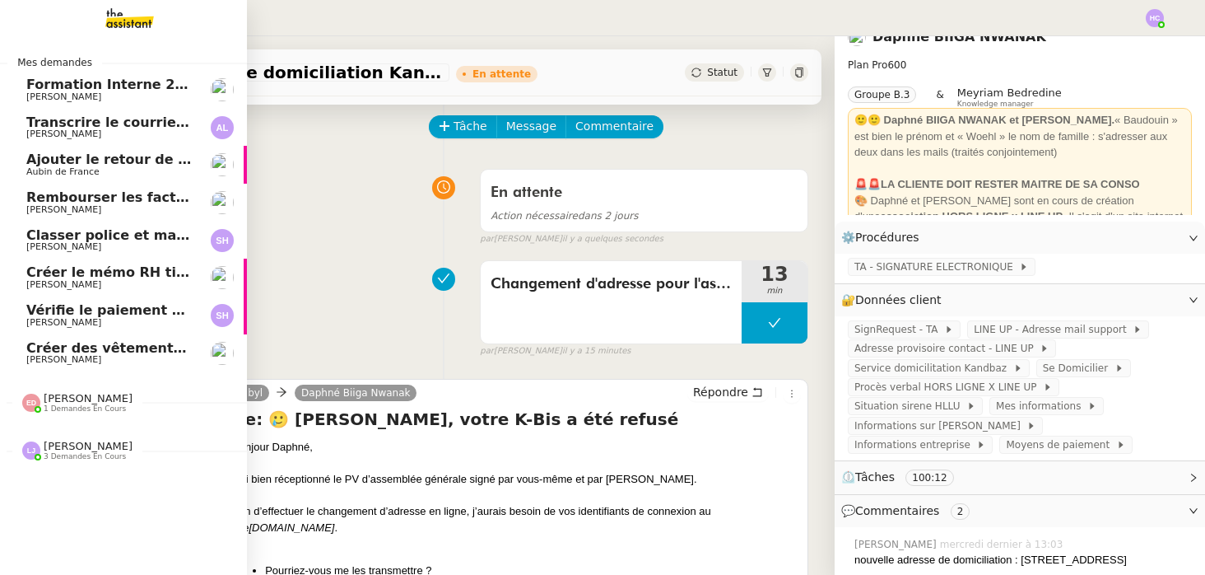
click at [96, 163] on span "Ajouter le retour de crédit à la commission" at bounding box center [185, 160] width 319 height 16
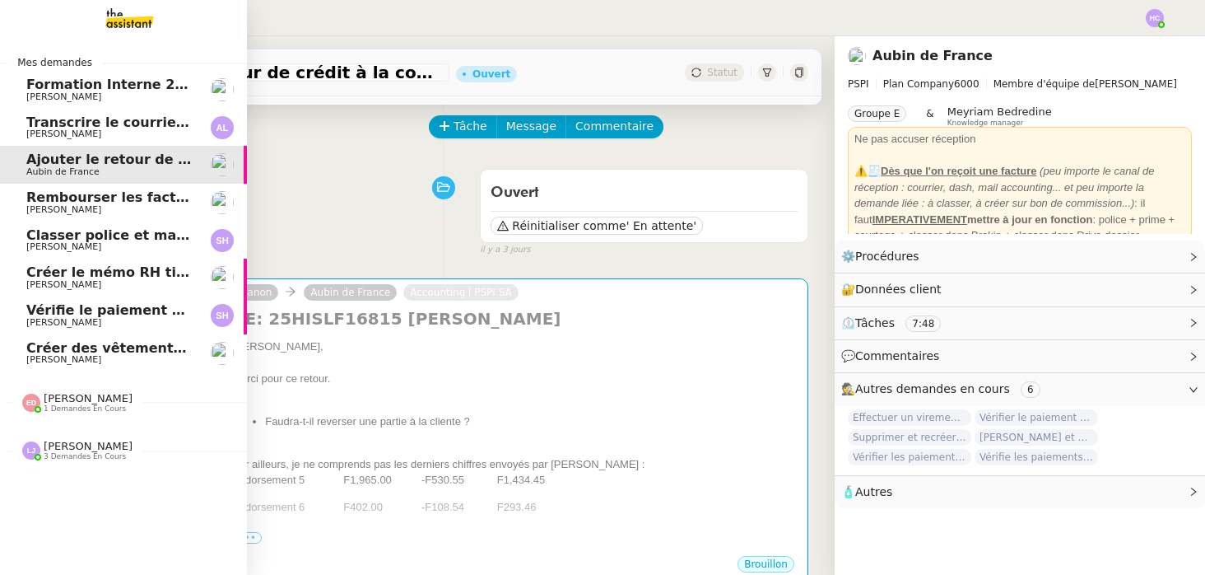
click at [68, 239] on span "Classer police et mandat dans brokin" at bounding box center [164, 235] width 277 height 16
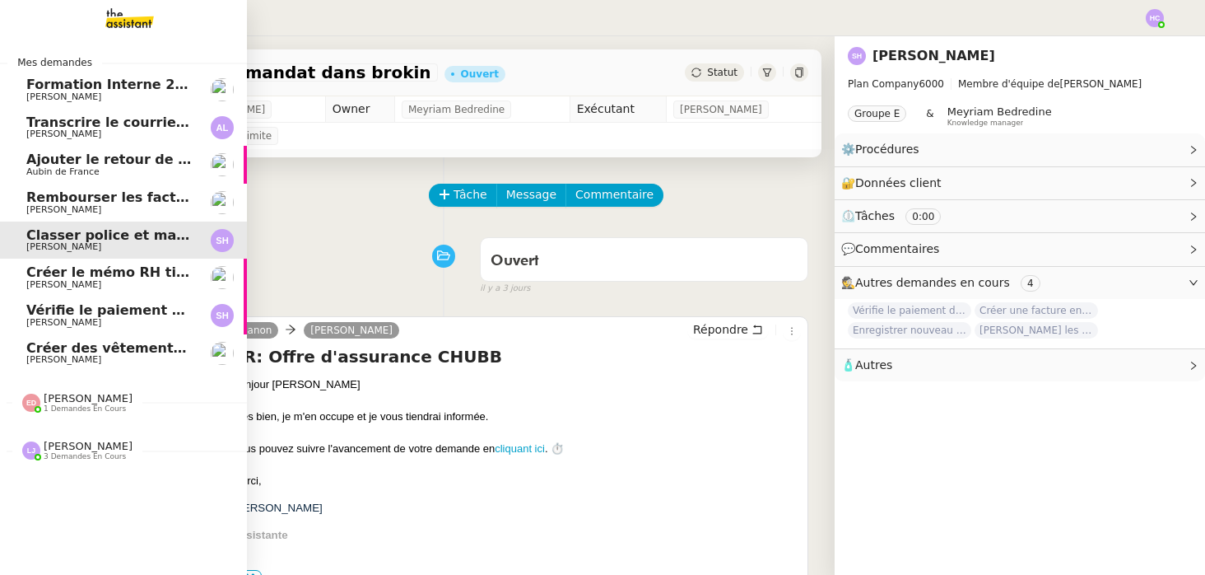
click at [67, 390] on span "[PERSON_NAME] 1 demandes en cours" at bounding box center [130, 396] width 247 height 35
click at [87, 488] on span "[PERSON_NAME]" at bounding box center [88, 484] width 89 height 12
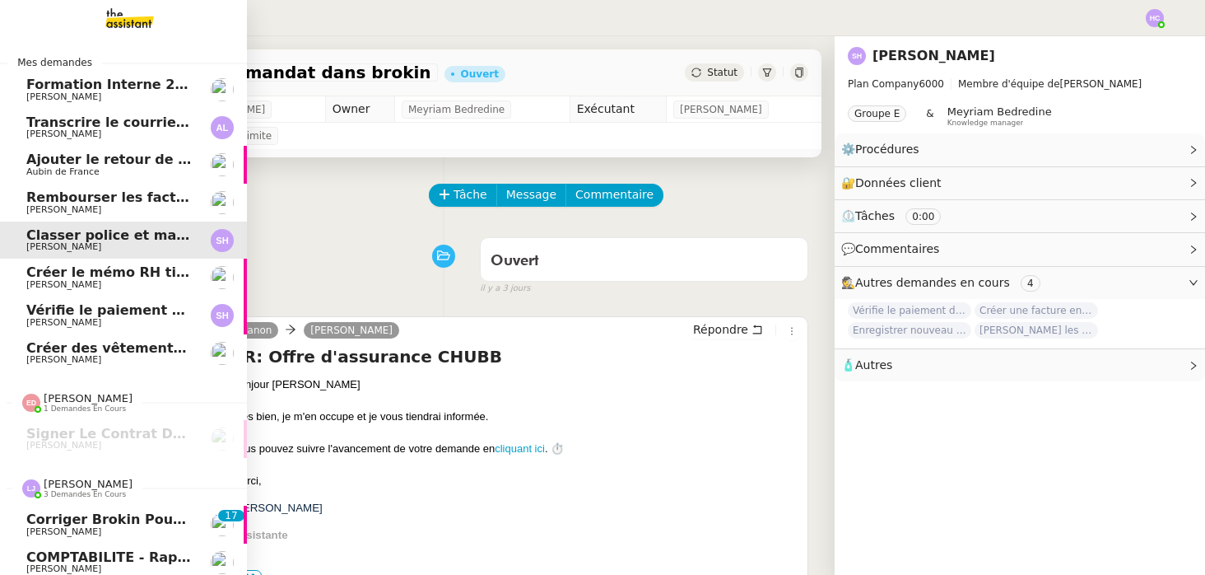
scroll to position [44, 0]
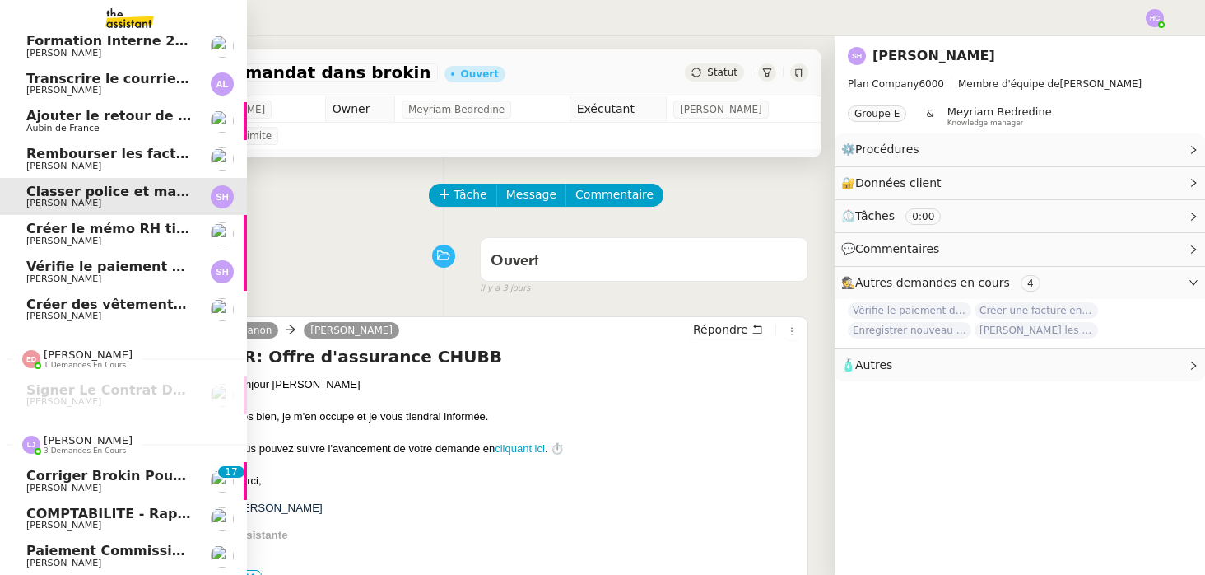
click at [91, 439] on span "[PERSON_NAME]" at bounding box center [88, 440] width 89 height 12
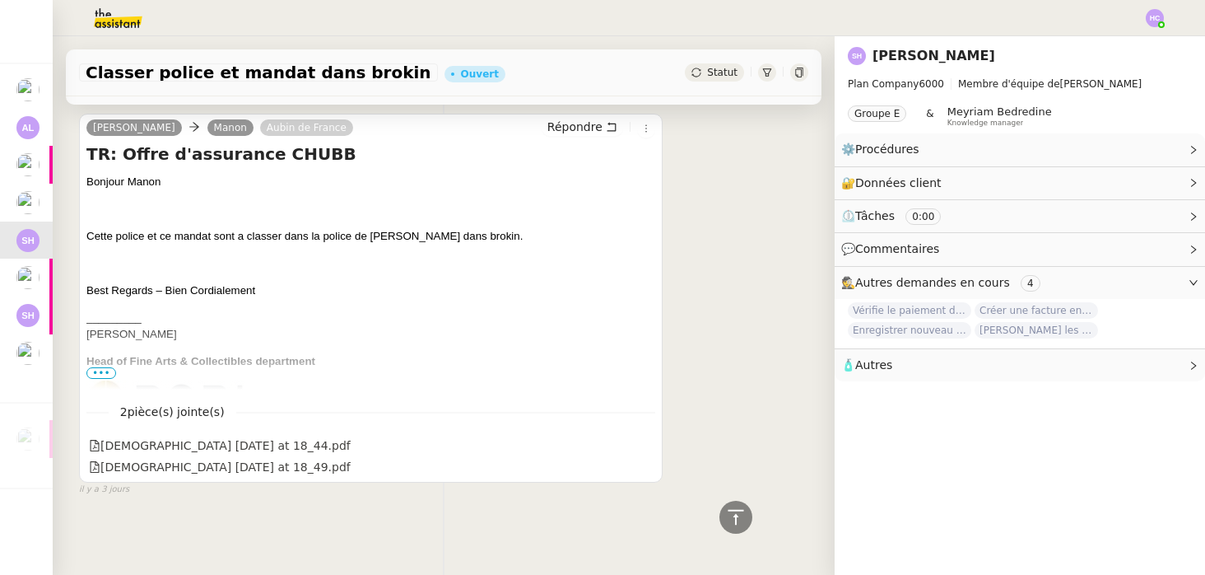
scroll to position [0, 0]
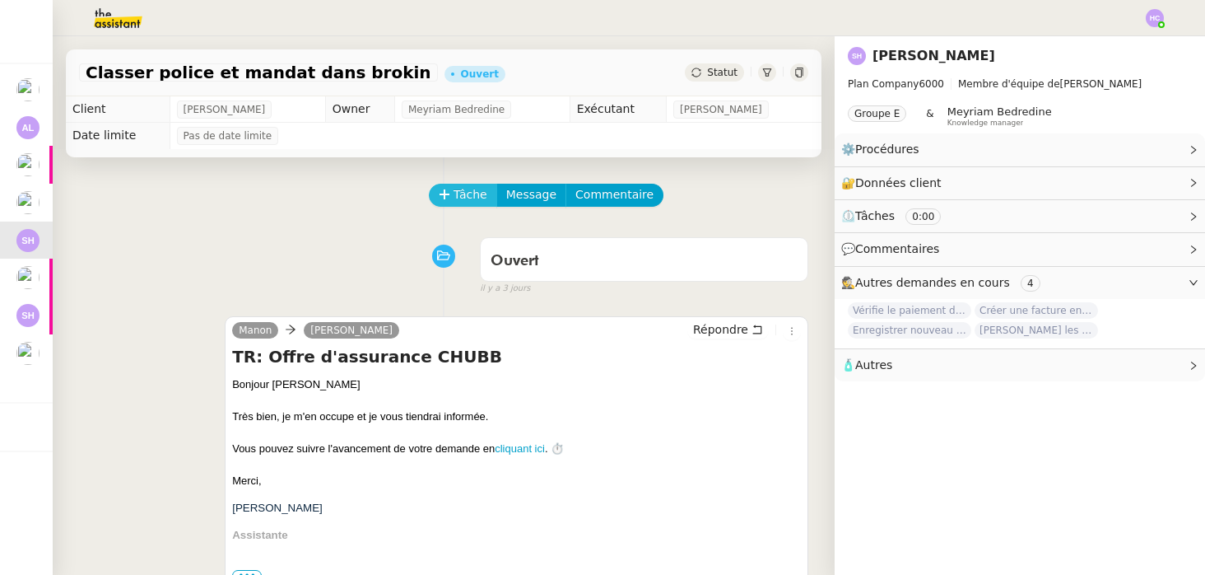
click at [456, 192] on span "Tâche" at bounding box center [471, 194] width 34 height 19
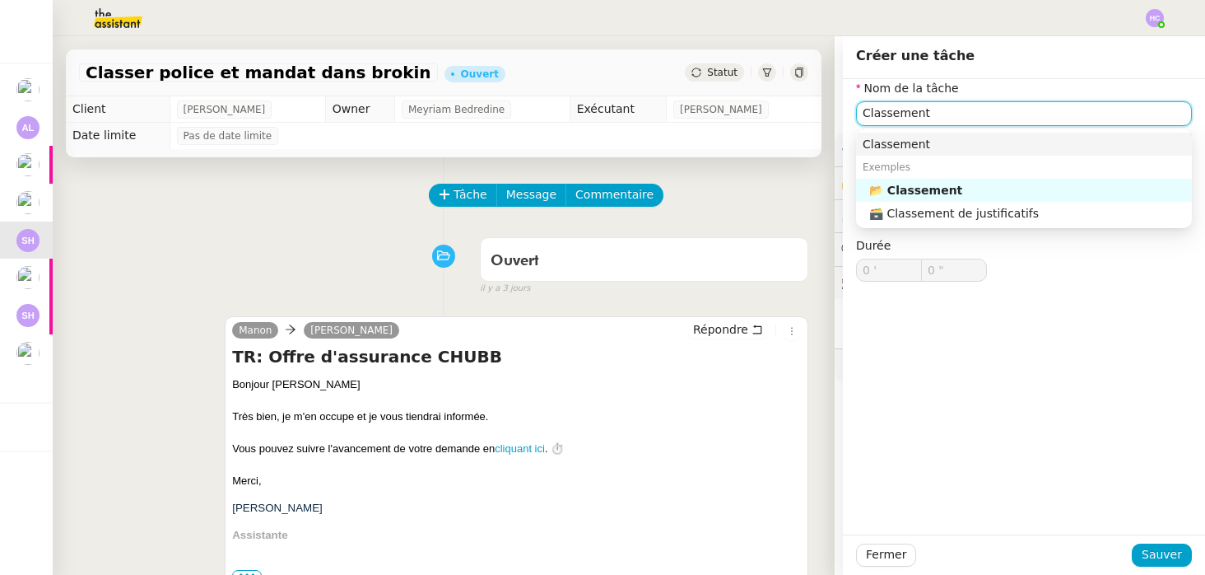
click at [952, 144] on div "Classement" at bounding box center [1024, 144] width 323 height 15
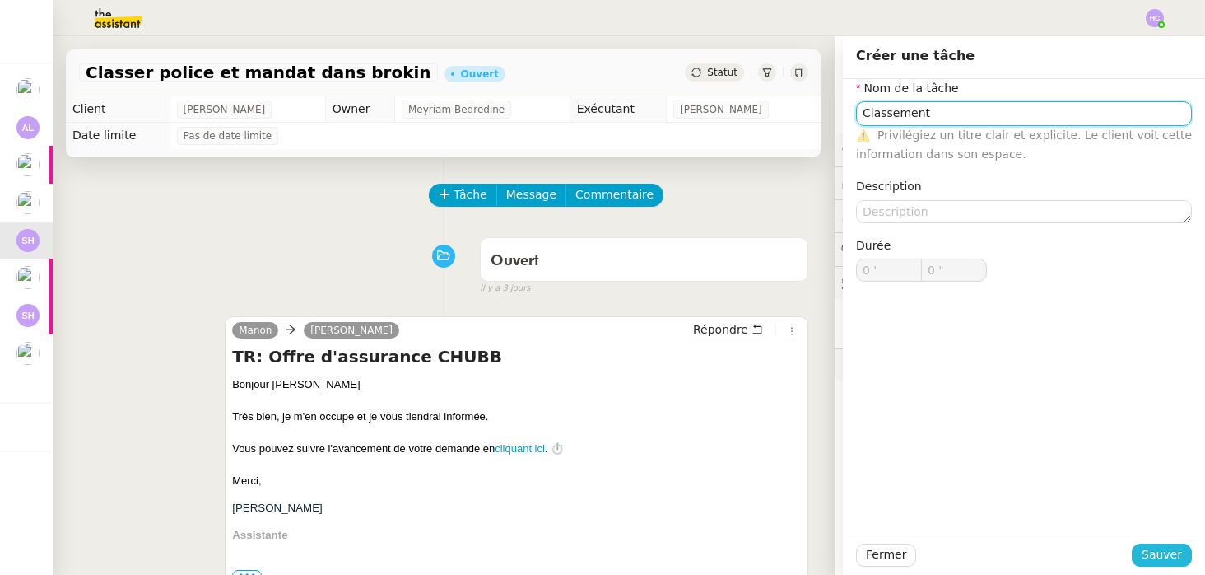
type input "Classement"
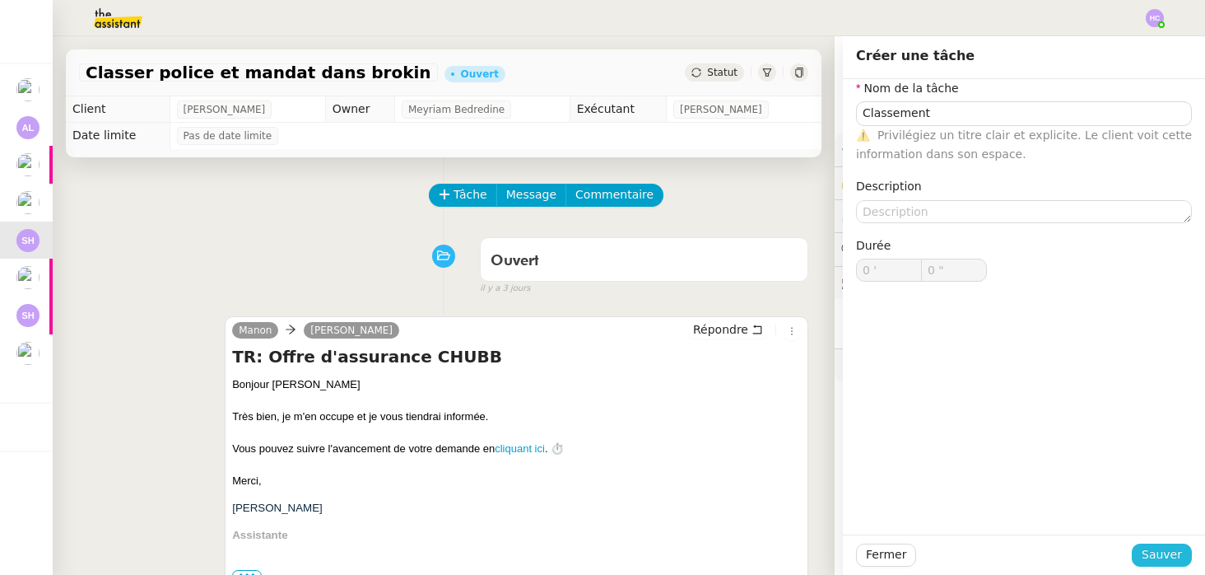
click at [1146, 546] on span "Sauver" at bounding box center [1162, 554] width 40 height 19
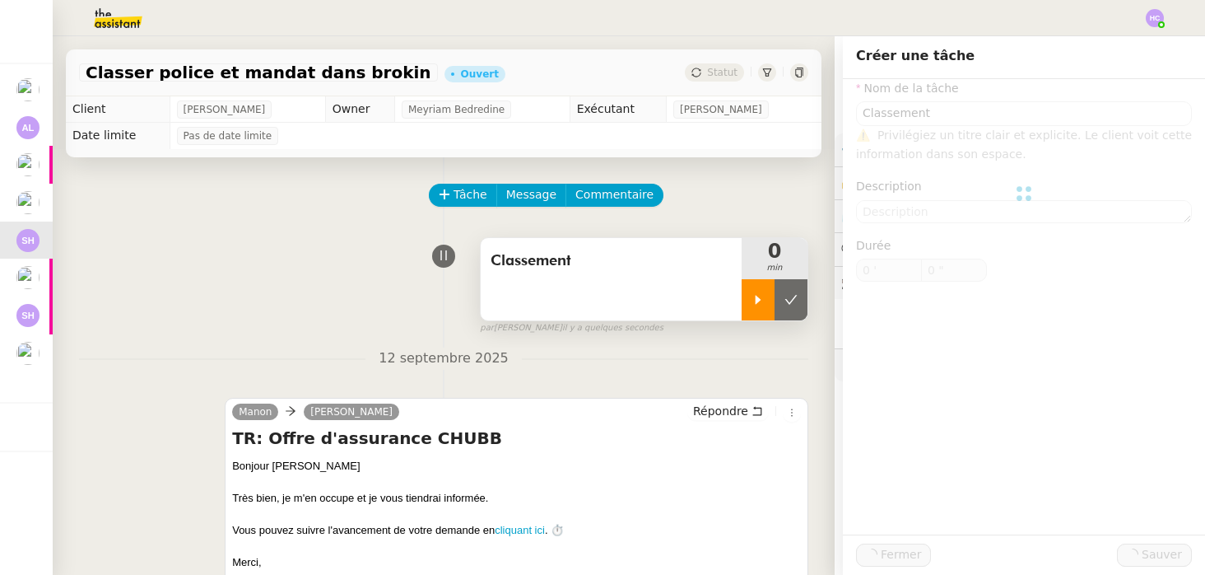
click at [754, 291] on div at bounding box center [758, 299] width 33 height 41
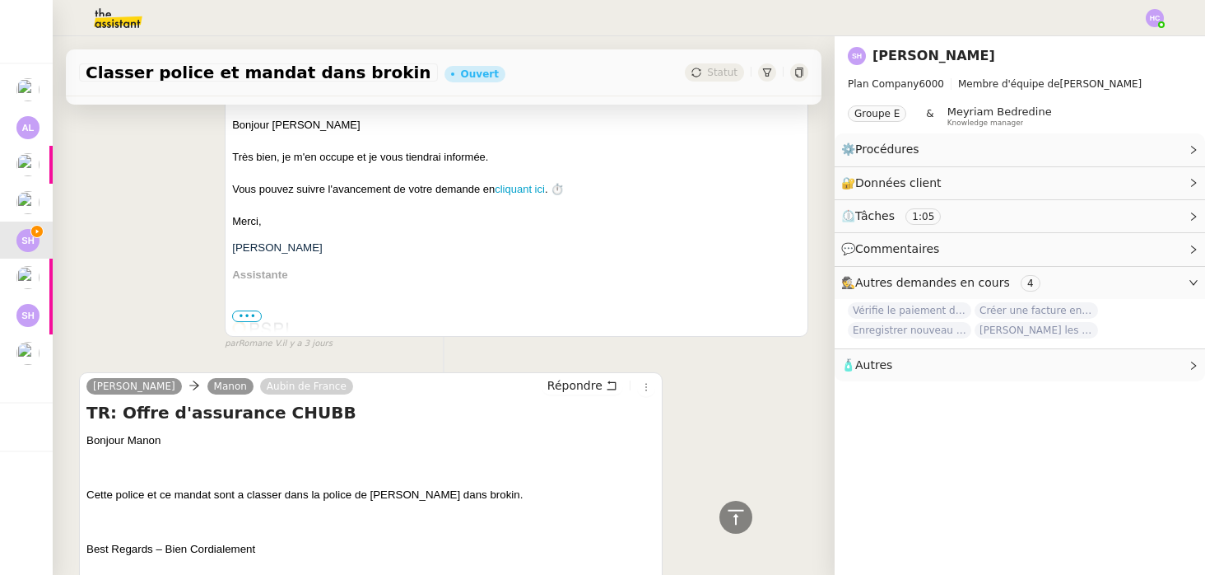
scroll to position [599, 0]
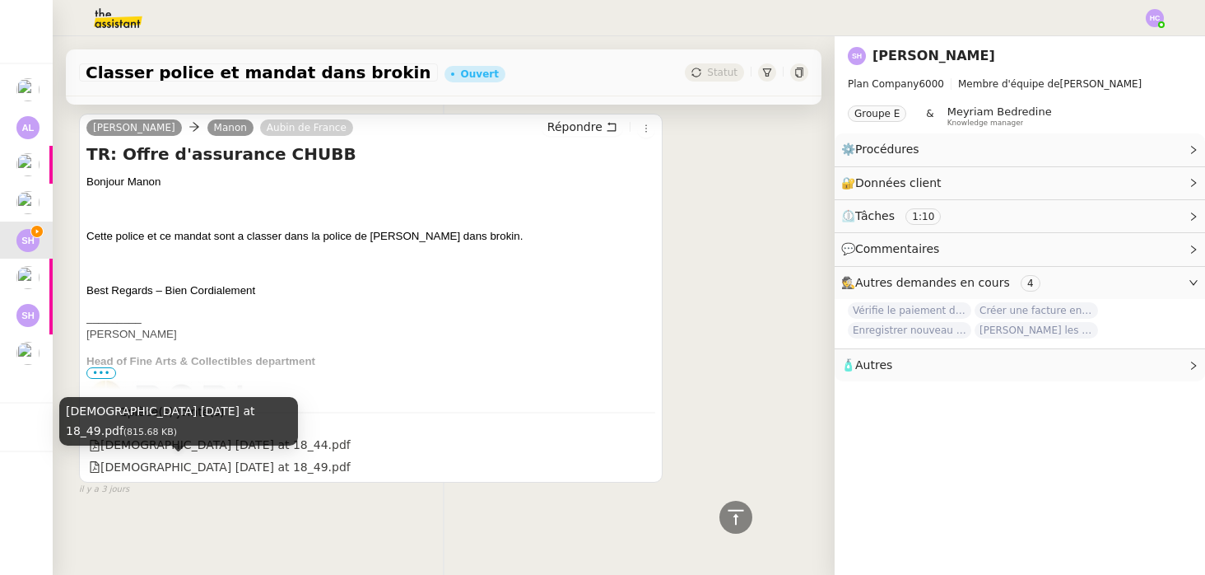
click at [190, 446] on div "[DEMOGRAPHIC_DATA] [DATE] at 18_49.pdf (815.68 KB)" at bounding box center [178, 427] width 239 height 60
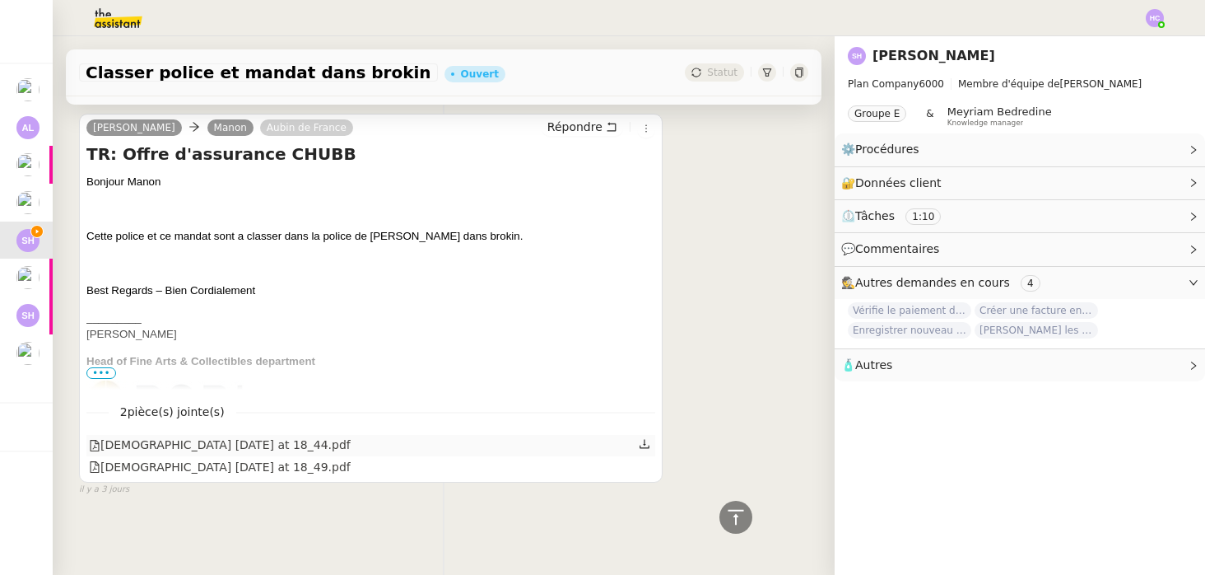
click at [222, 444] on div "[DEMOGRAPHIC_DATA] [DATE] at 18_44.pdf" at bounding box center [220, 445] width 262 height 19
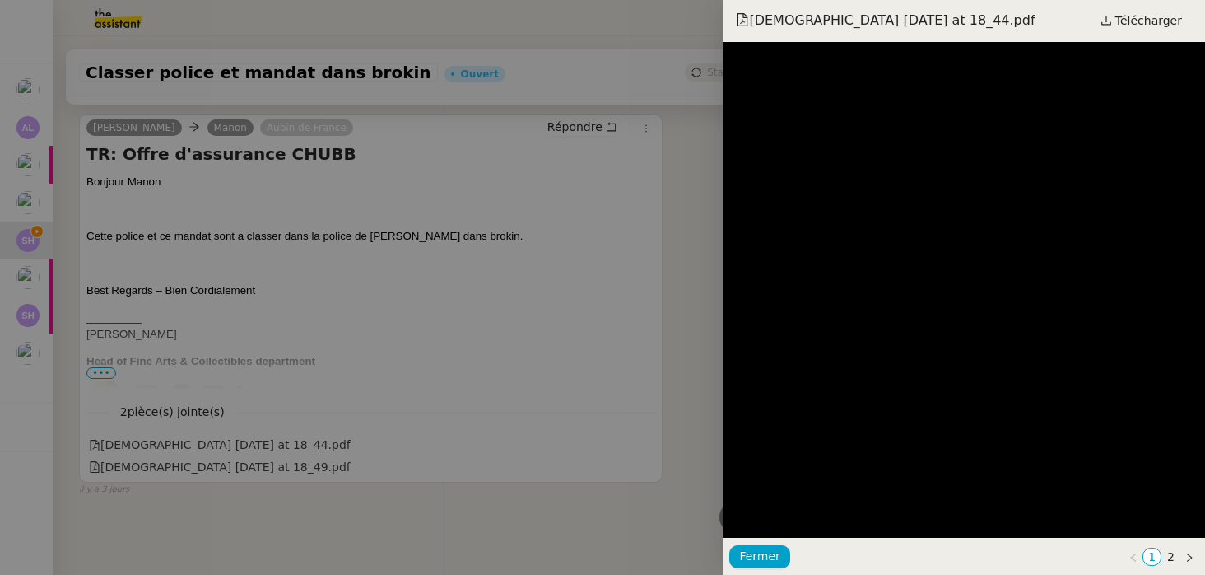
click at [467, 447] on div at bounding box center [602, 287] width 1205 height 575
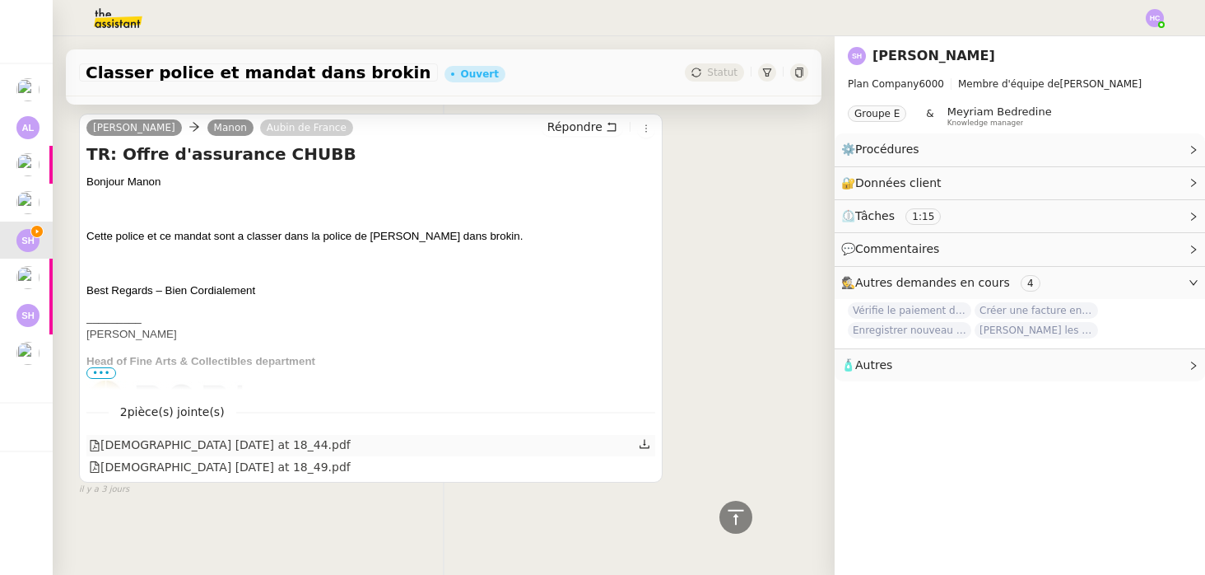
click at [650, 442] on div at bounding box center [646, 445] width 14 height 21
click at [646, 444] on icon at bounding box center [645, 444] width 10 height 9
click at [646, 469] on icon at bounding box center [645, 465] width 12 height 12
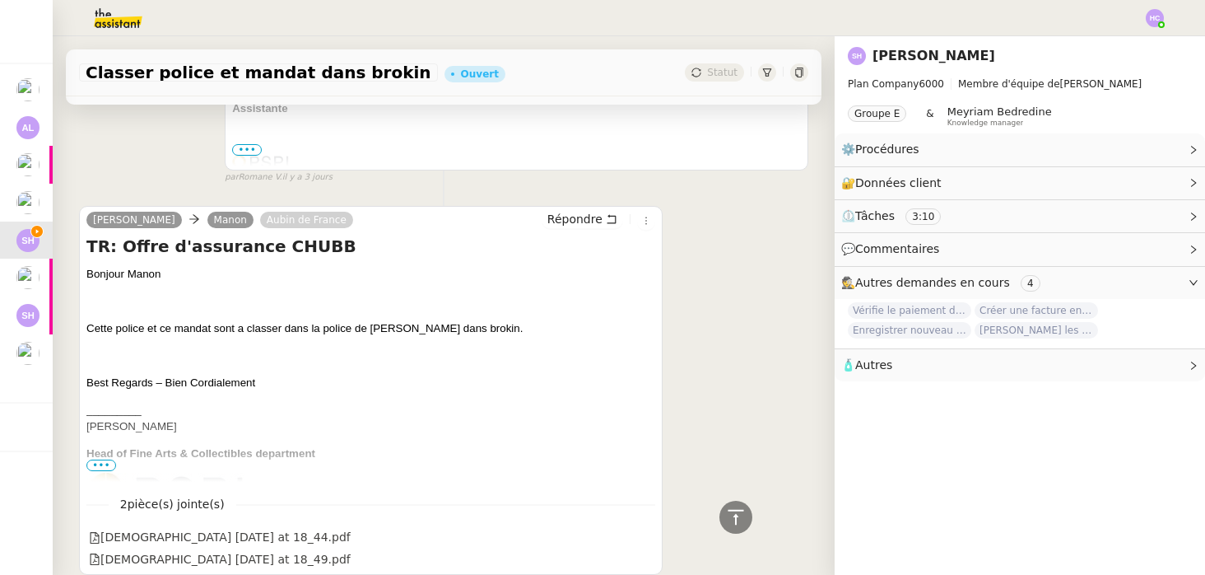
scroll to position [0, 0]
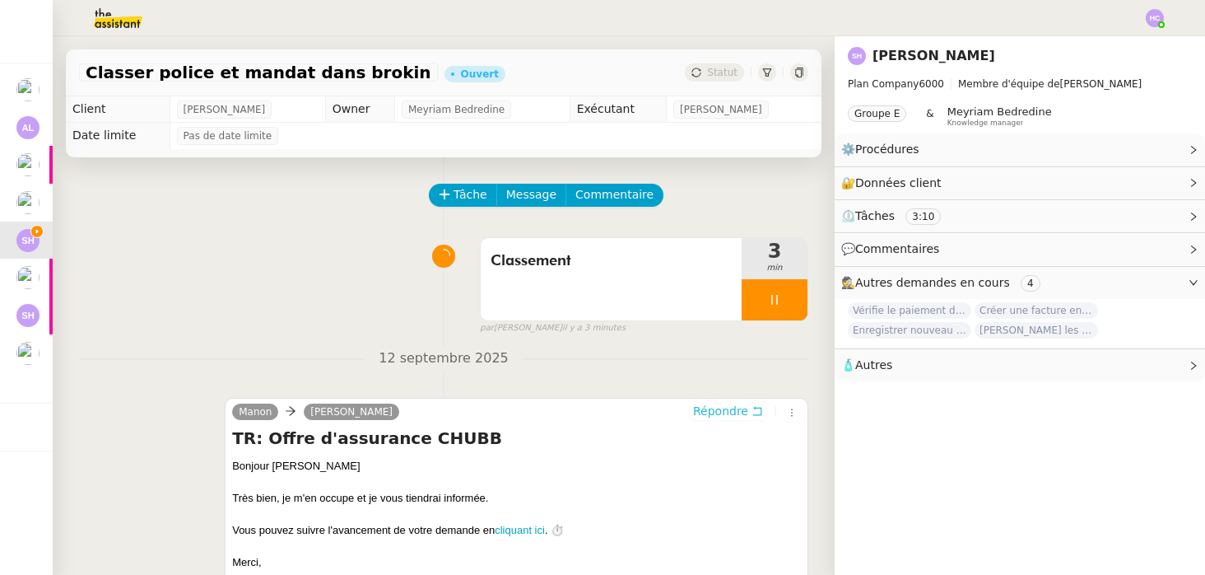
click at [723, 413] on span "Répondre" at bounding box center [720, 411] width 55 height 16
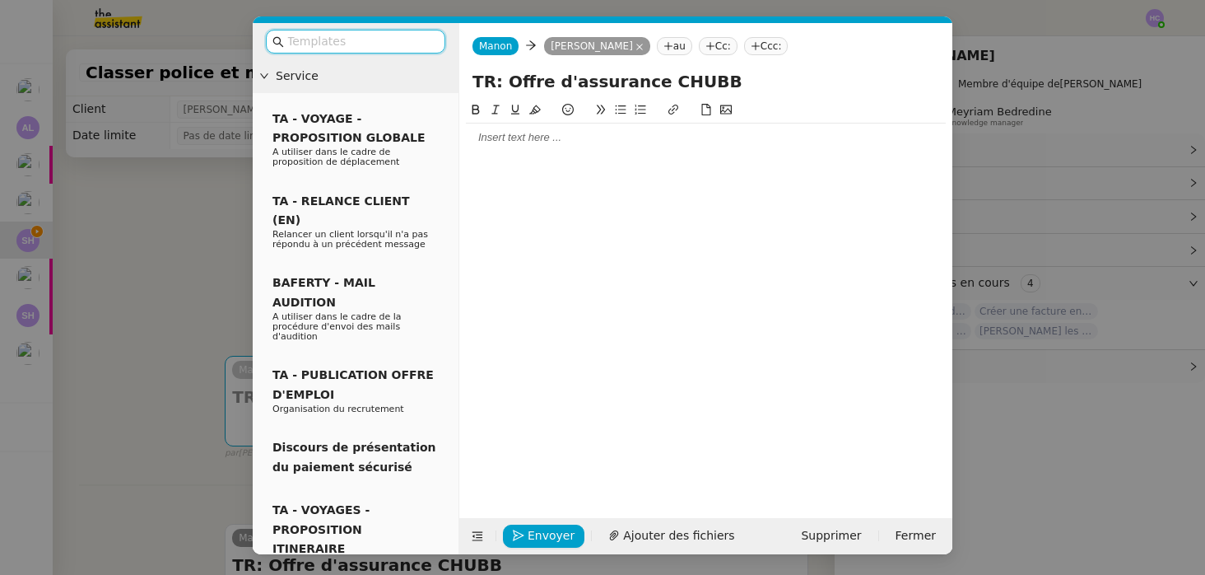
click at [557, 129] on div at bounding box center [706, 138] width 480 height 28
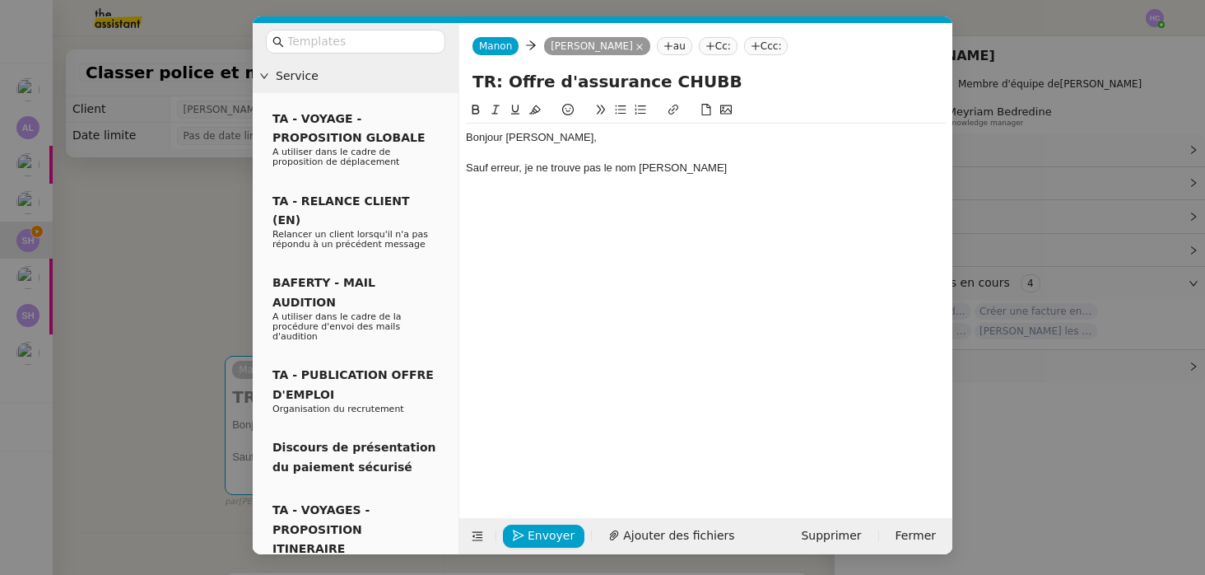
click at [654, 169] on div "Sauf erreur, je ne trouve pas le nom [PERSON_NAME]" at bounding box center [706, 168] width 480 height 15
click at [730, 168] on div "Sauf erreur, je ne trouve pas le nom "[PERSON_NAME]" at bounding box center [706, 168] width 480 height 15
click at [798, 168] on div "Sauf erreur, je ne trouve pas le nom "[PERSON_NAME]" dans Brokin. Je ne trouve" at bounding box center [706, 168] width 480 height 15
click at [603, 172] on div "Sauf erreur, je ne trouve pas le nom "[PERSON_NAME]" dans Brokin." at bounding box center [706, 168] width 480 height 15
click at [547, 180] on div "Je ne trouve" at bounding box center [706, 183] width 480 height 15
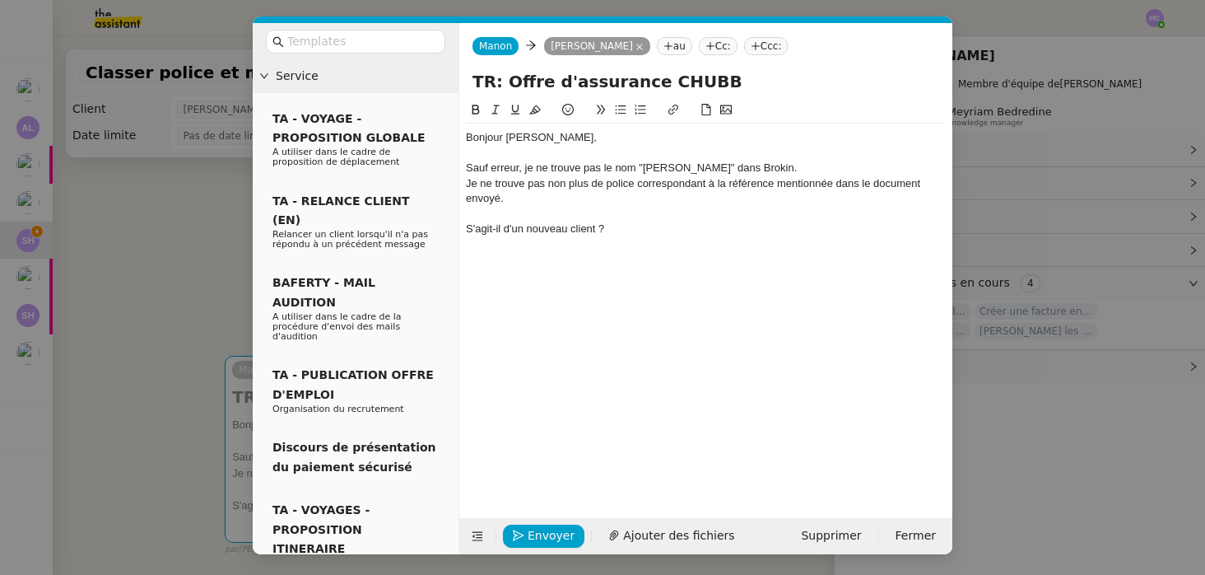
click at [467, 233] on div "S'agit-il d'un nouveau client ?" at bounding box center [706, 228] width 480 height 15
click at [640, 231] on li "S'agit-il d'un nouveau client ?" at bounding box center [715, 228] width 464 height 15
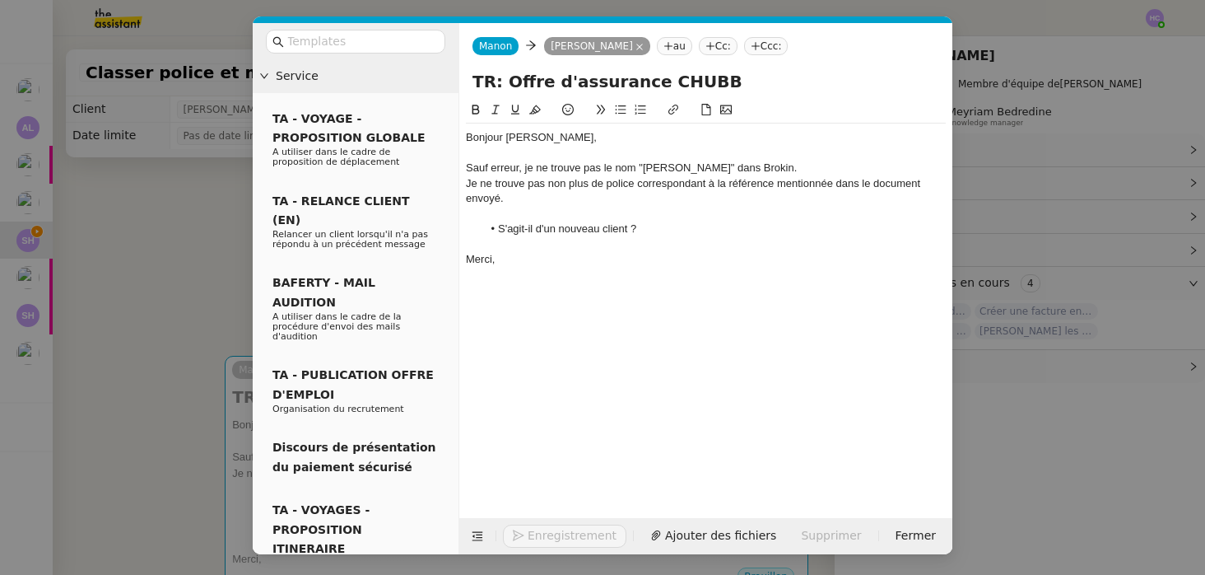
click at [662, 219] on div at bounding box center [706, 214] width 480 height 15
click at [656, 230] on li "S'agit-il d'un nouveau client ?" at bounding box center [715, 228] width 464 height 15
click at [569, 177] on div "Je ne trouve pas non plus de police correspondant à la référence mentionnée dan…" at bounding box center [706, 191] width 480 height 30
click at [681, 171] on div "Sauf erreur, je ne trouve pas le nom "[PERSON_NAME]" dans Brokin." at bounding box center [706, 168] width 480 height 15
click at [818, 170] on div "Sauf erreur, je ne trouve pas le nom "[PERSON_NAME]" dans Brokin." at bounding box center [706, 168] width 480 height 15
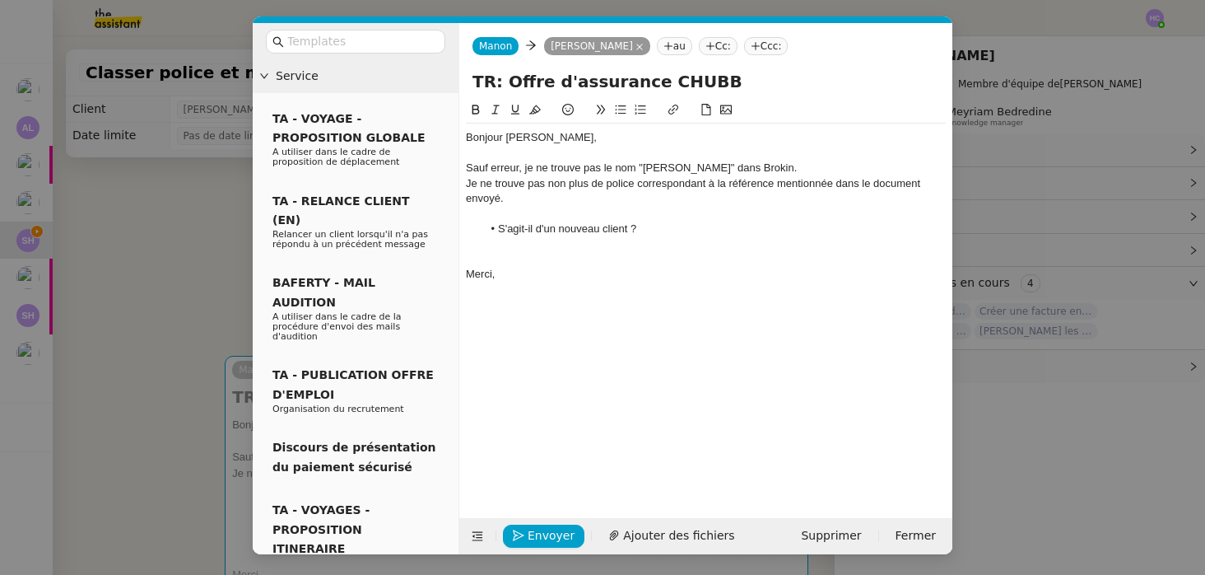
click at [525, 194] on div "Je ne trouve pas non plus de police correspondant à la référence mentionnée dan…" at bounding box center [706, 191] width 480 height 30
click at [758, 194] on div "Je ne trouve pas non plus de police correspondant à la référence mentionnée dan…" at bounding box center [706, 191] width 480 height 30
click at [531, 209] on div at bounding box center [706, 214] width 480 height 15
click at [707, 188] on div "Je ne trouve pas non plus de police correspondant à la référence mentionnée dan…" at bounding box center [706, 191] width 480 height 30
click at [527, 200] on div "Je ne trouve pas non plus de police correspondant à la référence mentionnée dan…" at bounding box center [706, 191] width 480 height 30
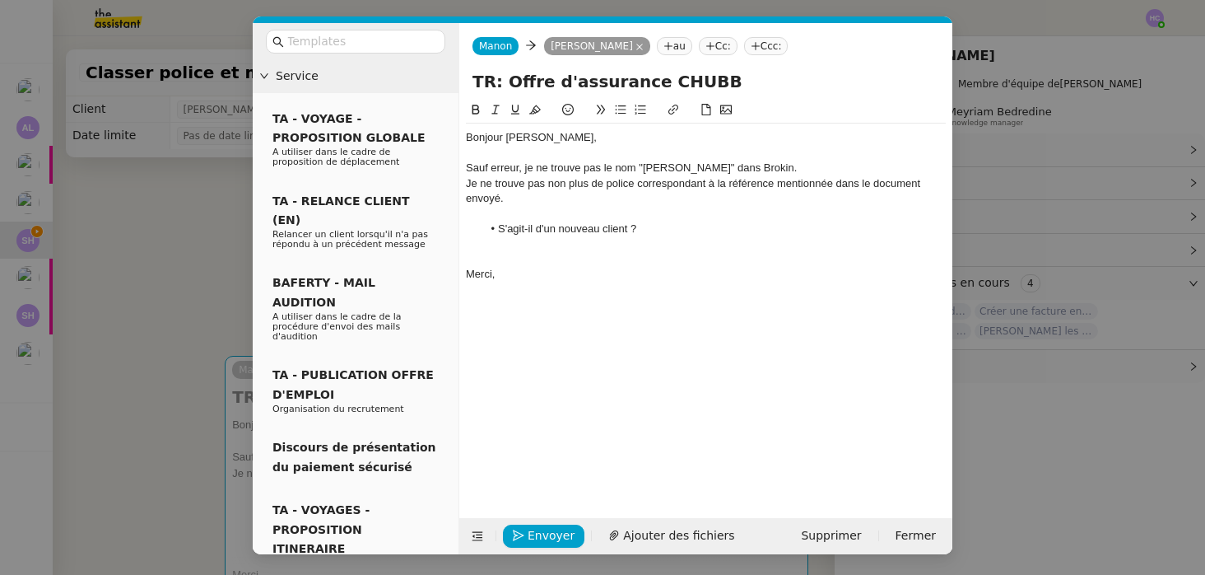
click at [650, 230] on li "S'agit-il d'un nouveau client ?" at bounding box center [715, 228] width 464 height 15
drag, startPoint x: 640, startPoint y: 231, endPoint x: 834, endPoint y: 229, distance: 194.3
click at [834, 229] on li "S'agit-il d'un nouveau client ? Le cas échéant pouez-vous" at bounding box center [715, 228] width 464 height 15
click at [733, 231] on li "S'agit-il d'un nouveau client ? Le cas échéant pouez-vous" at bounding box center [715, 228] width 464 height 15
click at [805, 226] on li "S'agit-il d'un nouveau client ? Le cas échéant pouvez-vous" at bounding box center [715, 228] width 464 height 15
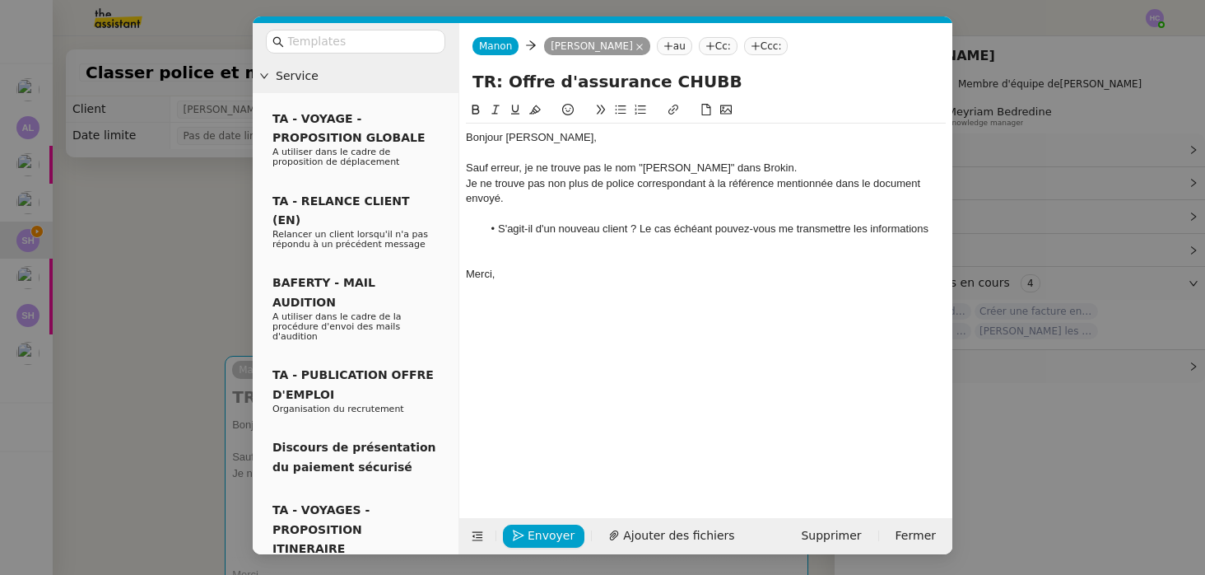
click at [856, 229] on li "S'agit-il d'un nouveau client ? Le cas échéant pouvez-vous me transmettre les i…" at bounding box center [715, 228] width 464 height 15
click at [733, 231] on li "S'agit-il d'un nouveau client ? Le cas échéant pouvez-vous me transmettre ses i…" at bounding box center [715, 228] width 464 height 15
click at [0, 0] on lt-span ", pouvez-vous" at bounding box center [0, 0] width 0 height 0
click at [930, 233] on li "S'agit-il d'un nouveau client ? Le cas échéant, pouvez-vous me transmettre ses …" at bounding box center [715, 228] width 464 height 15
click at [622, 249] on li "S'agit-il d'un nouveau client ? Le cas échéant, pouvez-vous me transmettre ses …" at bounding box center [715, 236] width 464 height 30
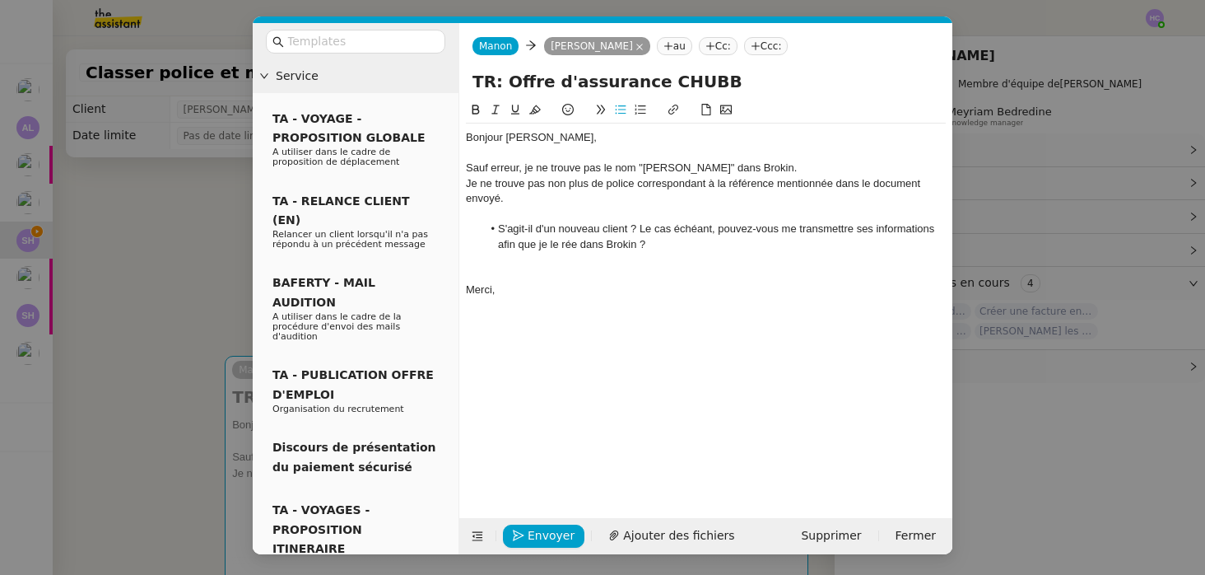
click at [563, 245] on li "S'agit-il d'un nouveau client ? Le cas échéant, pouvez-vous me transmettre ses …" at bounding box center [715, 236] width 464 height 30
click at [630, 244] on li "S'agit-il d'un nouveau client ? Le cas échéant, pouvez-vous me transmettre ses …" at bounding box center [715, 236] width 464 height 30
click at [164, 229] on nz-modal-container "Service TA - VOYAGE - PROPOSITION GLOBALE A utiliser dans le cadre de propositi…" at bounding box center [602, 287] width 1205 height 575
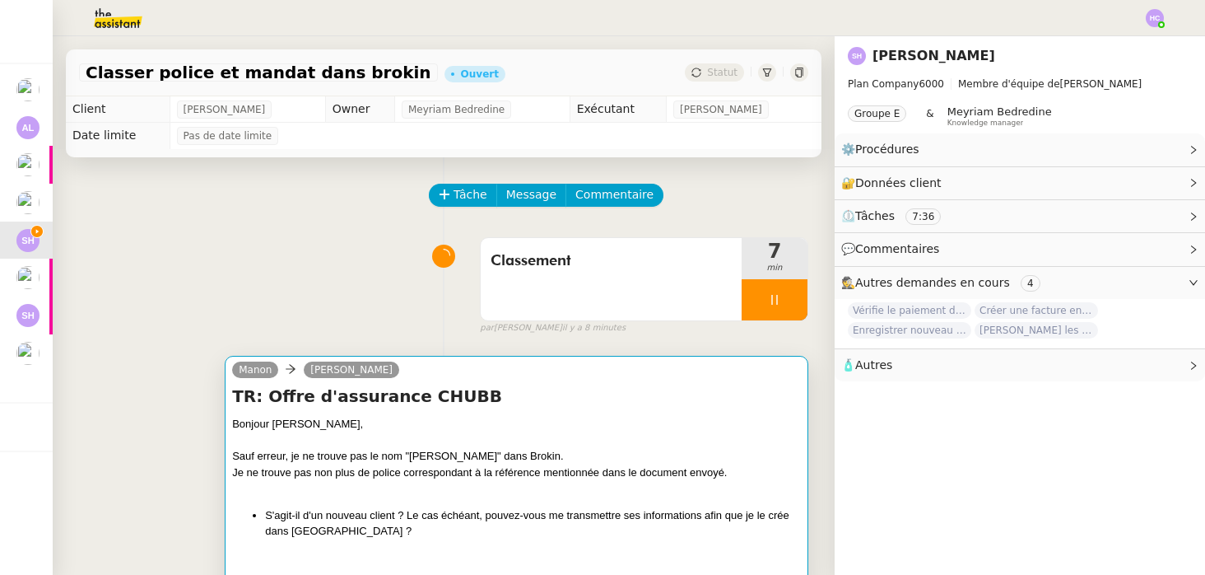
click at [591, 415] on div "TR: Offre d'assurance CHUBB Bonjour [PERSON_NAME], Sauf erreur, je ne trouve pa…" at bounding box center [516, 491] width 569 height 213
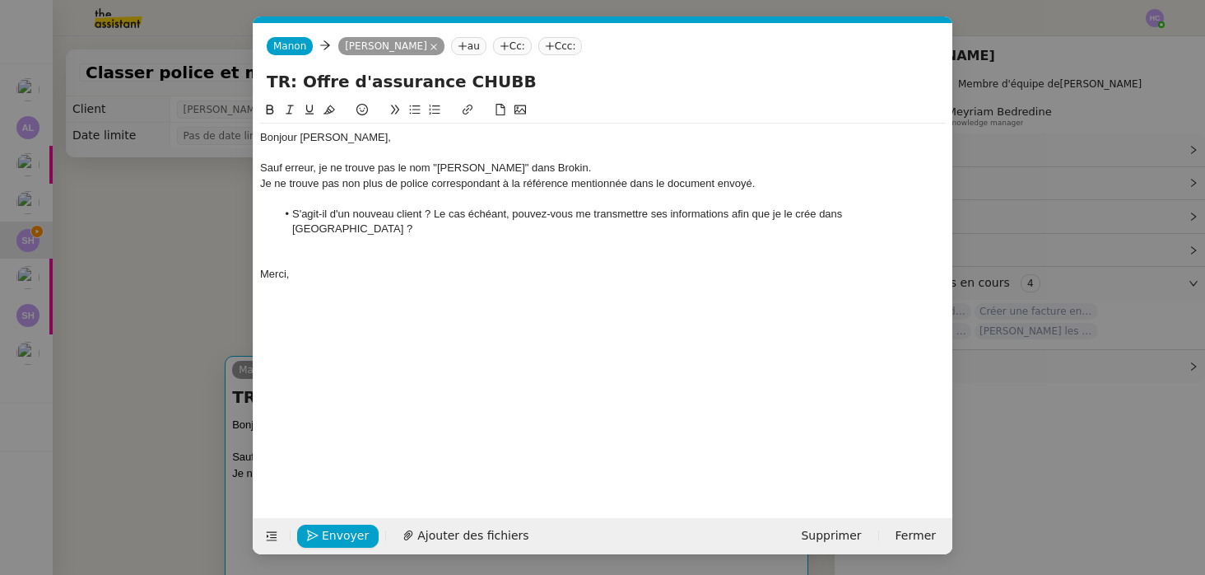
scroll to position [0, 35]
click at [492, 204] on div at bounding box center [603, 198] width 686 height 15
click at [331, 533] on span "Envoyer" at bounding box center [345, 535] width 47 height 19
click at [331, 533] on span "Confirmer l'envoi" at bounding box center [371, 535] width 99 height 19
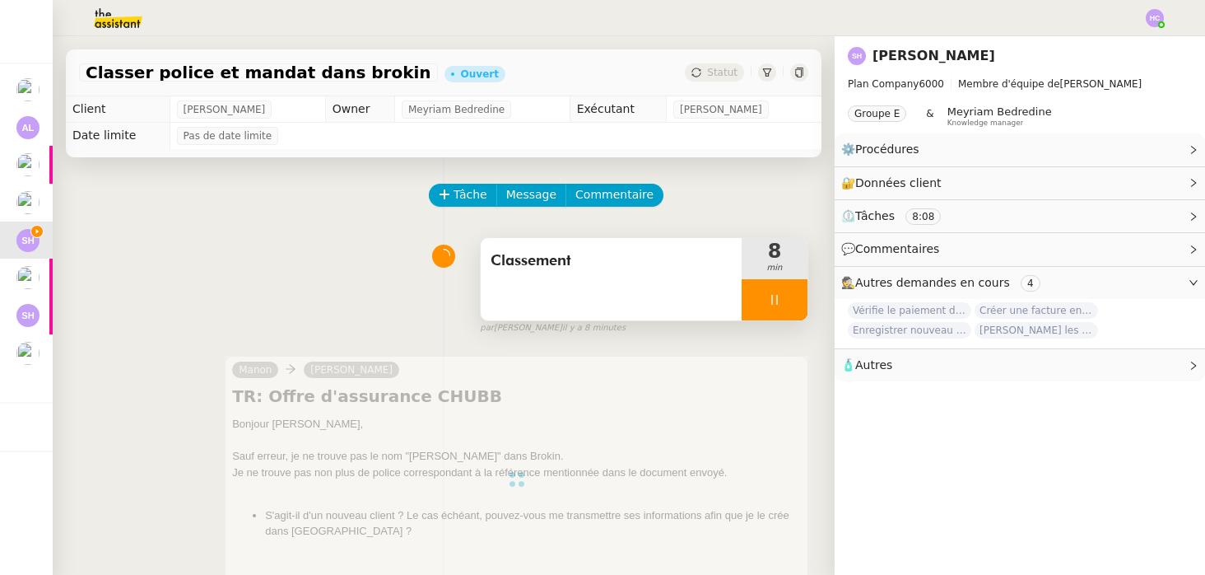
click at [779, 297] on icon at bounding box center [774, 299] width 13 height 13
click at [781, 299] on button at bounding box center [791, 299] width 33 height 41
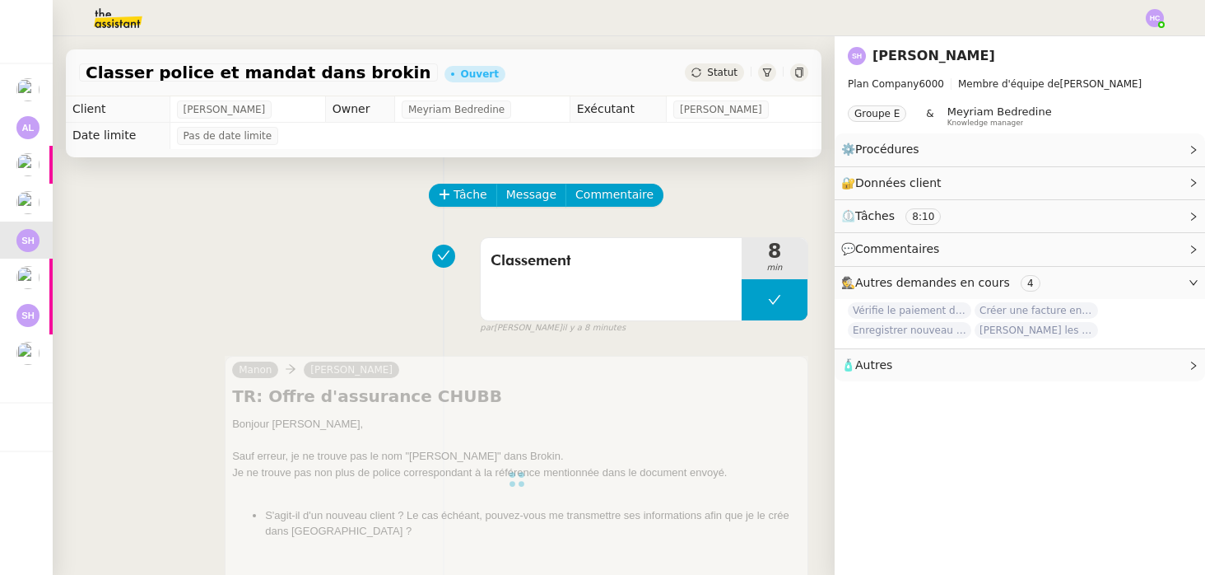
click at [697, 78] on div "Statut" at bounding box center [714, 72] width 59 height 18
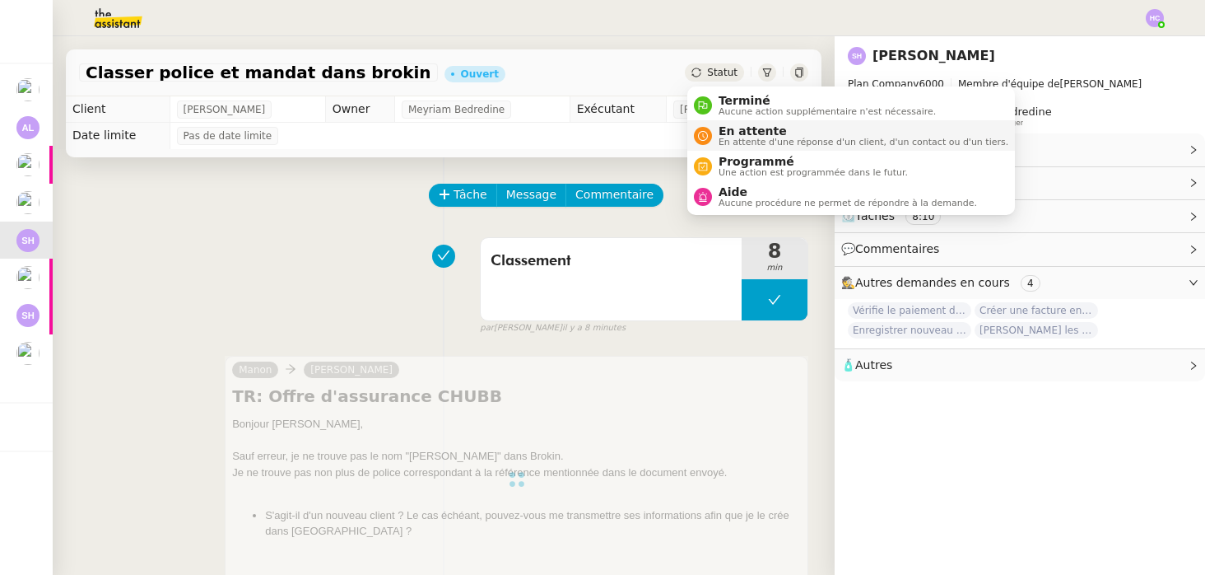
click at [727, 139] on span "En attente d'une réponse d'un client, d'un contact ou d'un tiers." at bounding box center [864, 142] width 290 height 9
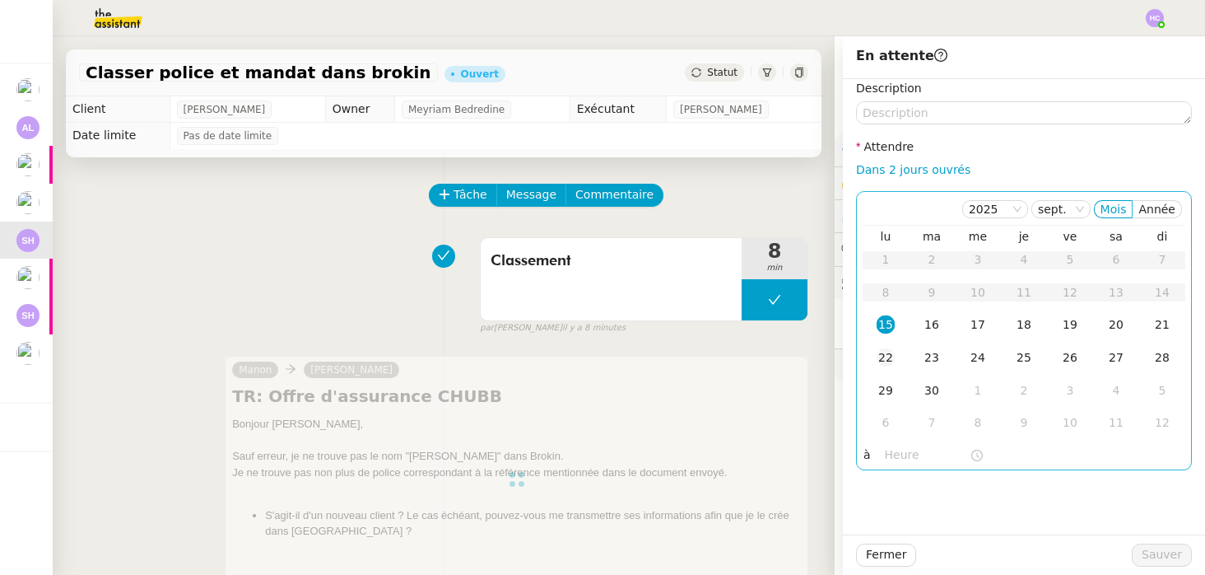
click at [879, 352] on div "22" at bounding box center [886, 357] width 18 height 18
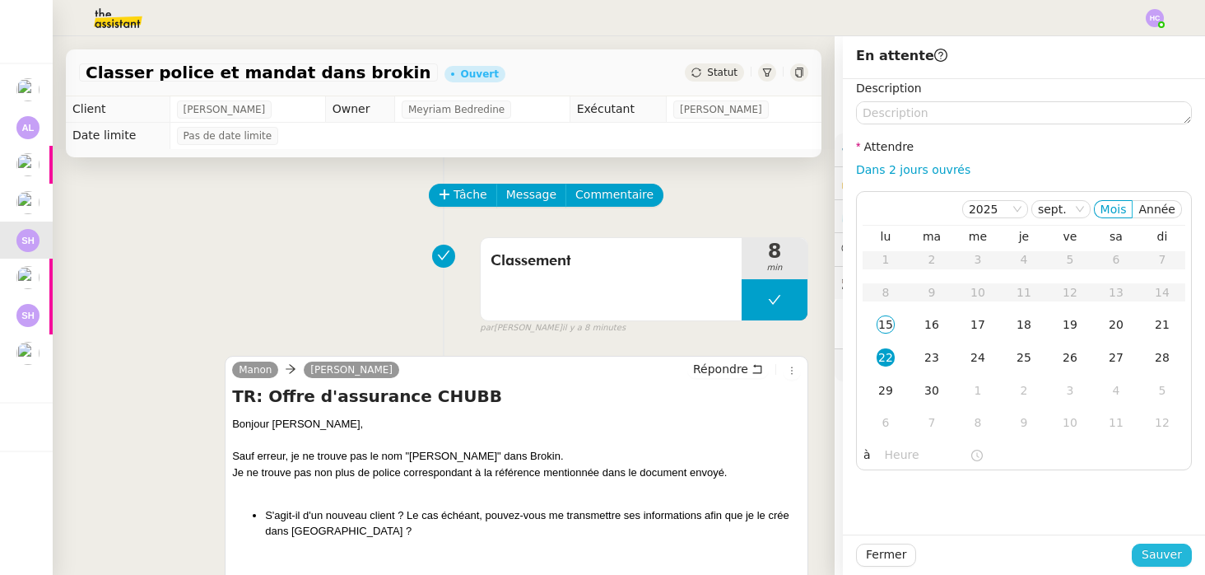
click at [1155, 554] on span "Sauver" at bounding box center [1162, 554] width 40 height 19
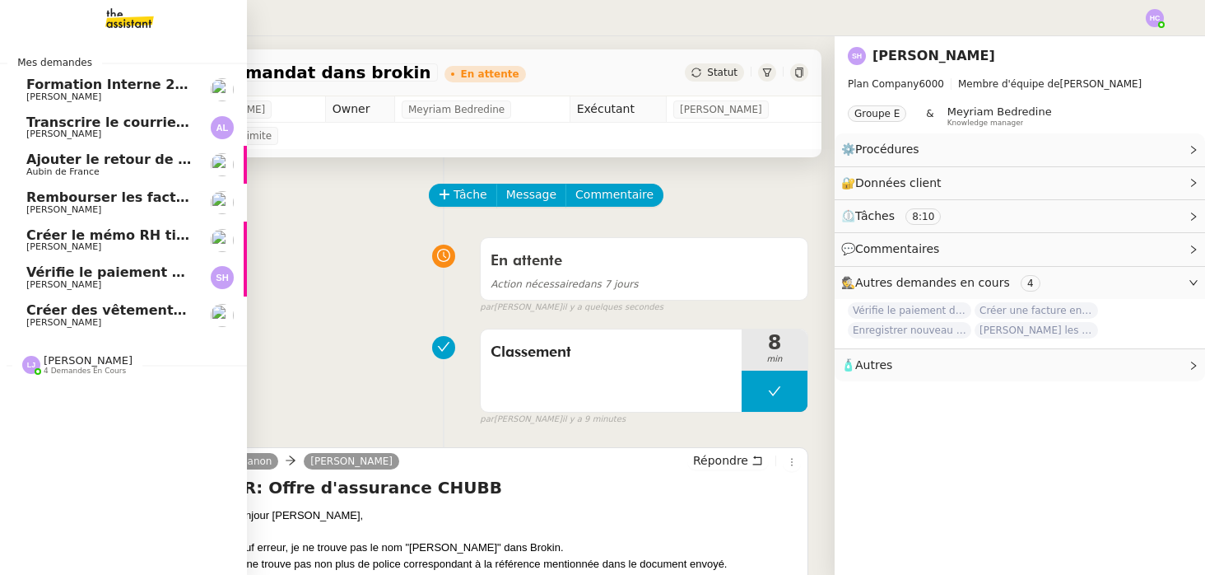
click at [74, 277] on span "Vérifie le paiement de la facture 24513" at bounding box center [171, 272] width 291 height 16
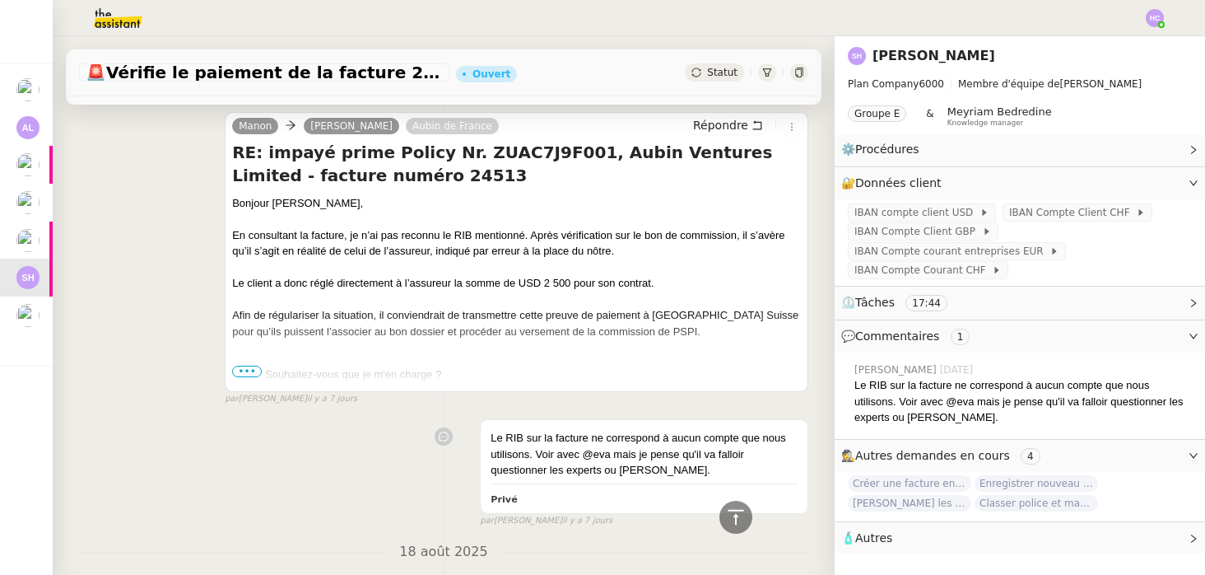
scroll to position [489, 0]
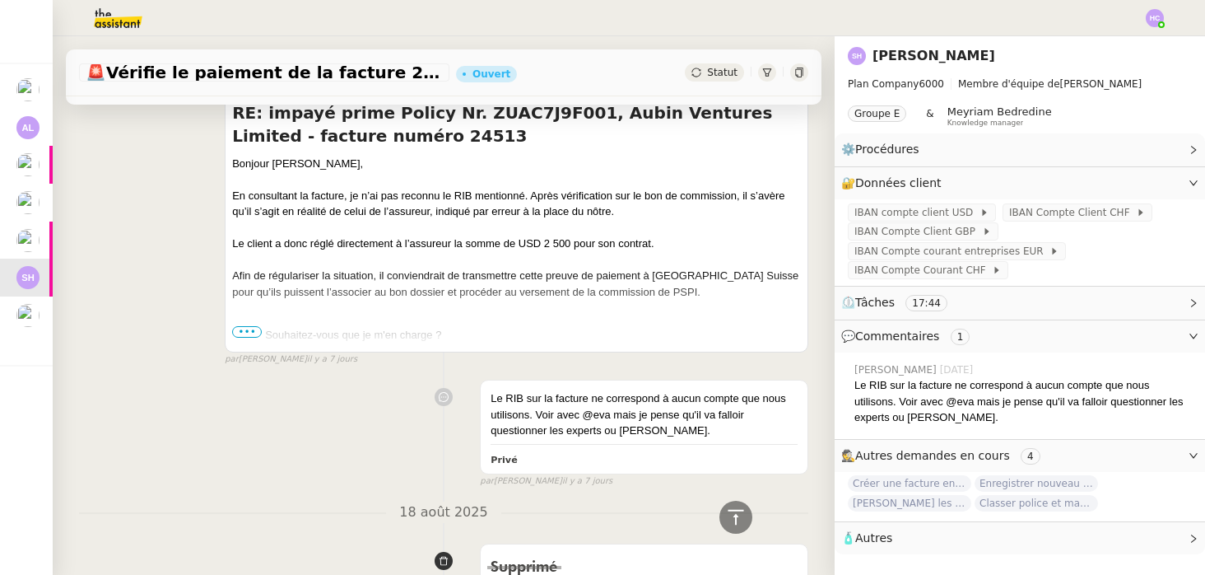
click at [250, 333] on span "•••" at bounding box center [247, 332] width 30 height 12
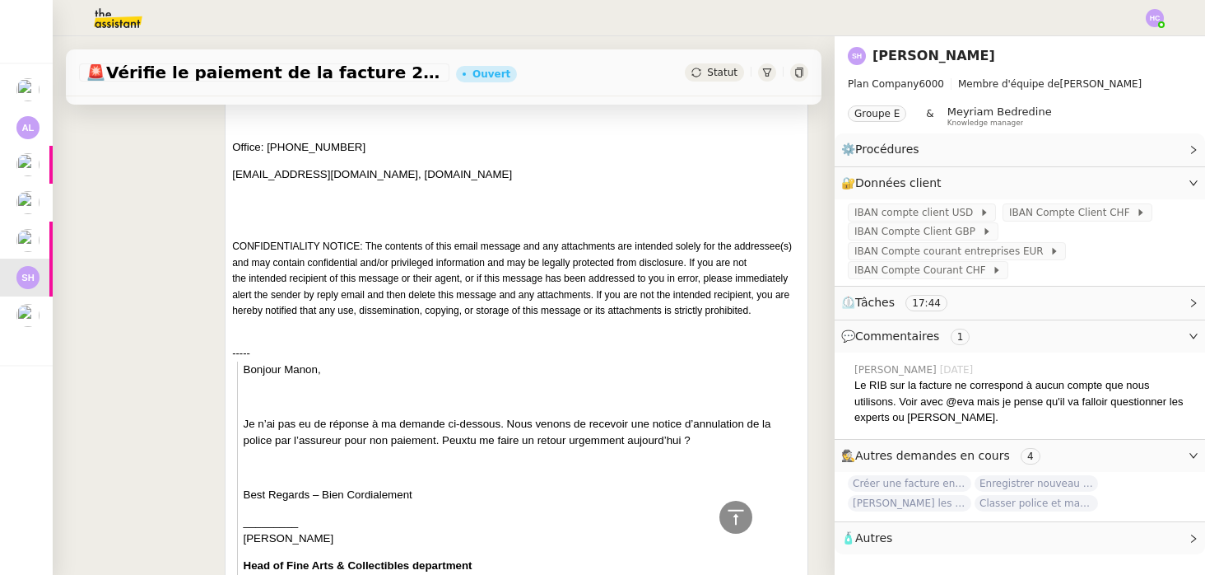
scroll to position [1093, 0]
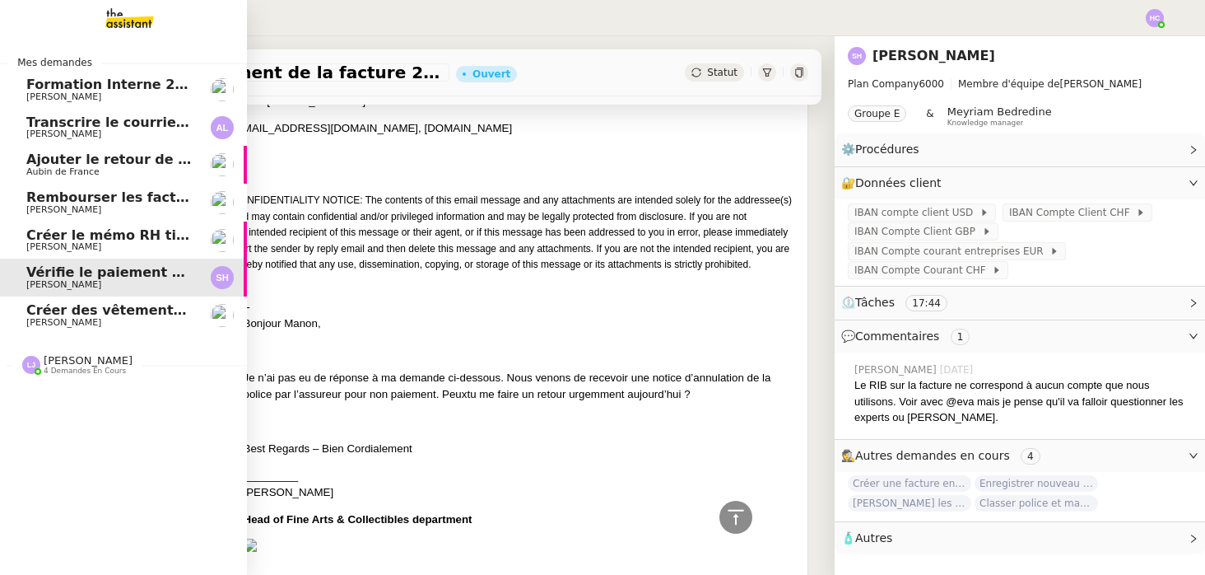
click at [69, 312] on span "Créer des vêtements de travail VEN" at bounding box center [158, 310] width 265 height 16
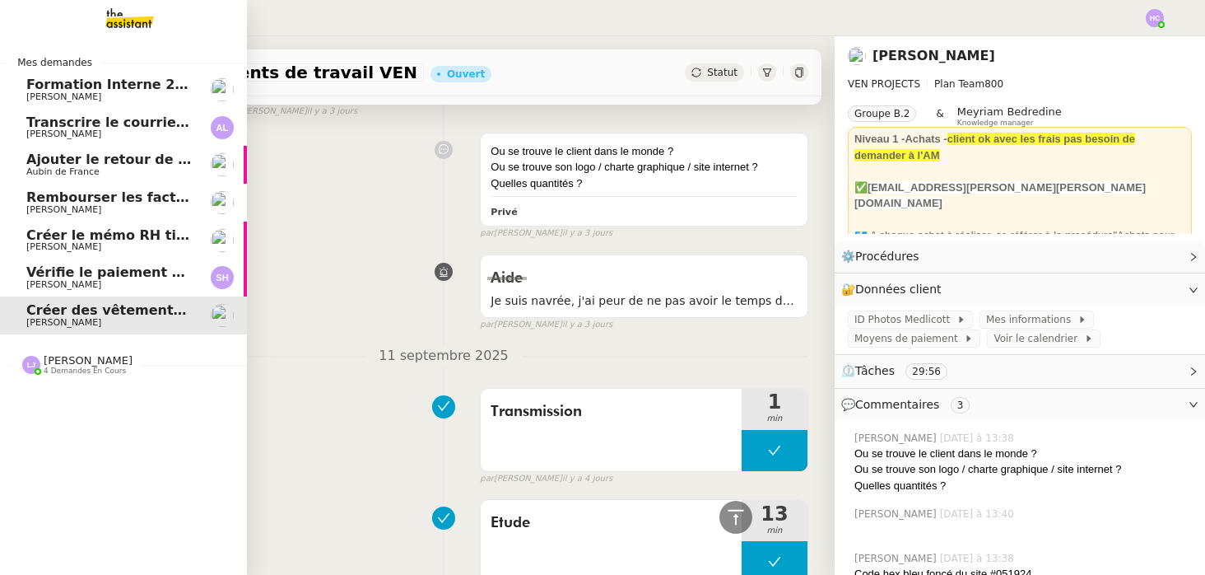
scroll to position [380, 0]
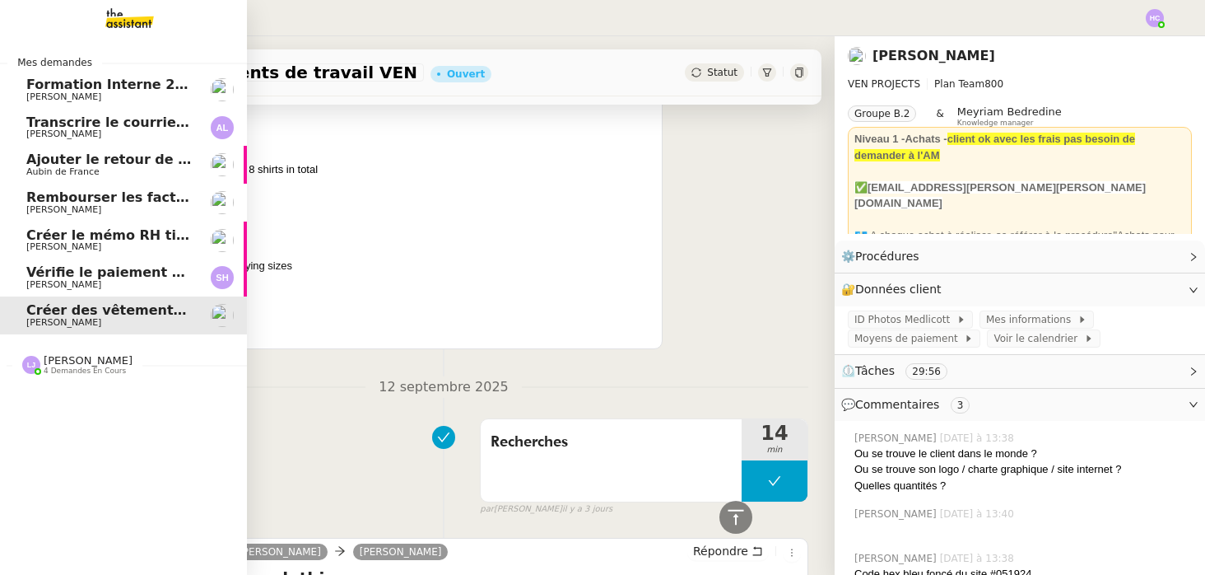
click at [75, 276] on span "Vérifie le paiement de la facture 24513" at bounding box center [171, 272] width 291 height 16
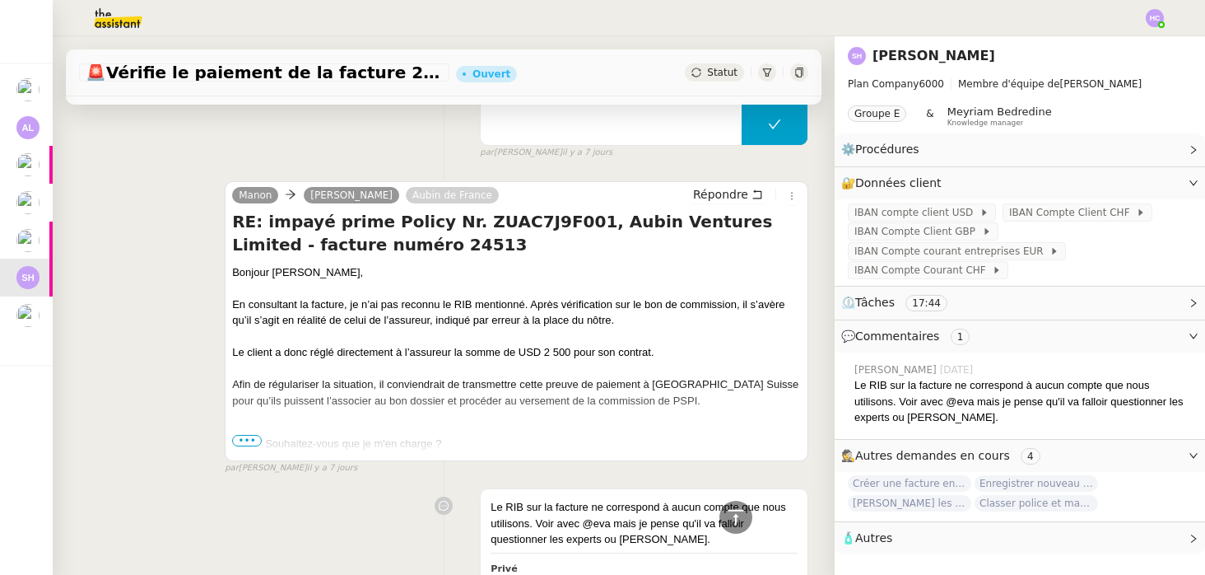
click at [249, 436] on span "•••" at bounding box center [247, 441] width 30 height 12
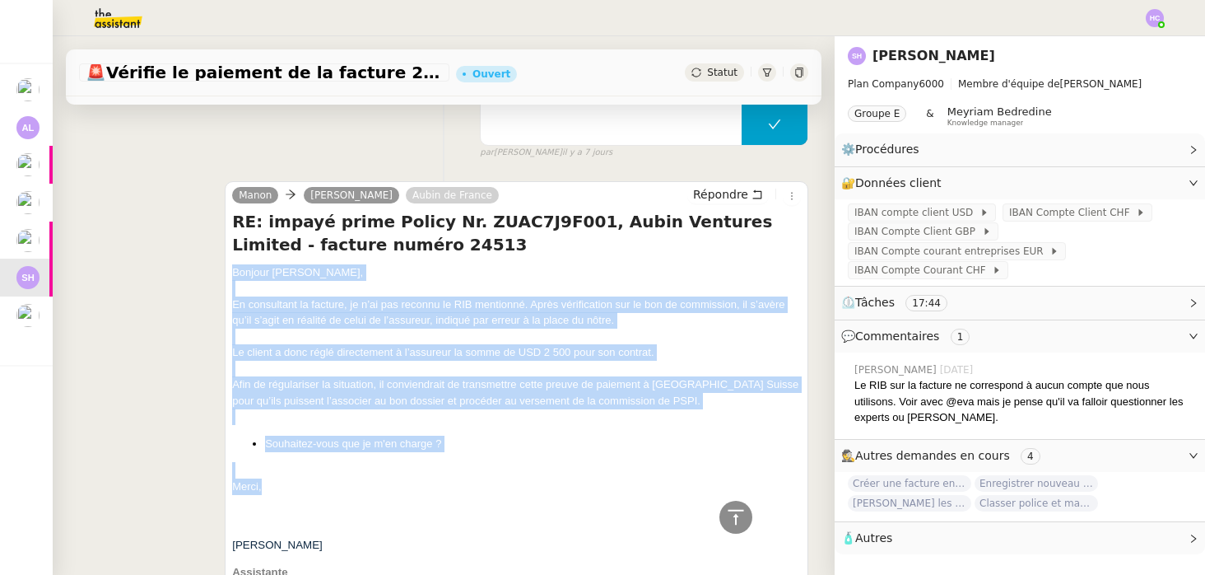
drag, startPoint x: 271, startPoint y: 489, endPoint x: 219, endPoint y: 274, distance: 221.1
copy div "Bonjour [PERSON_NAME], En consultant la facture, je n’ai pas reconnu le RIB men…"
click at [737, 193] on span "Répondre" at bounding box center [720, 194] width 55 height 16
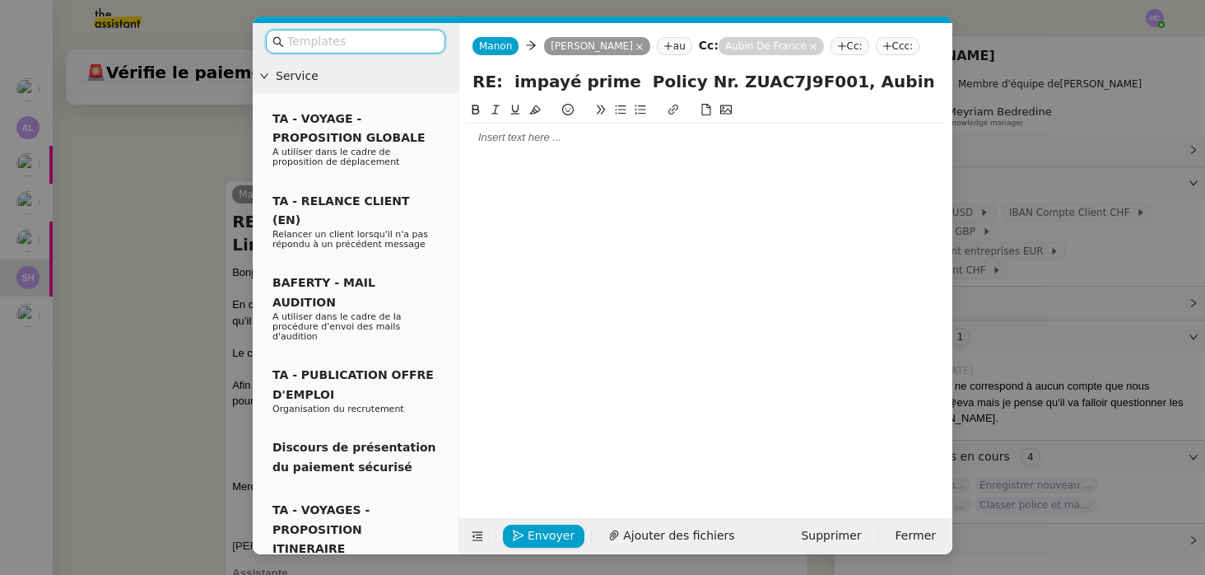
click at [227, 234] on nz-modal-container "Service TA - VOYAGE - PROPOSITION GLOBALE A utiliser dans le cadre de propositi…" at bounding box center [602, 287] width 1205 height 575
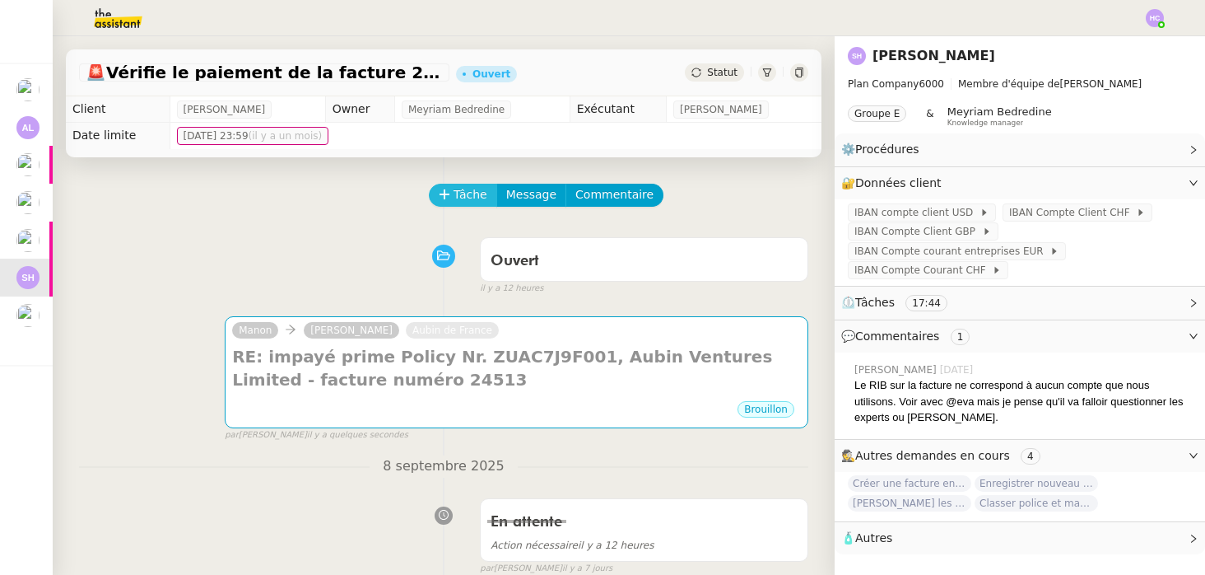
click at [466, 196] on span "Tâche" at bounding box center [471, 194] width 34 height 19
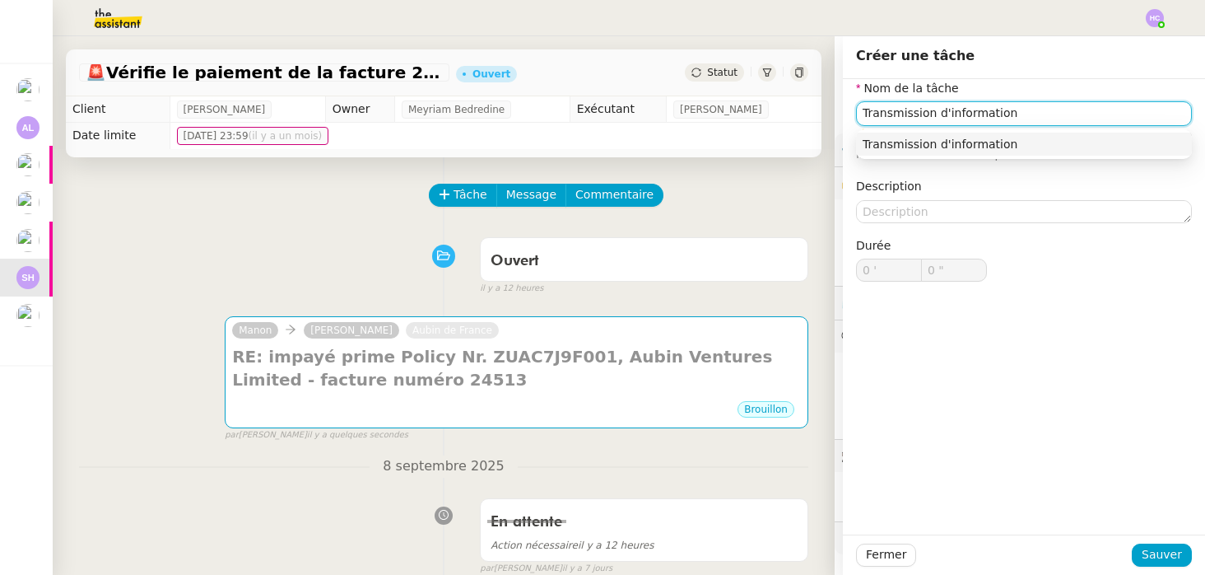
click at [912, 149] on div "Transmission d'information" at bounding box center [1024, 144] width 323 height 15
type input "Transmission d'information"
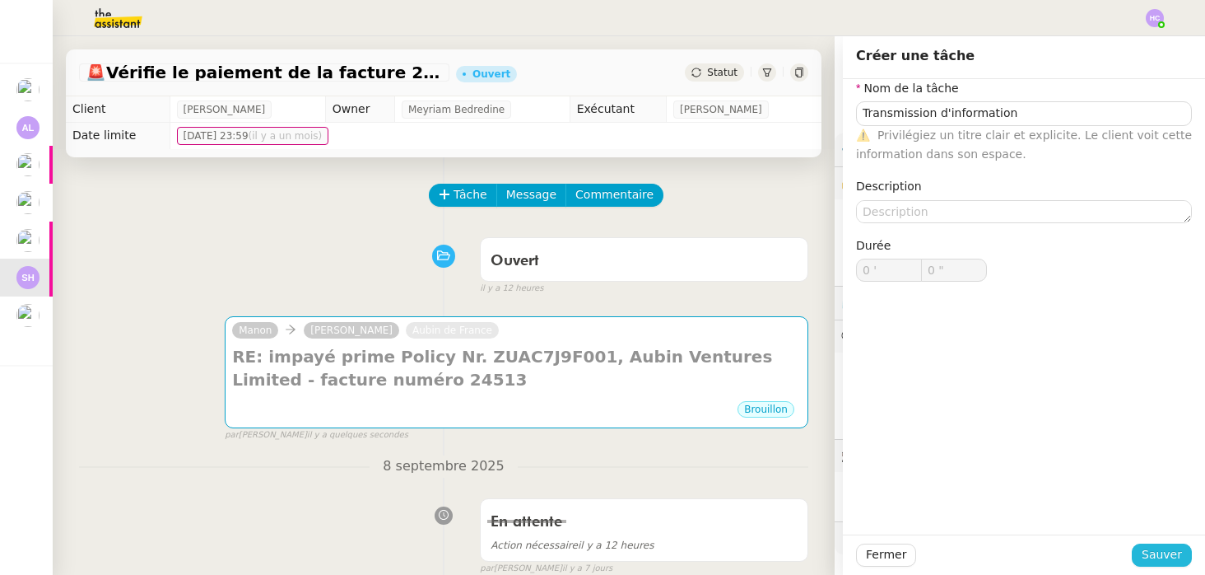
click at [1153, 548] on span "Sauver" at bounding box center [1162, 554] width 40 height 19
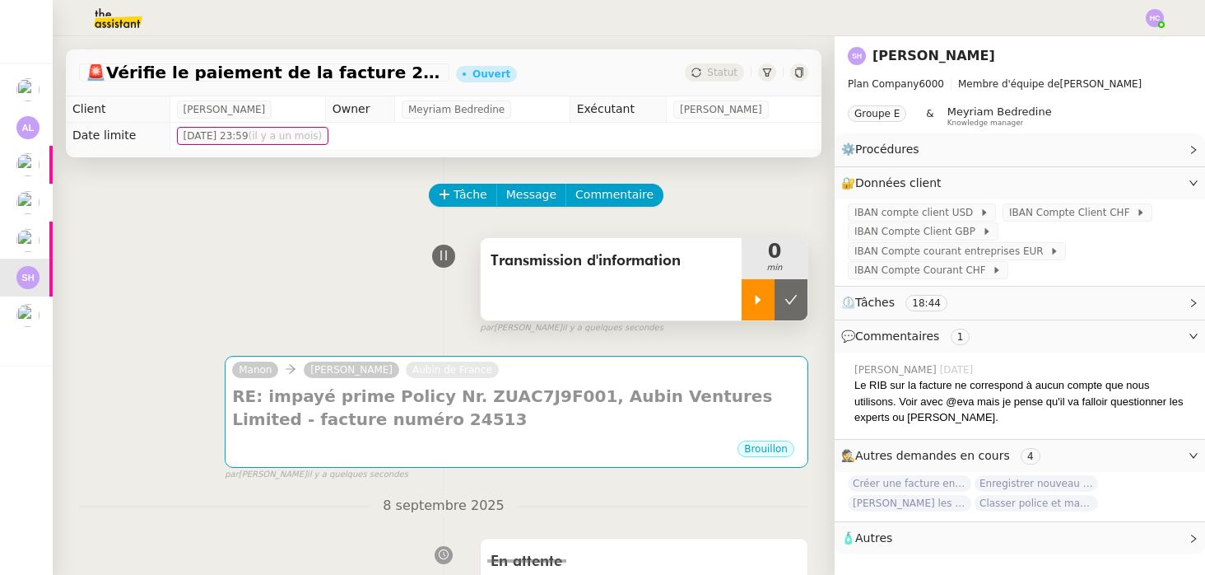
click at [761, 305] on icon at bounding box center [758, 299] width 13 height 13
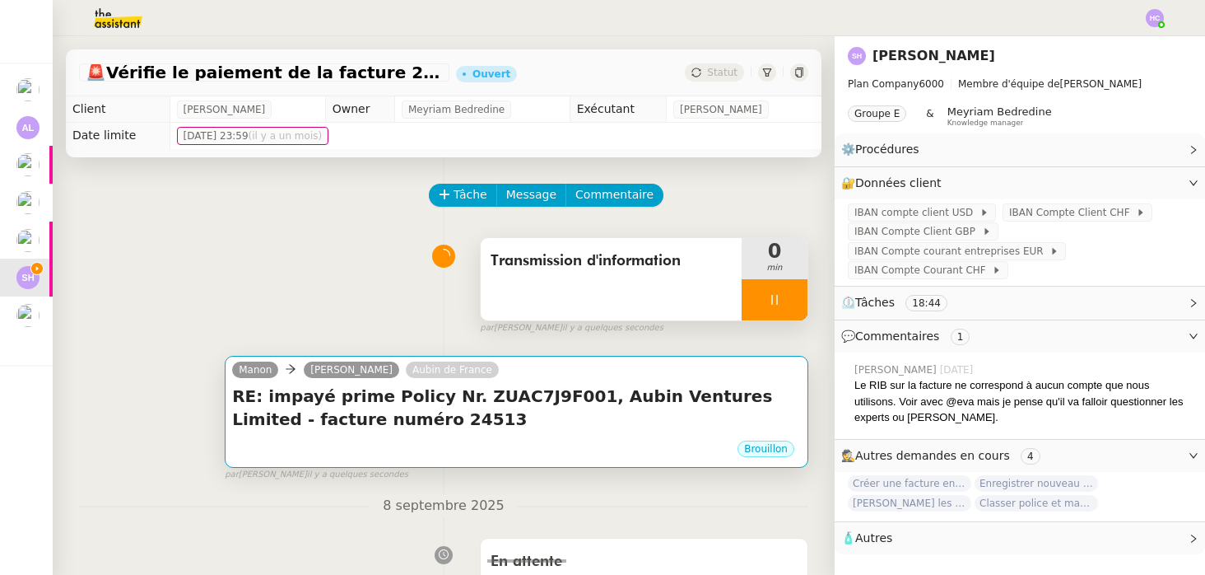
click at [597, 394] on h4 "RE: impayé prime Policy Nr. ZUAC7J9F001, Aubin Ventures Limited - facture numér…" at bounding box center [516, 408] width 569 height 46
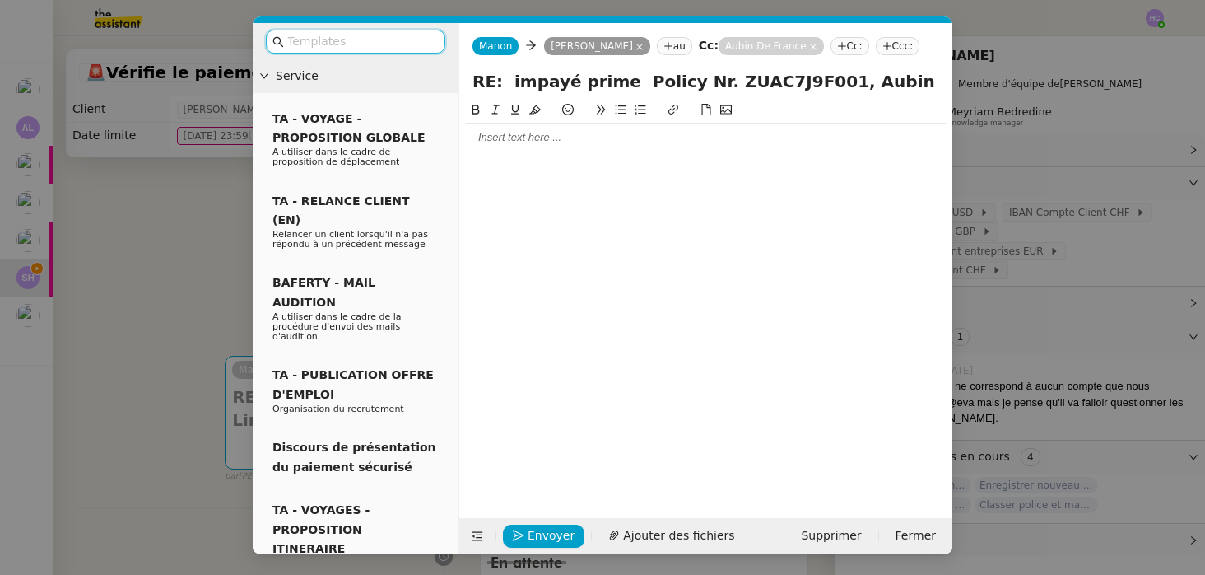
click at [347, 45] on input "text" at bounding box center [361, 41] width 148 height 19
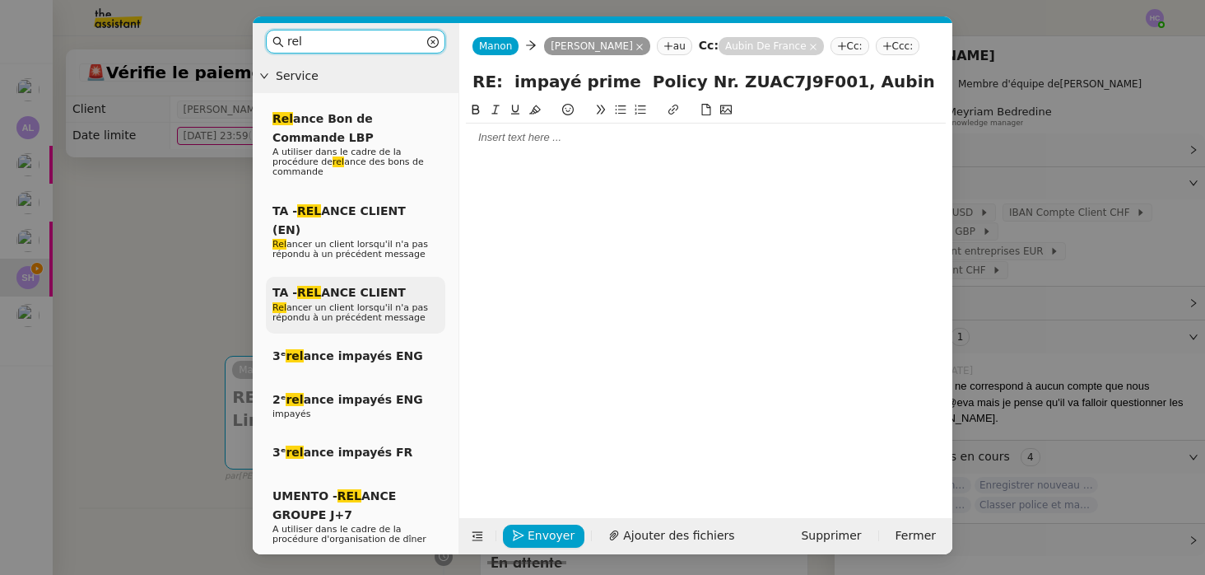
type input "rel"
click at [359, 286] on span "TA - REL ANCE CLIENT" at bounding box center [339, 292] width 133 height 13
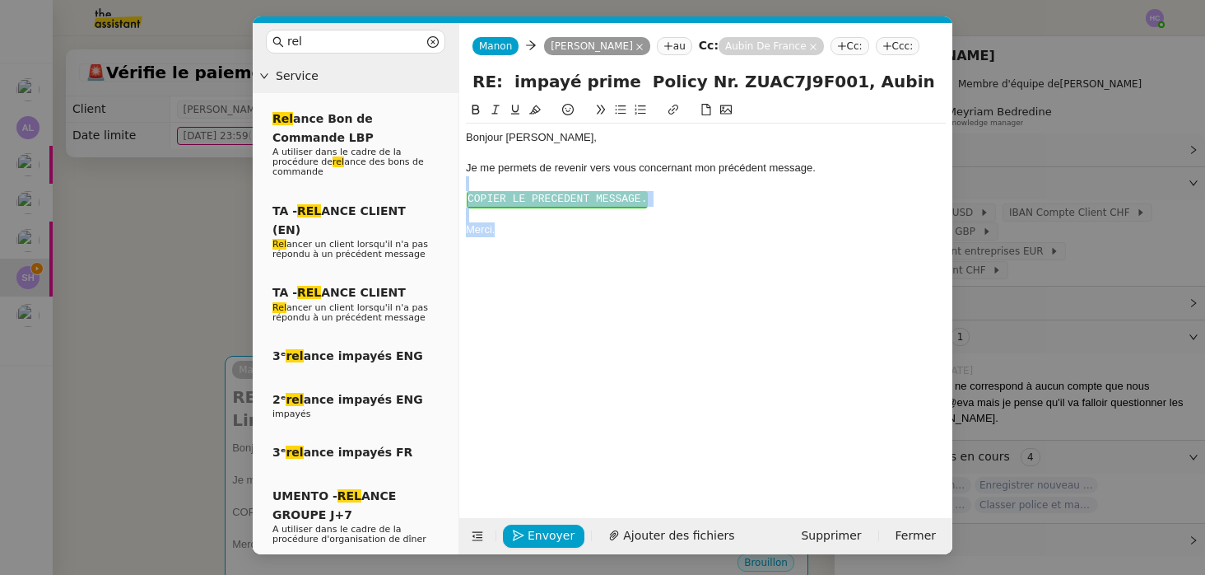
drag, startPoint x: 540, startPoint y: 242, endPoint x: 451, endPoint y: 186, distance: 105.1
click at [451, 186] on nz-layout "rel Service Rel ance Bon de Commande LBP A utiliser dans le cadre de la procédu…" at bounding box center [603, 288] width 700 height 531
paste div
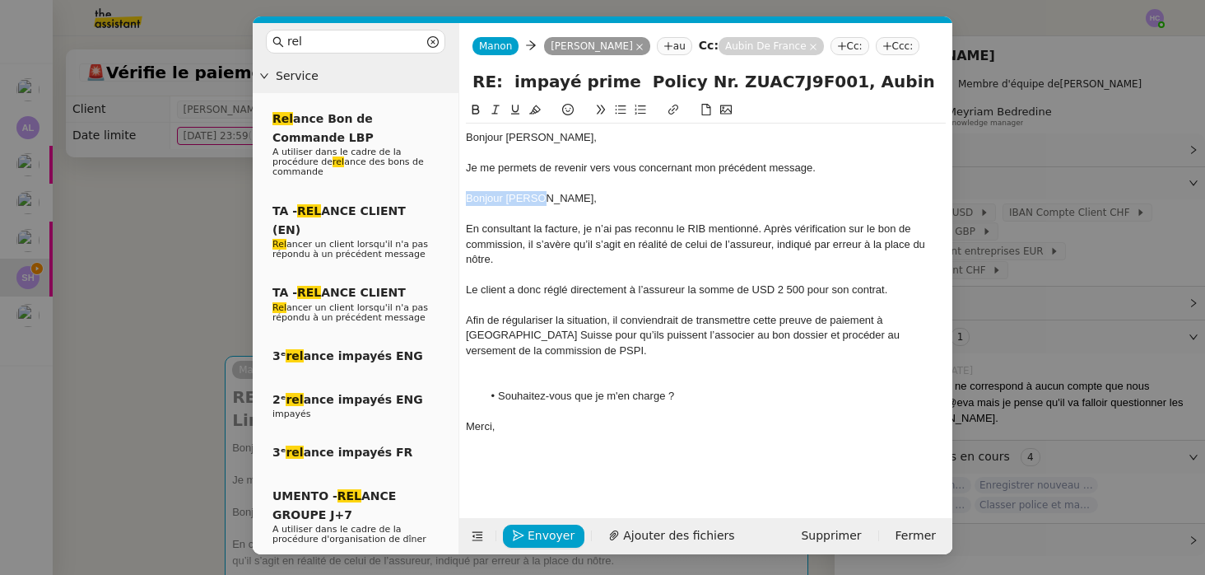
drag, startPoint x: 581, startPoint y: 198, endPoint x: 454, endPoint y: 191, distance: 127.0
click at [454, 191] on nz-layout "rel Service Rel ance Bon de Commande LBP A utiliser dans le cadre de la procédu…" at bounding box center [603, 288] width 700 height 531
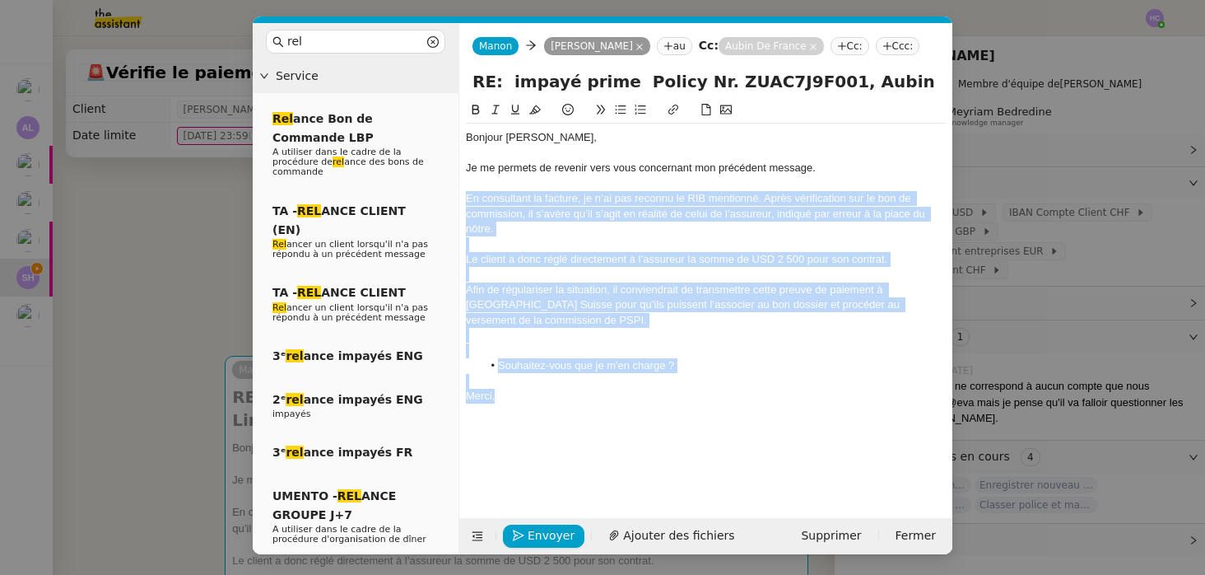
drag, startPoint x: 515, startPoint y: 400, endPoint x: 463, endPoint y: 202, distance: 205.1
click at [463, 202] on nz-spin "Bonjour ﻿[PERSON_NAME] ﻿, Je me permets de revenir vers vous concernant mon pré…" at bounding box center [705, 299] width 493 height 399
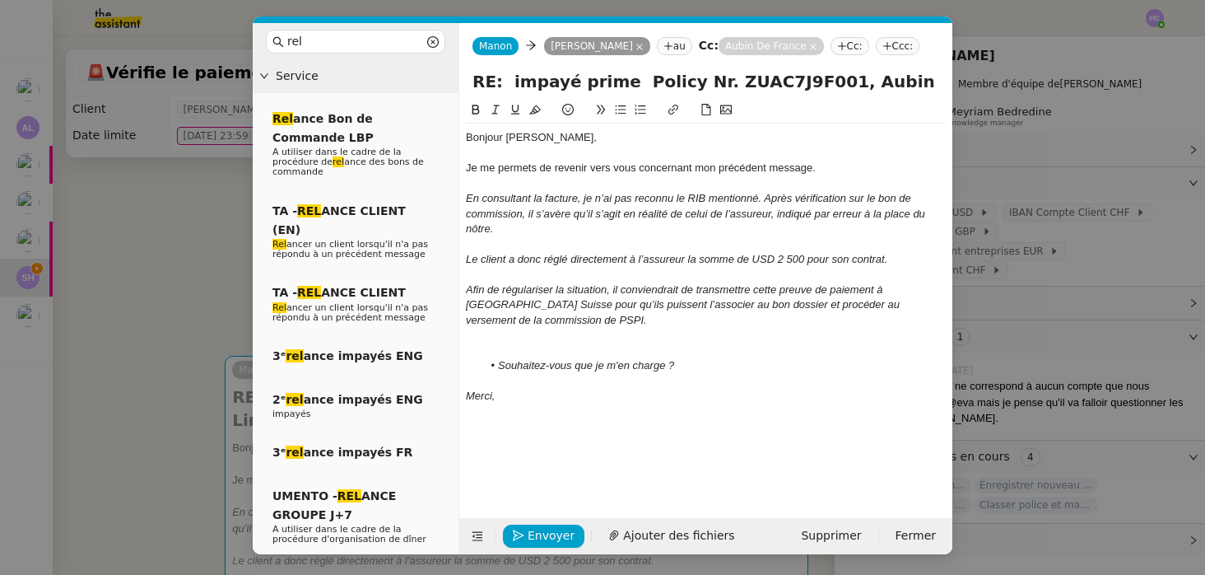
click at [536, 347] on div at bounding box center [706, 350] width 480 height 15
click at [201, 304] on nz-modal-container "rel Service Rel ance Bon de Commande LBP A utiliser dans le cadre de la procédu…" at bounding box center [602, 287] width 1205 height 575
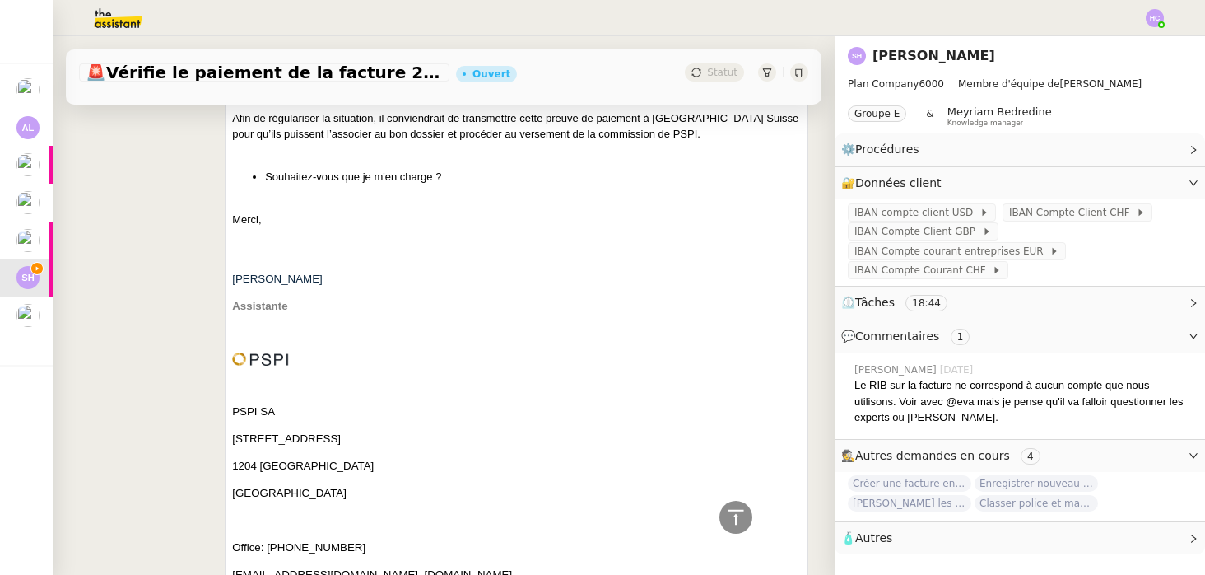
scroll to position [1093, 0]
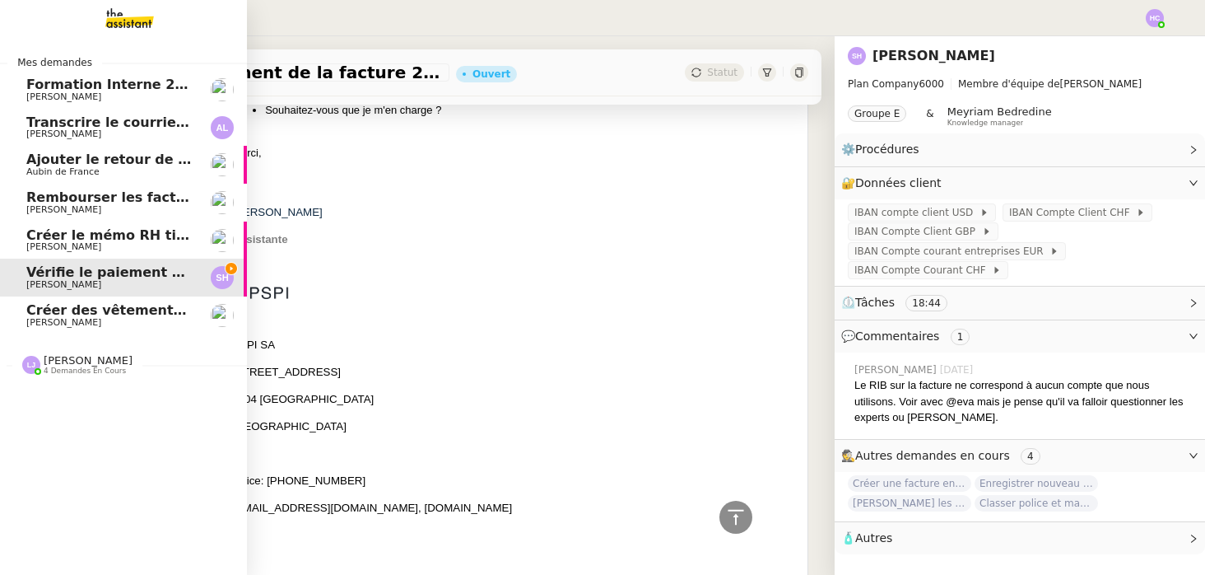
click at [58, 314] on span "Créer des vêtements de travail VEN" at bounding box center [158, 310] width 265 height 16
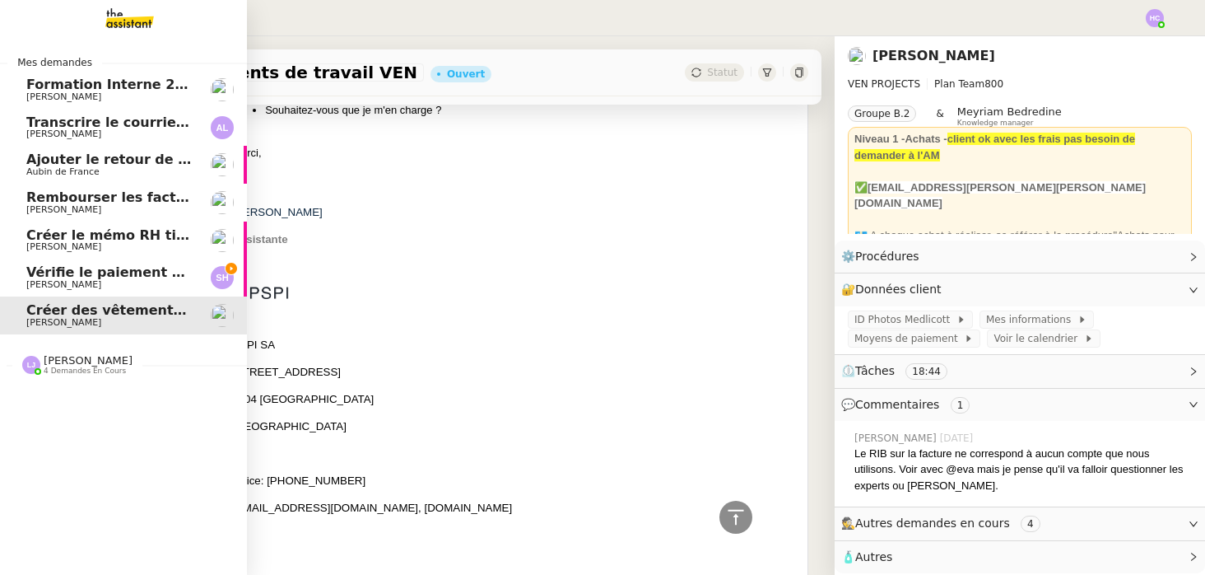
scroll to position [420, 0]
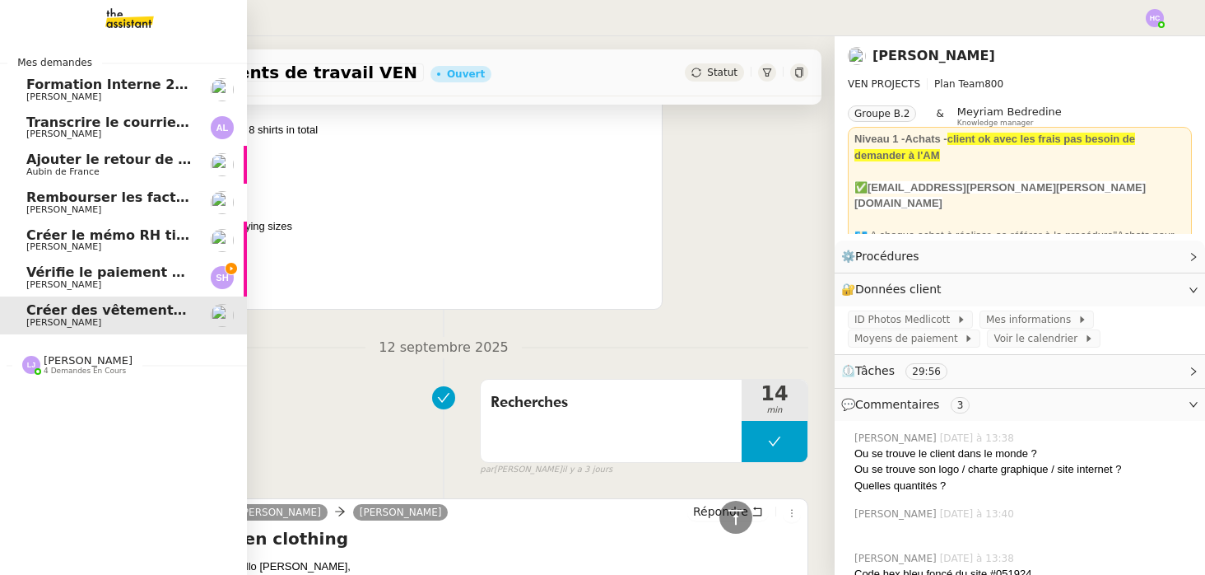
click at [68, 274] on span "Vérifie le paiement de la facture 24513" at bounding box center [171, 272] width 291 height 16
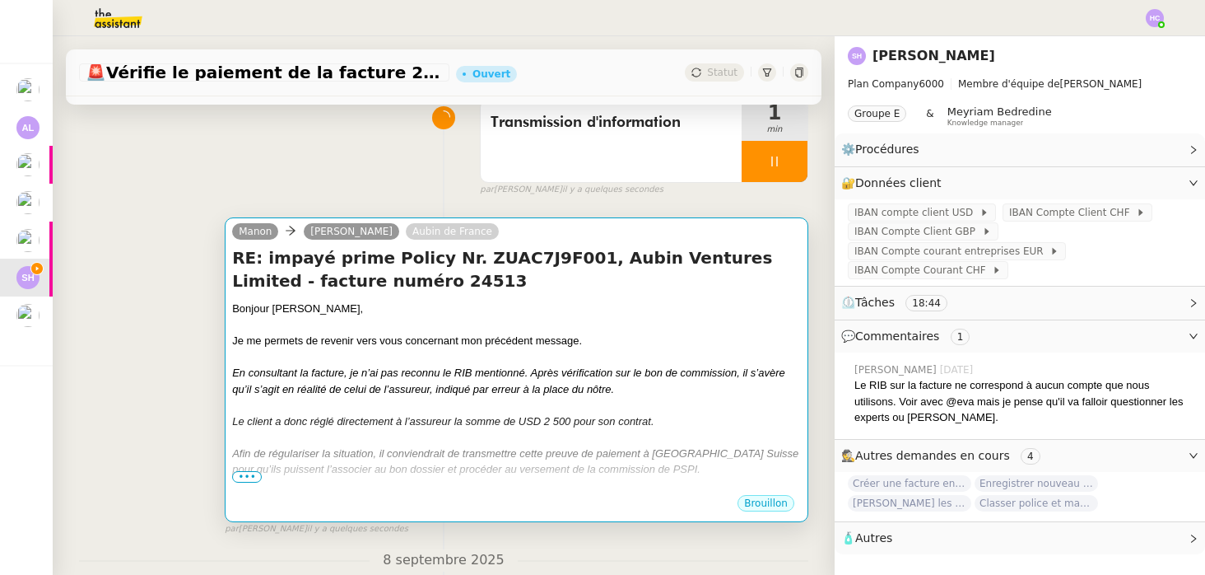
scroll to position [159, 0]
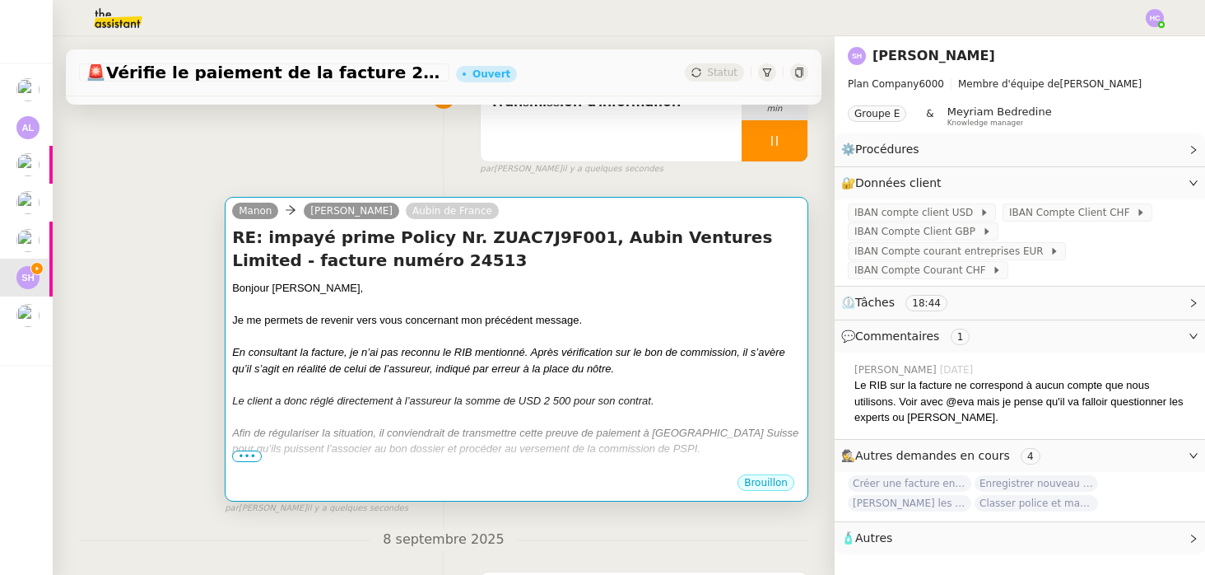
click at [417, 331] on div at bounding box center [516, 337] width 569 height 16
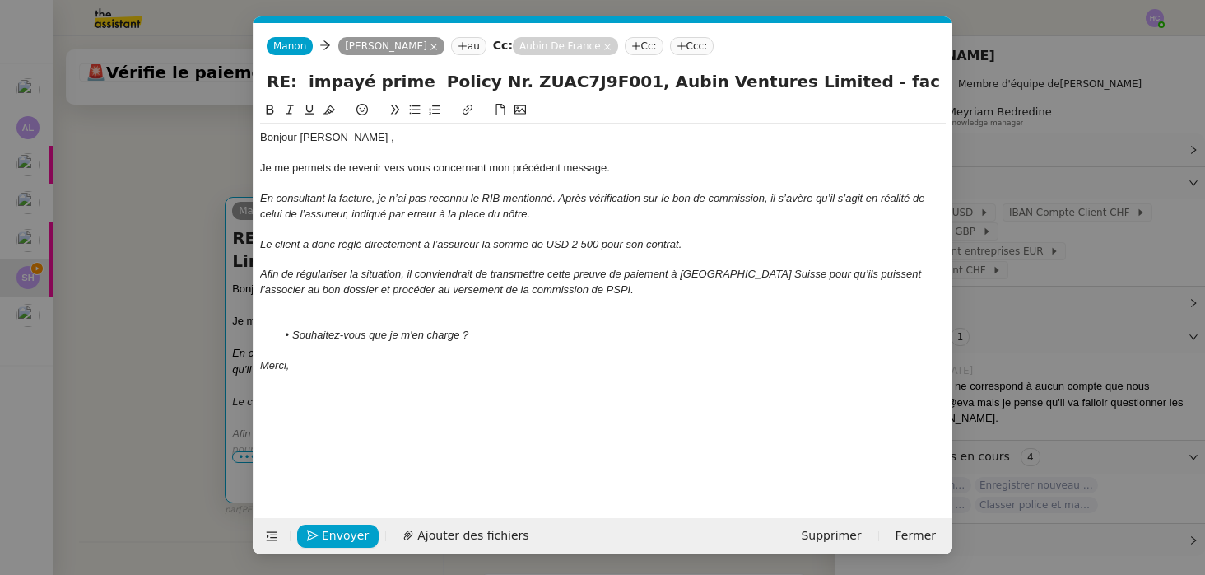
scroll to position [0, 35]
click at [330, 539] on span "Envoyer" at bounding box center [345, 535] width 47 height 19
click at [329, 532] on span "Confirmer l'envoi" at bounding box center [371, 535] width 99 height 19
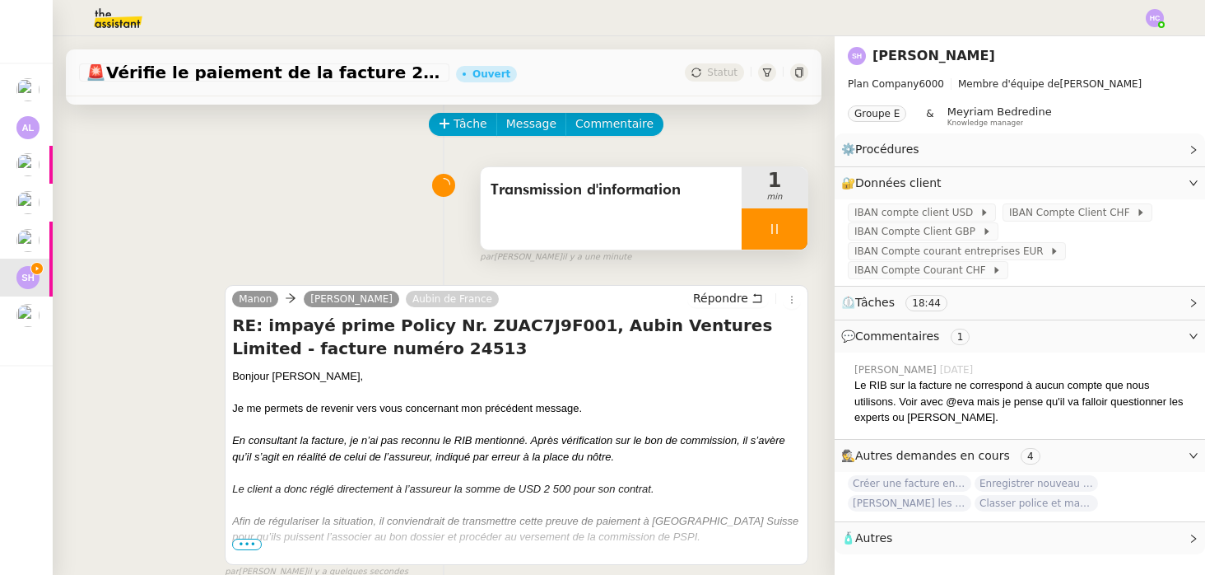
scroll to position [68, 0]
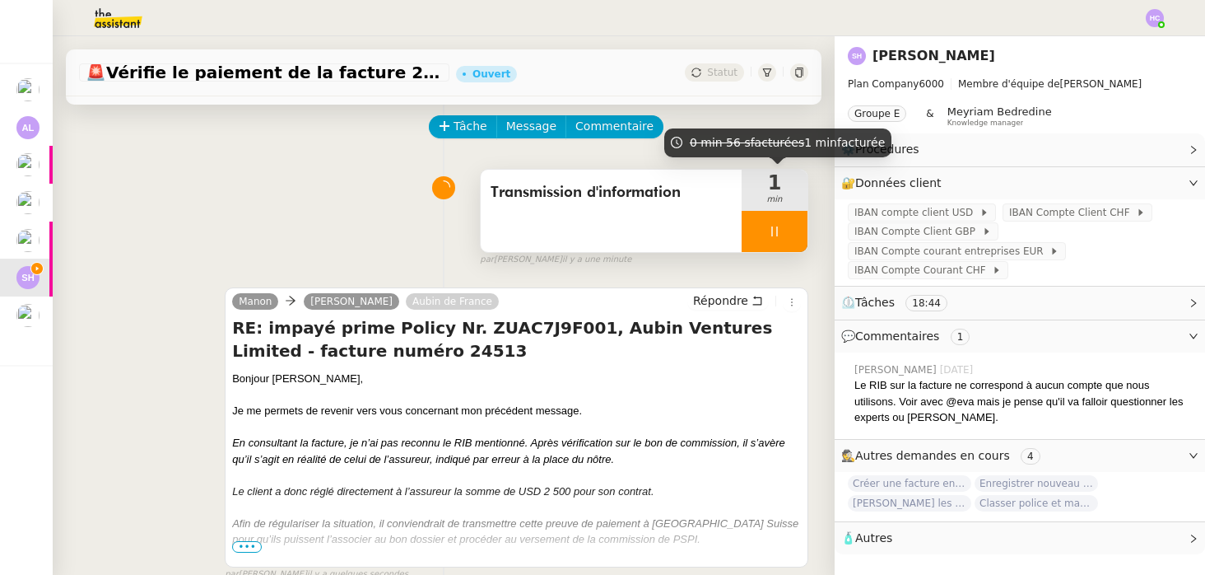
click at [767, 208] on div "1 min" at bounding box center [775, 190] width 66 height 41
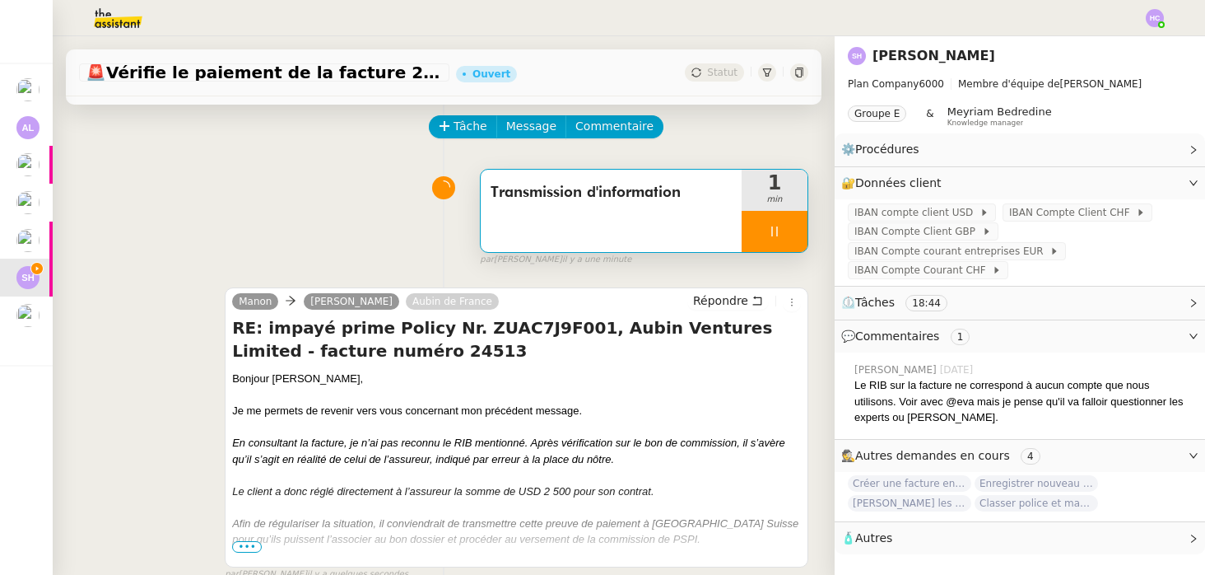
click at [780, 231] on icon at bounding box center [774, 231] width 13 height 13
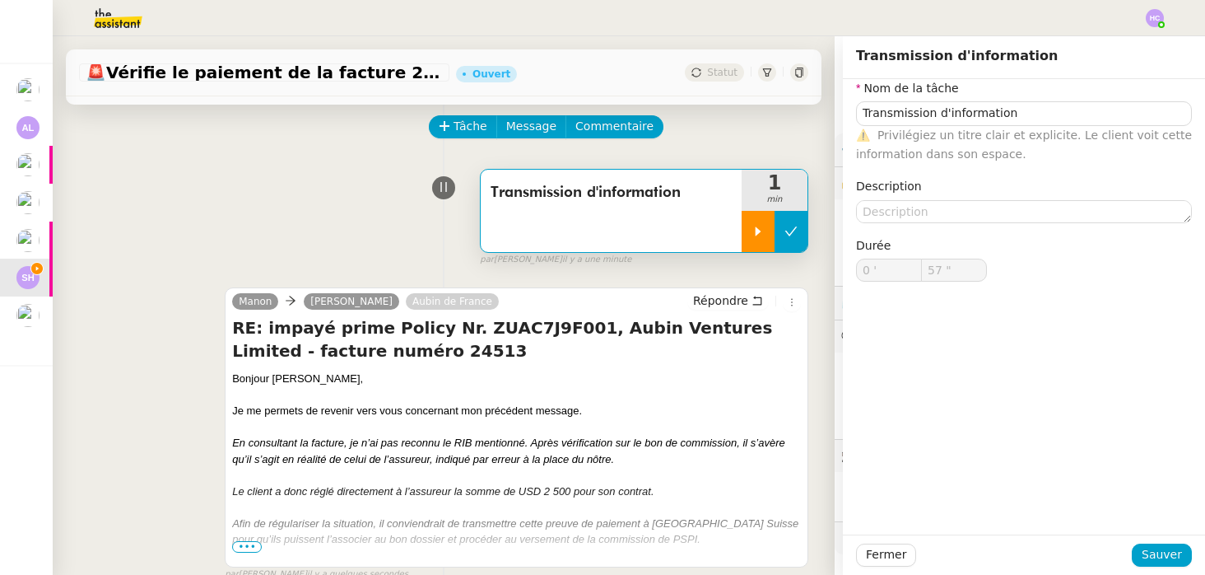
type input "Transmission d'information"
type input "0 '"
type input "57 ""
click at [786, 233] on icon at bounding box center [791, 231] width 13 height 13
type input "Transmission d'information"
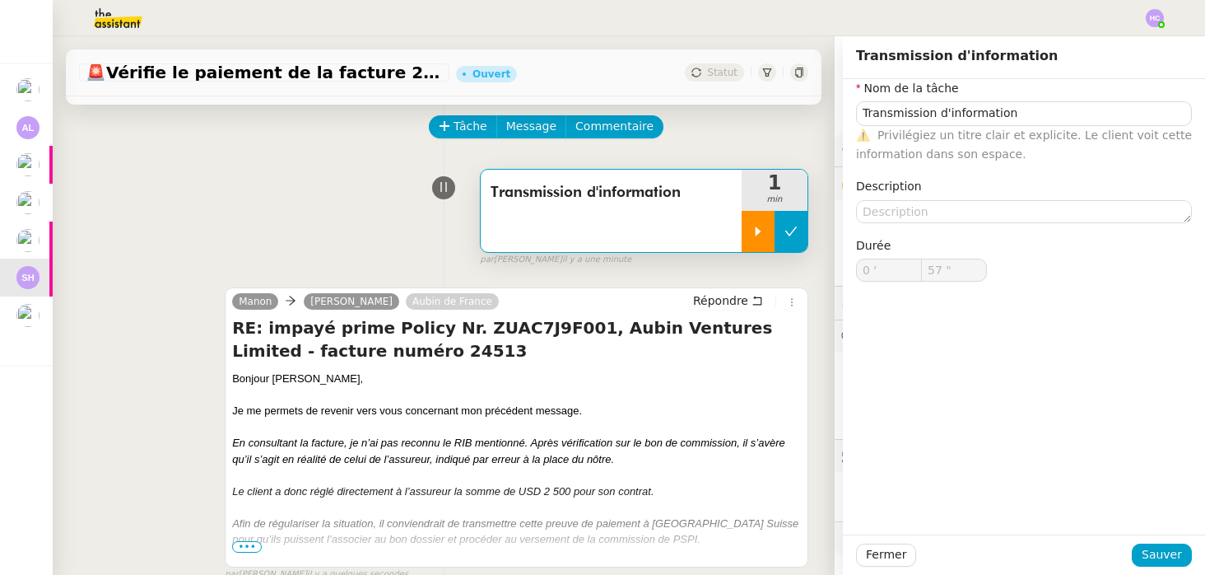
type input "0 '"
type input "57 ""
type input "Transmission d'information"
type input "0 '"
type input "57 ""
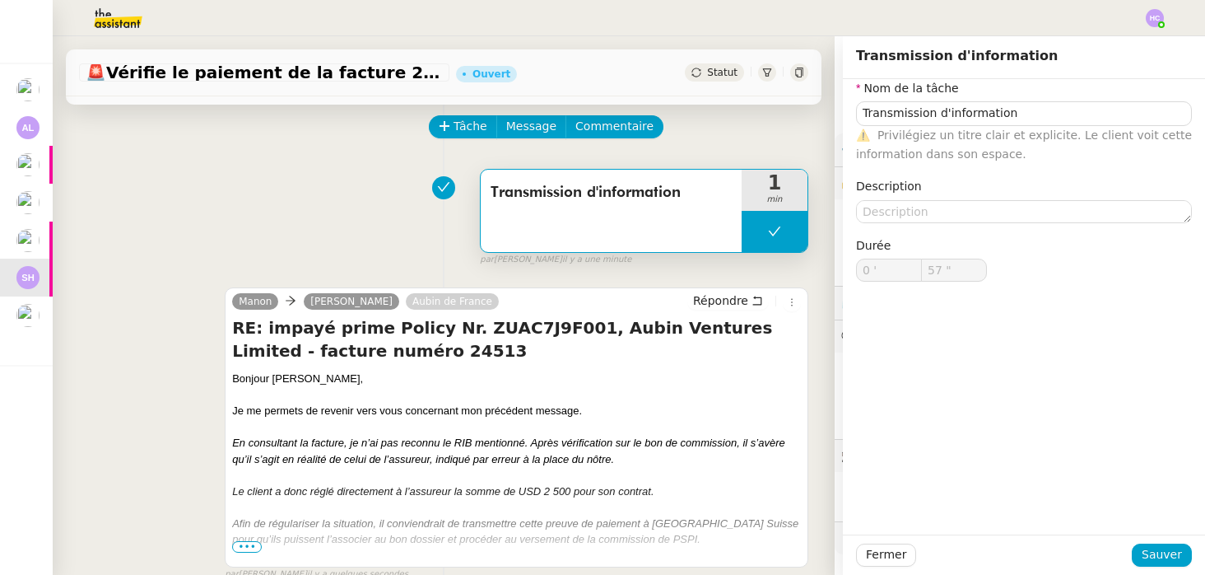
type input "Transmission d'information"
type input "0 '"
type input "57 ""
click at [1155, 550] on span "Sauver" at bounding box center [1162, 554] width 40 height 19
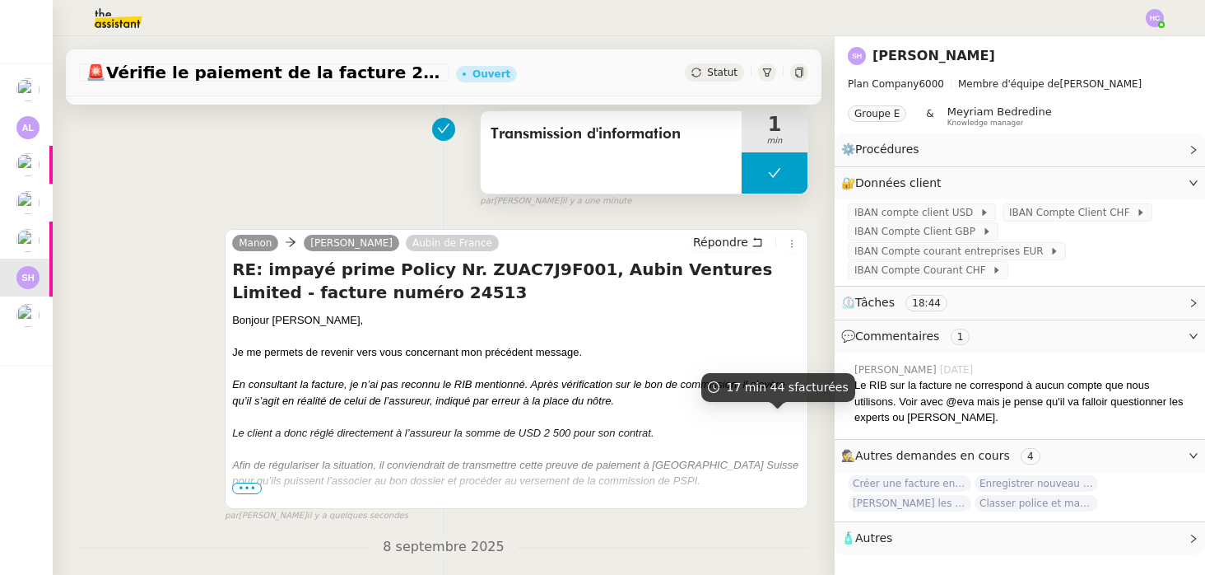
scroll to position [102, 0]
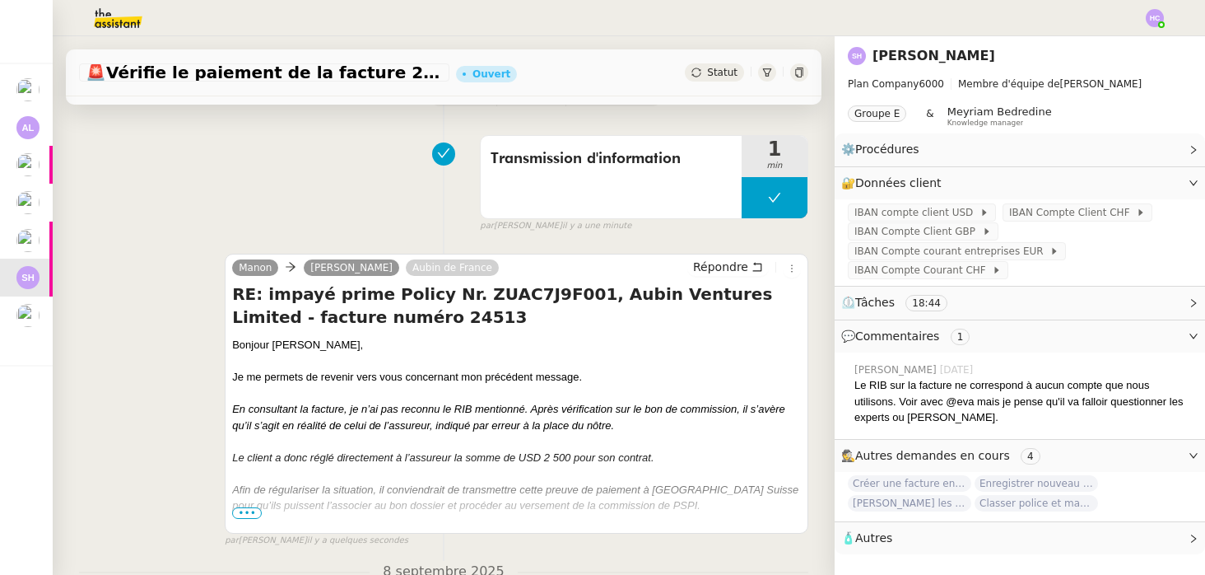
click at [716, 77] on span "Statut" at bounding box center [722, 73] width 30 height 12
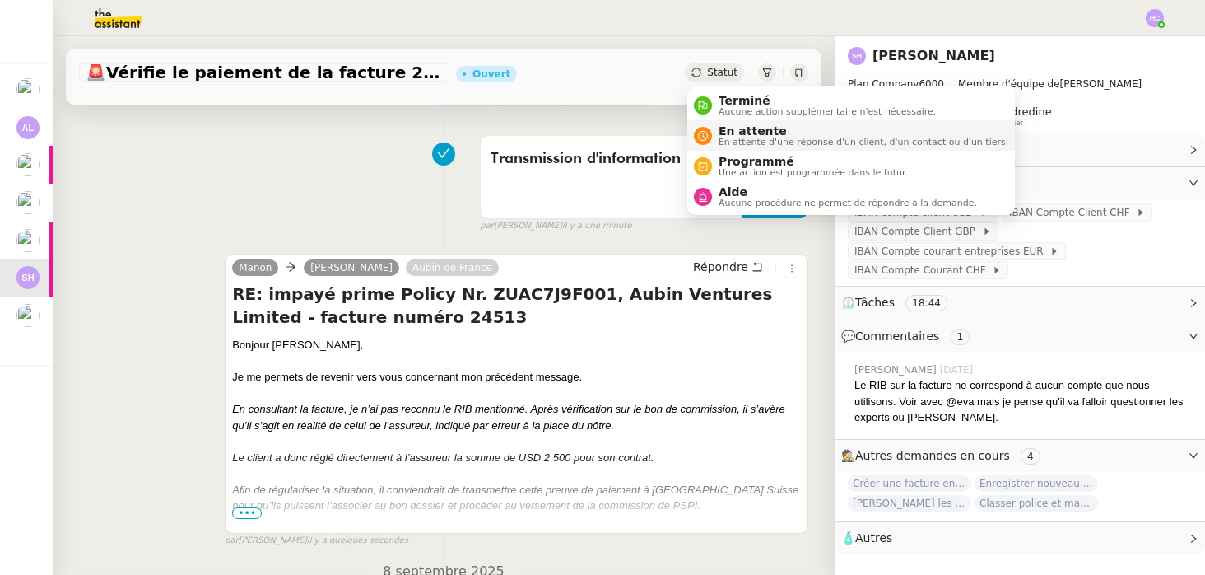
click at [727, 134] on span "En attente" at bounding box center [864, 130] width 290 height 13
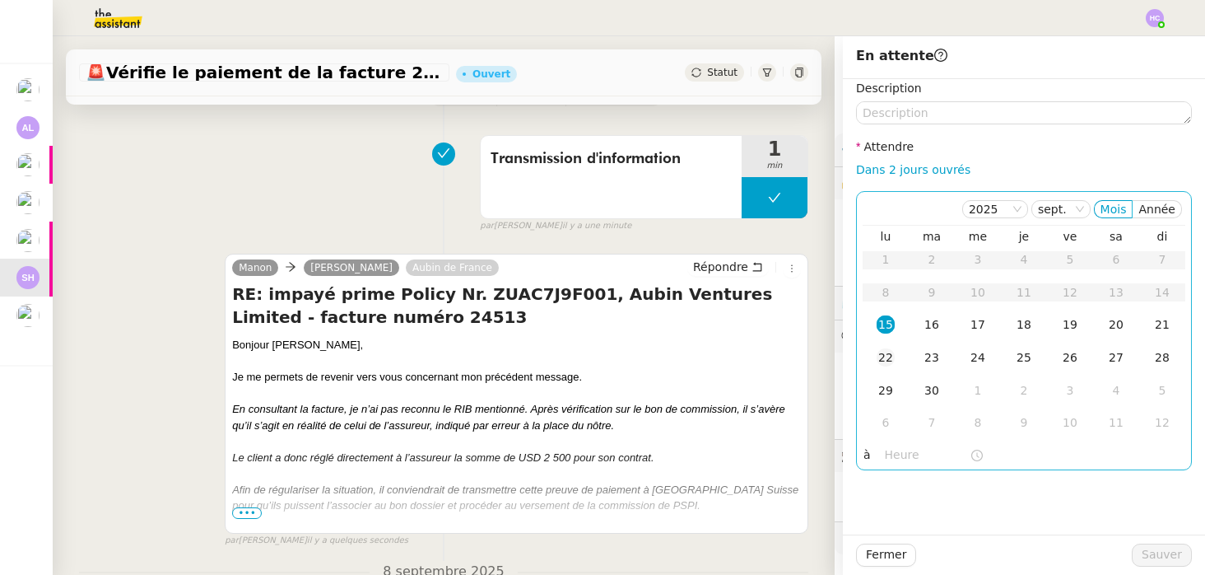
click at [891, 352] on div "22" at bounding box center [886, 357] width 18 height 18
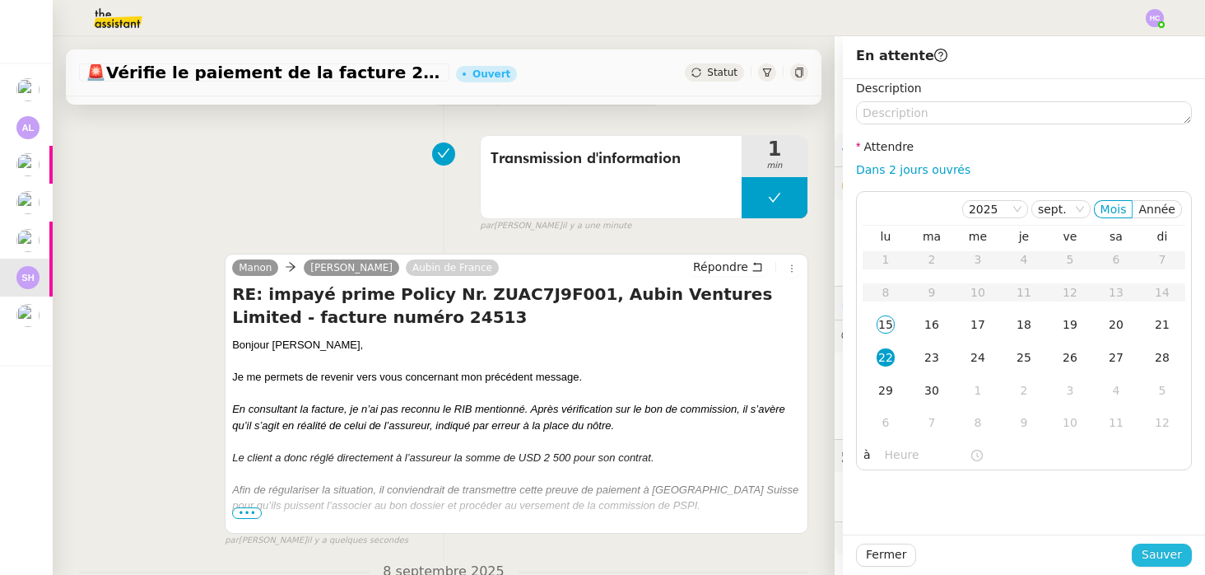
click at [1151, 555] on span "Sauver" at bounding box center [1162, 554] width 40 height 19
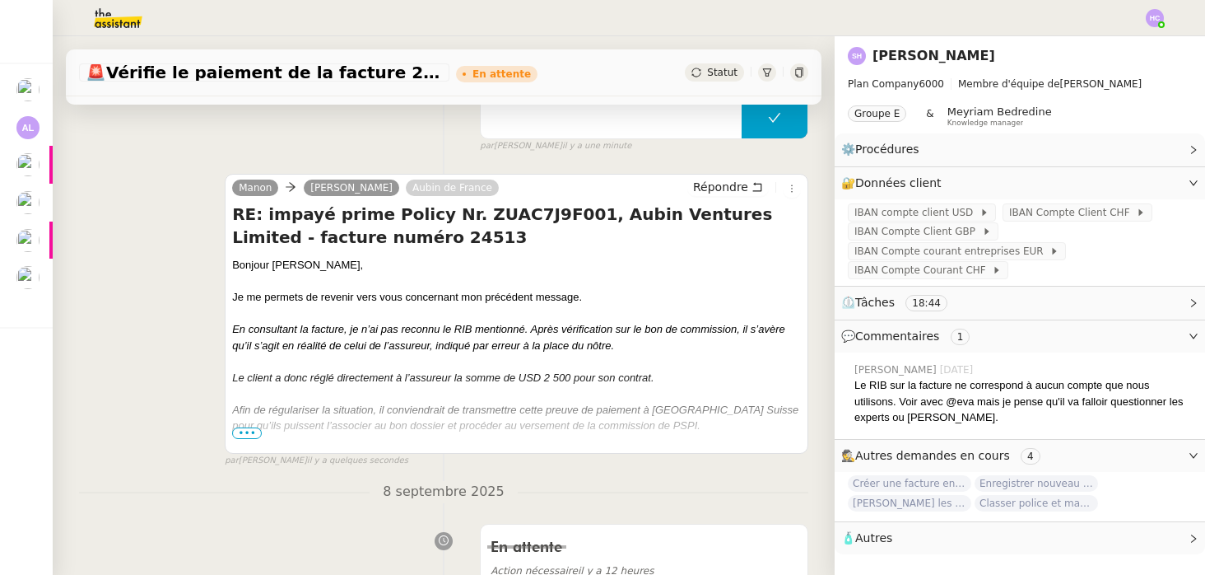
scroll to position [307, 0]
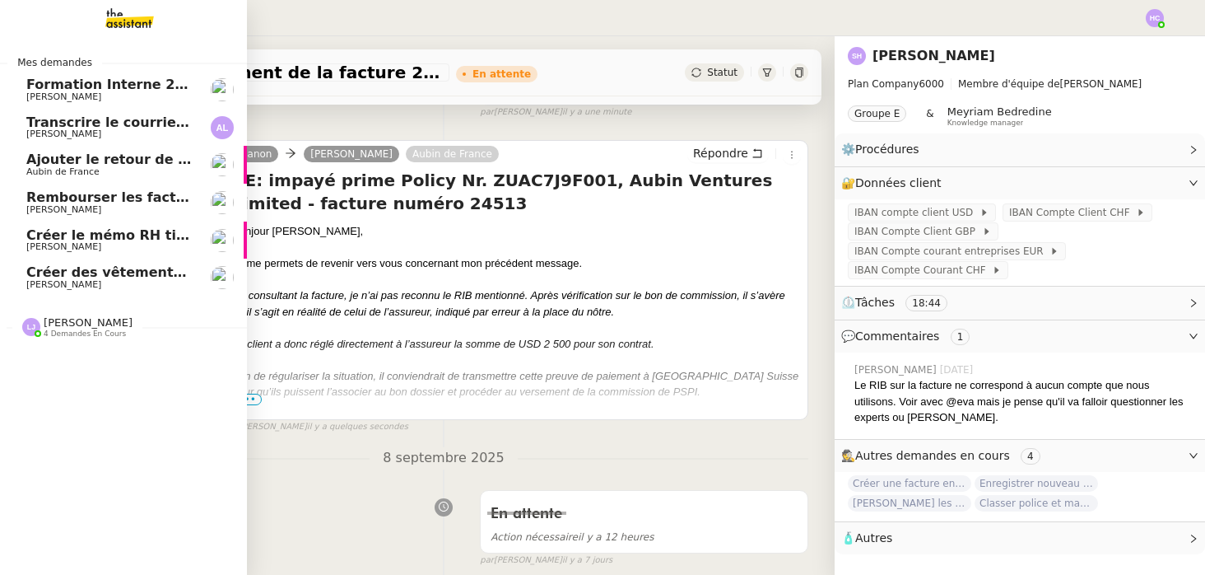
click at [138, 276] on span "Créer des vêtements de travail VEN" at bounding box center [158, 272] width 265 height 16
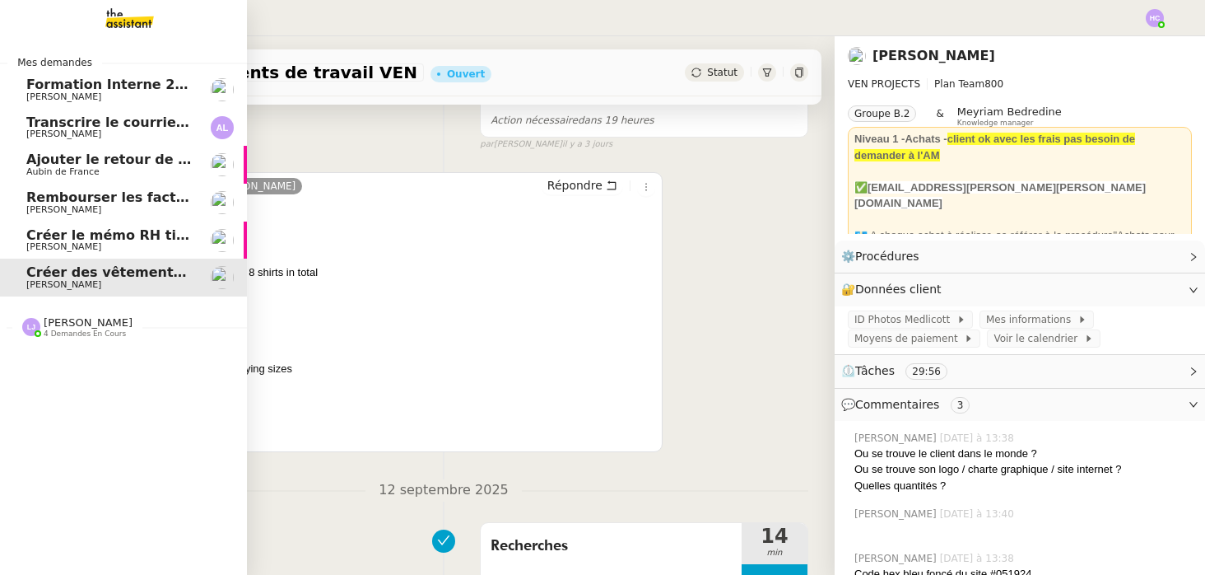
click at [128, 231] on span "Créer le mémo RH tickets restaurant" at bounding box center [162, 235] width 273 height 16
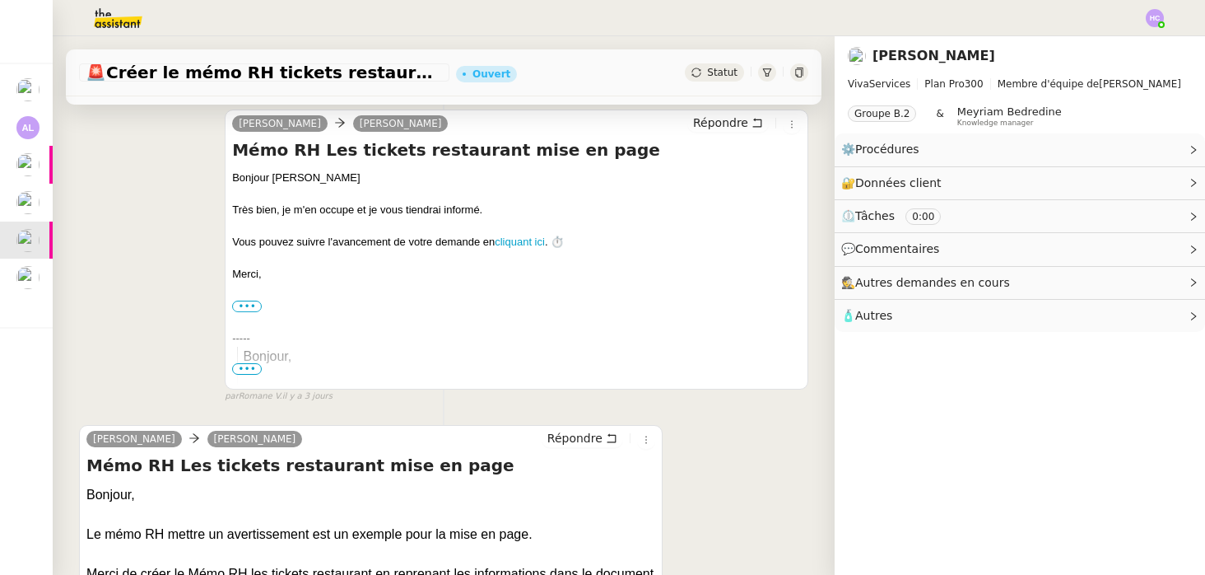
scroll to position [298, 0]
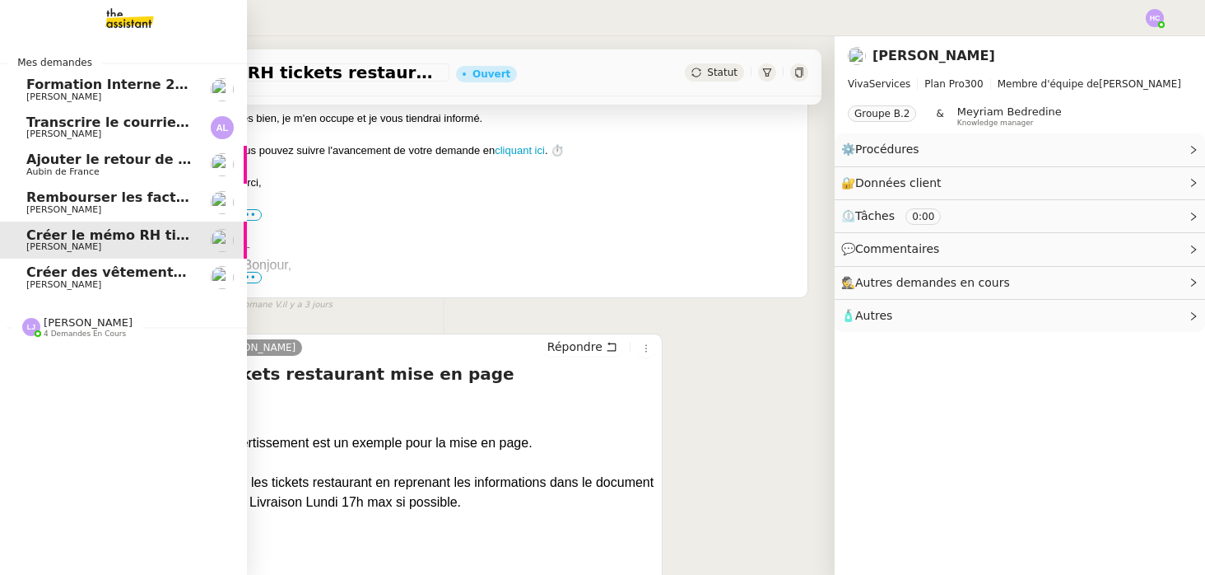
click at [147, 119] on span "Transcrire le courrier manuscrit en document Word" at bounding box center [216, 122] width 380 height 16
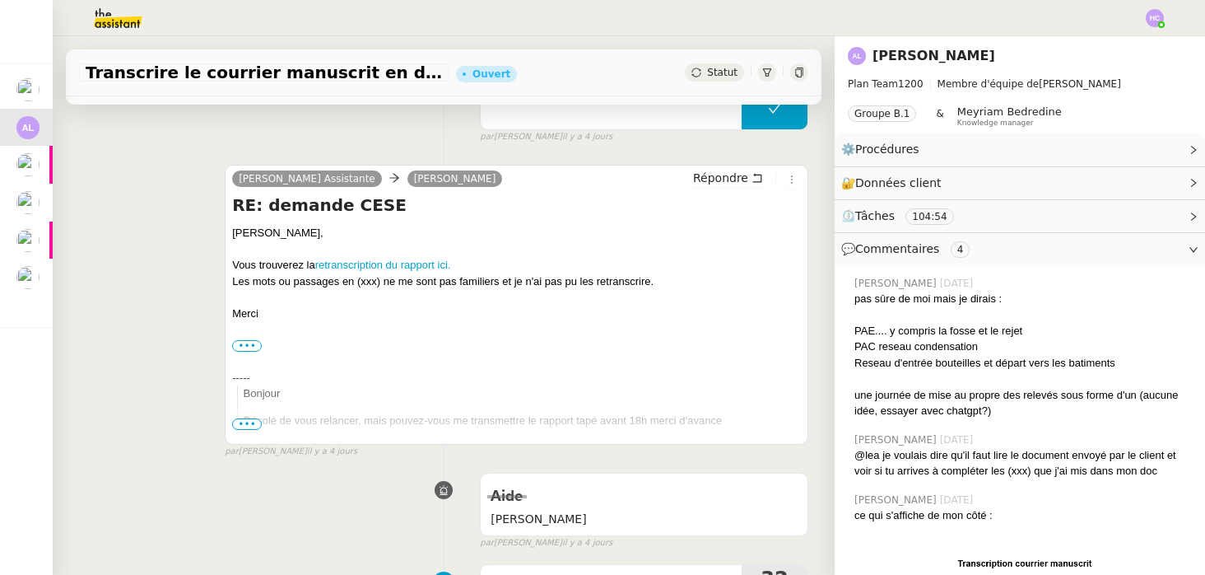
scroll to position [192, 0]
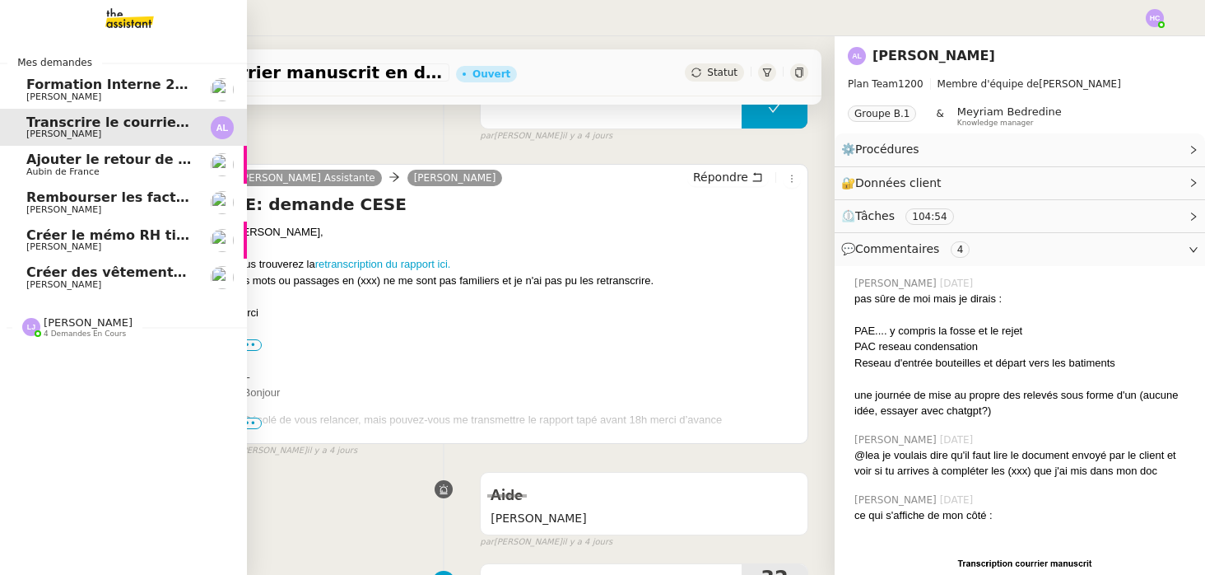
click at [81, 163] on span "Ajouter le retour de crédit à la commission" at bounding box center [185, 160] width 319 height 16
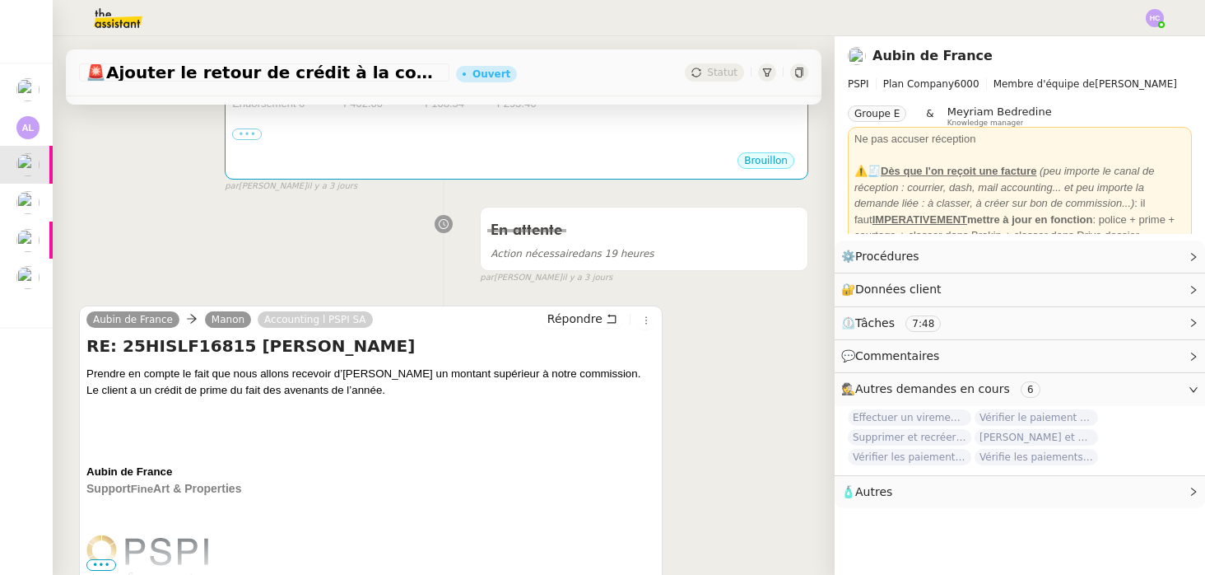
scroll to position [603, 0]
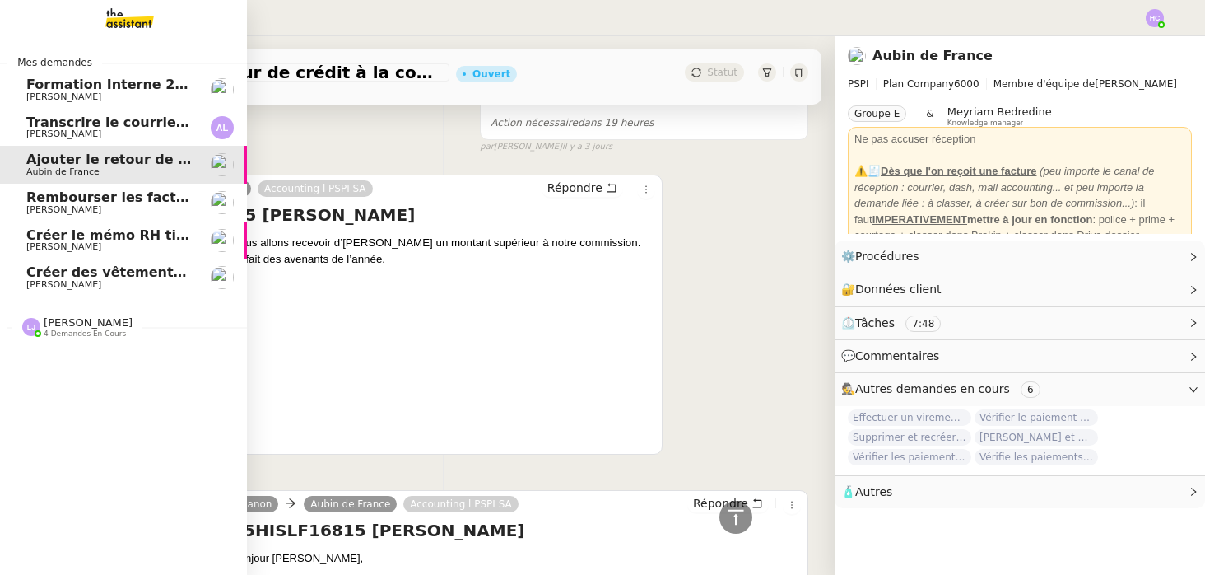
click at [76, 200] on span "Rembourser les factures et mettre à jour le tableau" at bounding box center [218, 197] width 384 height 16
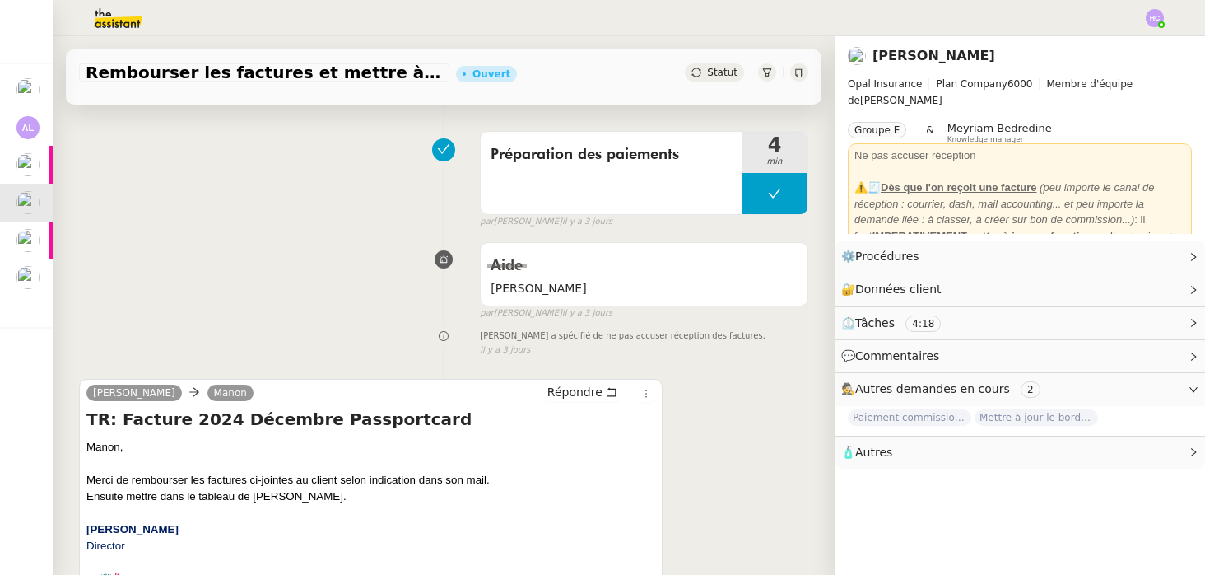
scroll to position [371, 0]
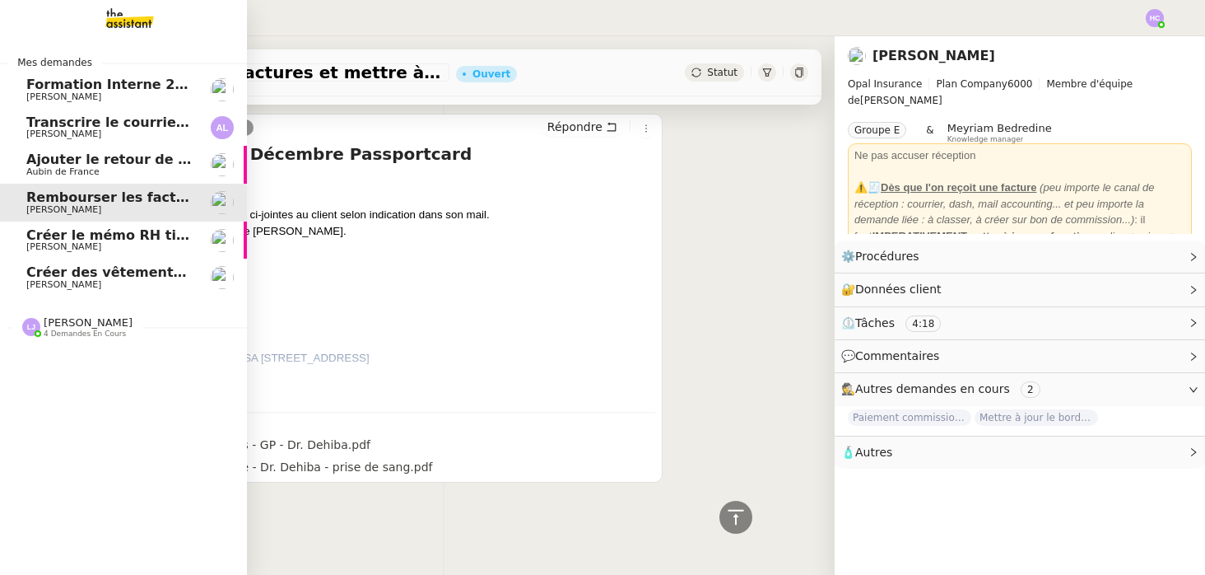
click at [56, 240] on span "Créer le mémo RH tickets restaurant" at bounding box center [162, 235] width 273 height 16
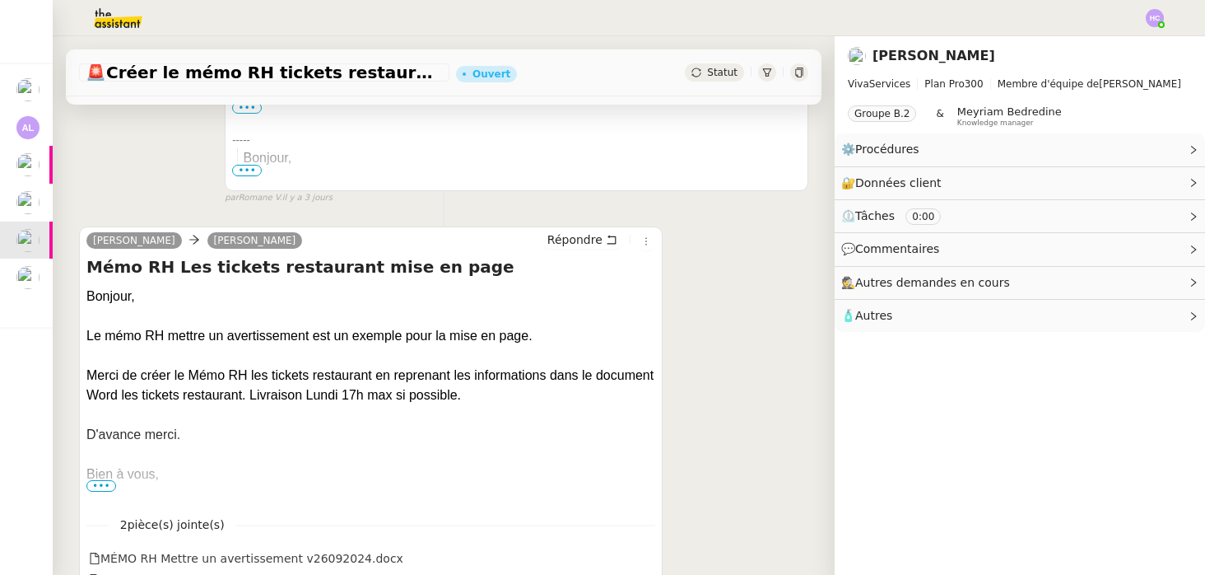
scroll to position [421, 0]
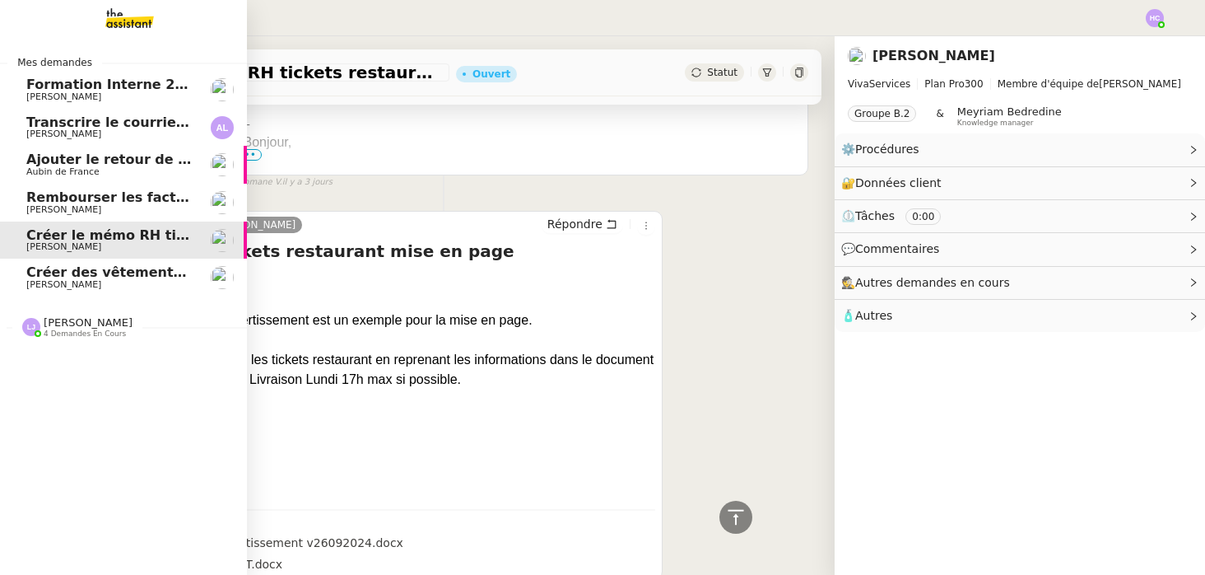
click at [132, 127] on span "Transcrire le courrier manuscrit en document Word" at bounding box center [216, 122] width 380 height 16
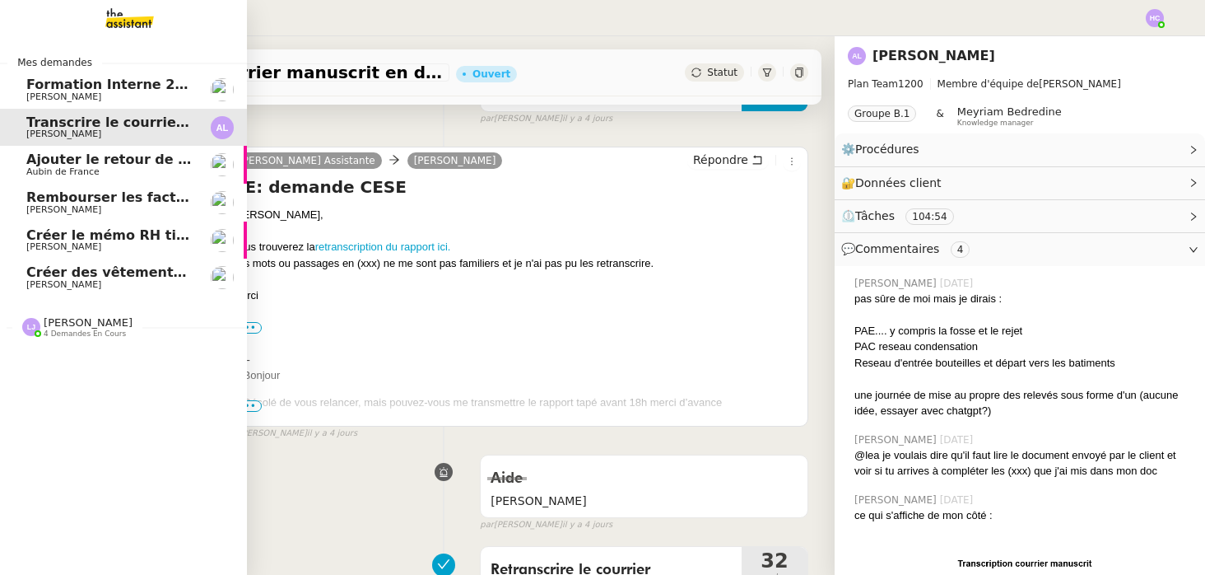
click at [100, 237] on span "Créer le mémo RH tickets restaurant" at bounding box center [162, 235] width 273 height 16
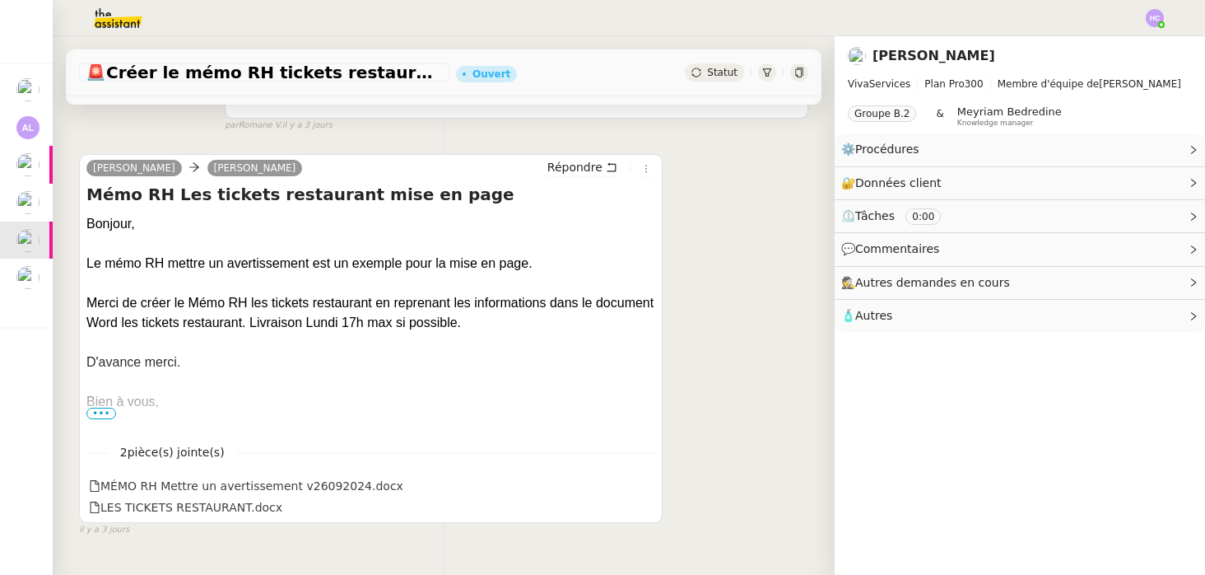
scroll to position [518, 0]
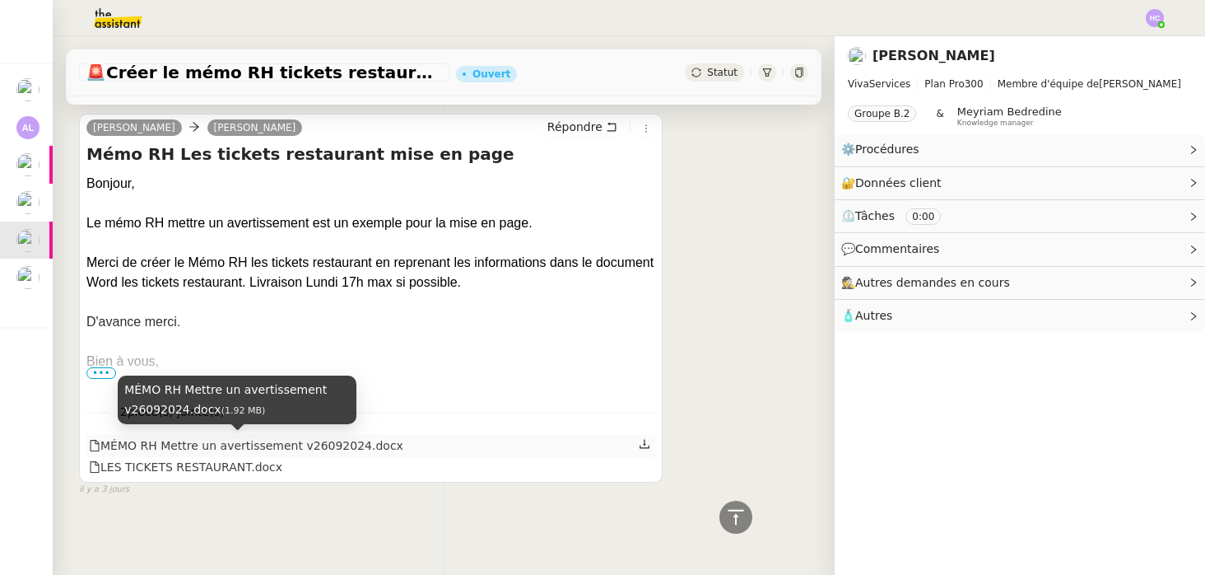
click at [192, 448] on div "MÉMO RH Mettre un avertissement v26092024.docx" at bounding box center [246, 445] width 315 height 19
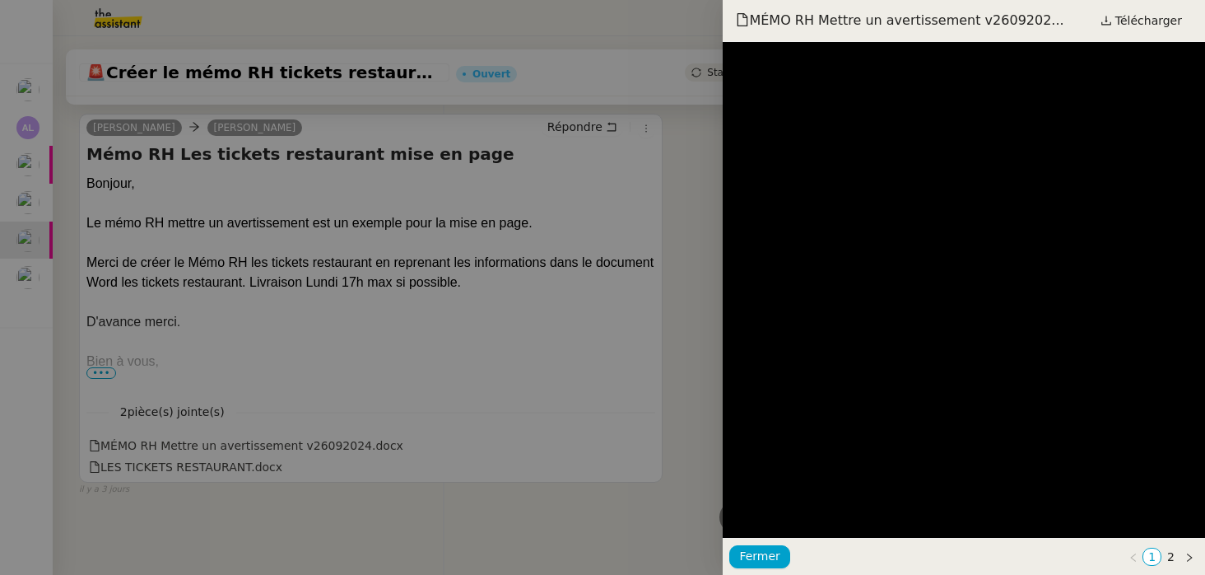
click at [238, 454] on div at bounding box center [602, 287] width 1205 height 575
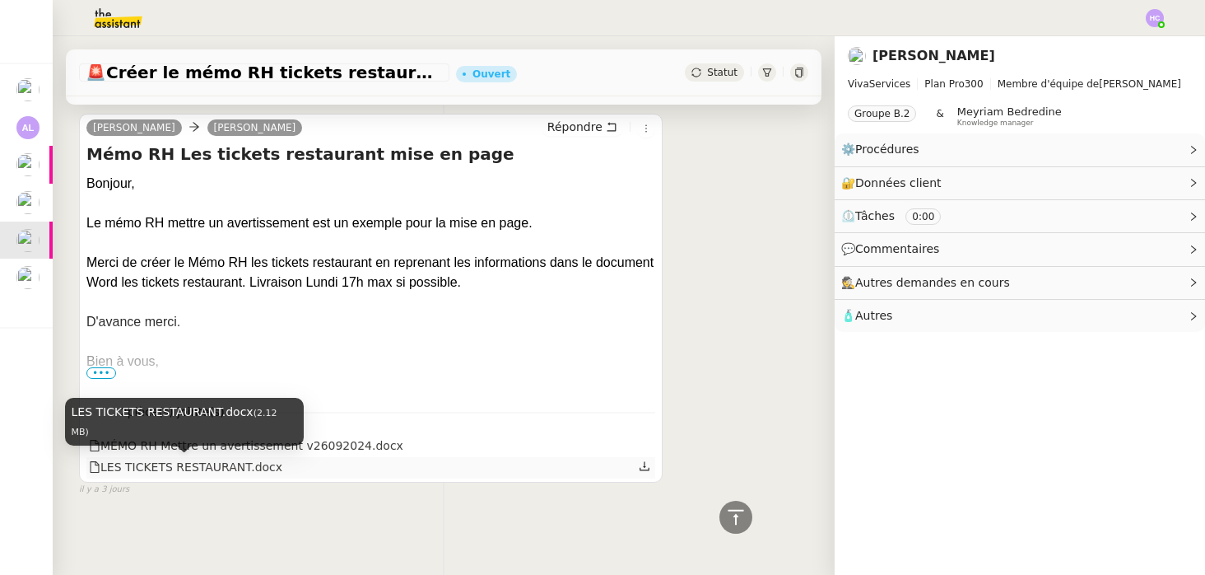
click at [157, 469] on div "LES TICKETS RESTAURANT.docx" at bounding box center [186, 467] width 194 height 19
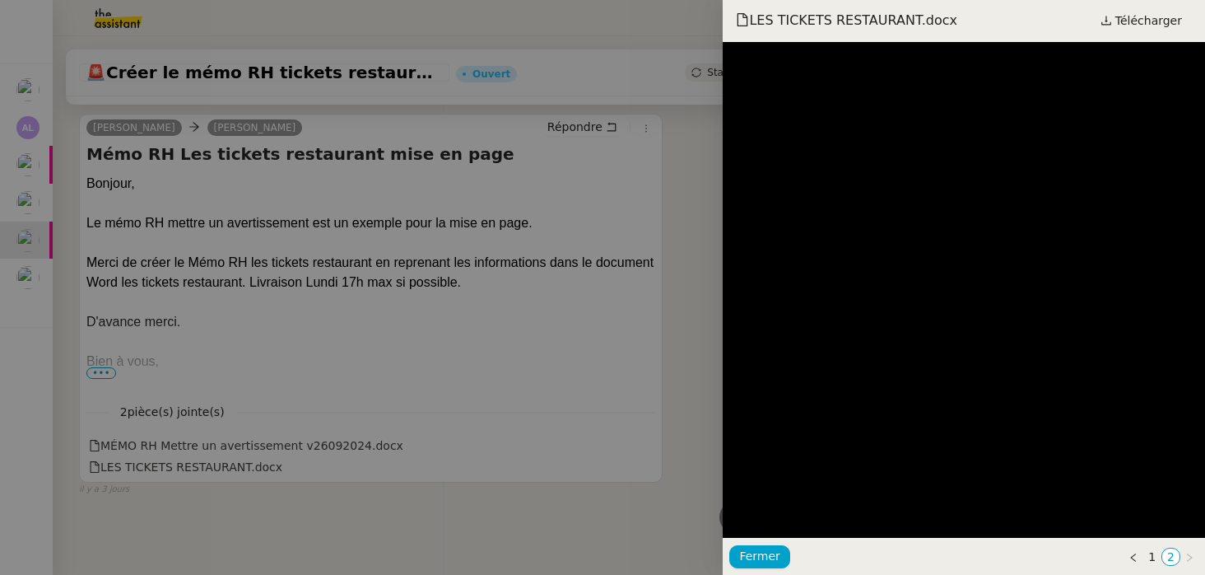
click at [280, 502] on div at bounding box center [602, 287] width 1205 height 575
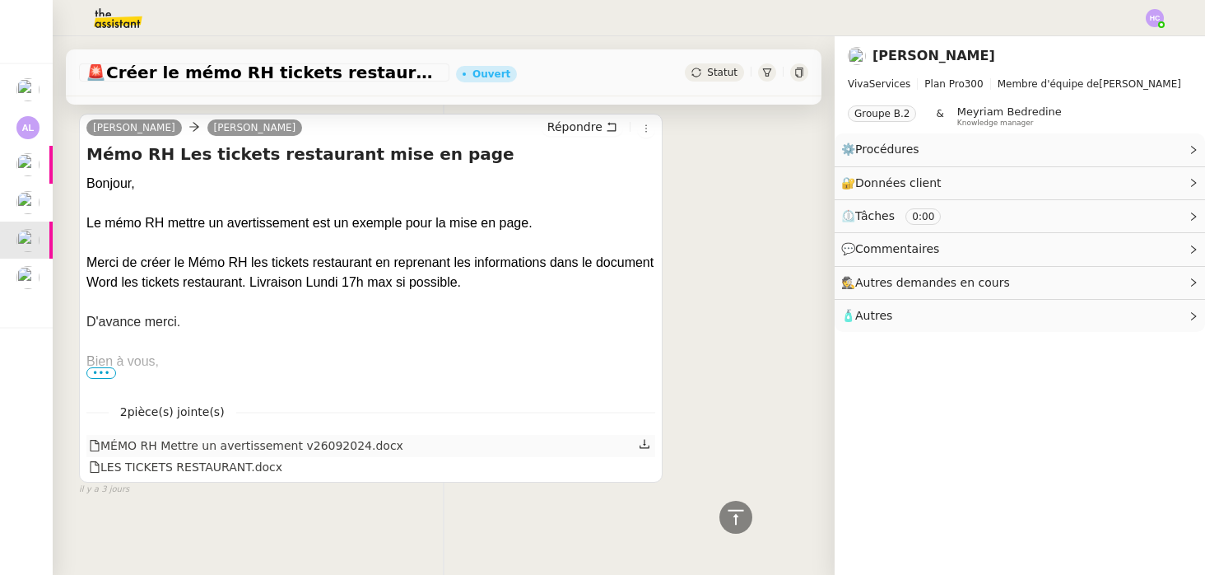
click at [647, 441] on icon at bounding box center [645, 444] width 12 height 12
click at [647, 463] on icon at bounding box center [645, 466] width 12 height 12
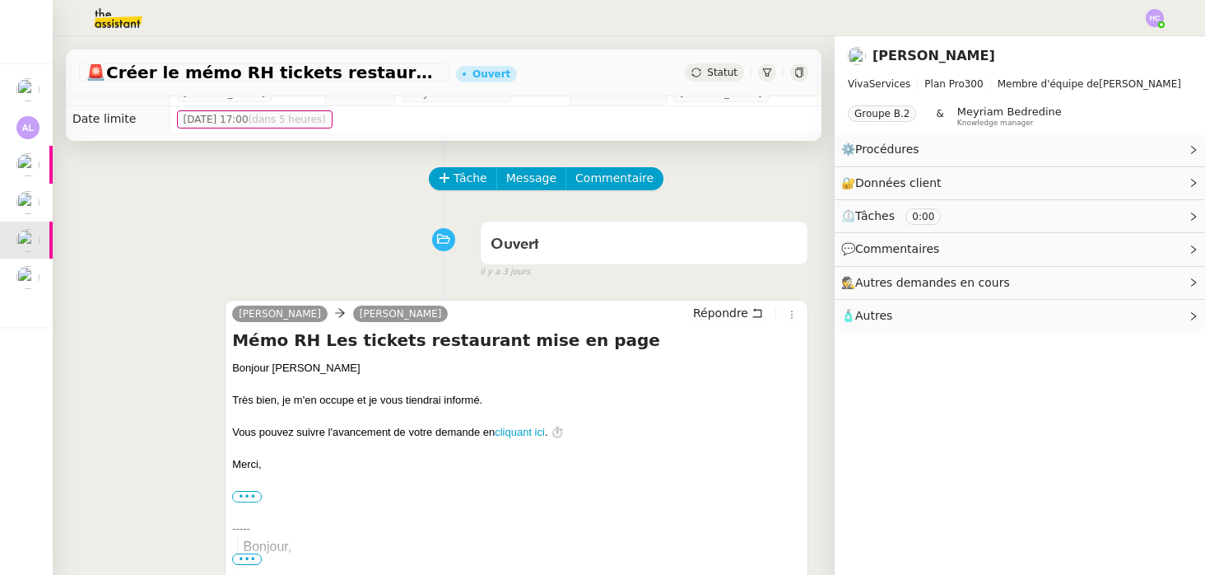
scroll to position [0, 0]
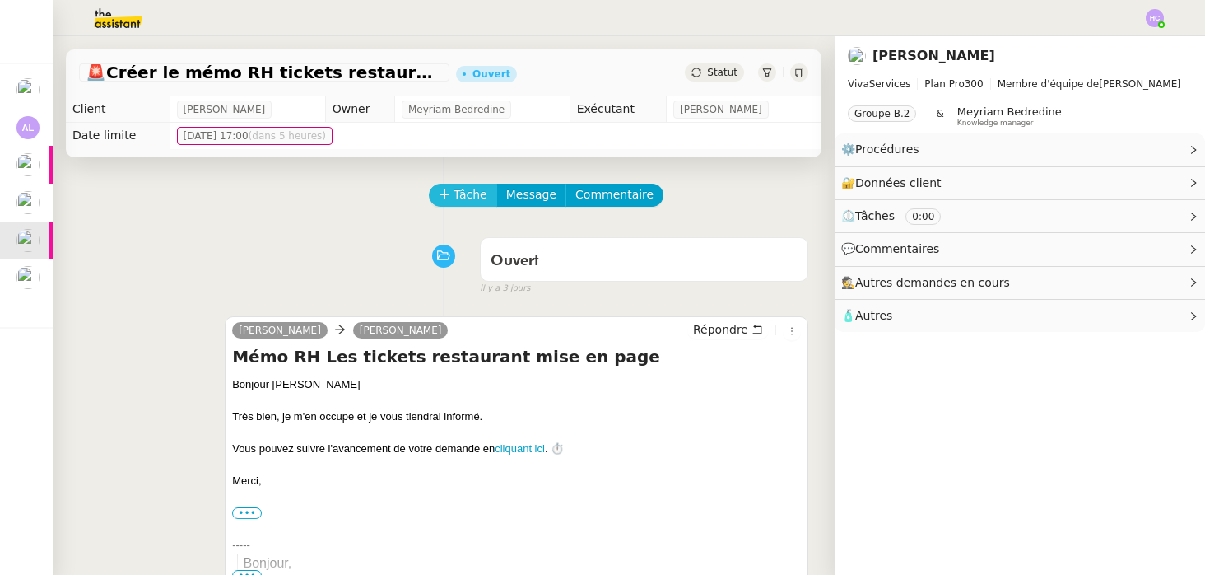
click at [466, 190] on span "Tâche" at bounding box center [471, 194] width 34 height 19
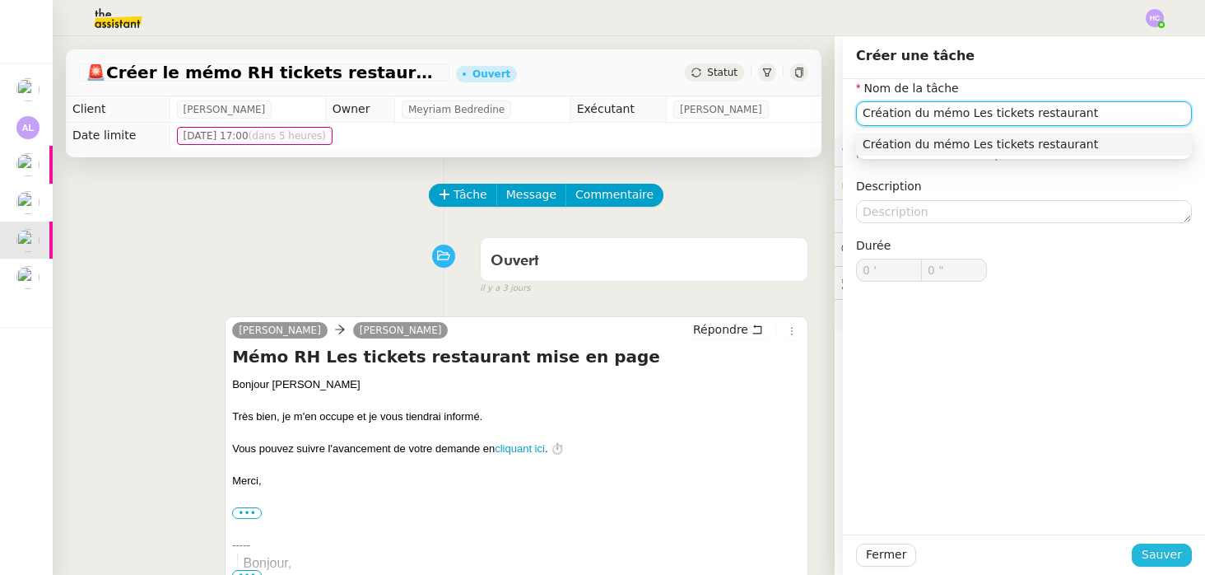
type input "Création du mémo Les tickets restaurant"
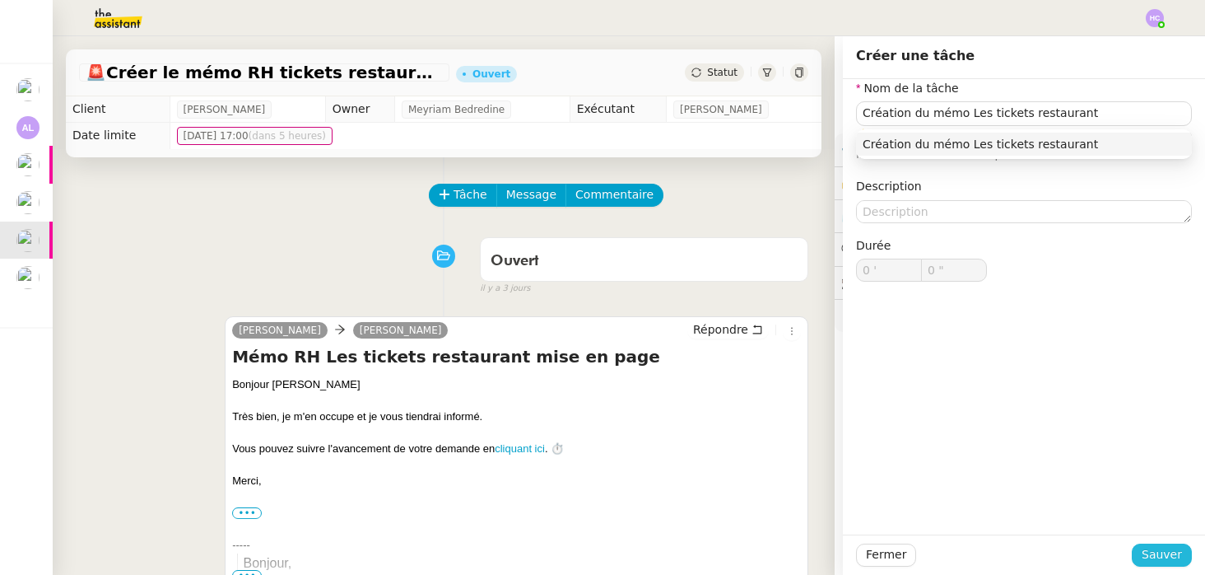
click at [1163, 548] on span "Sauver" at bounding box center [1162, 554] width 40 height 19
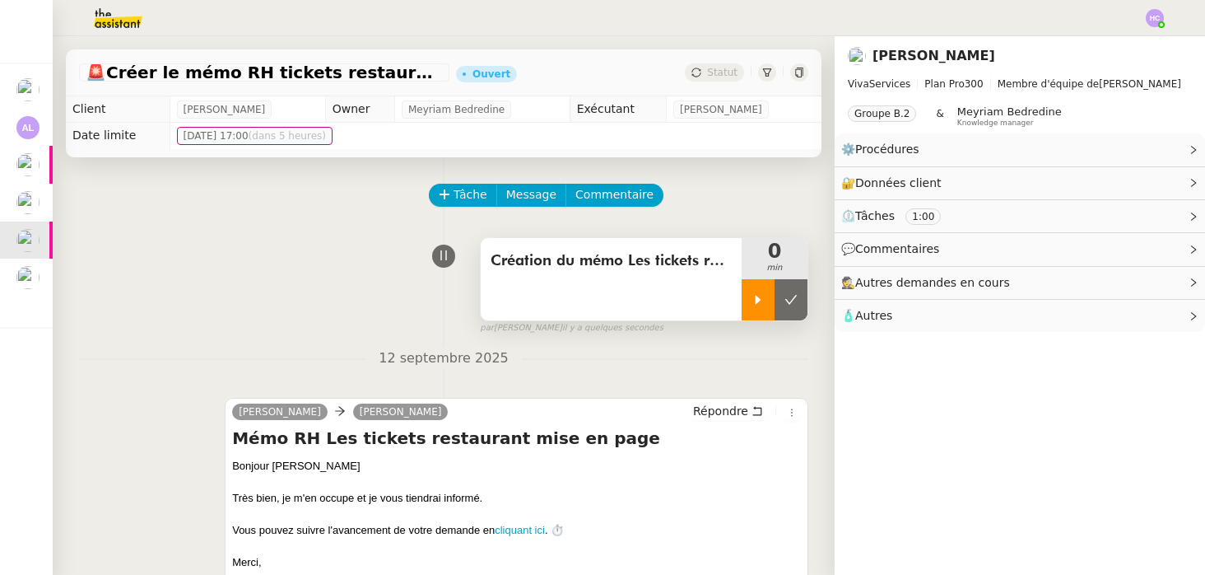
click at [750, 304] on div at bounding box center [758, 299] width 33 height 41
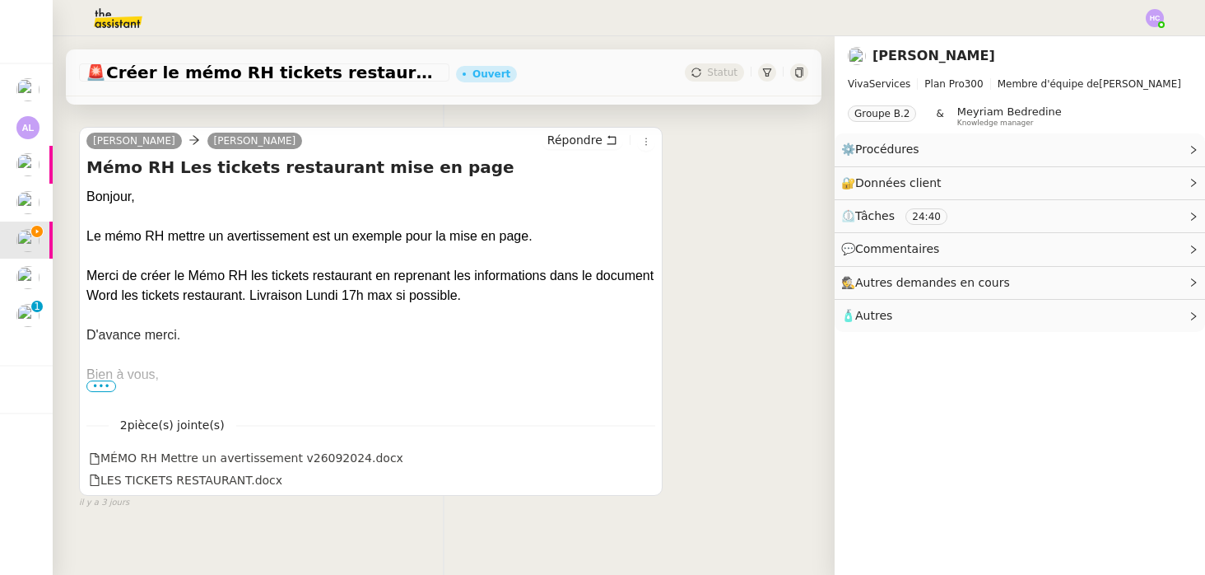
scroll to position [599, 0]
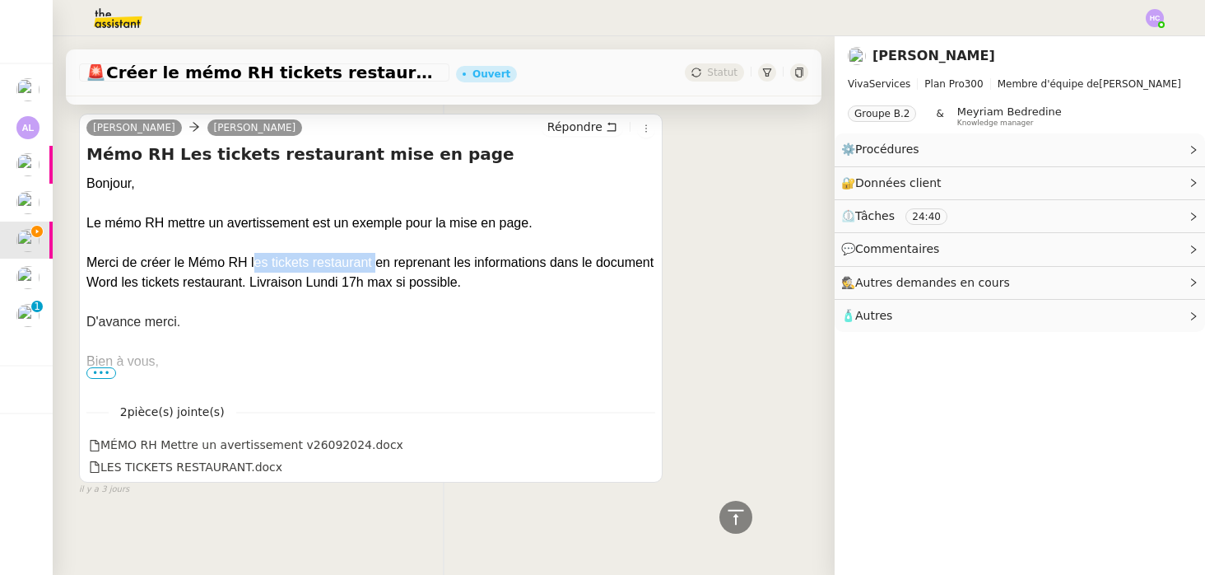
drag, startPoint x: 373, startPoint y: 261, endPoint x: 252, endPoint y: 262, distance: 121.0
click at [252, 262] on div "Merci de créer le Mémo RH les tickets restaurant en reprenant les informations …" at bounding box center [370, 273] width 569 height 40
copy div "les tickets restaurant"
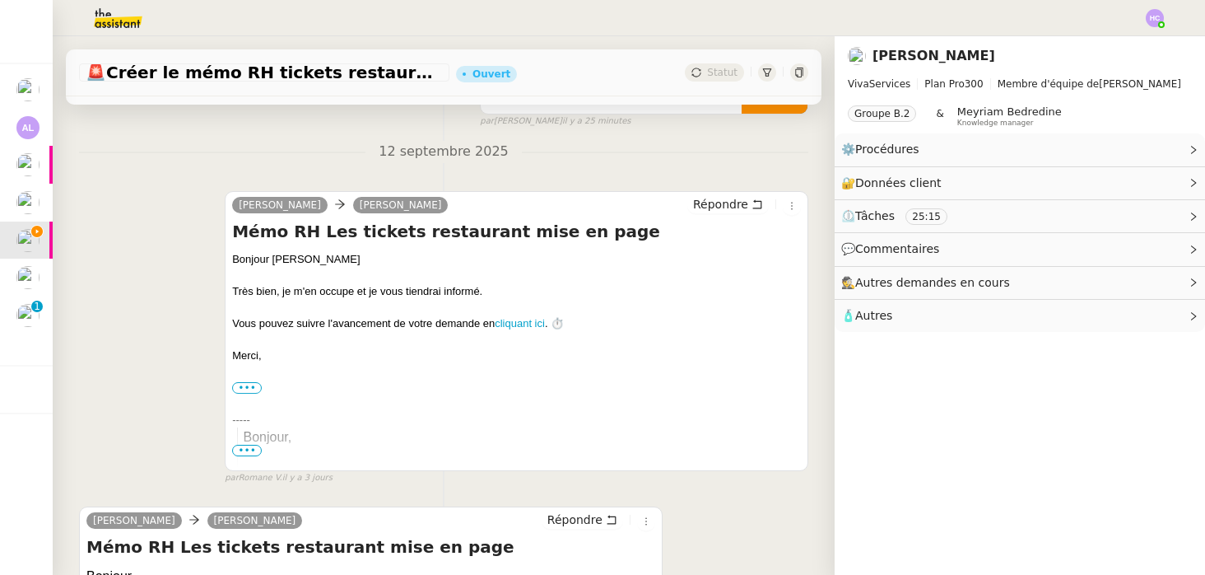
scroll to position [233, 0]
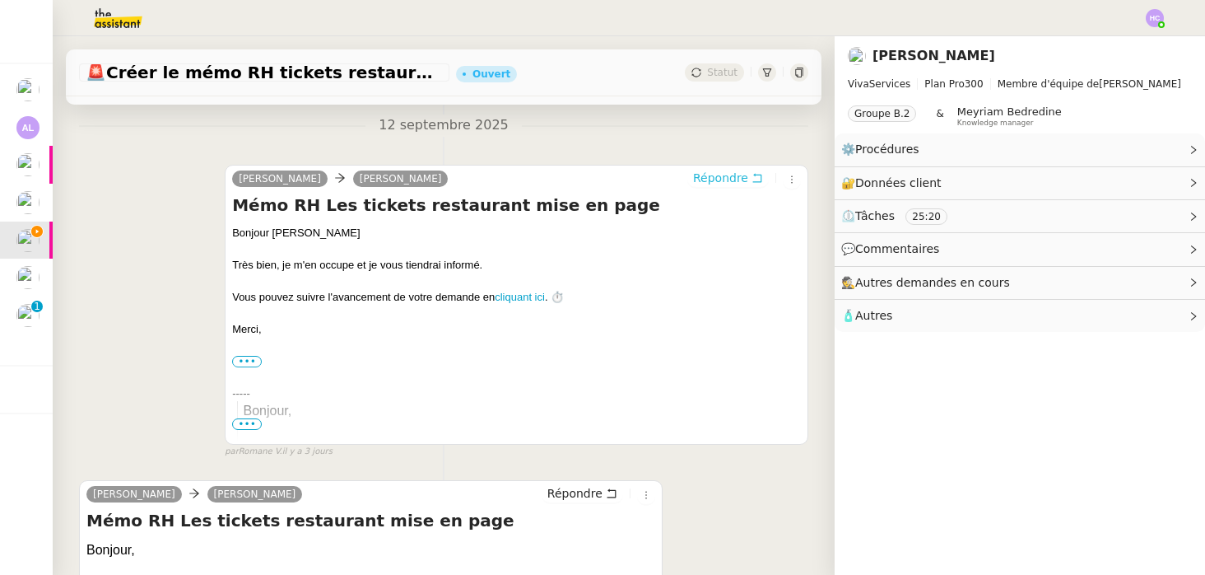
click at [720, 174] on span "Répondre" at bounding box center [720, 178] width 55 height 16
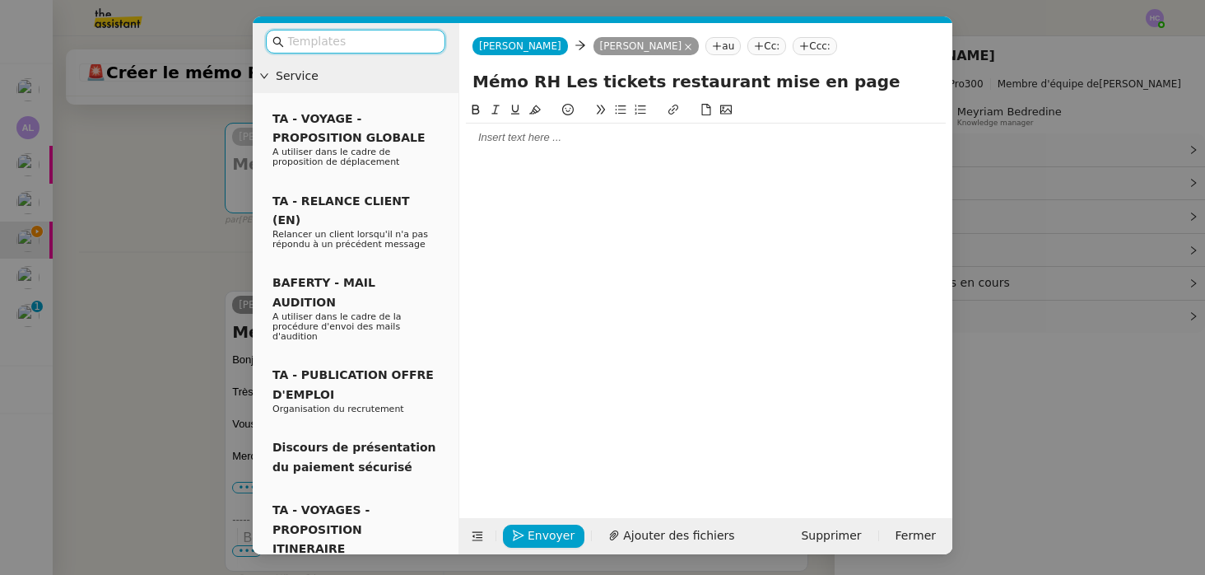
click at [574, 142] on div at bounding box center [706, 137] width 480 height 15
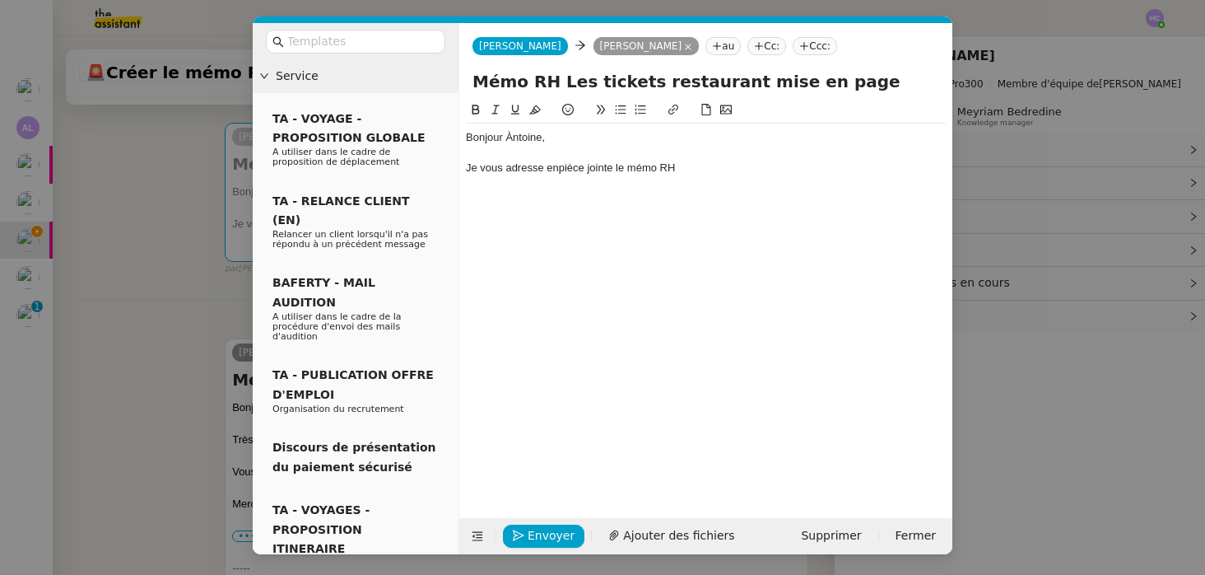
scroll to position [0, 0]
click at [636, 170] on div "Je vous adresse enpièce jointe le mémo RH les tickets restaurant" at bounding box center [706, 168] width 480 height 15
click at [677, 175] on div "Bonjour Àntoine, Je vous adresse enpièce jointe le Mémo RH les tickets restaura…" at bounding box center [706, 153] width 480 height 58
click at [679, 170] on div "Je vous adresse enpièce jointe le Mémo RH les tickets restaurant" at bounding box center [706, 168] width 480 height 15
click at [792, 168] on div "Je vous adresse enpièce jointe le Mémo RH-les tickets restaurant" at bounding box center [706, 168] width 480 height 15
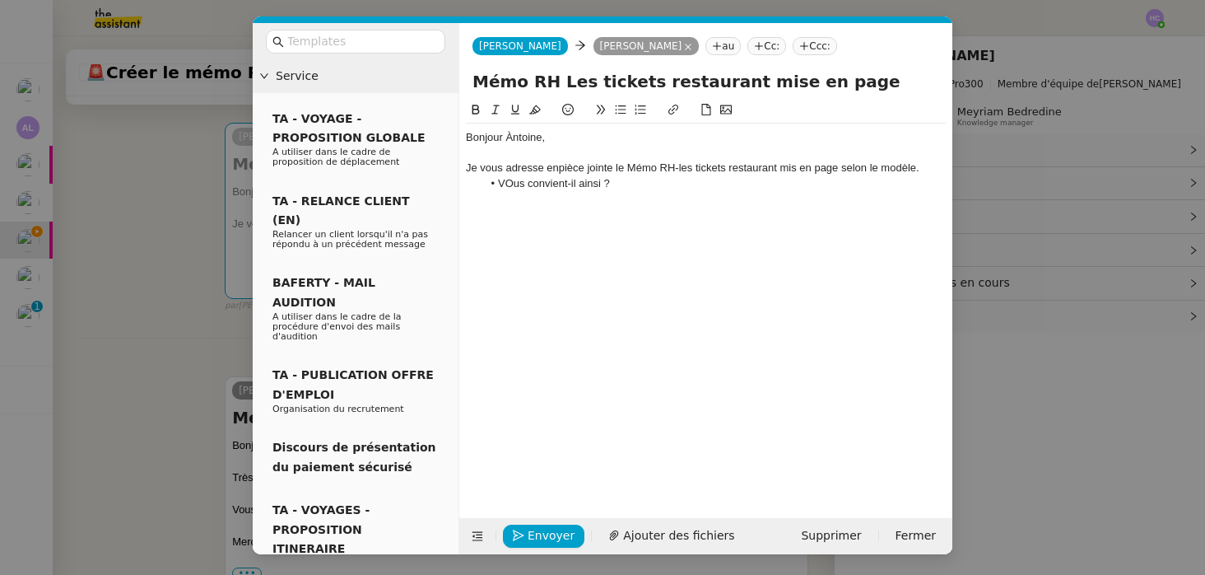
click at [511, 189] on li "VOus convient-il ainsi ?" at bounding box center [715, 183] width 464 height 15
click at [615, 186] on li "Vous convient-il ainsi ?" at bounding box center [715, 183] width 464 height 15
click at [559, 169] on div "Je vous adresse enpièce jointe le Mémo RH-les tickets restaurant mis en page se…" at bounding box center [706, 168] width 480 height 15
click at [644, 182] on li "Vous convient-il ainsi ?" at bounding box center [715, 183] width 464 height 15
click at [682, 171] on div "Je vous adresse en pièce jointe le Mémo RH-les tickets restaurant mis en page s…" at bounding box center [706, 168] width 480 height 15
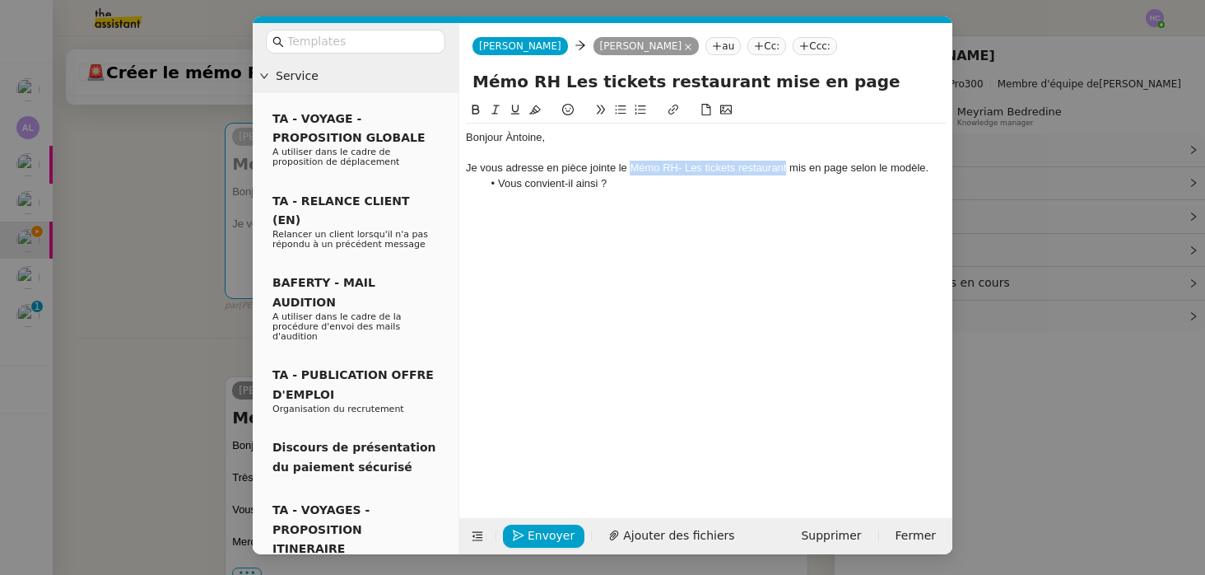
drag, startPoint x: 786, startPoint y: 169, endPoint x: 630, endPoint y: 168, distance: 156.5
click at [630, 168] on div "Je vous adresse en pièce jointe le Mémo RH- Les tickets restaurant mis en page …" at bounding box center [706, 168] width 480 height 15
click at [669, 194] on div "Bonjour Àntoine, Je vous adresse en pièce jointe le Mémo RH- Les tickets restau…" at bounding box center [706, 161] width 480 height 74
click at [626, 178] on li "Vous convient-il ainsi ?" at bounding box center [715, 183] width 464 height 15
click at [927, 165] on div "Je vous adresse en pièce jointe le Mémo RH- Les tickets restaurant mis en page …" at bounding box center [706, 168] width 480 height 15
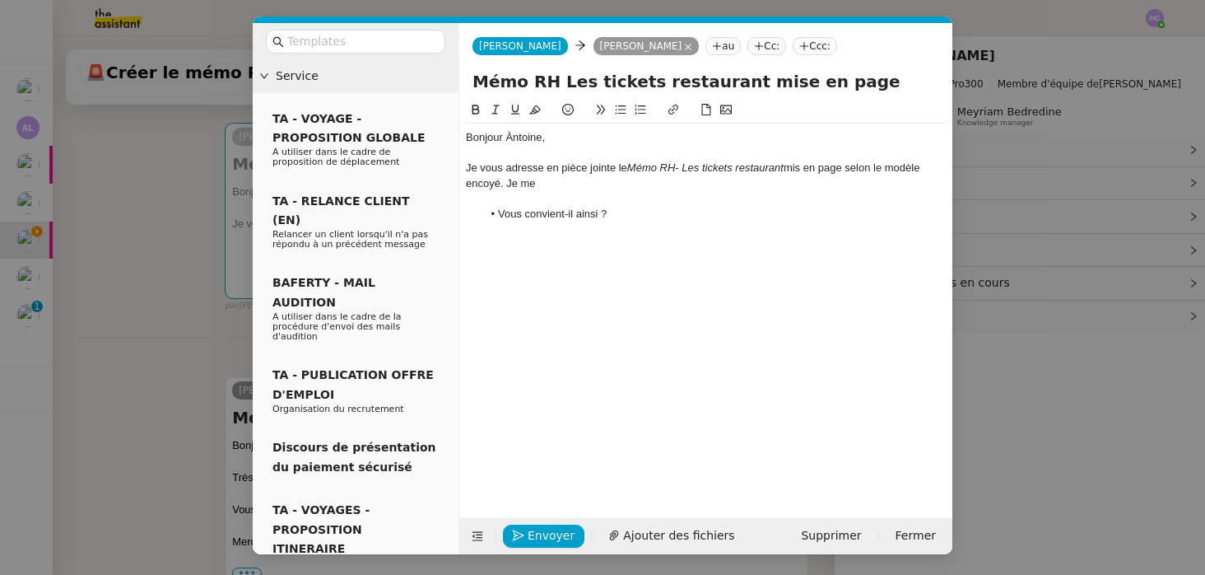
click at [511, 143] on div "Bonjour Àntoine," at bounding box center [706, 137] width 480 height 15
click at [543, 186] on div "Je vous adresse en pièce jointe le Mémo RH- Les tickets restaurant mis en page …" at bounding box center [706, 176] width 480 height 30
drag, startPoint x: 750, startPoint y: 180, endPoint x: 509, endPoint y: 178, distance: 241.3
click at [509, 178] on div "Je vous adresse en pièce jointe le Mémo RH- Les tickets restaurant mis en page …" at bounding box center [706, 176] width 480 height 30
click at [606, 189] on div "Je vous adresse en pièce jointe le Mémo RH- Les tickets restaurant mis en page …" at bounding box center [706, 176] width 480 height 30
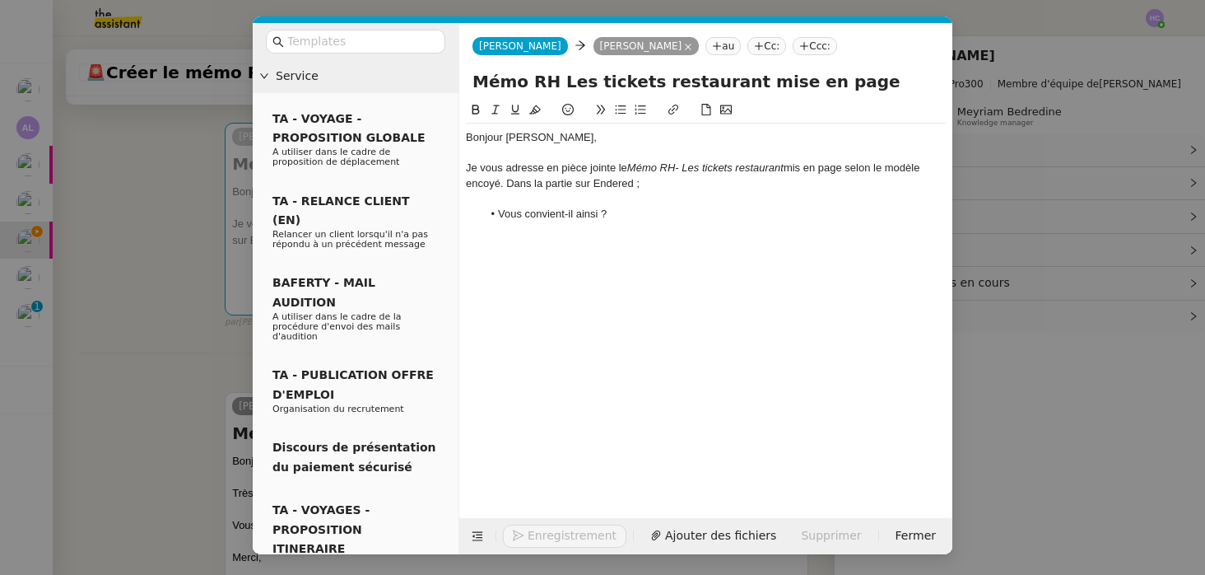
click at [649, 185] on div "Je vous adresse en pièce jointe le Mémo RH- Les tickets restaurant mis en page …" at bounding box center [706, 176] width 480 height 30
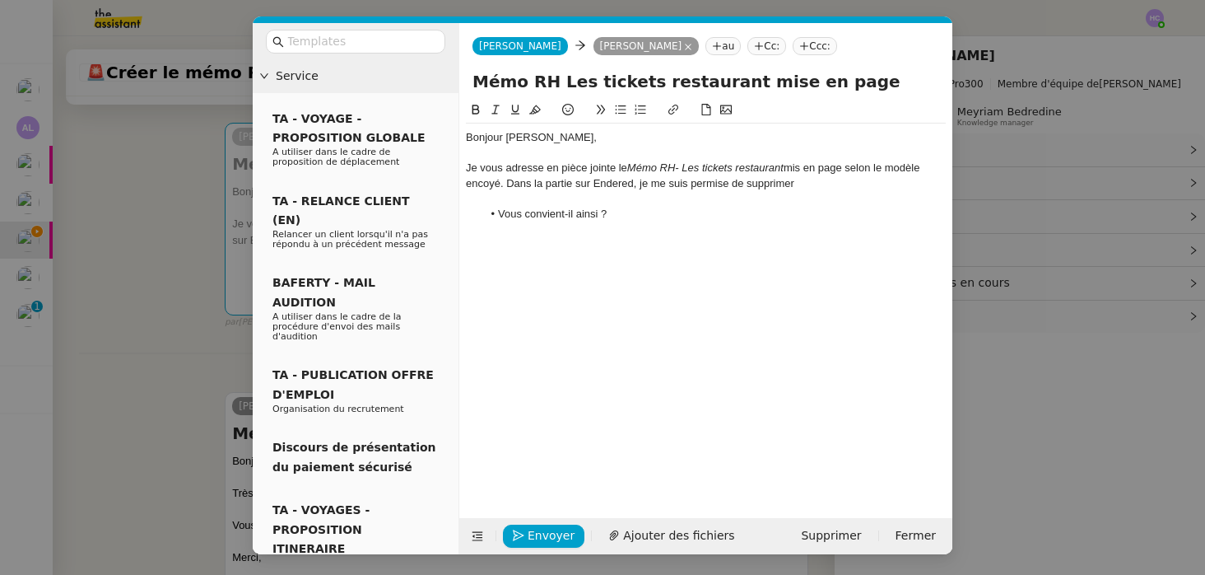
drag, startPoint x: 814, startPoint y: 187, endPoint x: 505, endPoint y: 186, distance: 309.6
click at [505, 186] on div "Je vous adresse en pièce jointe le Mémo RH- Les tickets restaurant mis en page …" at bounding box center [706, 176] width 480 height 30
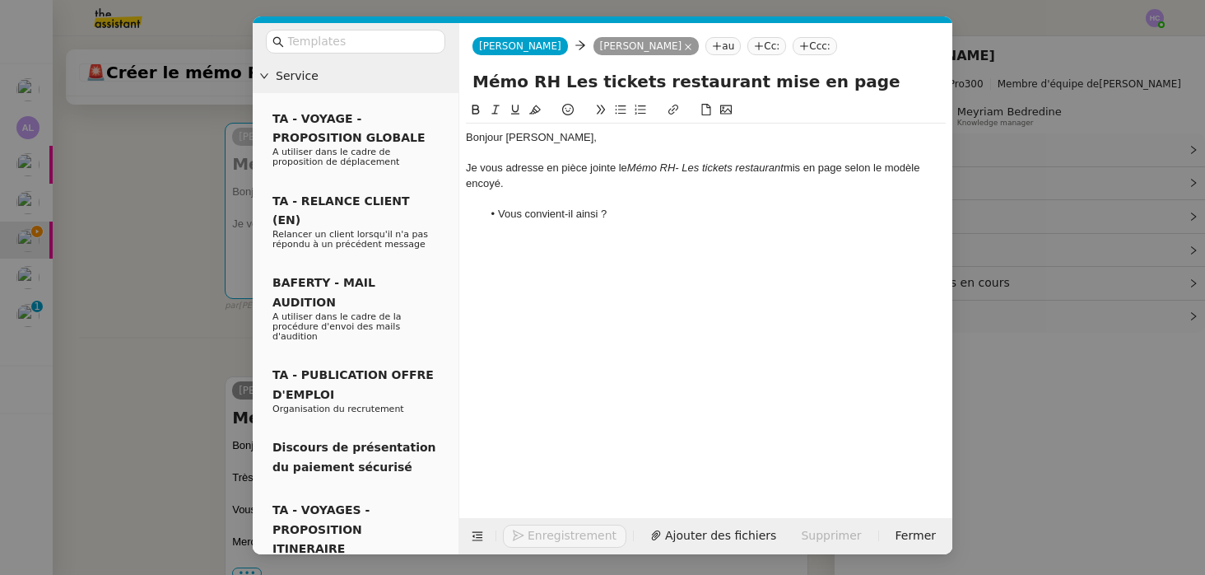
click at [484, 183] on div "Je vous adresse en pièce jointe le Mémo RH- Les tickets restaurant mis en page …" at bounding box center [706, 176] width 480 height 30
click at [0, 0] on lt-span "envoyé" at bounding box center [0, 0] width 0 height 0
click at [518, 194] on div at bounding box center [706, 198] width 480 height 15
click at [635, 213] on li "Vous convient-il ainsi ?" at bounding box center [715, 214] width 464 height 15
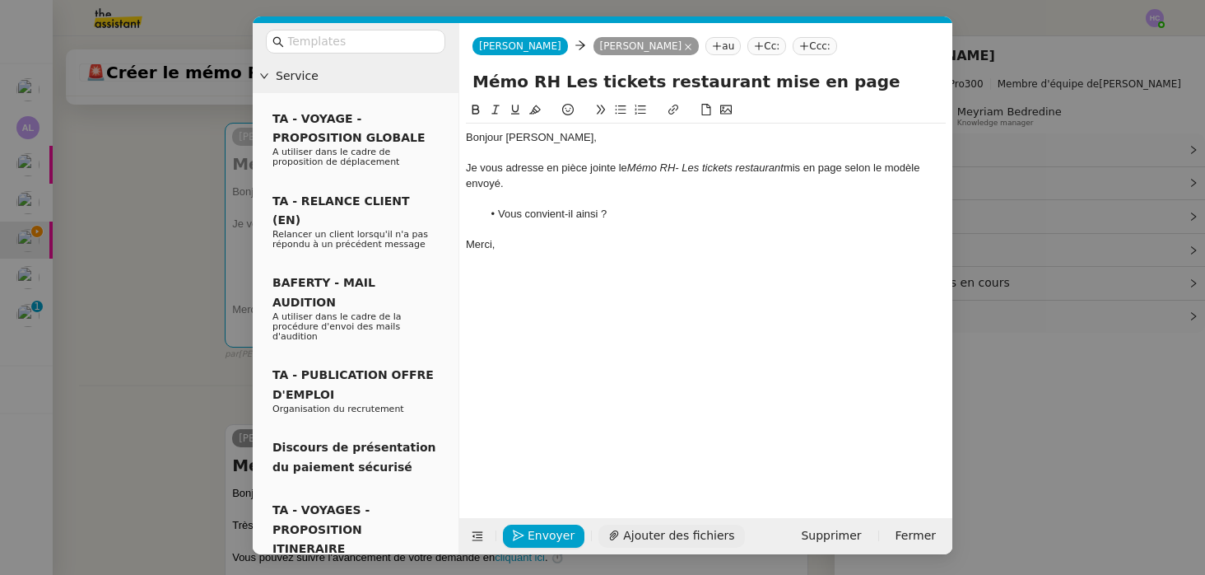
click at [673, 540] on span "Ajouter des fichiers" at bounding box center [678, 535] width 111 height 19
click at [540, 201] on div at bounding box center [706, 198] width 480 height 15
click at [535, 184] on div "Je vous adresse en pièce jointe le Mémo RH- Les tickets restaurant mis en page …" at bounding box center [706, 176] width 480 height 30
click at [686, 172] on em "Mémo RH- Les tickets restaurant" at bounding box center [705, 167] width 156 height 12
click at [704, 207] on li "Vous convient-il ainsi ?" at bounding box center [715, 214] width 464 height 15
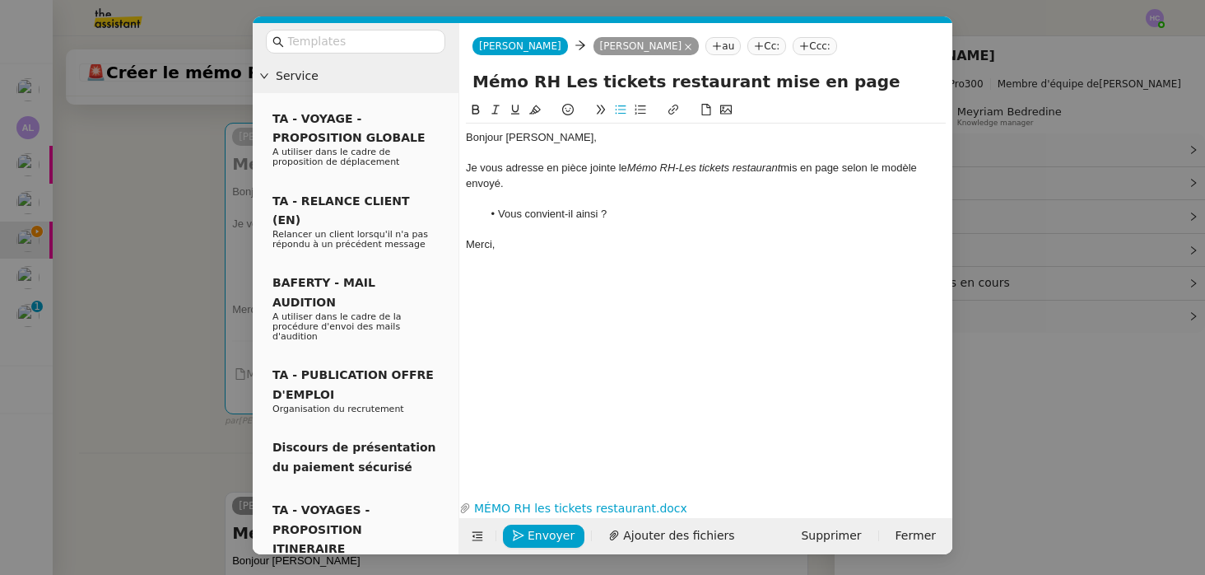
click at [682, 170] on em "Mémo RH-Les tickets restaurant" at bounding box center [703, 167] width 153 height 12
click at [793, 170] on div "Je vous adresse en pièce jointe le Mémo RH - Les tickets restaurant mis en page…" at bounding box center [706, 176] width 480 height 30
click at [558, 193] on div at bounding box center [706, 198] width 480 height 15
click at [541, 226] on div at bounding box center [706, 228] width 480 height 15
click at [525, 186] on div "Je vous adresse en pièce jointe le Mémo RH - Les tickets restaurant, mis en pag…" at bounding box center [706, 176] width 480 height 30
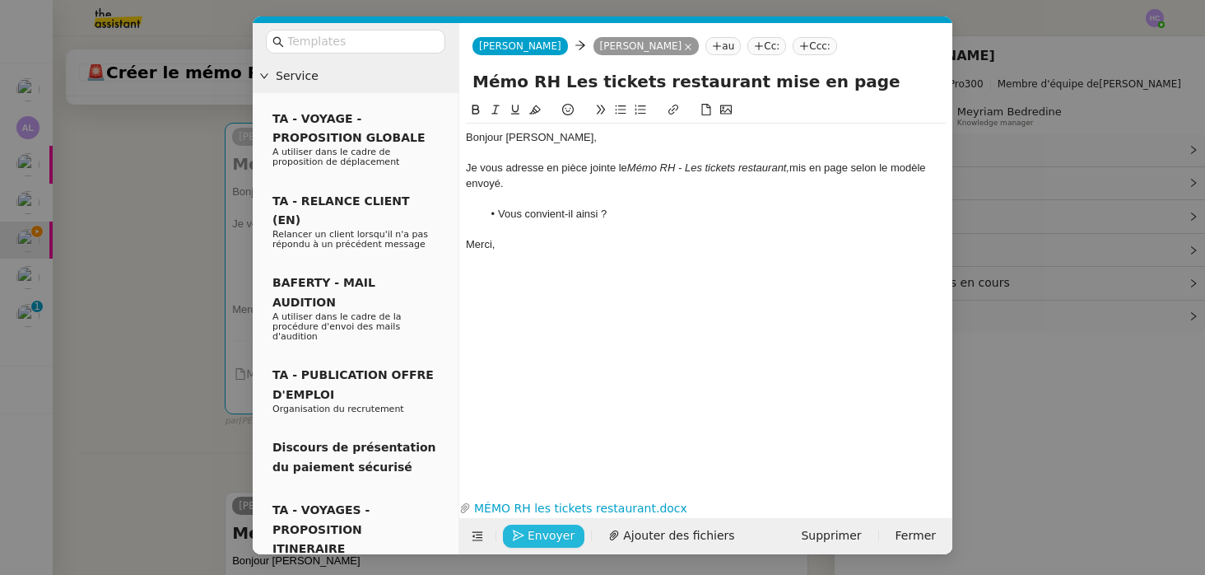
click at [547, 534] on span "Envoyer" at bounding box center [551, 535] width 47 height 19
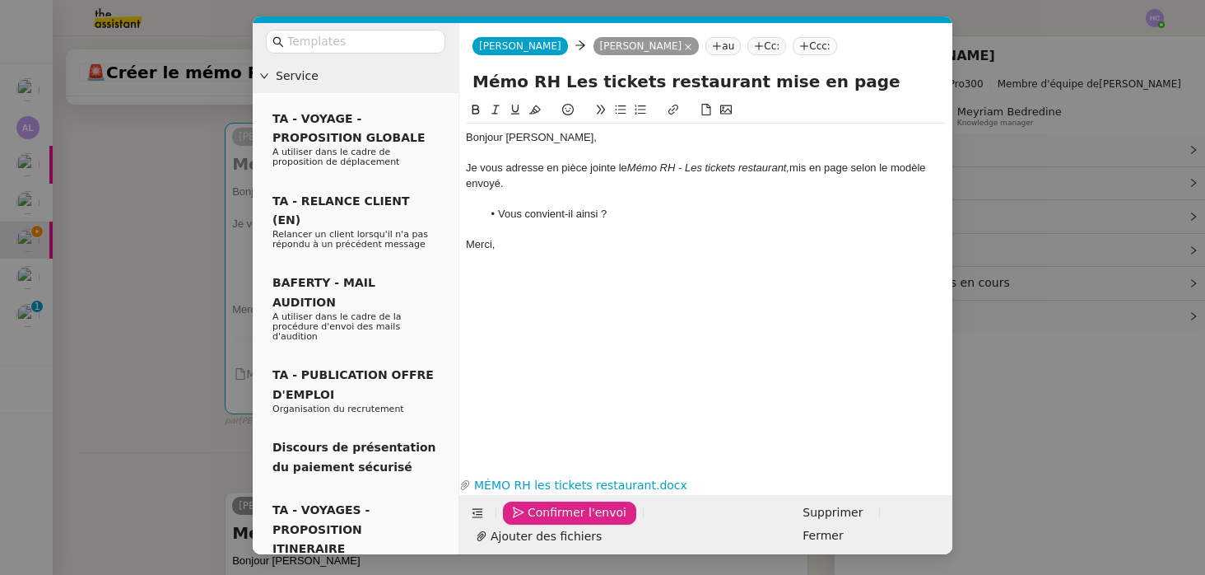
click at [547, 522] on span "Confirmer l'envoi" at bounding box center [577, 512] width 99 height 19
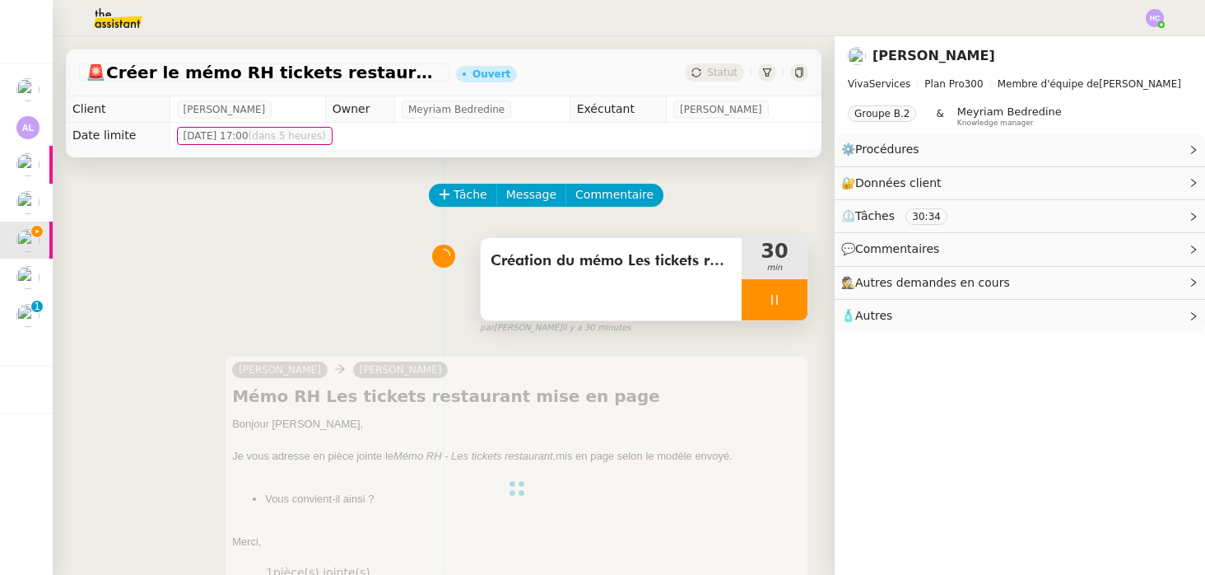
click at [785, 287] on div at bounding box center [775, 299] width 66 height 41
click at [785, 287] on button at bounding box center [791, 299] width 33 height 41
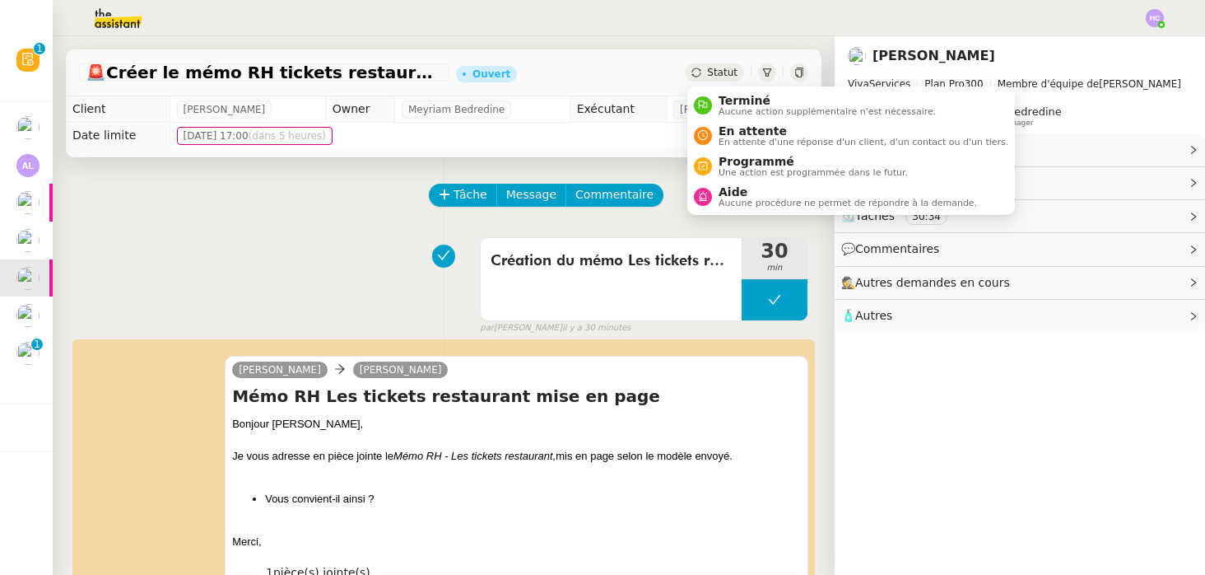
click at [719, 74] on span "Statut" at bounding box center [722, 73] width 30 height 12
click at [735, 139] on span "En attente d'une réponse d'un client, d'un contact ou d'un tiers." at bounding box center [864, 142] width 290 height 9
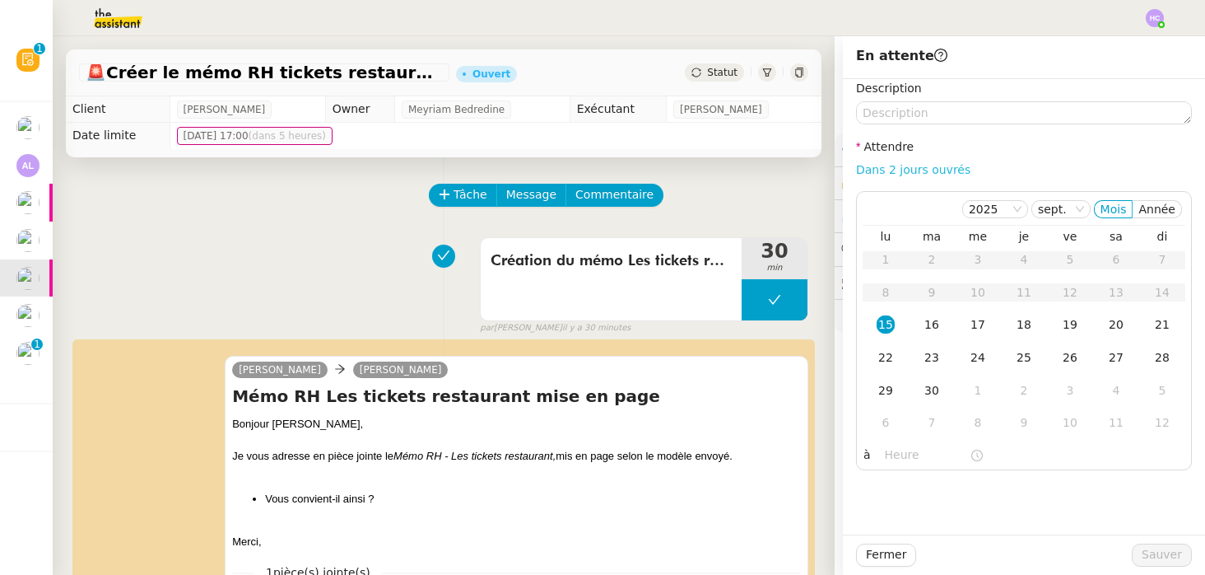
click at [904, 172] on link "Dans 2 jours ouvrés" at bounding box center [913, 169] width 114 height 13
type input "07:00"
click at [1159, 552] on span "Sauver" at bounding box center [1162, 554] width 40 height 19
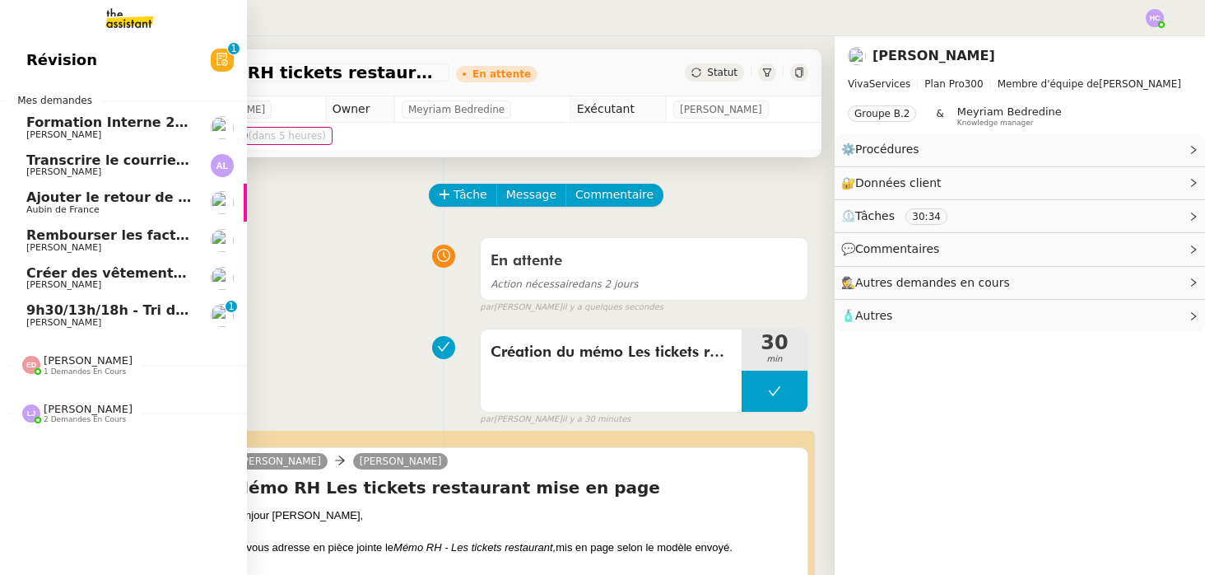
click at [67, 315] on span "9h30/13h/18h - Tri de la boite mail PRO - 12 septembre 2025" at bounding box center [251, 310] width 450 height 16
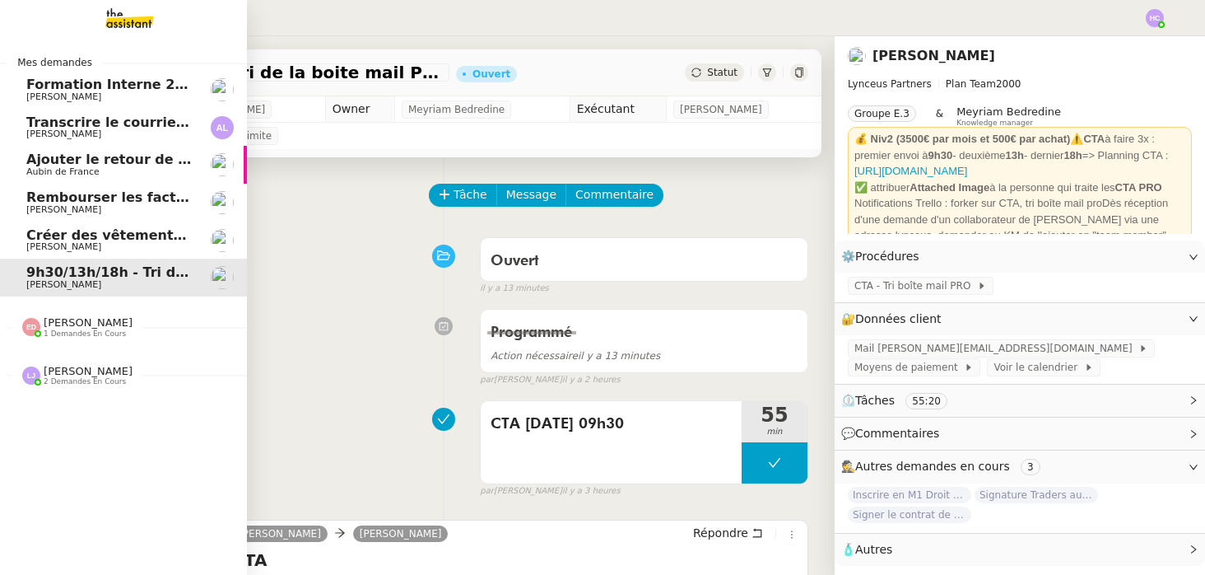
click at [109, 235] on span "Créer des vêtements de travail VEN" at bounding box center [158, 235] width 265 height 16
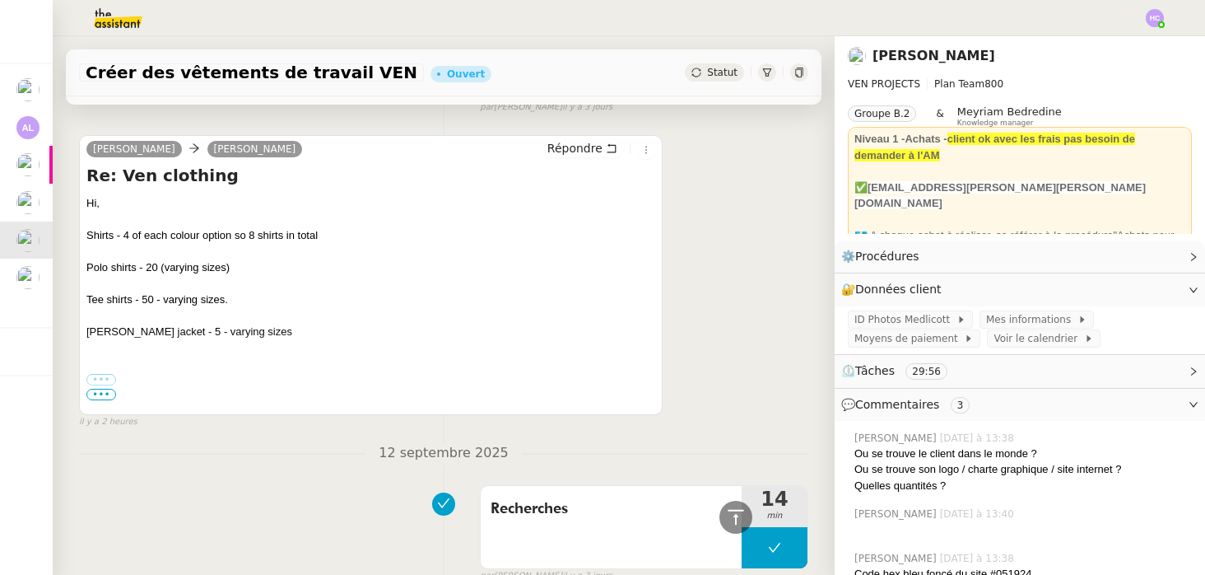
scroll to position [345, 0]
click at [101, 389] on span "•••" at bounding box center [101, 394] width 30 height 12
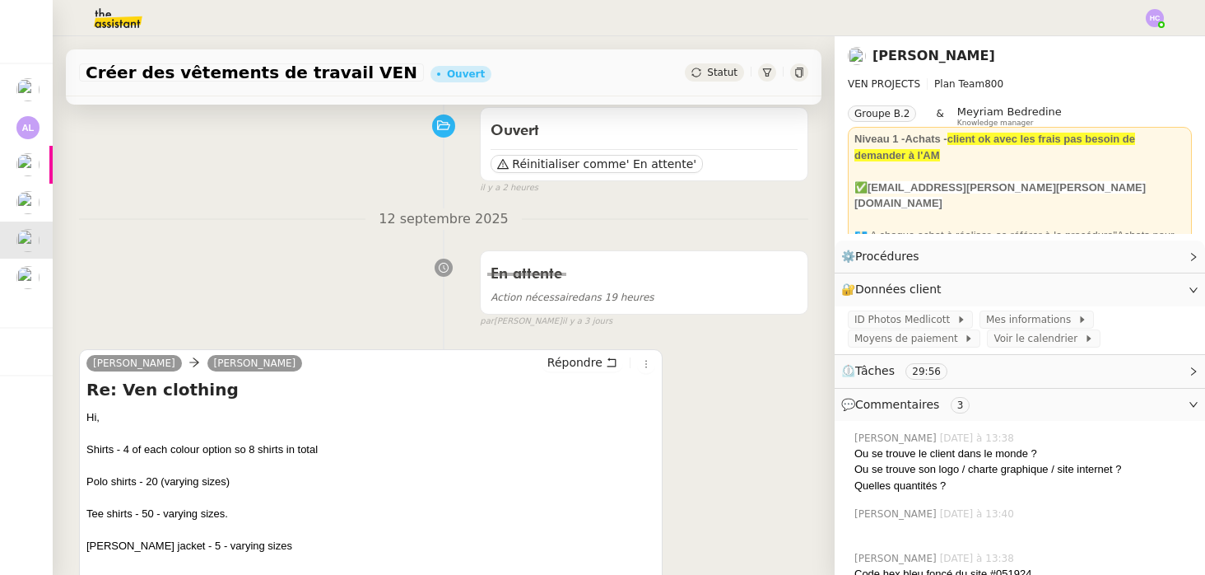
scroll to position [0, 0]
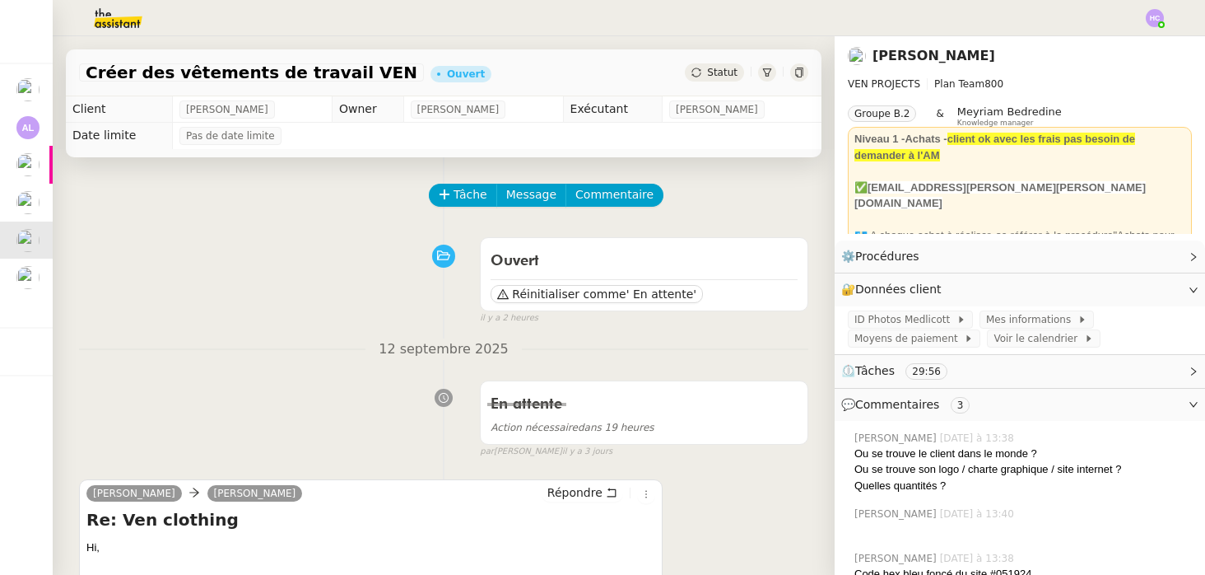
click at [230, 491] on span "[PERSON_NAME]" at bounding box center [255, 493] width 82 height 12
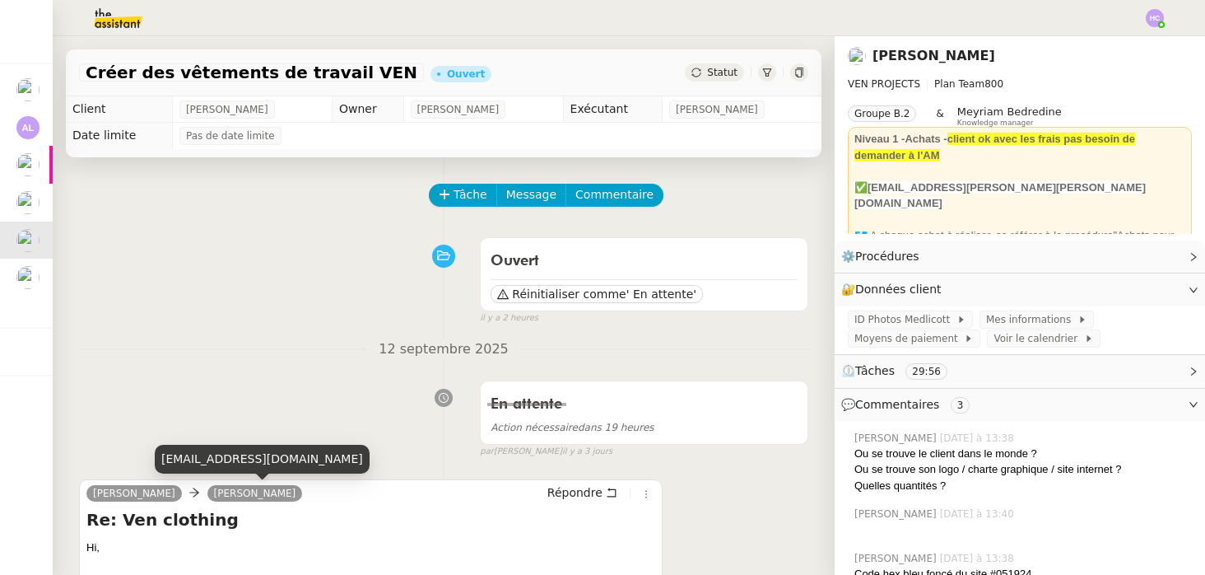
click at [234, 458] on div "[EMAIL_ADDRESS][DOMAIN_NAME]" at bounding box center [262, 459] width 215 height 29
copy div "[EMAIL_ADDRESS][DOMAIN_NAME]"
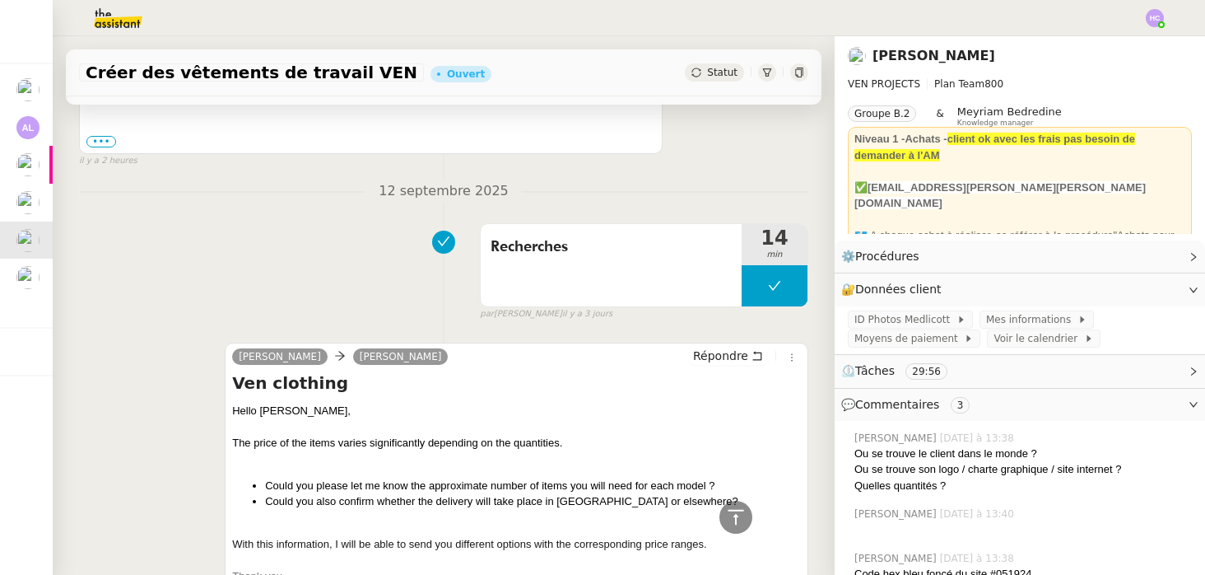
scroll to position [447, 0]
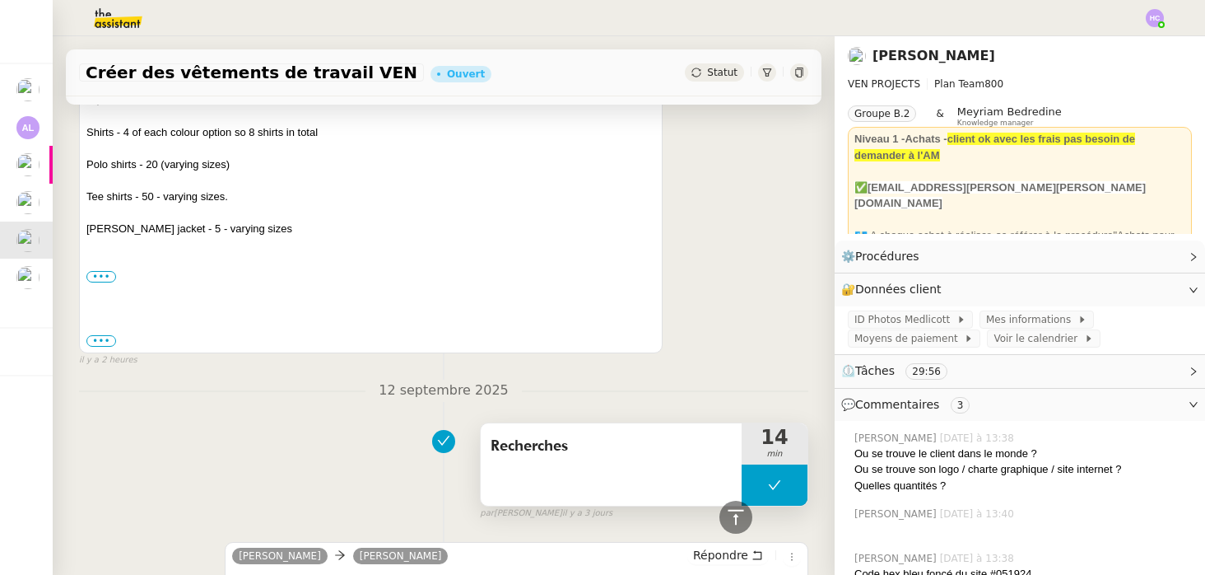
click at [776, 472] on button at bounding box center [775, 484] width 66 height 41
click at [762, 475] on div at bounding box center [758, 484] width 33 height 41
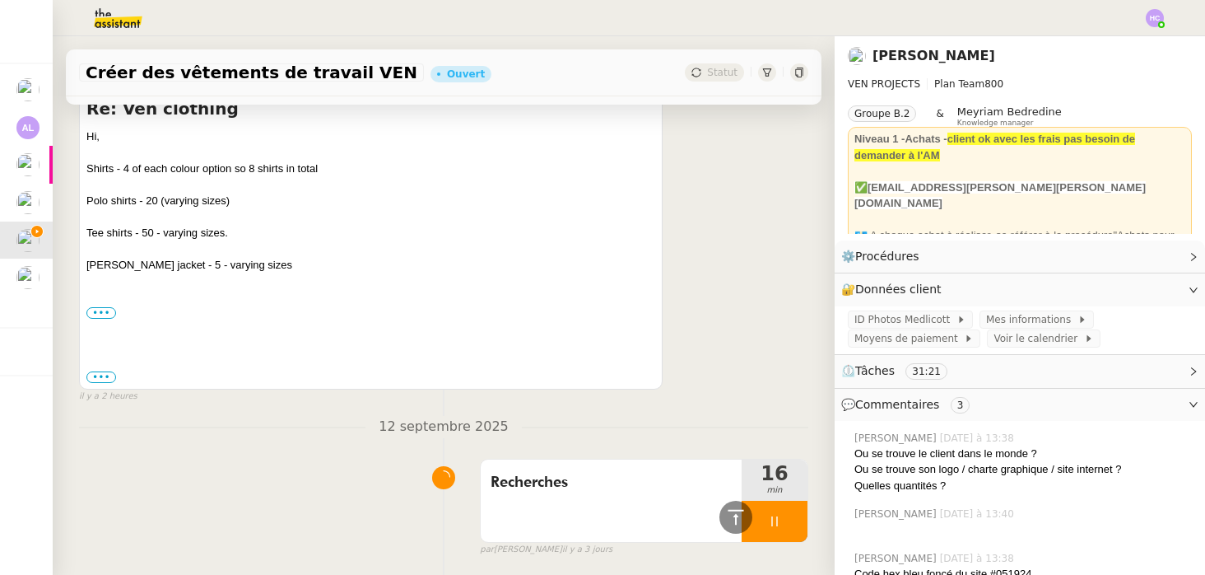
scroll to position [413, 0]
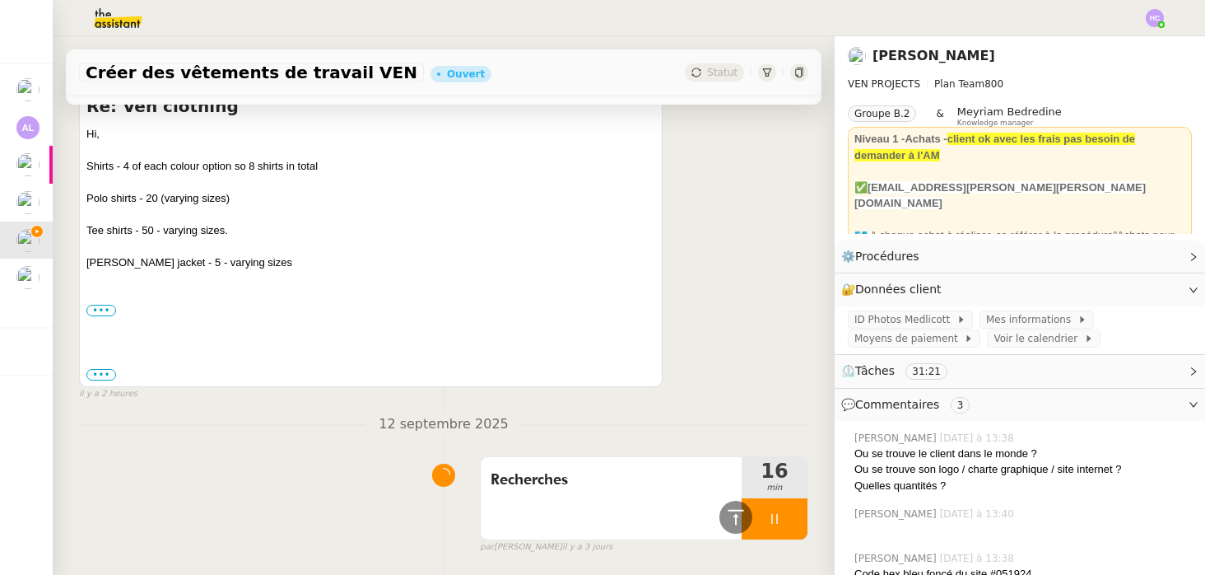
click at [279, 263] on div "Helly Hanson jacket - 5 - varying sizes ••• Best regards, Charles" at bounding box center [370, 286] width 569 height 64
drag, startPoint x: 239, startPoint y: 230, endPoint x: 78, endPoint y: 160, distance: 175.2
click at [79, 160] on div "Charles Medlicott Dee Répondre Re: Ven clothing Hi, Shirts - 4 of each colour o…" at bounding box center [371, 226] width 584 height 320
copy div "Shirts - 4 of each colour option so 8 shirts in total Polo shirts - 20 (varying…"
click at [309, 204] on div "Polo shirts - 20 (varying sizes)" at bounding box center [370, 198] width 569 height 16
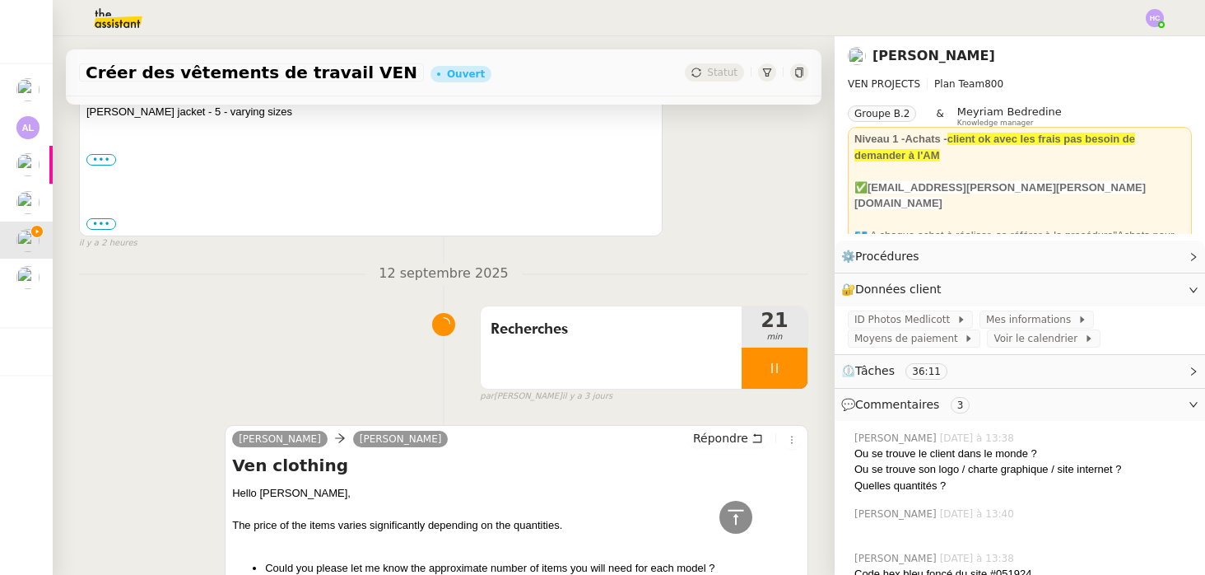
scroll to position [565, 0]
click at [761, 363] on div at bounding box center [775, 367] width 66 height 41
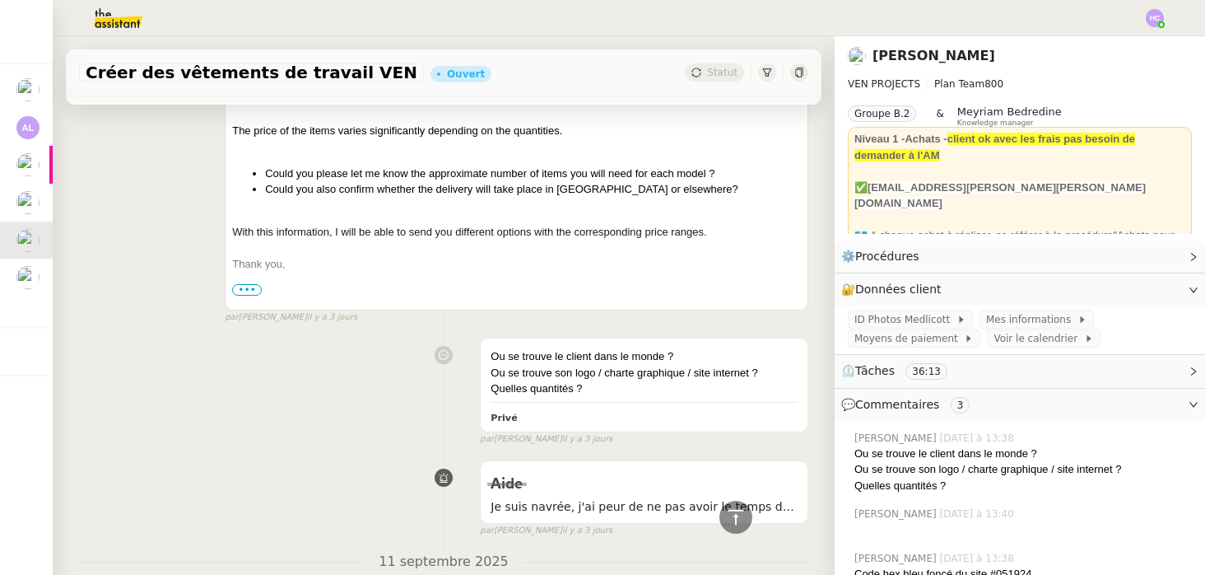
scroll to position [1019, 0]
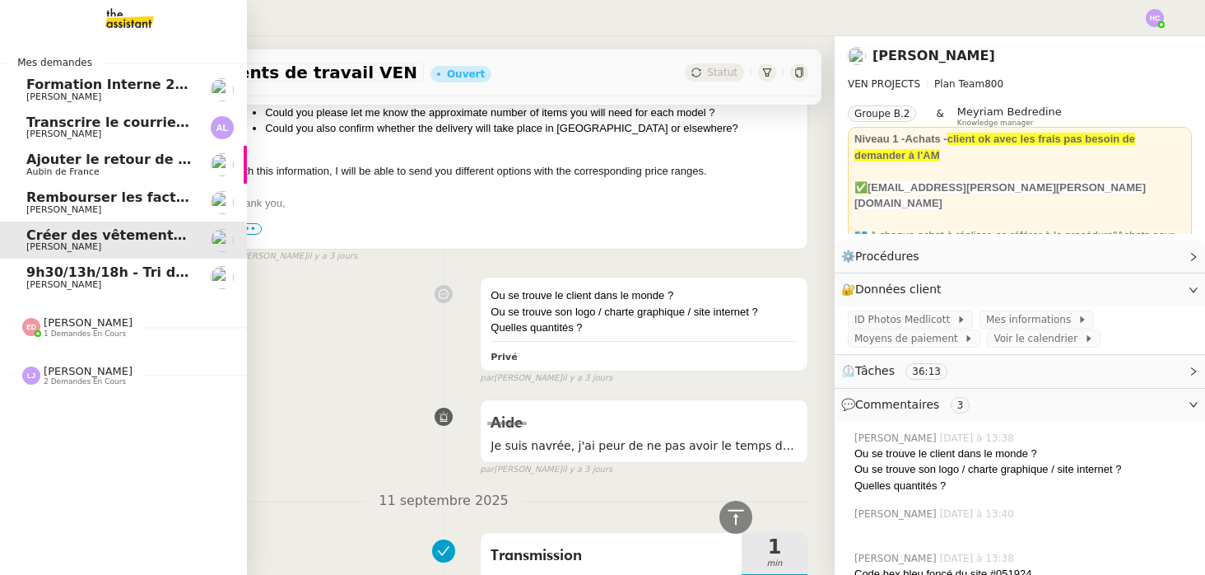
click at [52, 282] on span "[PERSON_NAME]" at bounding box center [63, 284] width 75 height 11
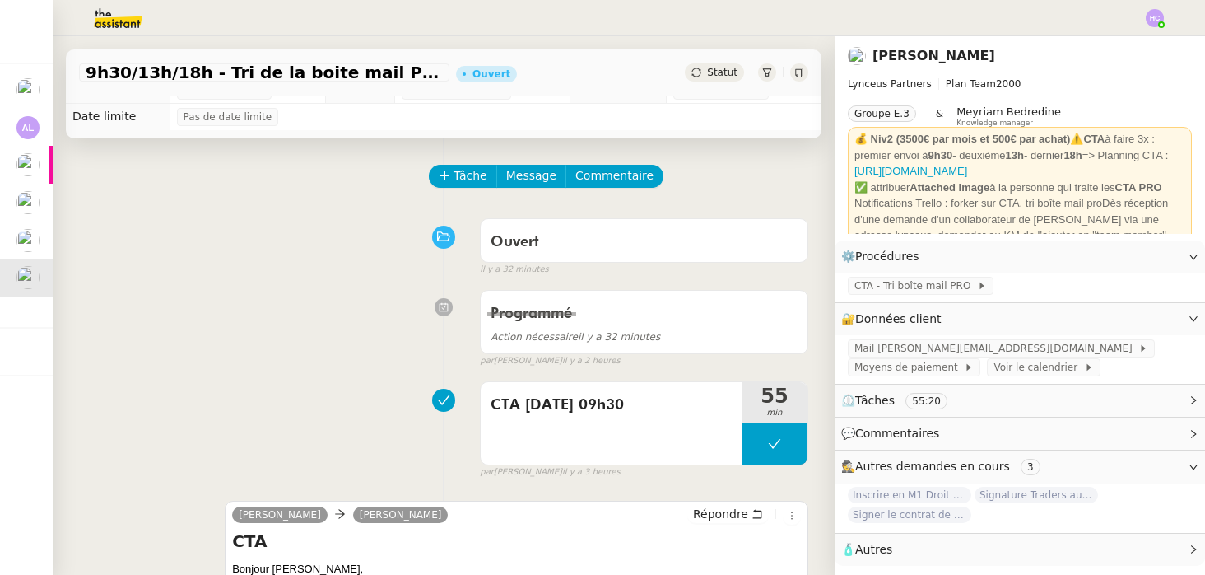
scroll to position [21, 0]
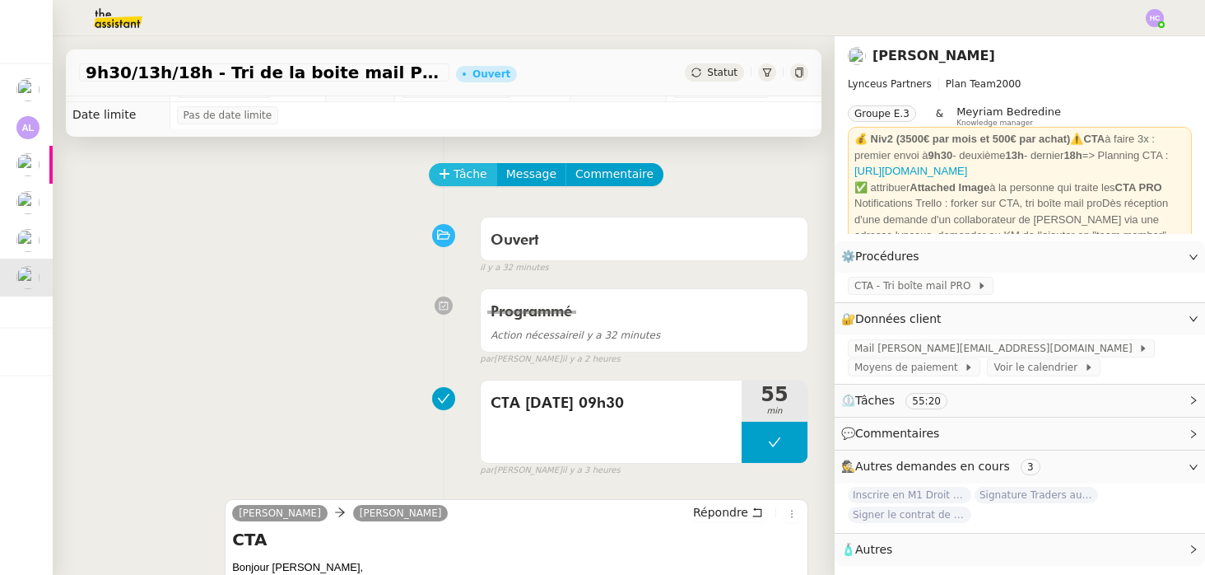
click at [461, 183] on span "Tâche" at bounding box center [471, 174] width 34 height 19
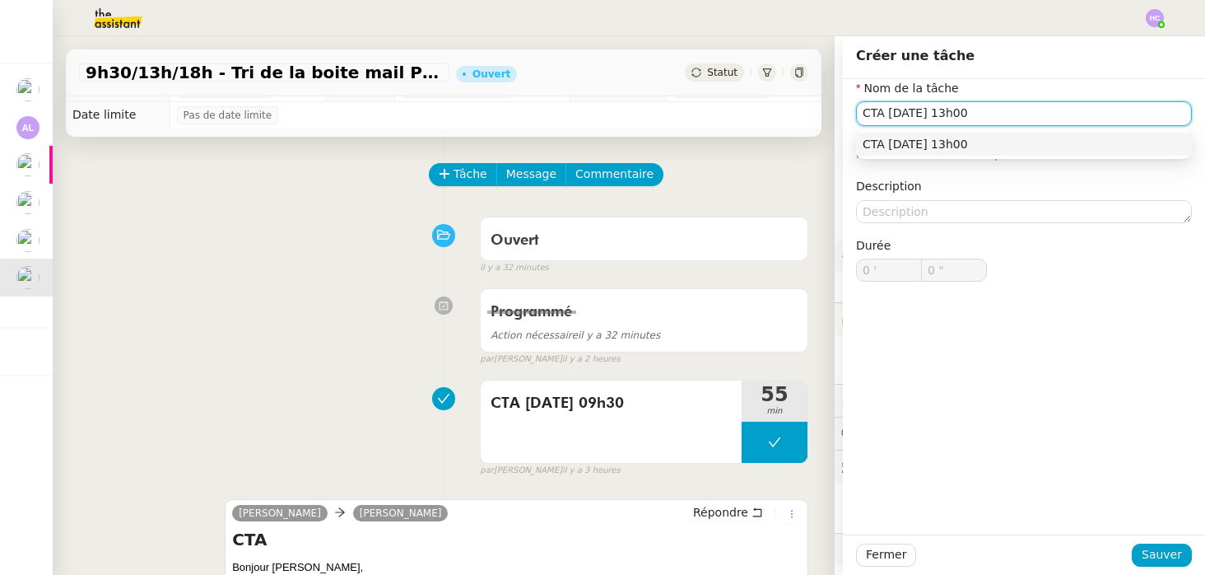
click at [1031, 135] on nz-auto-option "CTA 15/09 - 13h00" at bounding box center [1024, 144] width 336 height 23
type input "CTA 15/09 - 13h00"
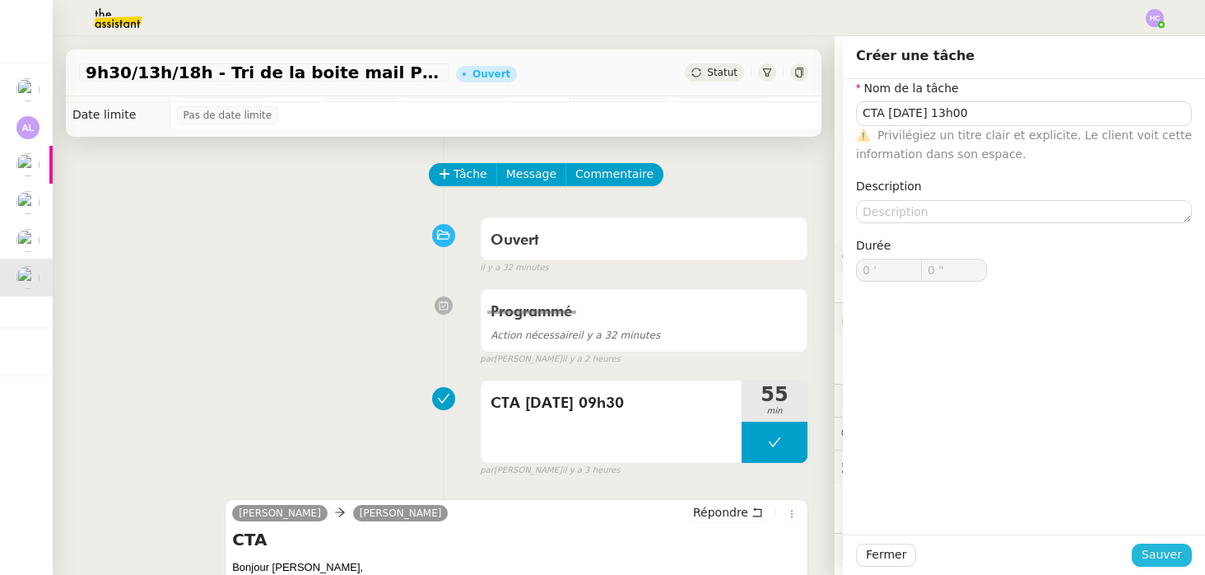
click at [1149, 560] on span "Sauver" at bounding box center [1162, 554] width 40 height 19
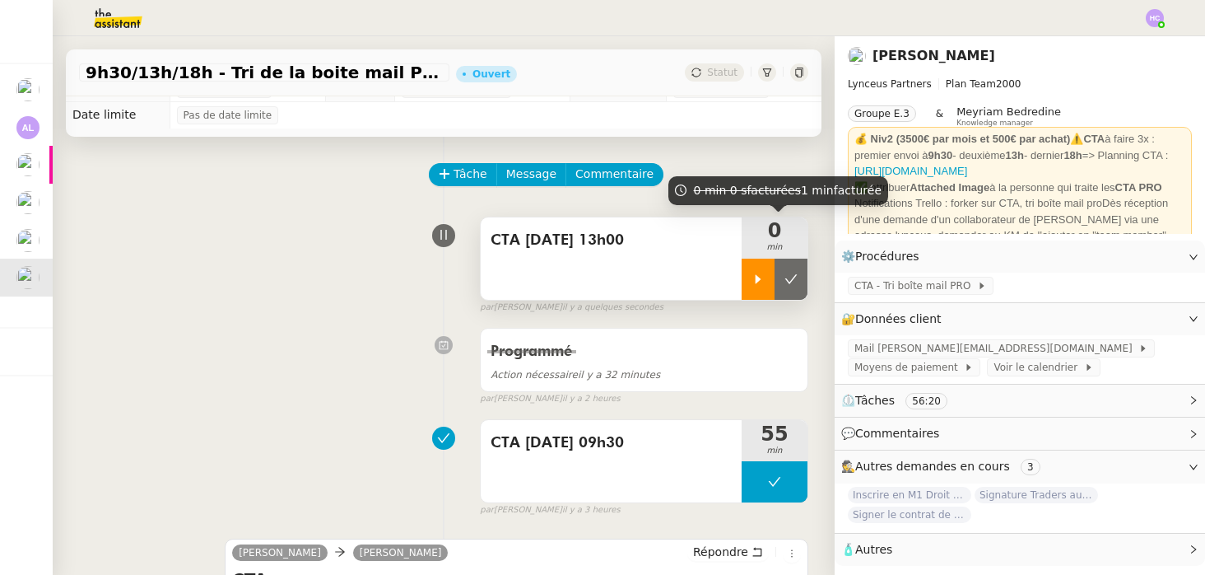
click at [756, 273] on icon at bounding box center [758, 279] width 13 height 13
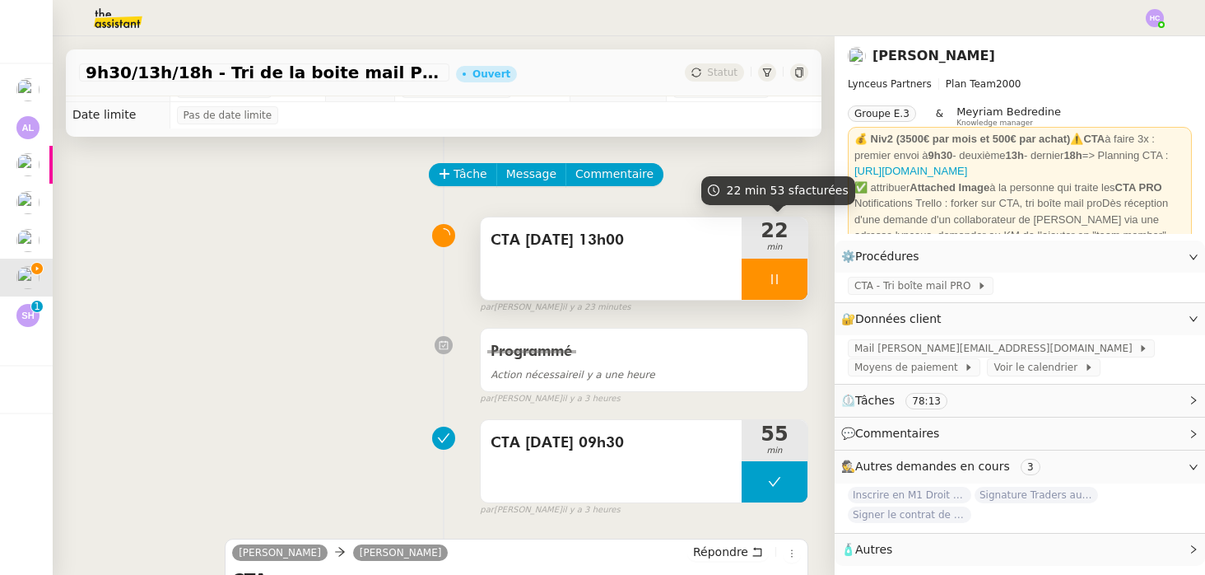
click at [772, 268] on div at bounding box center [775, 279] width 66 height 41
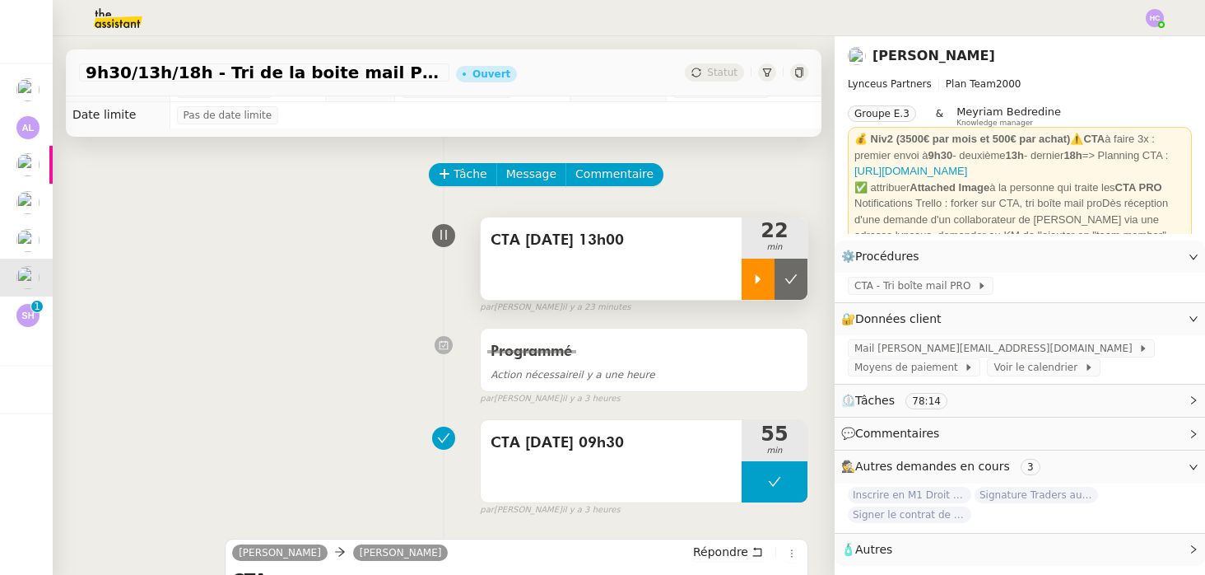
click at [755, 273] on icon at bounding box center [758, 279] width 13 height 13
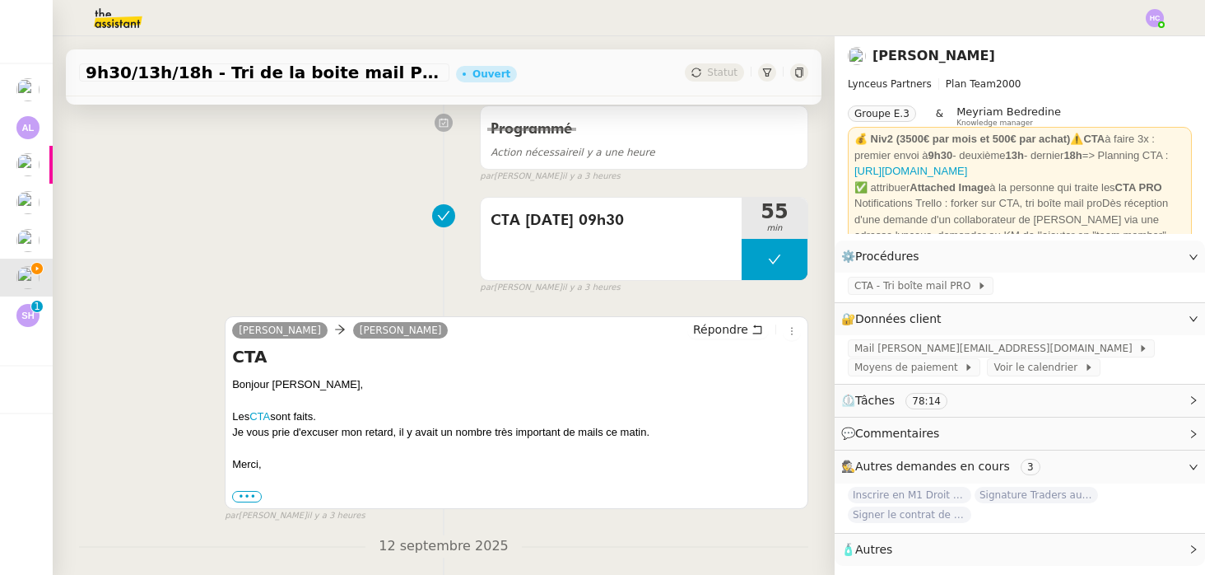
scroll to position [265, 0]
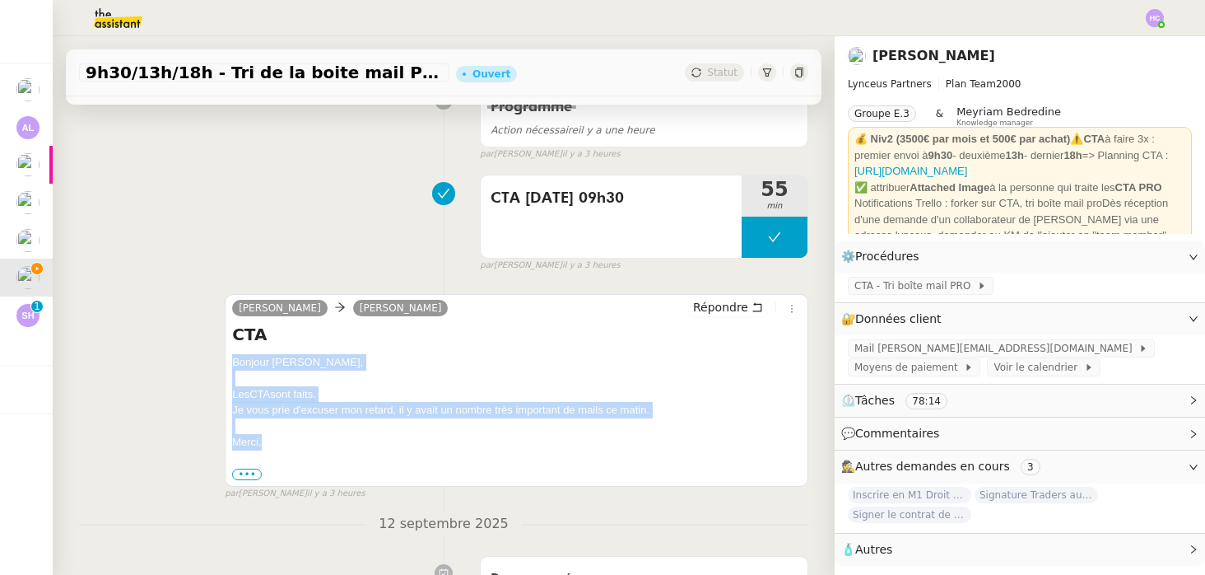
drag, startPoint x: 271, startPoint y: 443, endPoint x: 232, endPoint y: 363, distance: 88.8
click at [233, 363] on div "Bonjour Patrick, Les CTA sont faits. Je vous prie d'excuser mon retard, il y av…" at bounding box center [516, 418] width 569 height 128
copy div "Bonjour Patrick, Les CTA sont faits. Je vous prie d'excuser mon retard, il y av…"
click at [727, 303] on span "Répondre" at bounding box center [720, 307] width 55 height 16
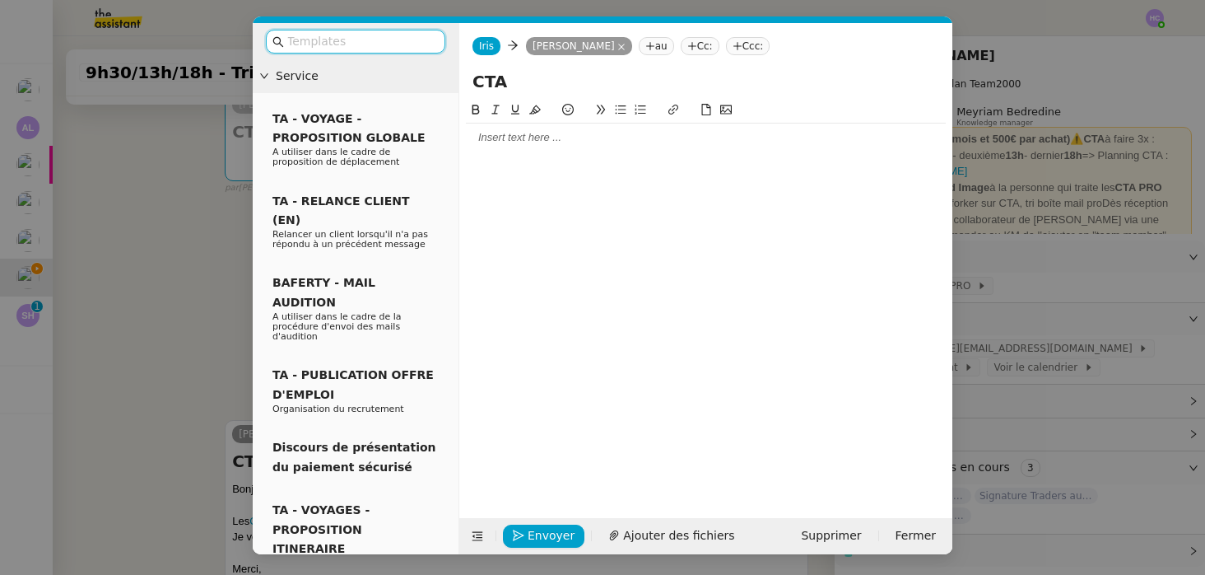
click at [554, 140] on div at bounding box center [706, 137] width 480 height 15
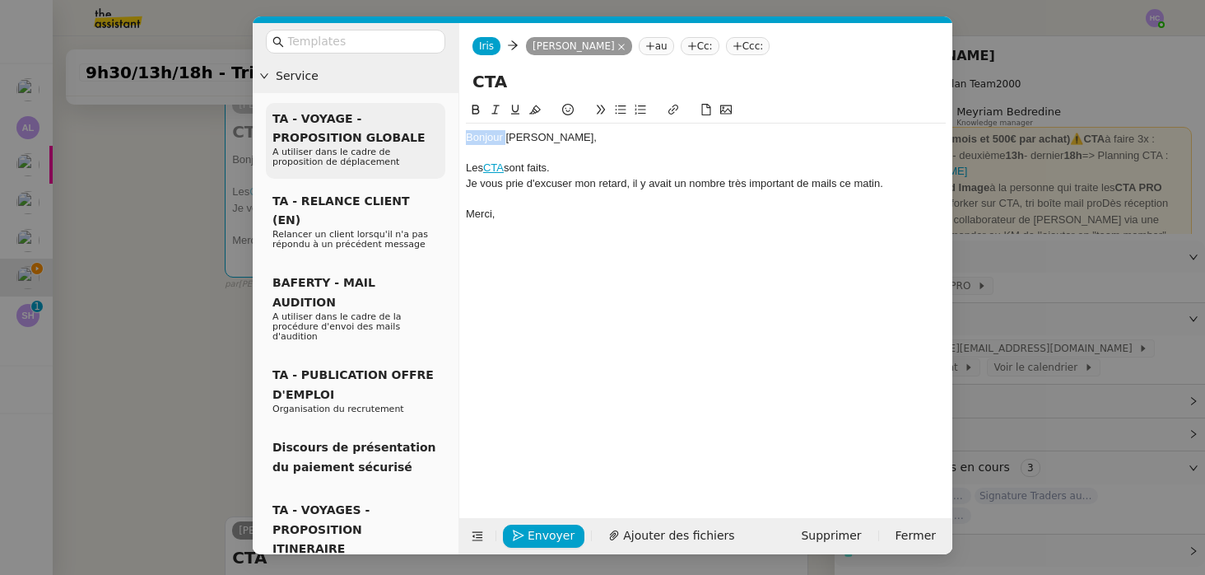
drag, startPoint x: 505, startPoint y: 139, endPoint x: 437, endPoint y: 136, distance: 67.6
click at [437, 136] on nz-layout "Service TA - VOYAGE - PROPOSITION GLOBALE A utiliser dans le cadre de propositi…" at bounding box center [603, 288] width 700 height 531
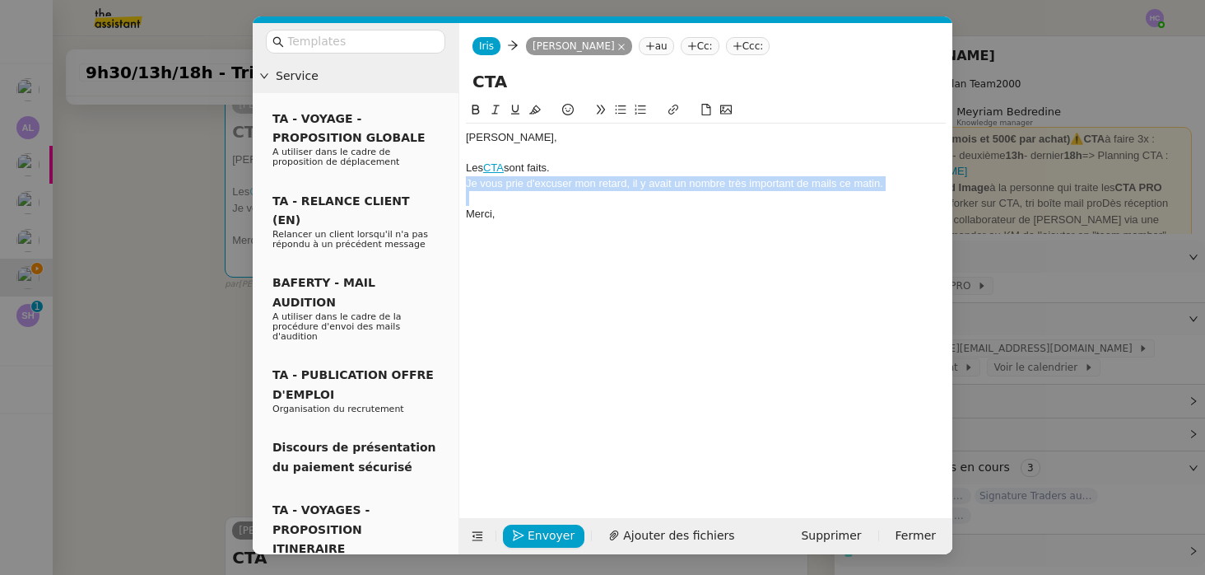
drag, startPoint x: 483, startPoint y: 198, endPoint x: 462, endPoint y: 185, distance: 24.4
click at [462, 185] on nz-spin "Patrick, Les CTA sont faits. Je vous prie d'excuser mon retard, il y avait un n…" at bounding box center [705, 299] width 493 height 399
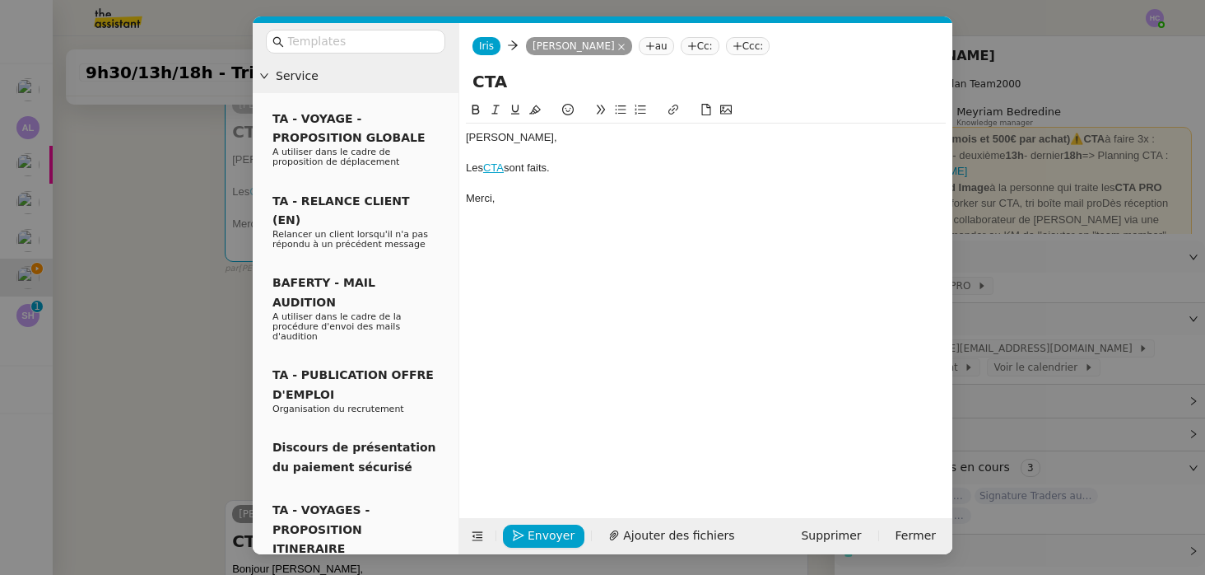
click at [587, 161] on div "Les CTA sont faits." at bounding box center [706, 168] width 480 height 15
click at [552, 194] on div "Merci," at bounding box center [706, 198] width 480 height 15
click at [173, 309] on nz-modal-container "Service TA - VOYAGE - PROPOSITION GLOBALE A utiliser dans le cadre de propositi…" at bounding box center [602, 287] width 1205 height 575
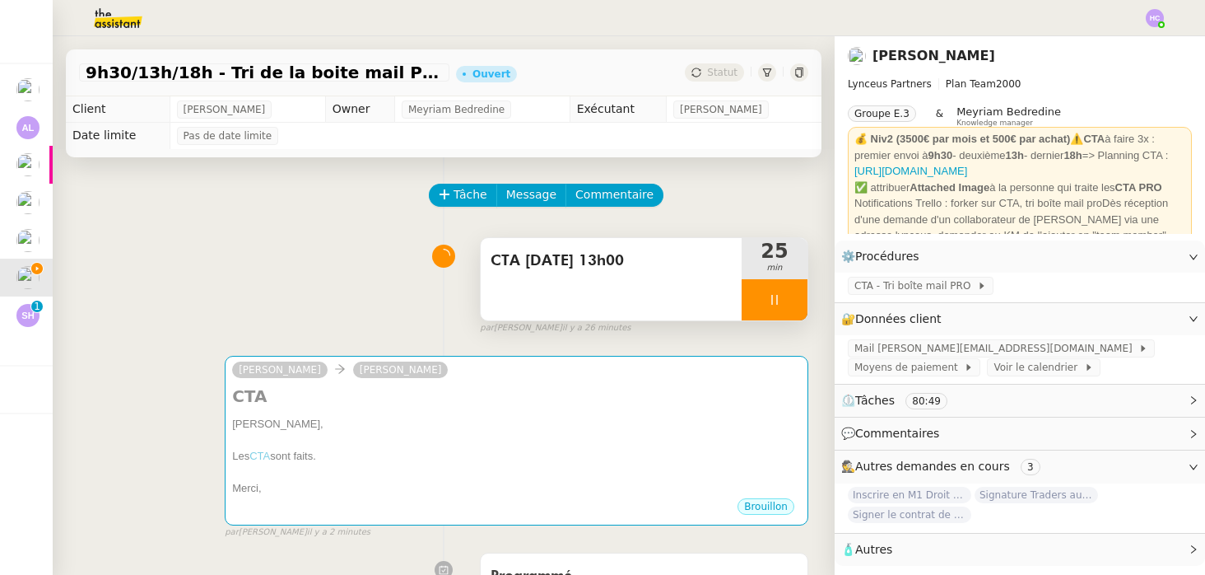
click at [772, 296] on icon at bounding box center [775, 300] width 6 height 10
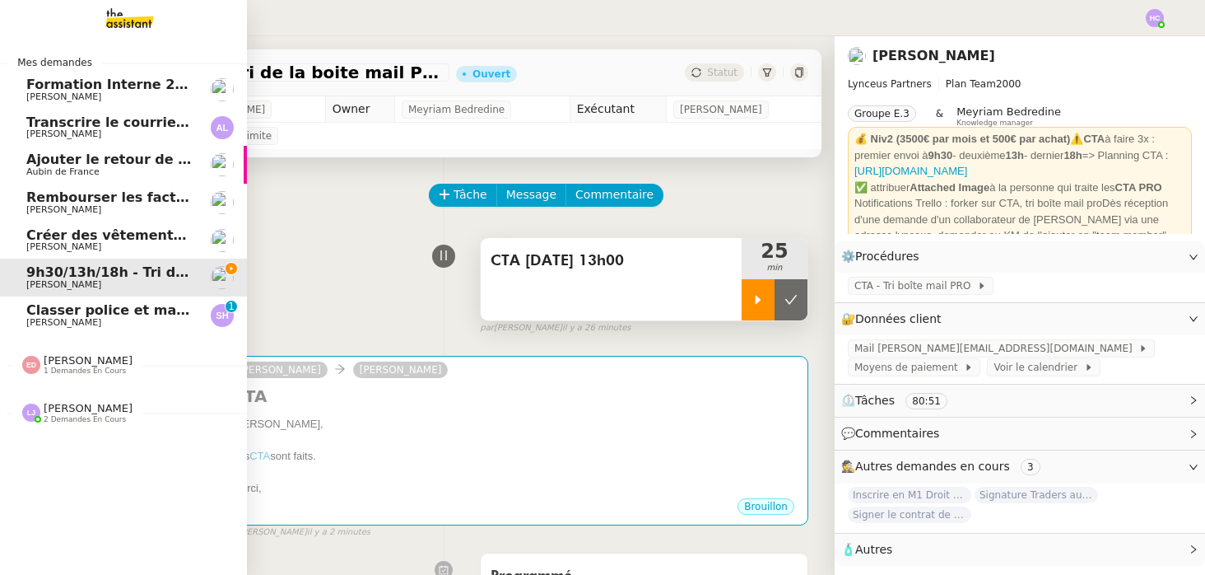
click at [43, 309] on span "Classer police et mandat dans brokin" at bounding box center [164, 310] width 277 height 16
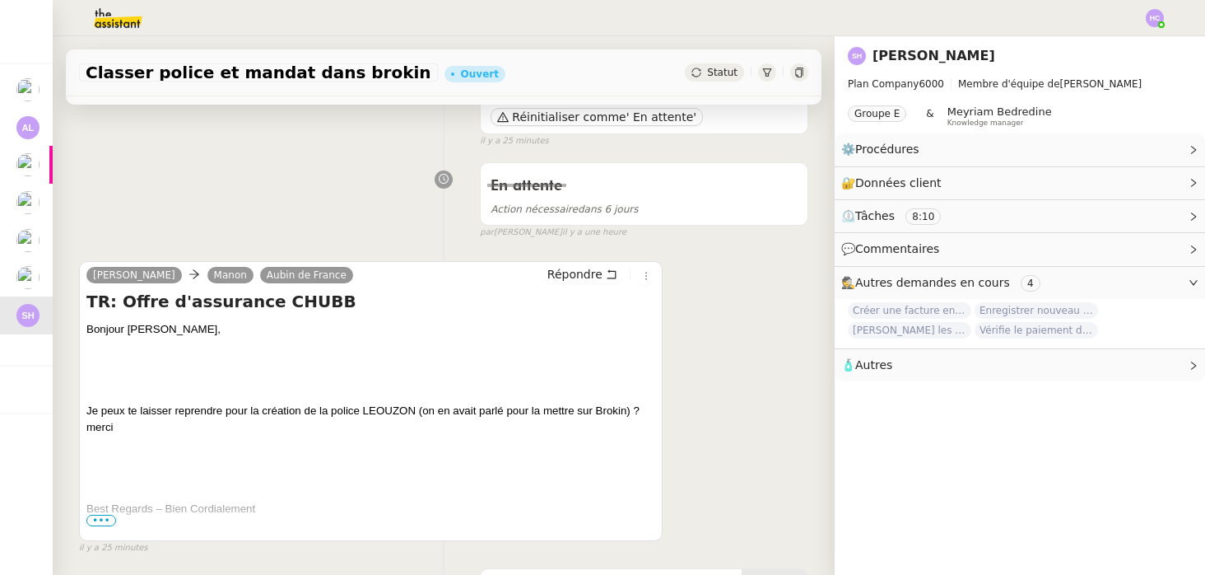
scroll to position [185, 0]
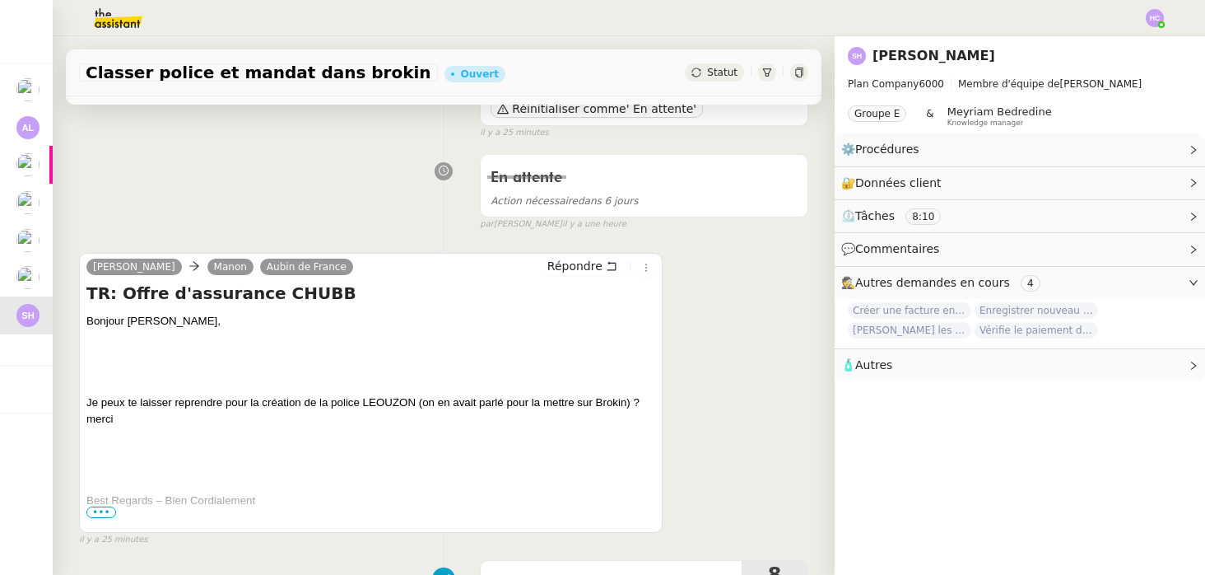
click at [106, 511] on span "•••" at bounding box center [101, 512] width 30 height 12
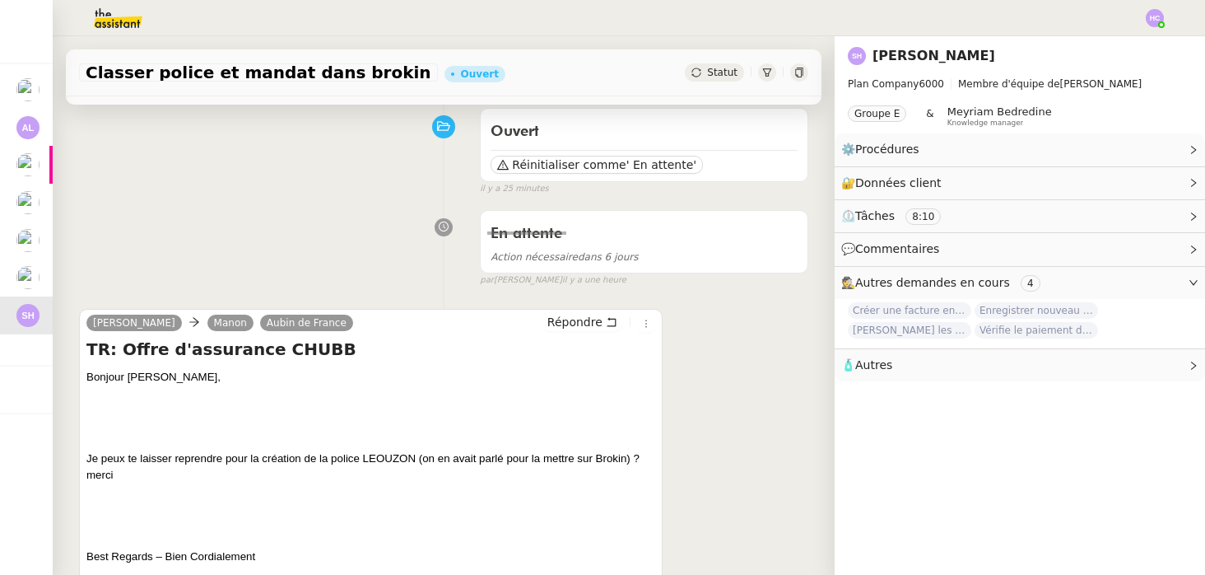
scroll to position [0, 0]
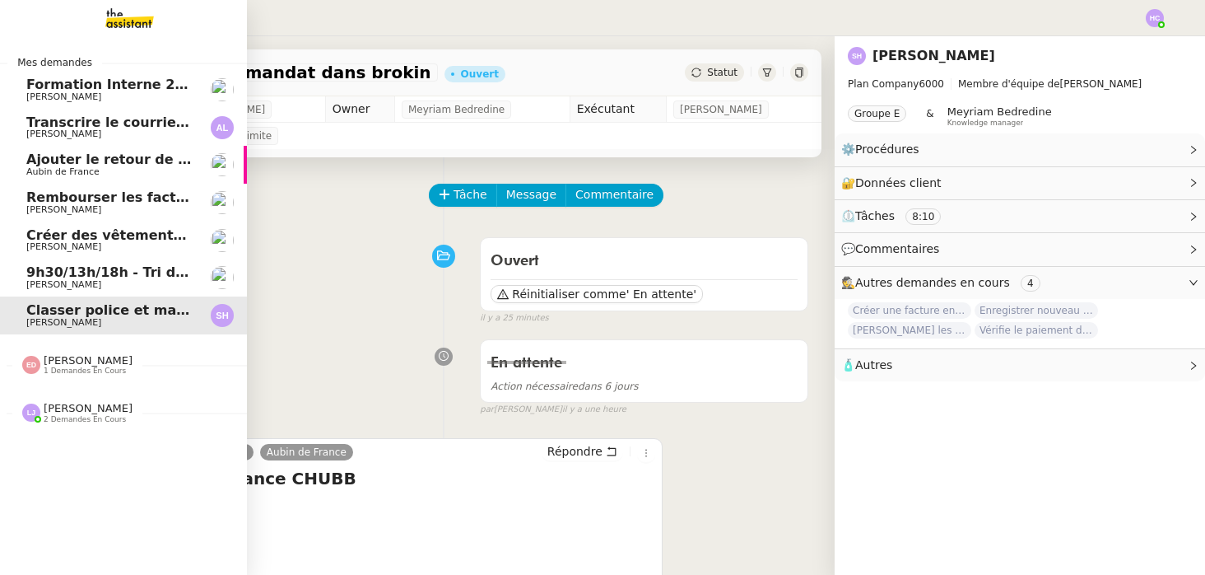
click at [110, 277] on span "9h30/13h/18h - Tri de la boite mail PRO - 12 septembre 2025" at bounding box center [251, 272] width 450 height 16
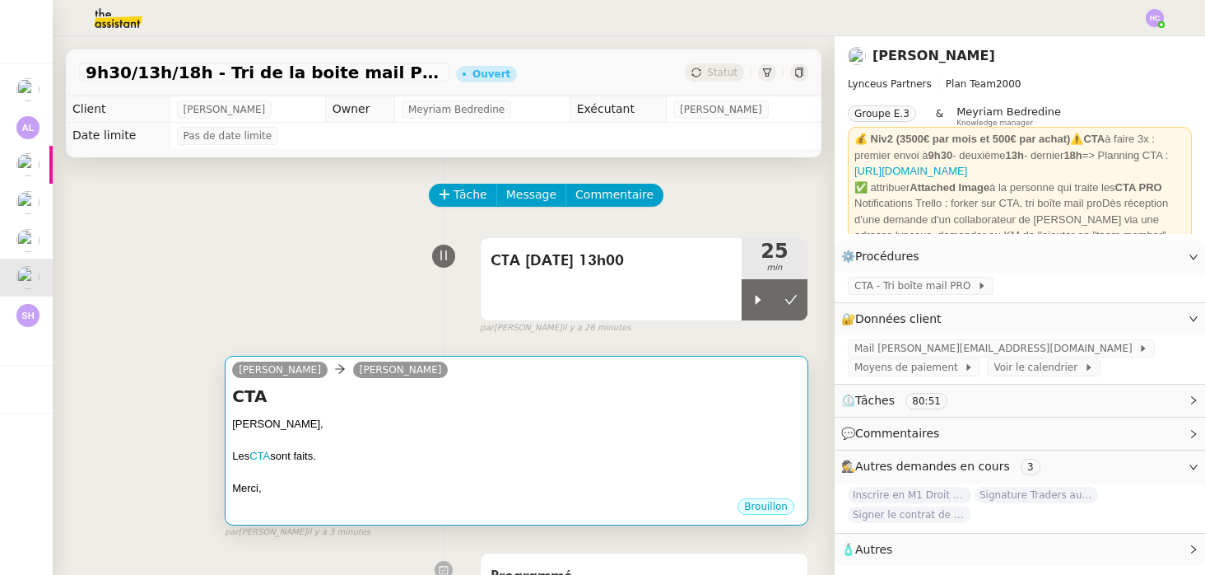
click at [636, 387] on h4 "CTA" at bounding box center [516, 396] width 569 height 23
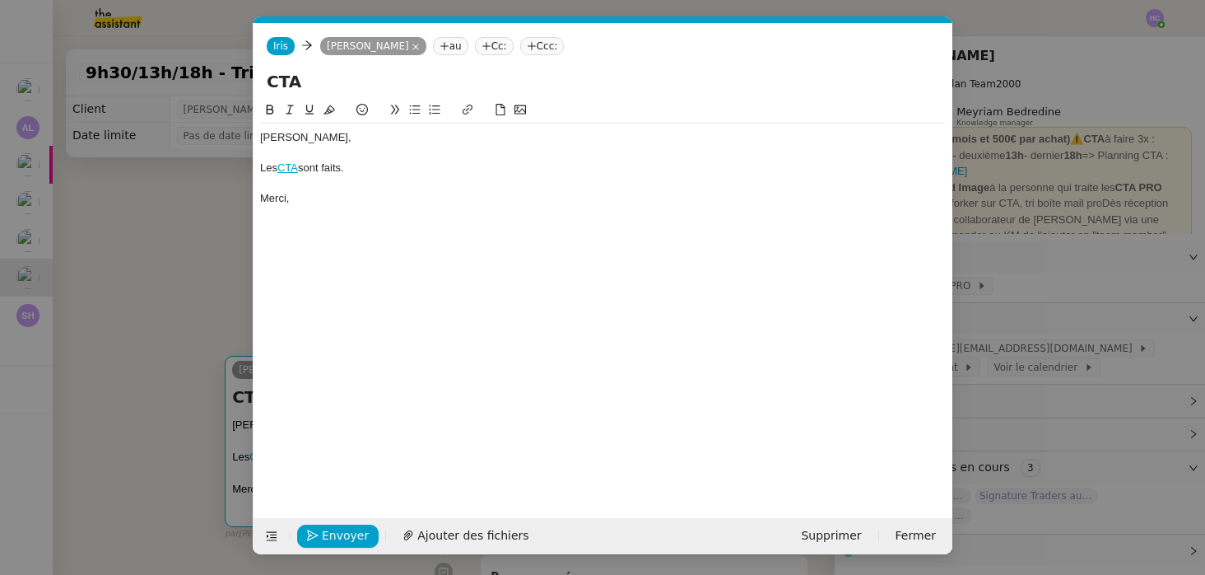
scroll to position [0, 35]
click at [334, 532] on span "Envoyer" at bounding box center [345, 535] width 47 height 19
click at [334, 532] on span "Confirmer l'envoi" at bounding box center [371, 535] width 99 height 19
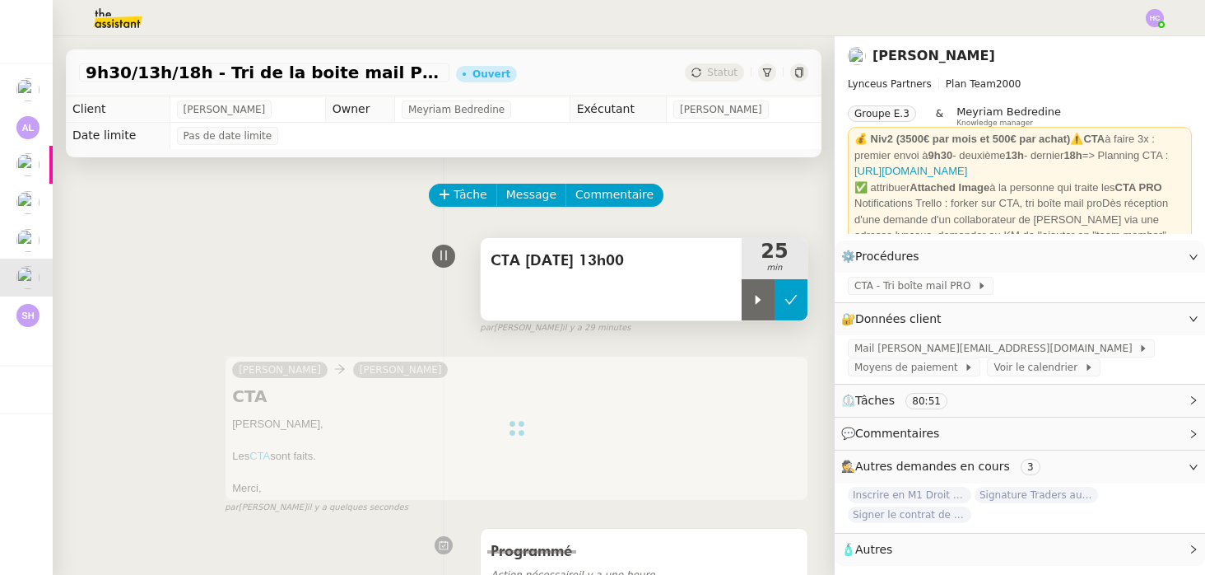
click at [795, 303] on icon at bounding box center [791, 299] width 13 height 13
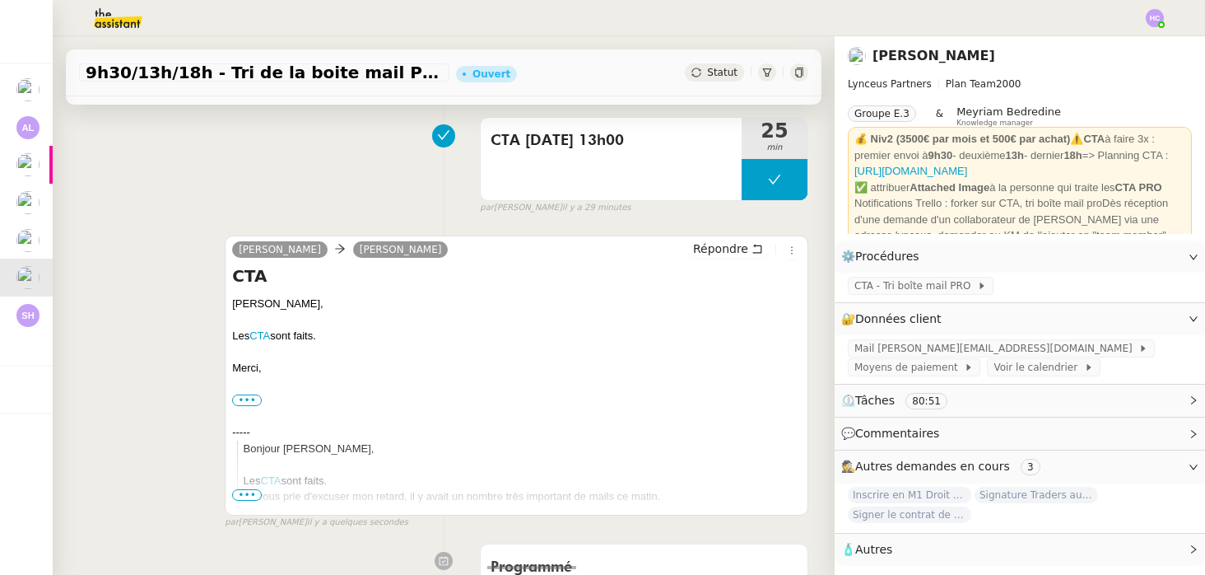
scroll to position [0, 0]
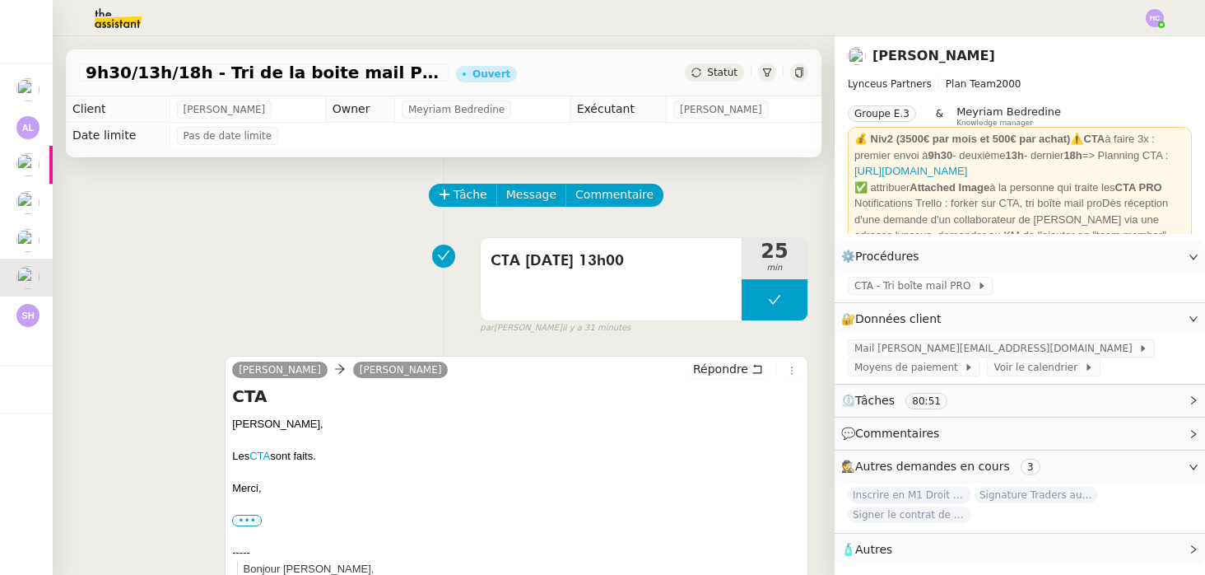
click at [726, 71] on span "Statut" at bounding box center [722, 73] width 30 height 12
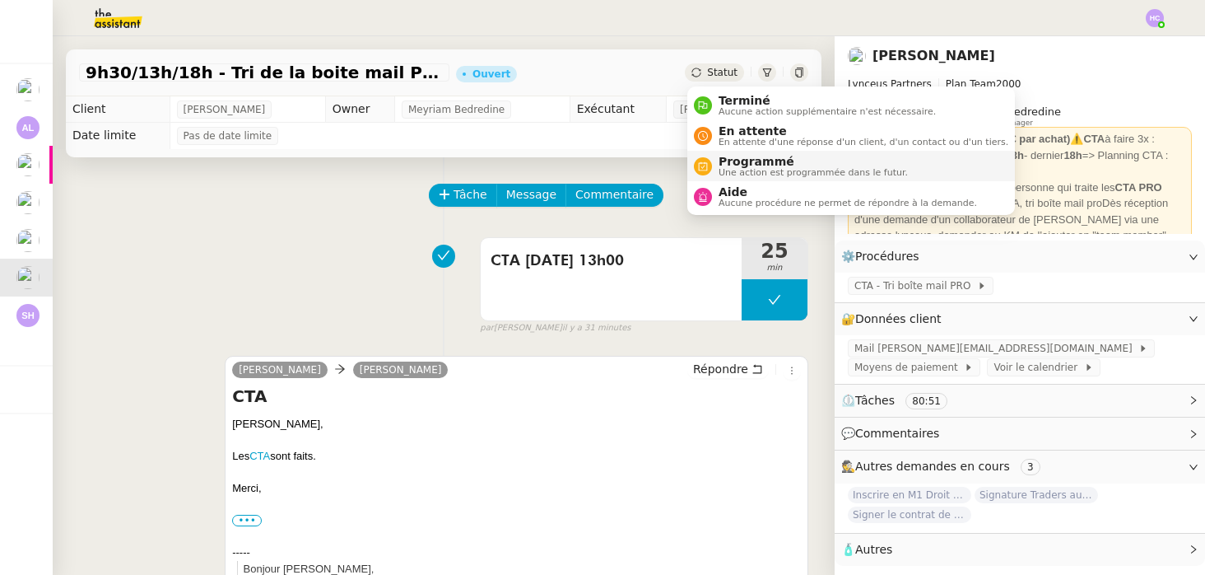
click at [736, 161] on span "Programmé" at bounding box center [813, 161] width 189 height 13
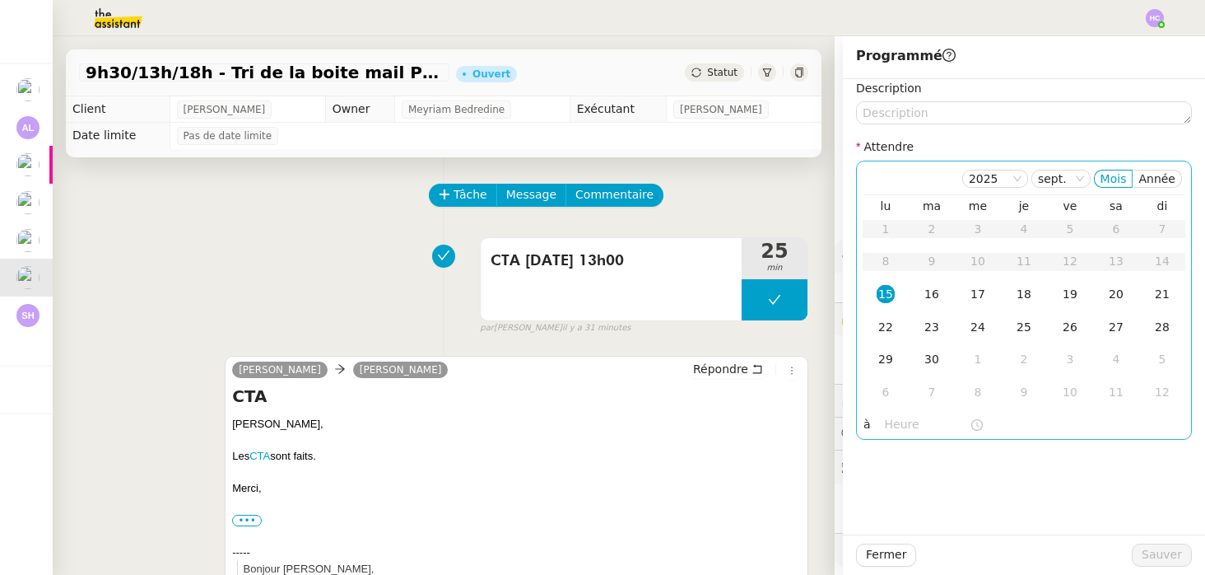
click at [884, 292] on div "15" at bounding box center [886, 294] width 18 height 18
click at [891, 426] on input "text" at bounding box center [927, 424] width 85 height 19
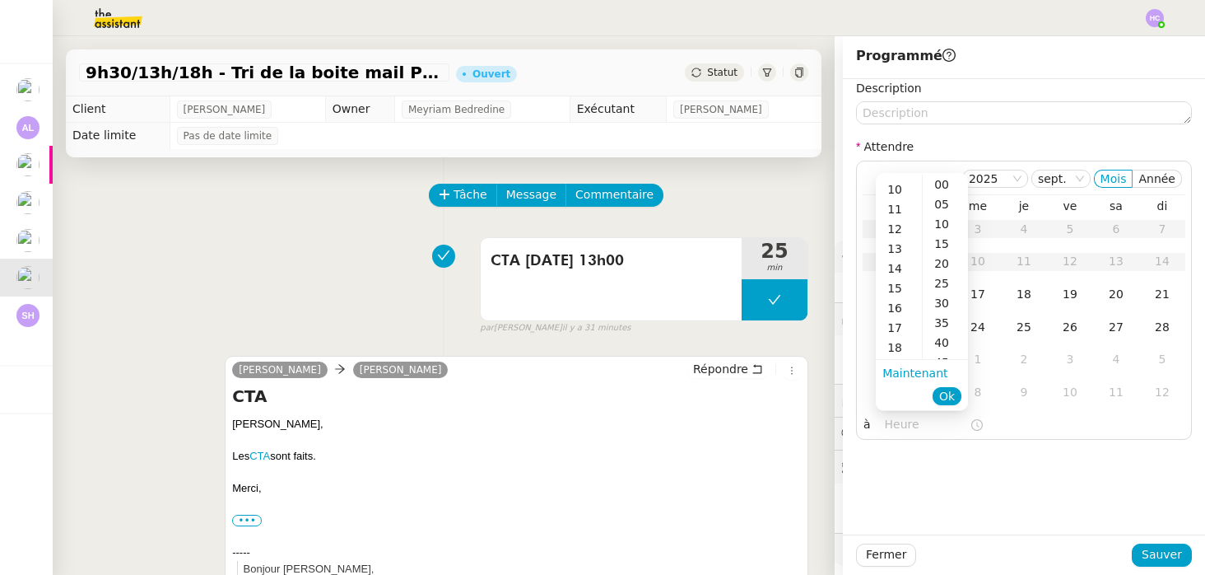
click at [898, 324] on div "17" at bounding box center [899, 328] width 46 height 20
click at [950, 176] on div "00" at bounding box center [945, 185] width 45 height 20
type input "17:00"
click at [946, 396] on span "Ok" at bounding box center [948, 396] width 16 height 16
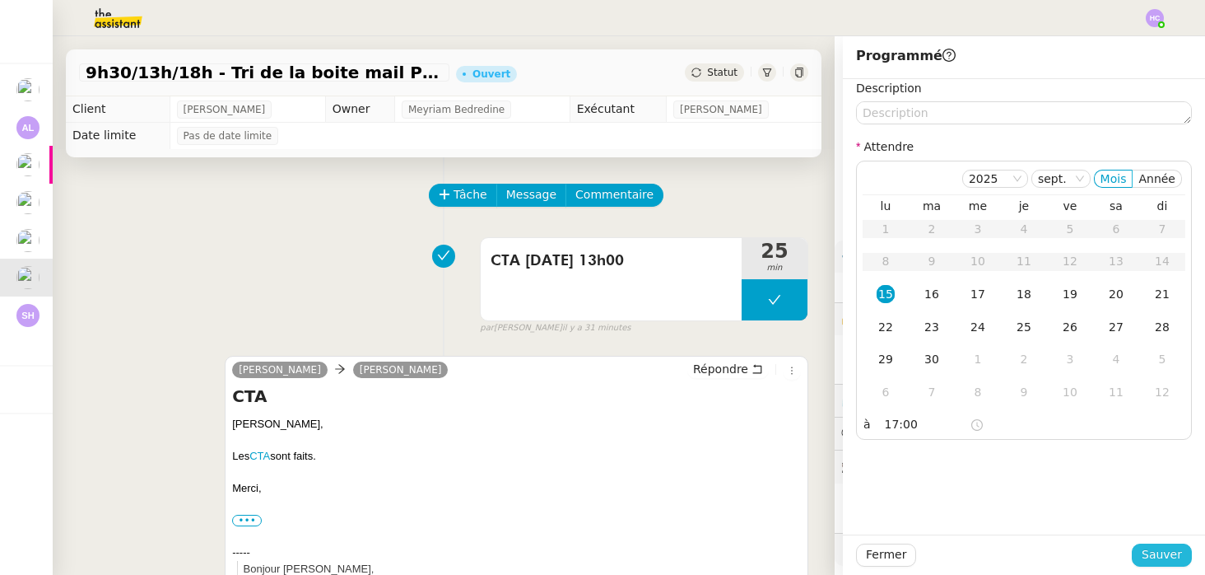
click at [1167, 554] on span "Sauver" at bounding box center [1162, 554] width 40 height 19
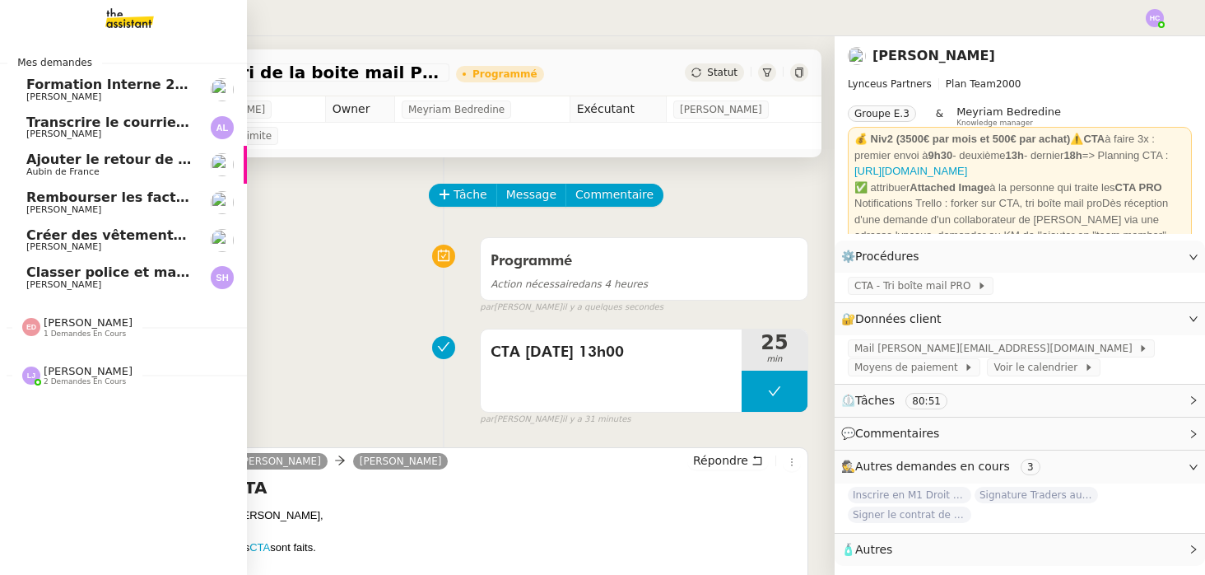
click at [72, 272] on span "Classer police et mandat dans brokin" at bounding box center [164, 272] width 277 height 16
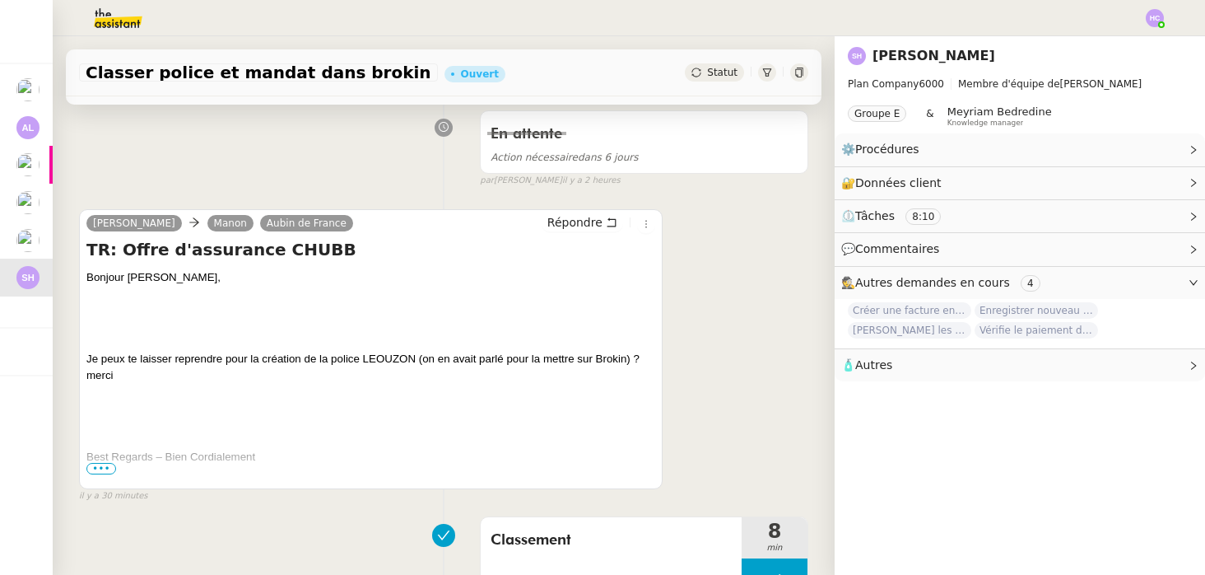
scroll to position [235, 0]
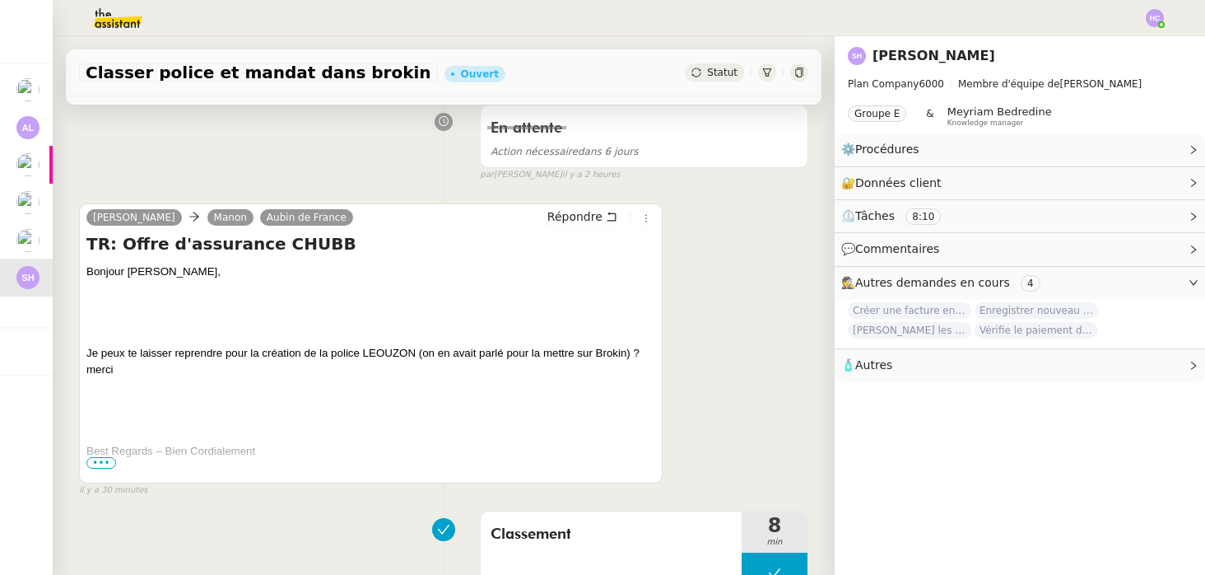
click at [723, 65] on div "Statut" at bounding box center [714, 72] width 59 height 18
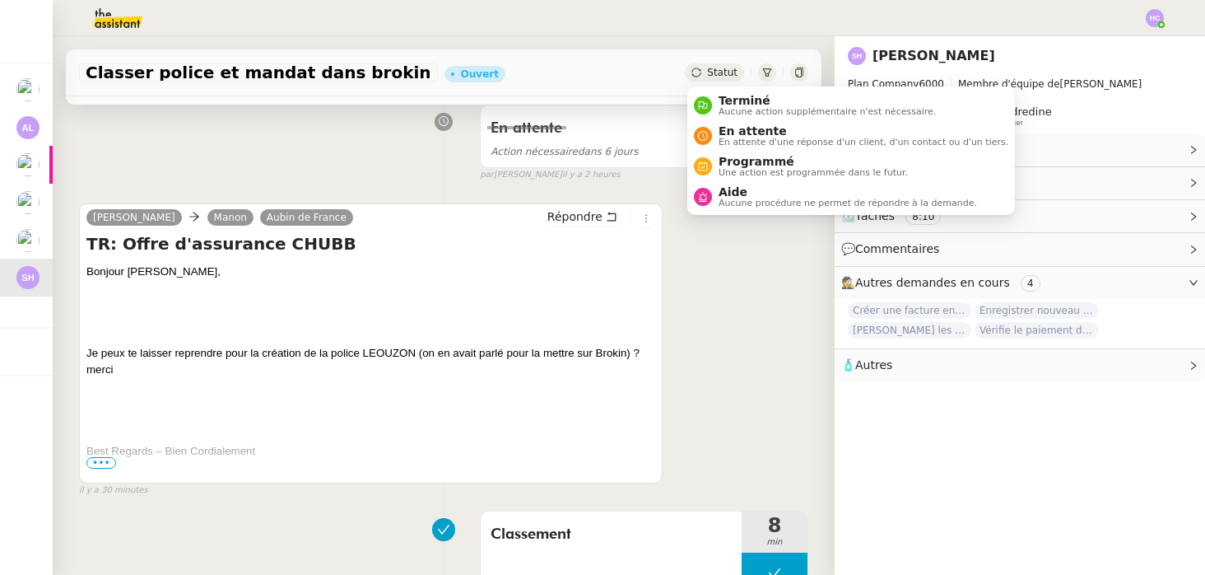
click at [709, 69] on span "Statut" at bounding box center [722, 73] width 30 height 12
click at [717, 128] on div "En attente En attente d'une réponse d'un client, d'un contact ou d'un tiers." at bounding box center [860, 135] width 296 height 22
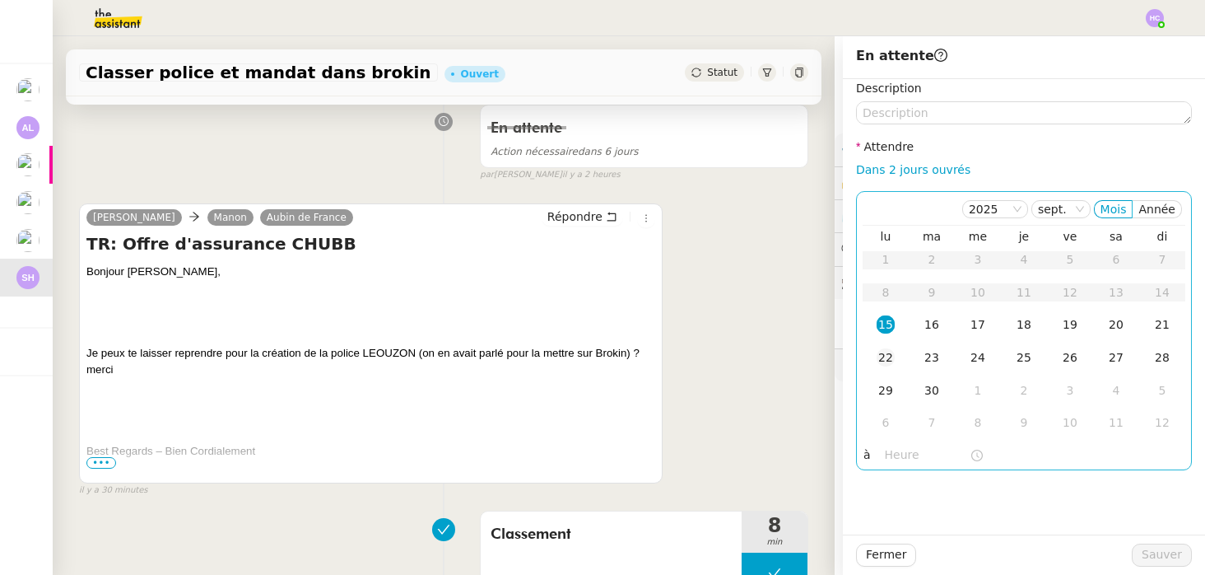
click at [888, 357] on div "22" at bounding box center [886, 357] width 18 height 18
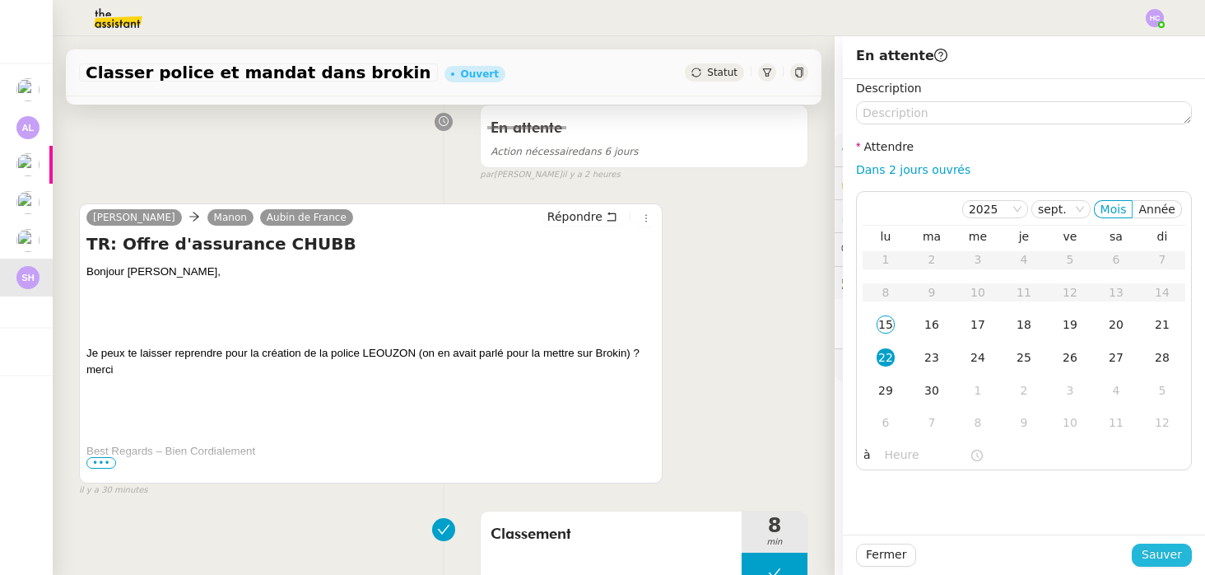
click at [1169, 553] on span "Sauver" at bounding box center [1162, 554] width 40 height 19
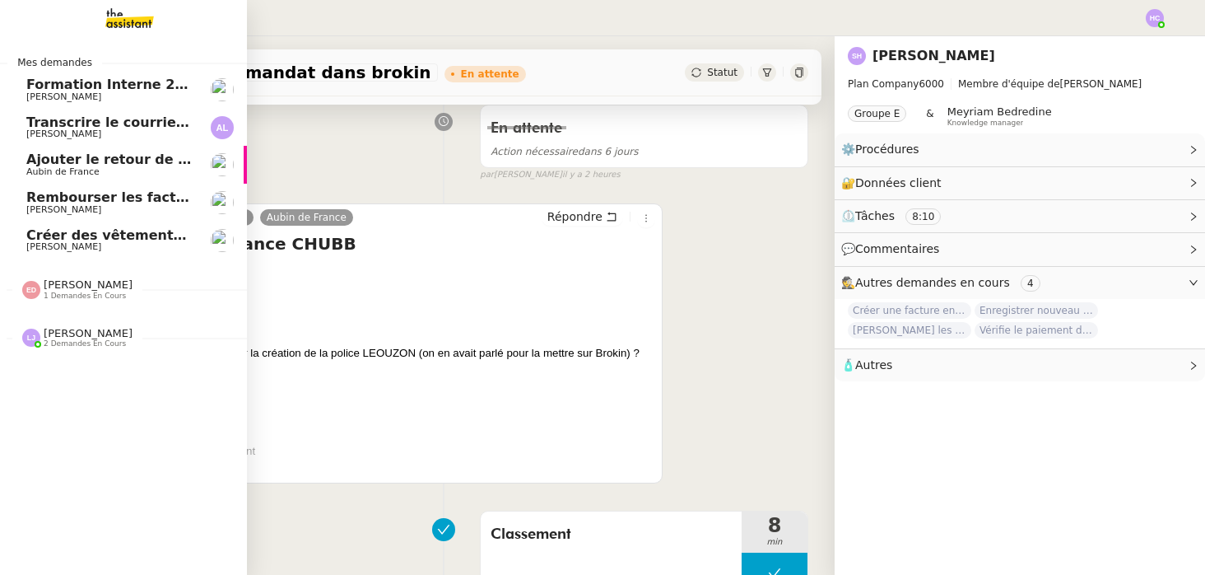
click at [58, 124] on span "Transcrire le courrier manuscrit en document Word" at bounding box center [216, 122] width 380 height 16
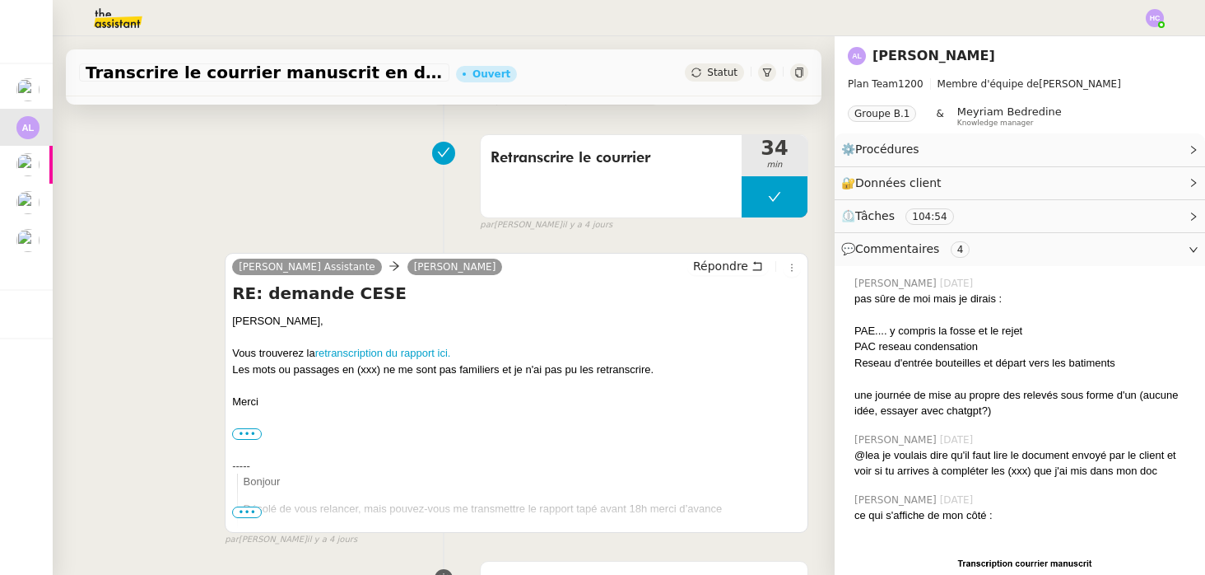
scroll to position [115, 0]
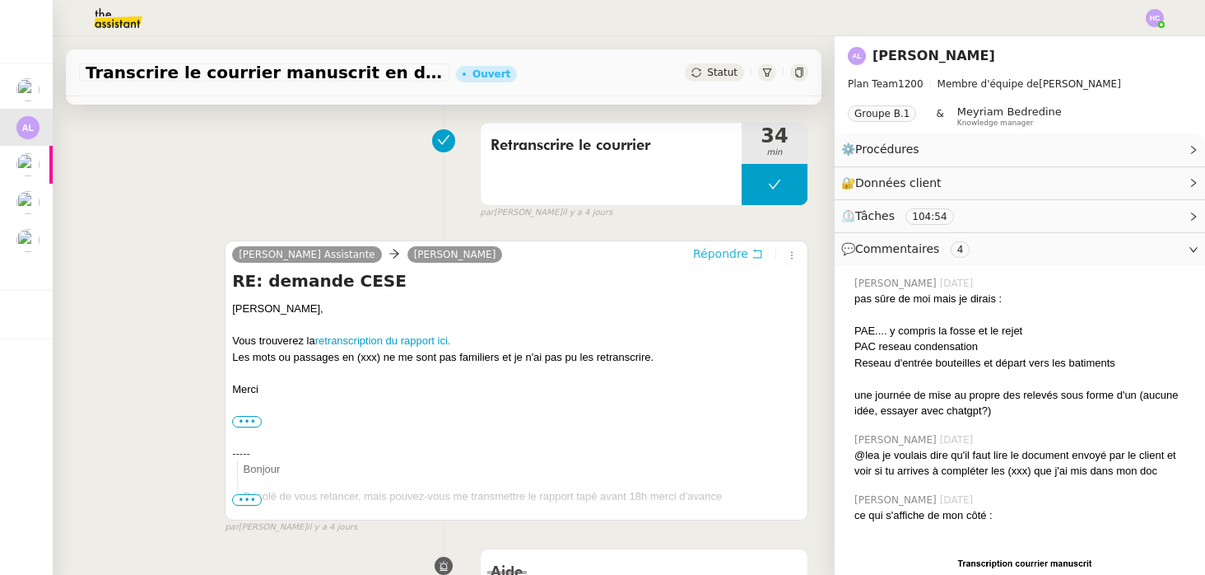
click at [725, 252] on span "Répondre" at bounding box center [720, 253] width 55 height 16
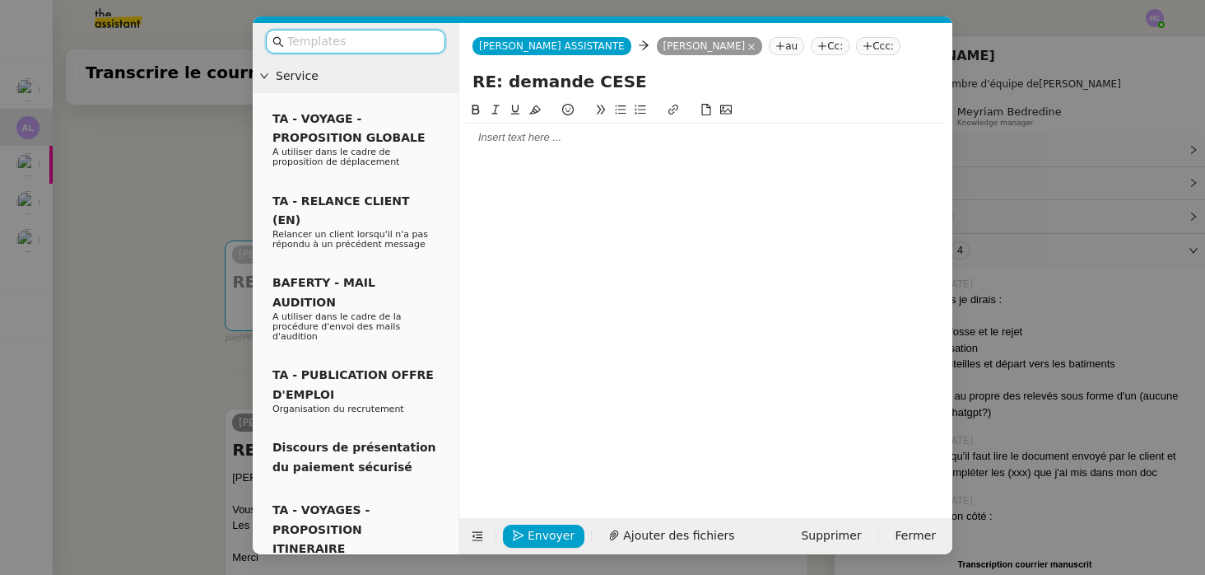
click at [556, 142] on div at bounding box center [706, 137] width 480 height 15
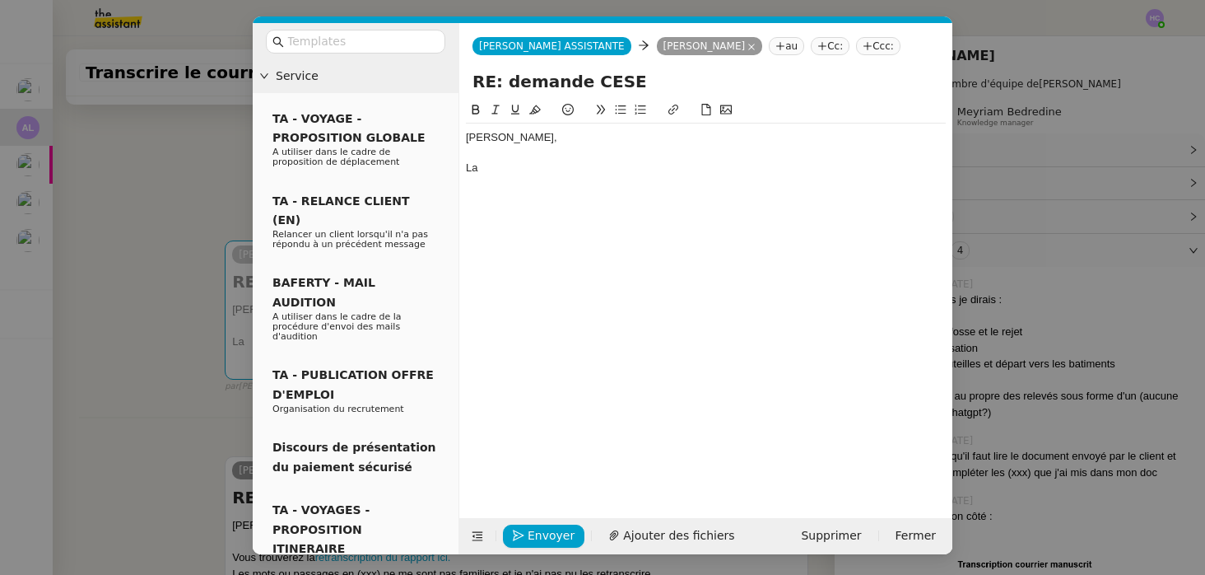
click at [163, 378] on nz-modal-container "Service TA - VOYAGE - PROPOSITION GLOBALE A utiliser dans le cadre de propositi…" at bounding box center [602, 287] width 1205 height 575
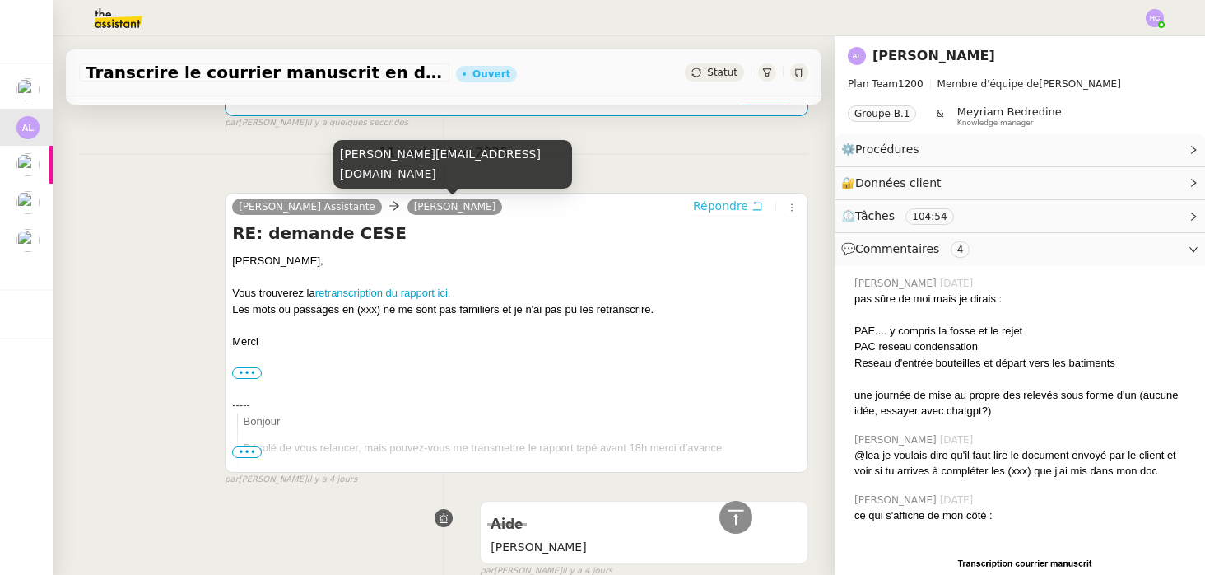
scroll to position [0, 0]
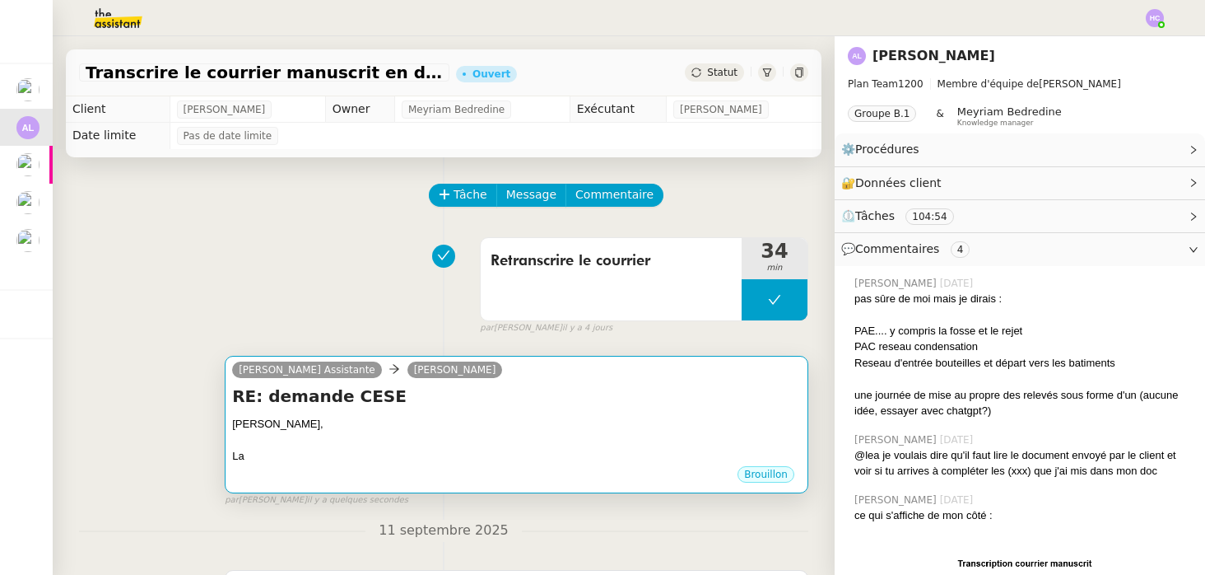
click at [427, 423] on div "[PERSON_NAME]," at bounding box center [516, 424] width 569 height 16
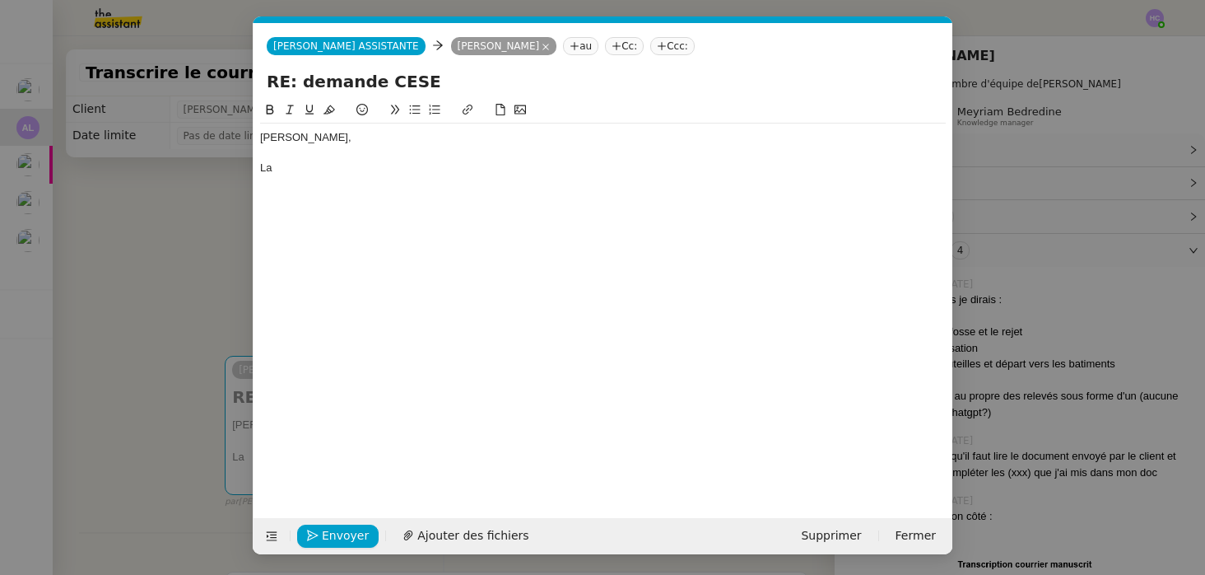
scroll to position [0, 35]
click at [333, 168] on div "La" at bounding box center [603, 168] width 686 height 15
click at [389, 169] on div "La transcription du rapport vous conviet-elle ?" at bounding box center [603, 168] width 686 height 15
click at [260, 169] on div "La transcription du rapport envoyée jeudi vous conviet-elle ?" at bounding box center [603, 168] width 686 height 15
click at [543, 172] on li "La transcription du rapport envoyée jeudi vous conviet-elle ?" at bounding box center [612, 168] width 670 height 15
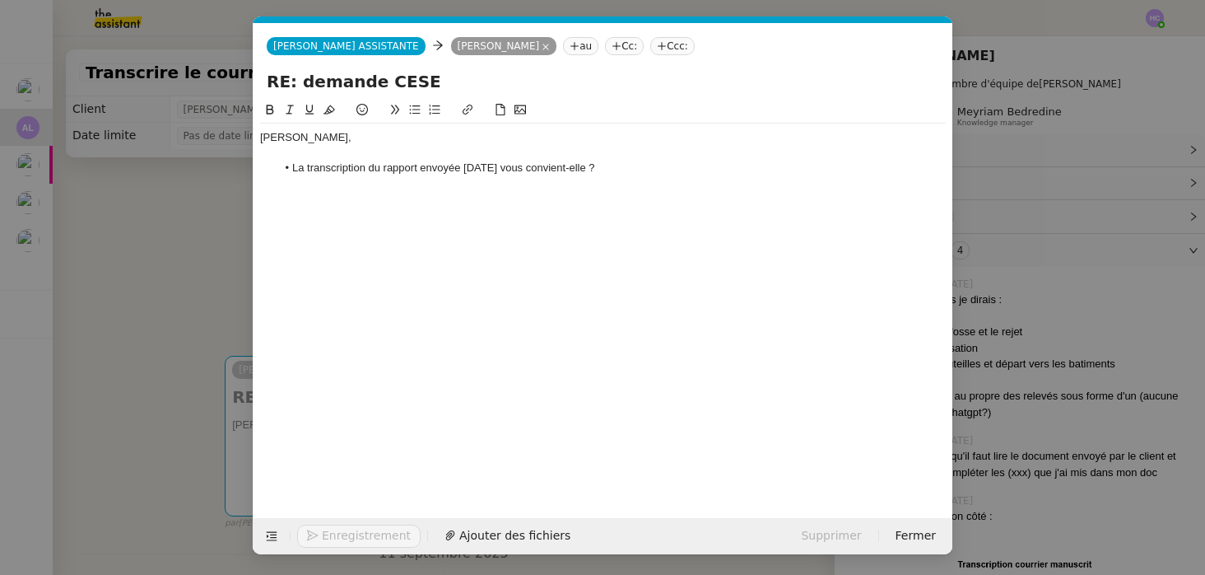
click at [632, 167] on li "La transcription du rapport envoyée jeudi vous convient-elle ?" at bounding box center [612, 168] width 670 height 15
click at [333, 535] on span "Envoyer" at bounding box center [345, 535] width 47 height 19
click at [333, 531] on span "Confirmer l'envoi" at bounding box center [371, 535] width 99 height 19
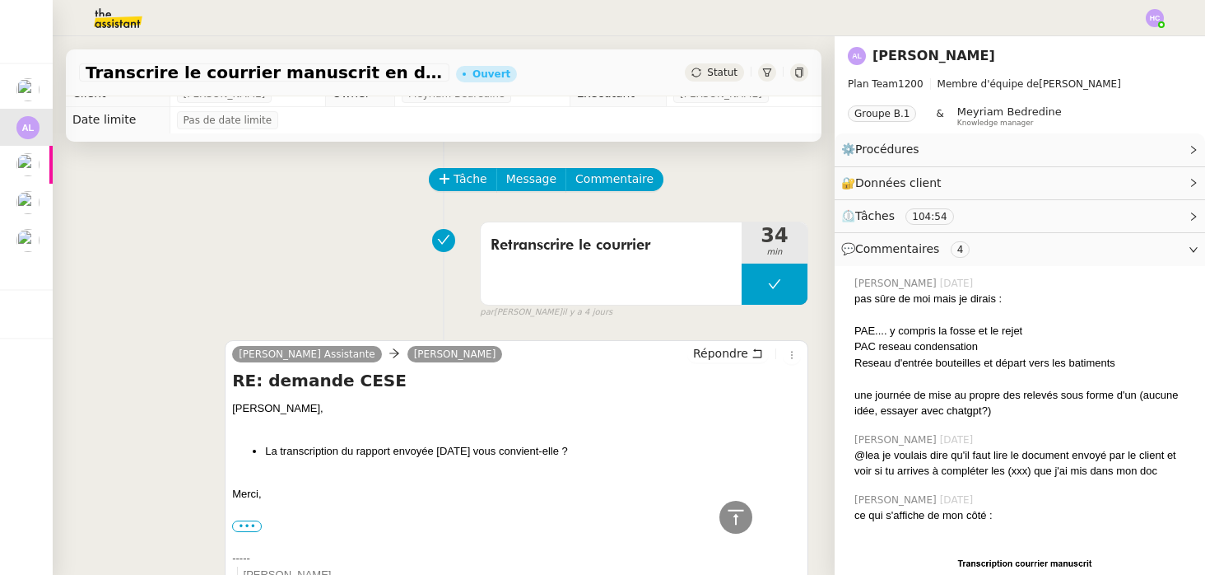
scroll to position [0, 0]
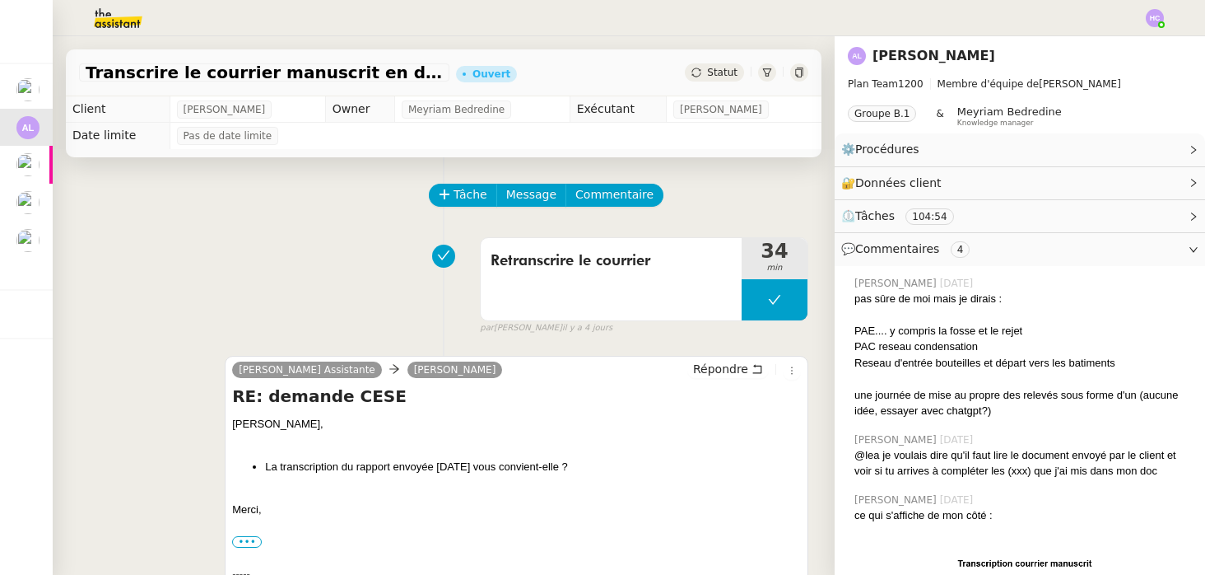
click at [730, 70] on span "Statut" at bounding box center [722, 73] width 30 height 12
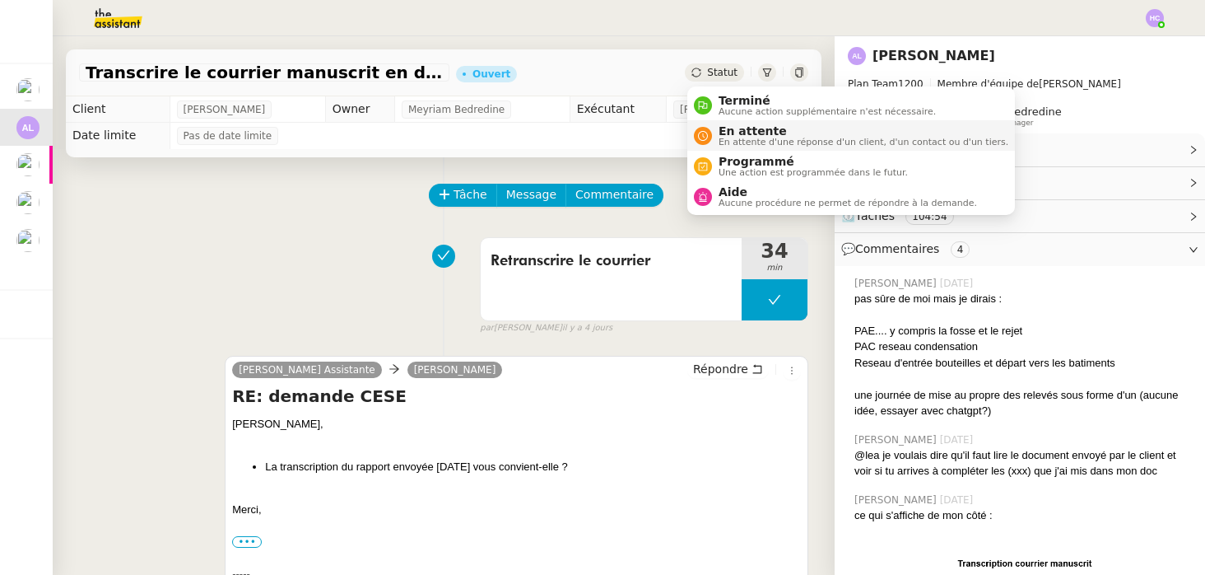
click at [744, 134] on span "En attente" at bounding box center [864, 130] width 290 height 13
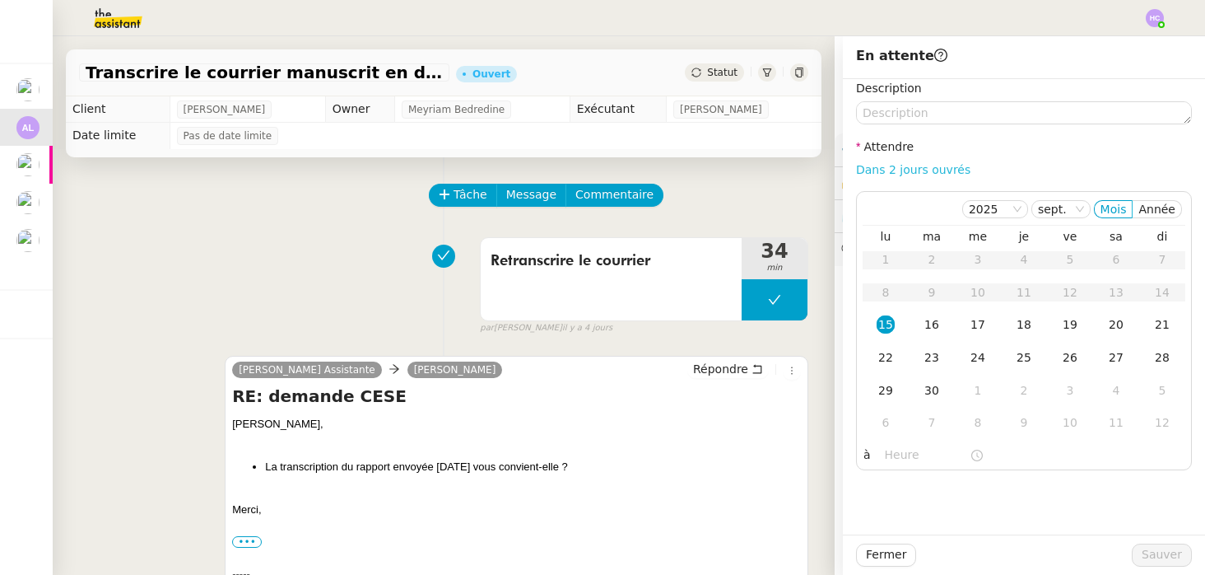
click at [914, 168] on link "Dans 2 jours ouvrés" at bounding box center [913, 169] width 114 height 13
type input "07:00"
click at [1163, 549] on span "Sauver" at bounding box center [1162, 554] width 40 height 19
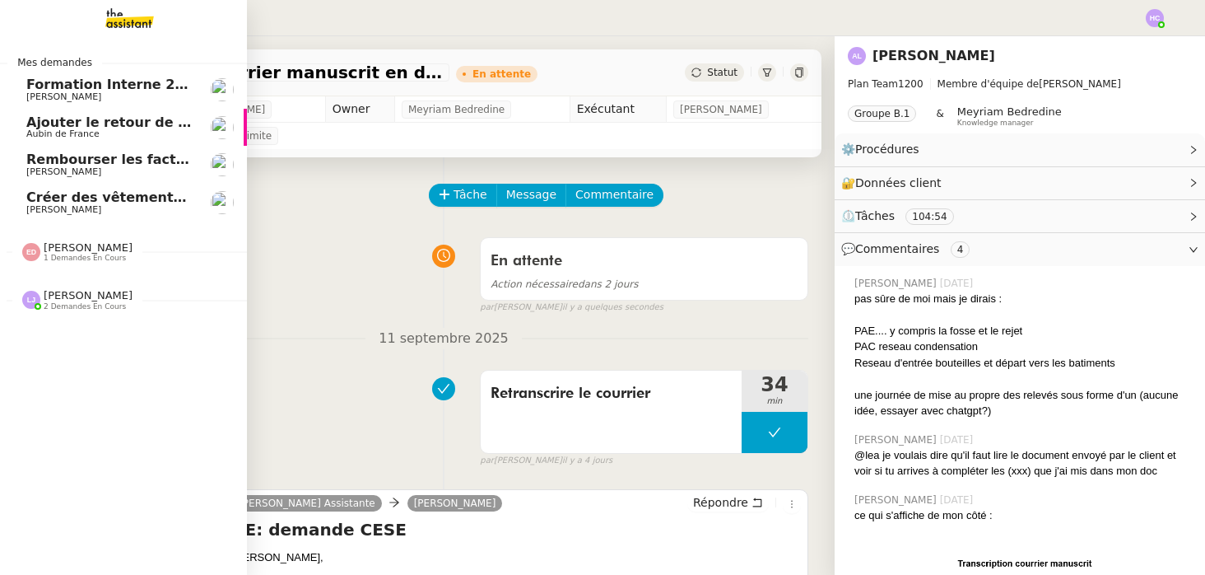
click at [49, 129] on span "Aubin de France" at bounding box center [62, 133] width 73 height 11
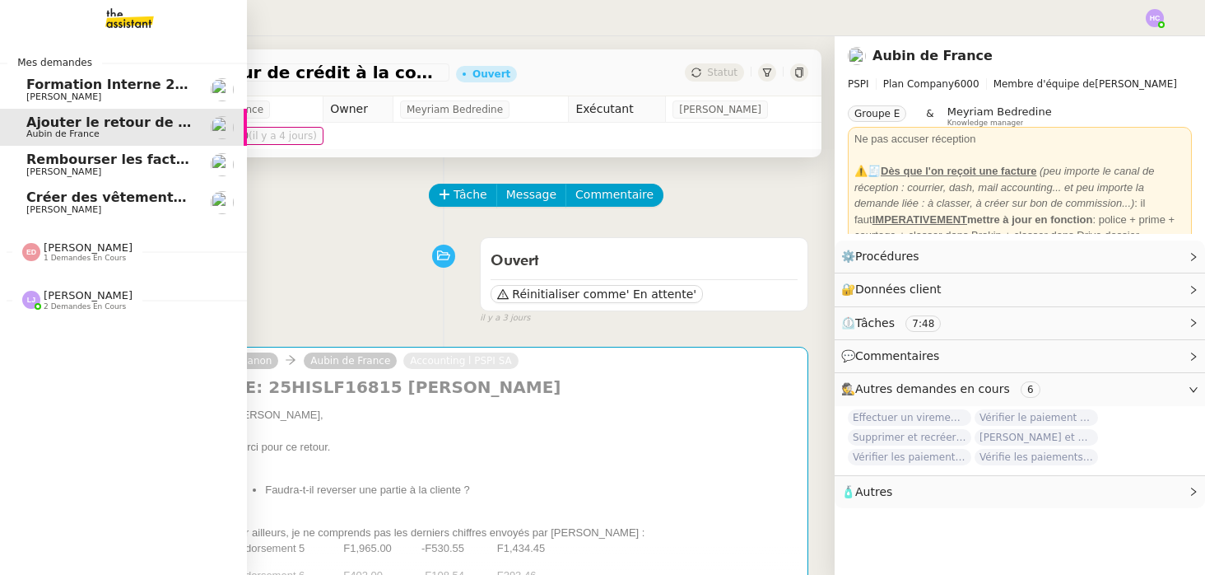
click at [86, 171] on span "[PERSON_NAME]" at bounding box center [109, 172] width 166 height 10
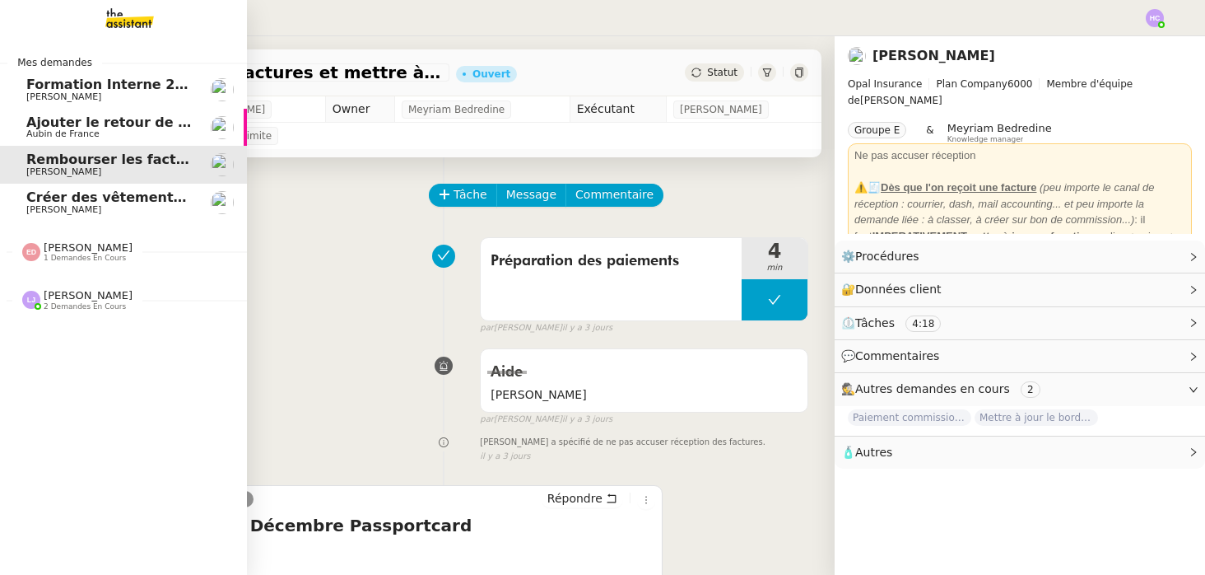
click at [95, 202] on span "Créer des vêtements de travail VEN" at bounding box center [158, 197] width 265 height 16
